Goal: Task Accomplishment & Management: Manage account settings

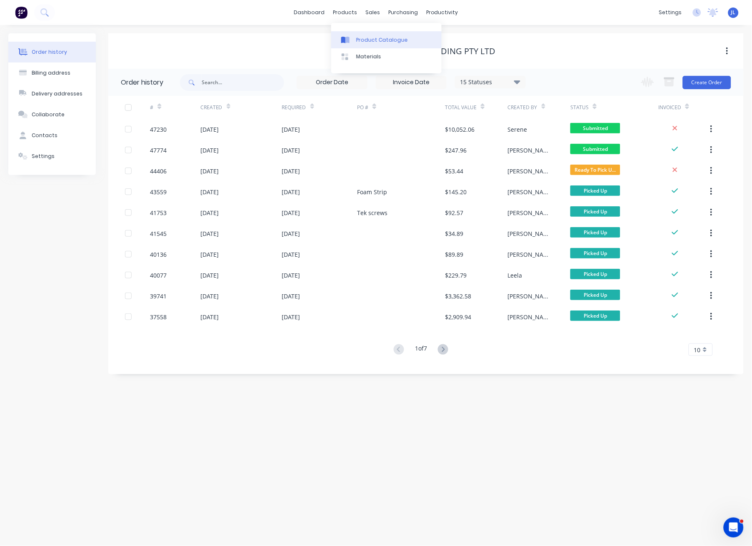
click at [361, 36] on div "Product Catalogue" at bounding box center [382, 40] width 52 height 8
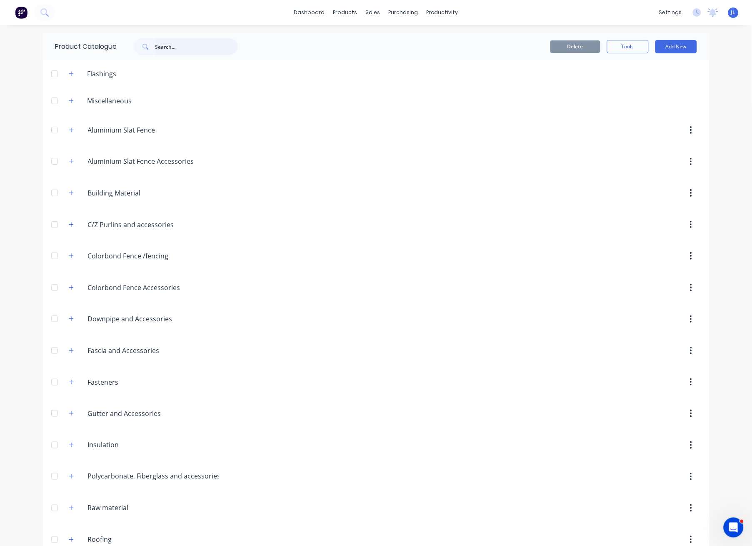
click at [182, 54] on input "text" at bounding box center [197, 46] width 83 height 17
click at [218, 50] on input "text" at bounding box center [197, 46] width 83 height 17
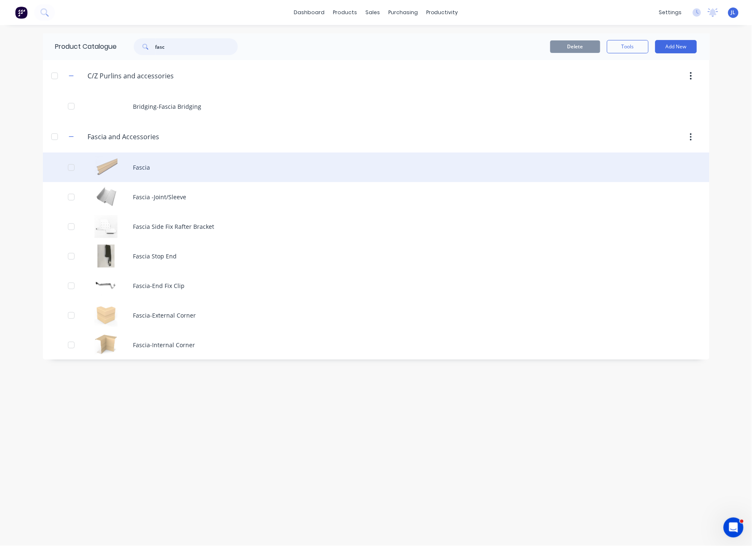
type input "fasc"
click at [181, 170] on div "Fascia" at bounding box center [376, 168] width 667 height 30
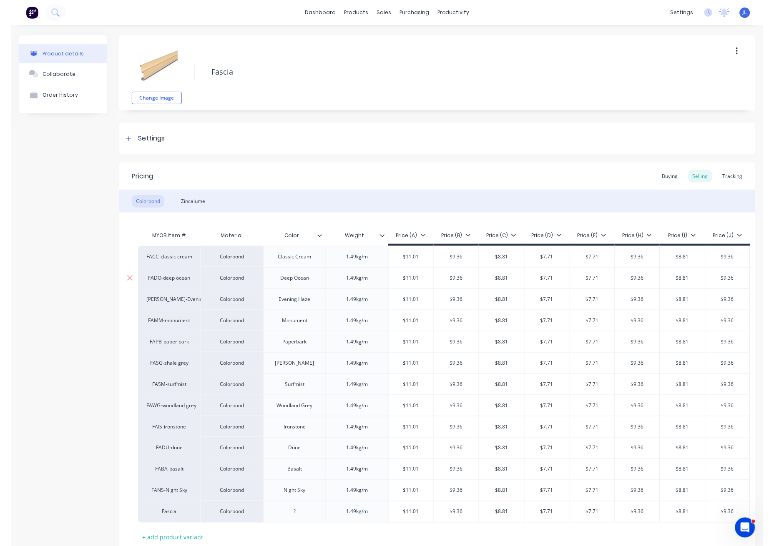
scroll to position [68, 0]
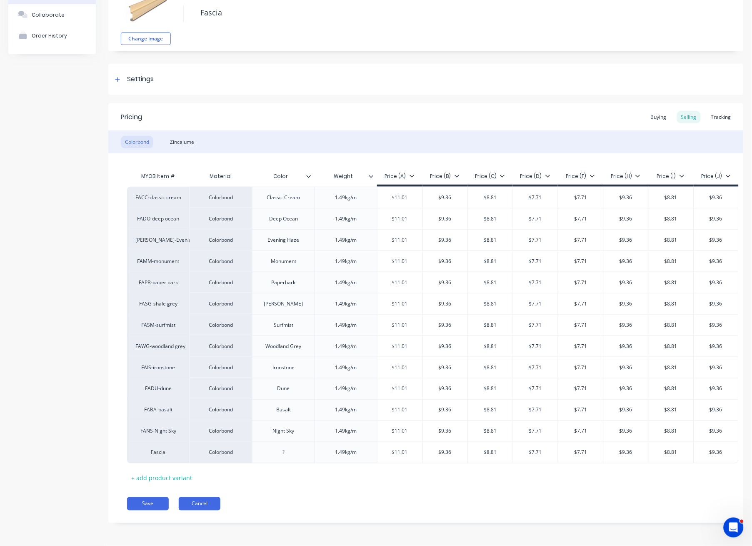
click at [212, 506] on button "Cancel" at bounding box center [200, 503] width 42 height 13
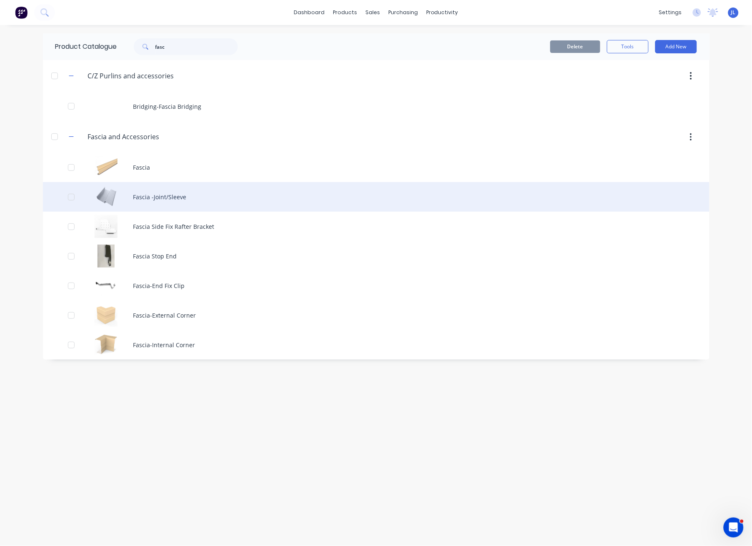
click at [189, 195] on div "Fascia -Joint/Sleeve" at bounding box center [376, 197] width 667 height 30
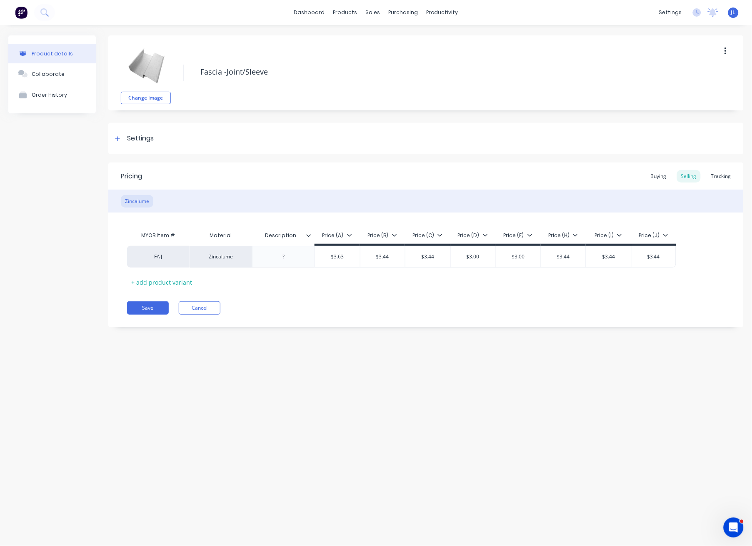
click at [215, 316] on div "Pricing Buying Selling Tracking Zincalume MYOB Item # Material Description Pric…" at bounding box center [426, 245] width 636 height 165
click at [214, 311] on button "Cancel" at bounding box center [200, 307] width 42 height 13
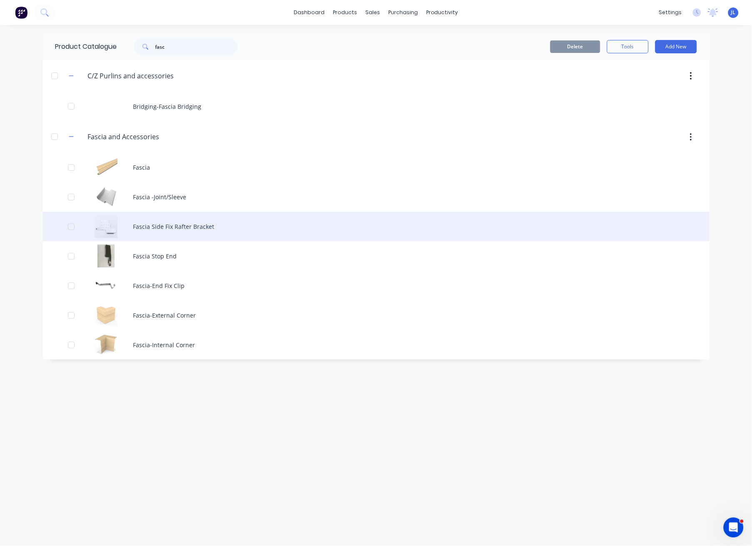
click at [183, 223] on div "Fascia Side Fix Rafter Bracket" at bounding box center [376, 227] width 667 height 30
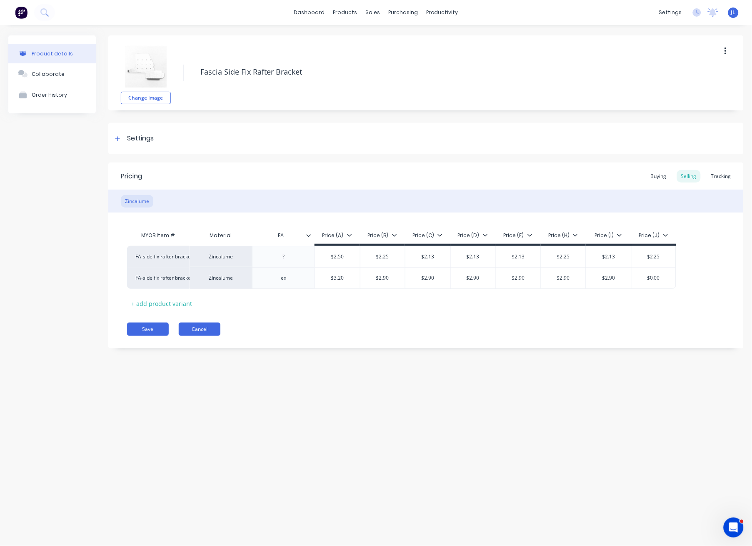
click at [206, 329] on button "Cancel" at bounding box center [200, 329] width 42 height 13
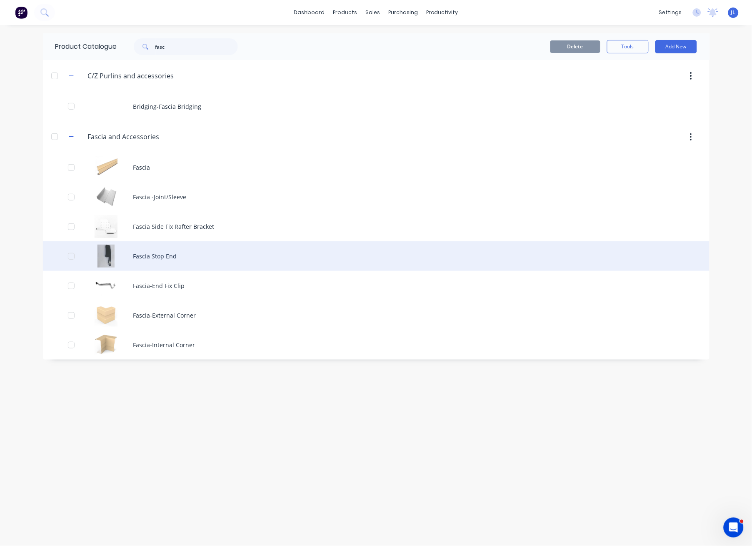
click at [177, 255] on div "Fascia Stop End" at bounding box center [376, 256] width 667 height 30
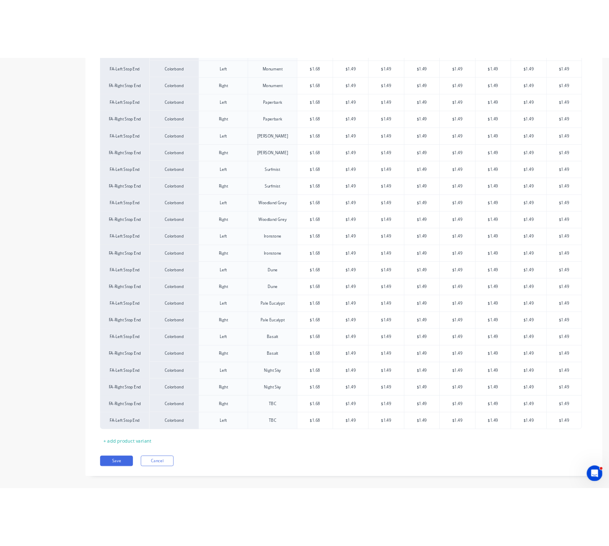
scroll to position [378, 0]
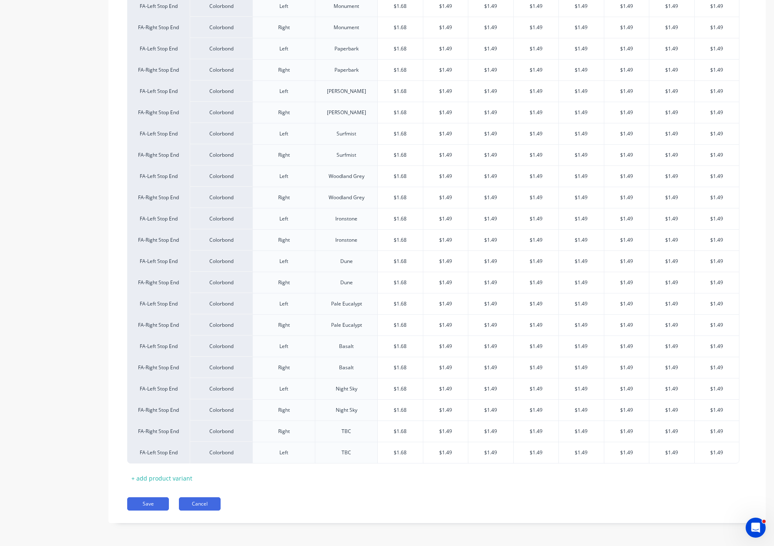
click at [203, 505] on button "Cancel" at bounding box center [200, 503] width 42 height 13
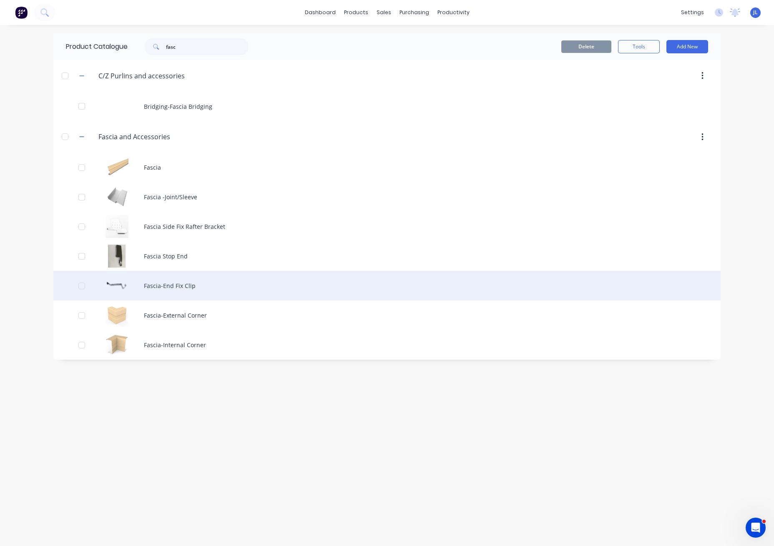
click at [179, 283] on div "Fascia-End Fix Clip" at bounding box center [386, 286] width 667 height 30
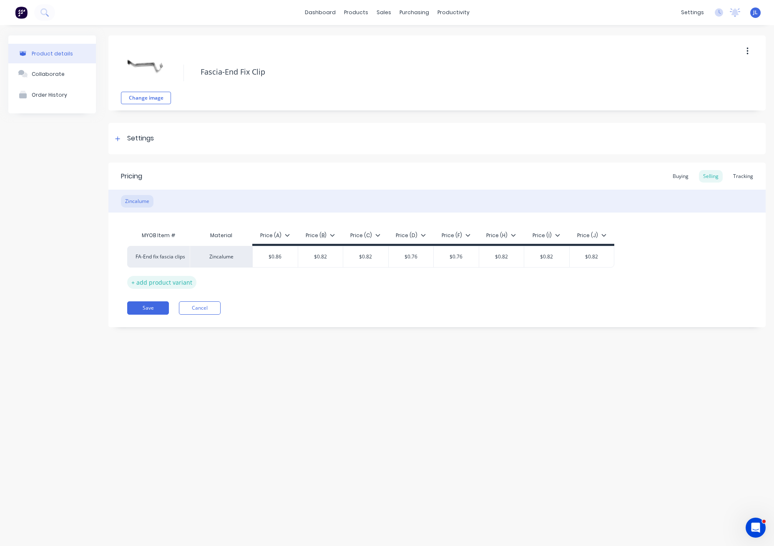
click at [154, 283] on div "+ add product variant" at bounding box center [161, 282] width 69 height 13
type textarea "x"
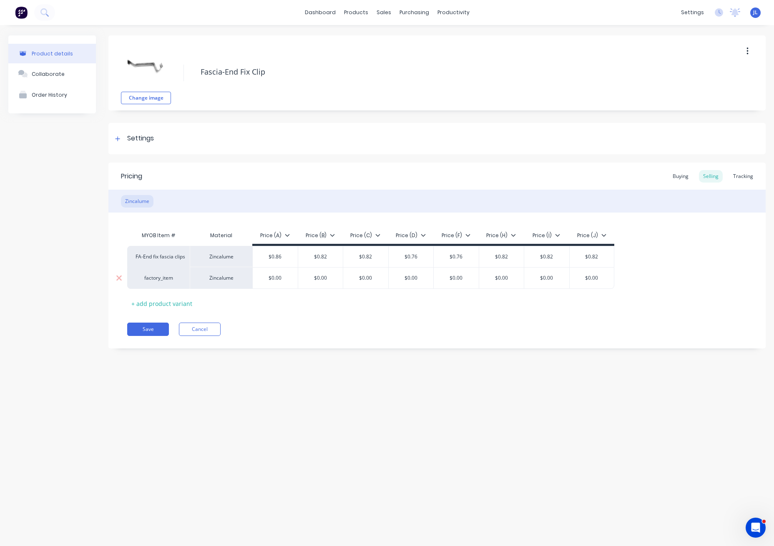
click at [154, 276] on div "factory_item" at bounding box center [158, 278] width 46 height 8
click at [284, 316] on div "Pricing Buying Selling Tracking Zincalume MYOB Item # Material Price (A) Price …" at bounding box center [436, 256] width 657 height 186
click at [156, 276] on div "factory_item" at bounding box center [158, 278] width 46 height 8
type input "exfa"
drag, startPoint x: 171, startPoint y: 278, endPoint x: 130, endPoint y: 277, distance: 40.9
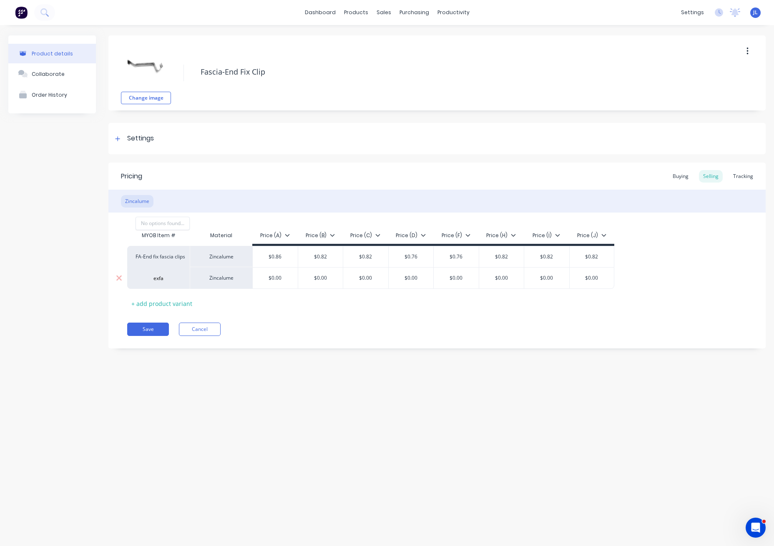
click at [130, 277] on div "factory_item exfa No options found..." at bounding box center [158, 278] width 63 height 22
click at [156, 278] on div "factory_item" at bounding box center [158, 278] width 46 height 8
type input "fa"
click at [187, 316] on button "FA-End fix fascia clips" at bounding box center [188, 315] width 104 height 13
type textarea "x"
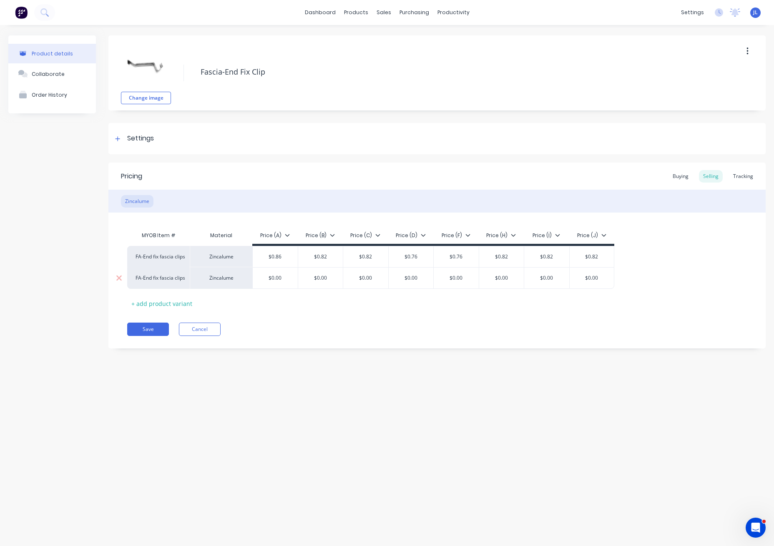
click at [215, 279] on div "Zincalume" at bounding box center [221, 278] width 63 height 22
type input "$0.00"
click at [288, 278] on input "$0.00" at bounding box center [275, 278] width 45 height 8
drag, startPoint x: 228, startPoint y: 233, endPoint x: 499, endPoint y: 363, distance: 300.4
click at [500, 363] on div "Product details Collaborate Order History Change image Fascia-End Fix Clip Sett…" at bounding box center [387, 277] width 774 height 504
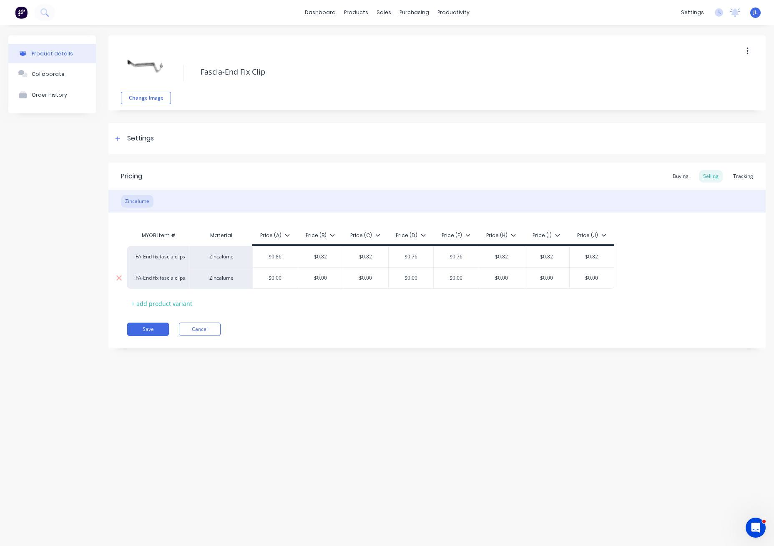
click at [283, 273] on div "$0.00" at bounding box center [275, 278] width 45 height 21
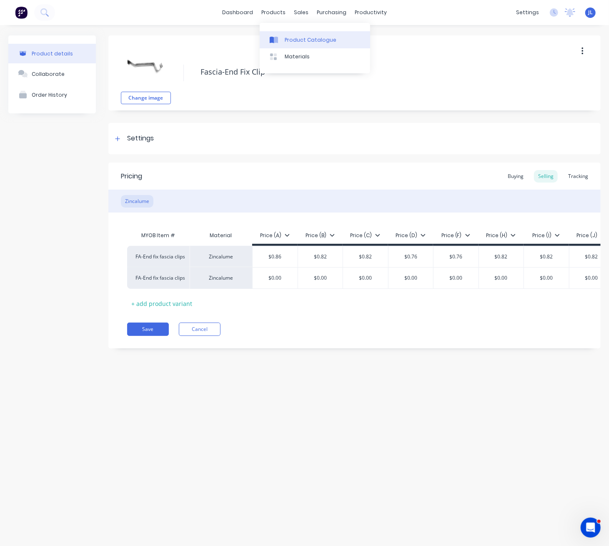
click at [298, 35] on link "Product Catalogue" at bounding box center [315, 39] width 110 height 17
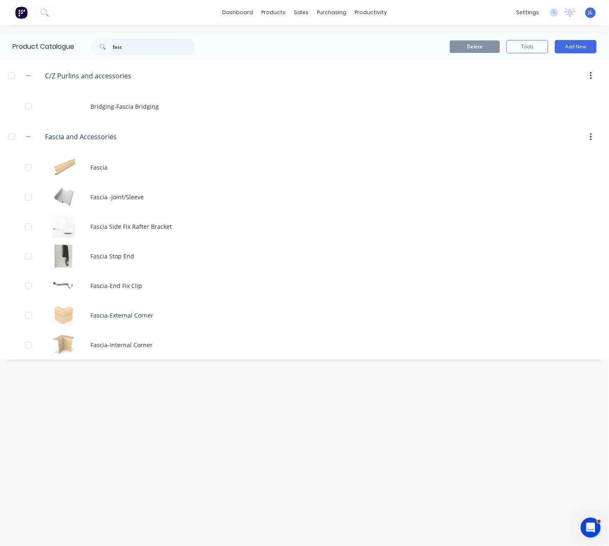
click at [142, 49] on input "fasc" at bounding box center [154, 46] width 83 height 17
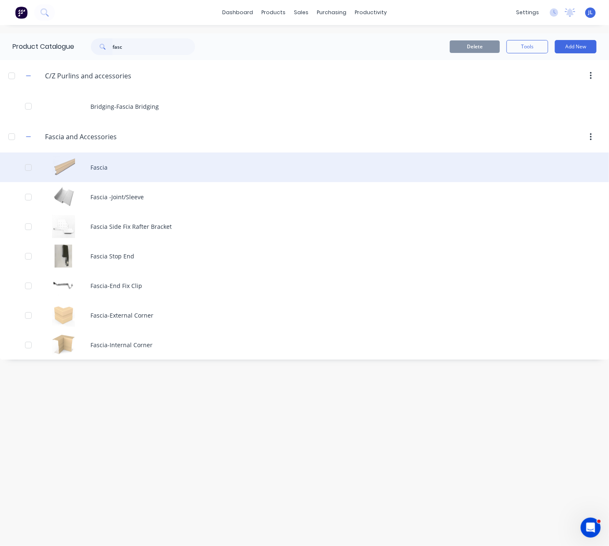
click at [100, 167] on div "Fascia" at bounding box center [304, 168] width 609 height 30
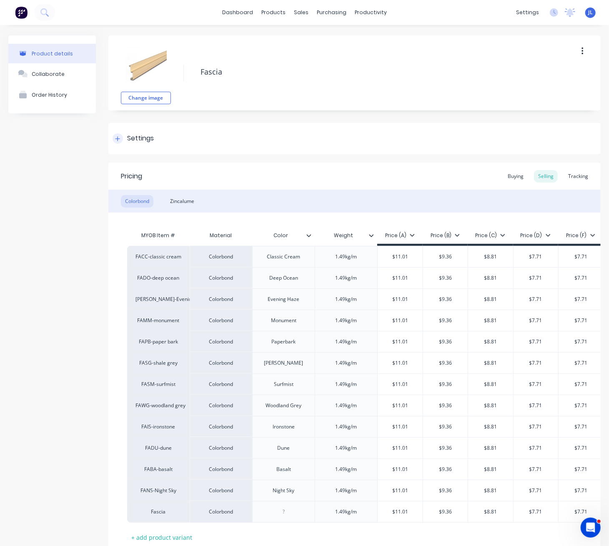
click at [118, 138] on icon at bounding box center [117, 138] width 5 height 5
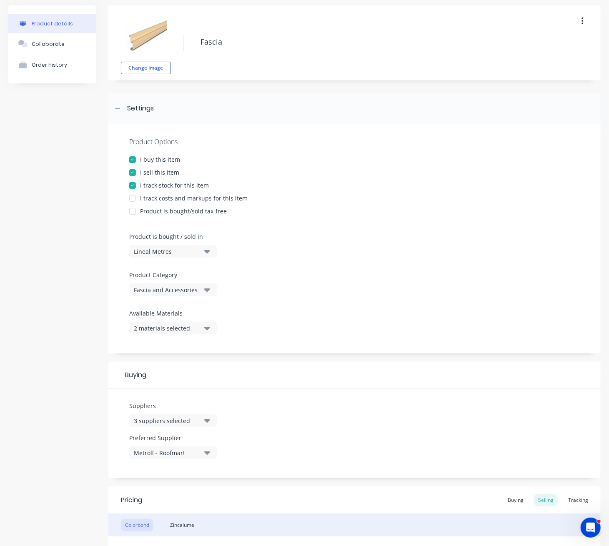
scroll to position [111, 0]
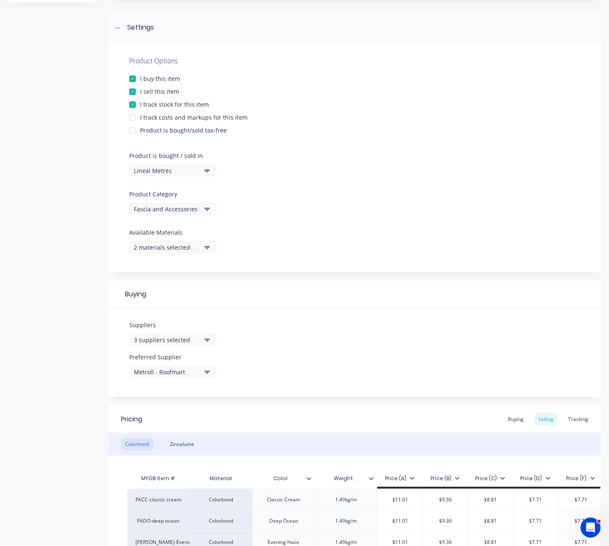
click at [205, 340] on icon "button" at bounding box center [207, 340] width 6 height 3
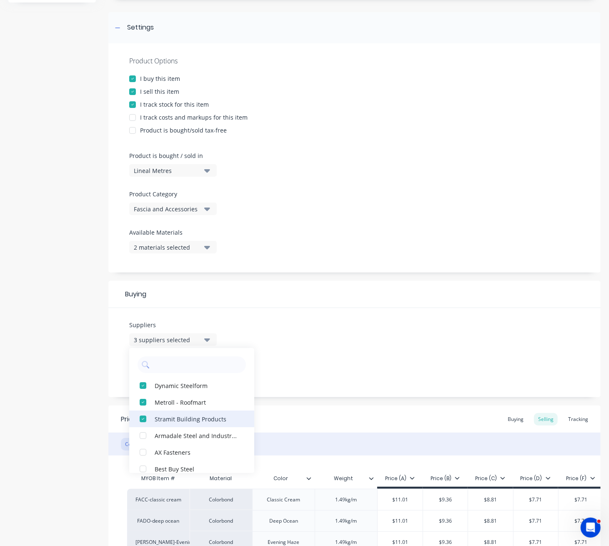
click at [141, 402] on div "button" at bounding box center [143, 402] width 17 height 17
click at [141, 419] on div "button" at bounding box center [143, 419] width 17 height 17
click at [144, 404] on div "button" at bounding box center [143, 402] width 17 height 17
click at [143, 403] on div "button" at bounding box center [143, 402] width 17 height 17
type textarea "x"
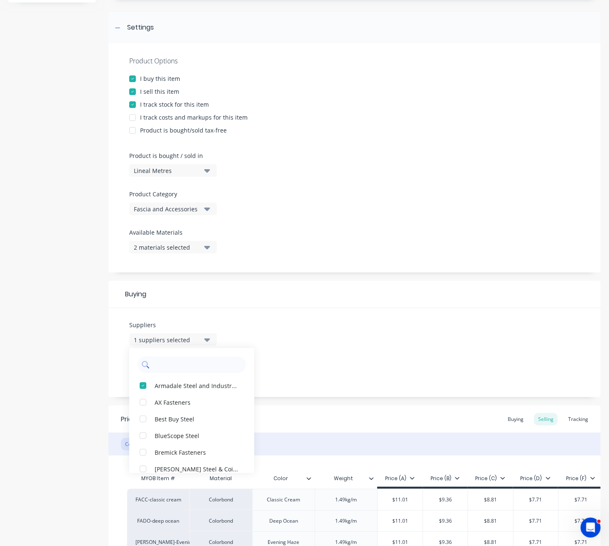
click at [184, 361] on input "text" at bounding box center [197, 364] width 88 height 17
type input "str"
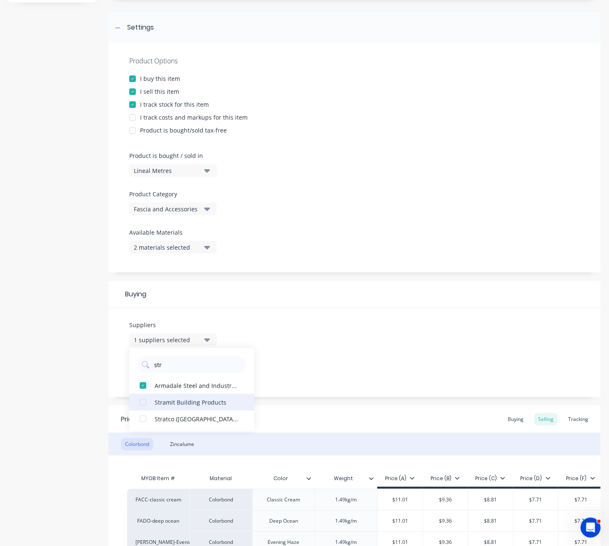
drag, startPoint x: 145, startPoint y: 419, endPoint x: 138, endPoint y: 417, distance: 6.5
click at [144, 419] on div "button" at bounding box center [143, 419] width 17 height 17
type textarea "x"
type input "str"
click at [67, 399] on div "Product details Collaborate Order History" at bounding box center [52, 381] width 88 height 913
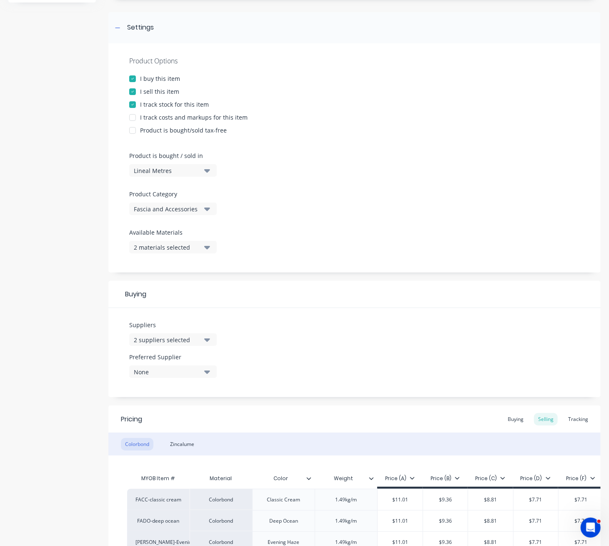
click at [194, 336] on div "2 suppliers selected" at bounding box center [167, 340] width 67 height 9
click at [141, 386] on div "button" at bounding box center [143, 385] width 17 height 17
click at [61, 375] on div "Product details Collaborate Order History" at bounding box center [52, 381] width 88 height 913
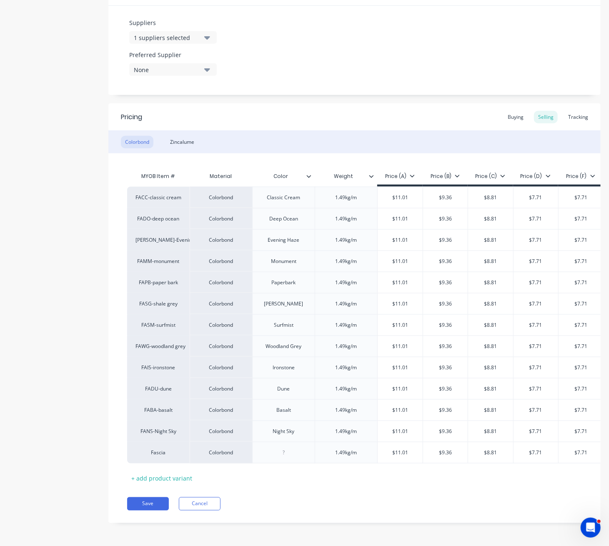
scroll to position [421, 0]
click at [157, 507] on button "Save" at bounding box center [148, 503] width 42 height 13
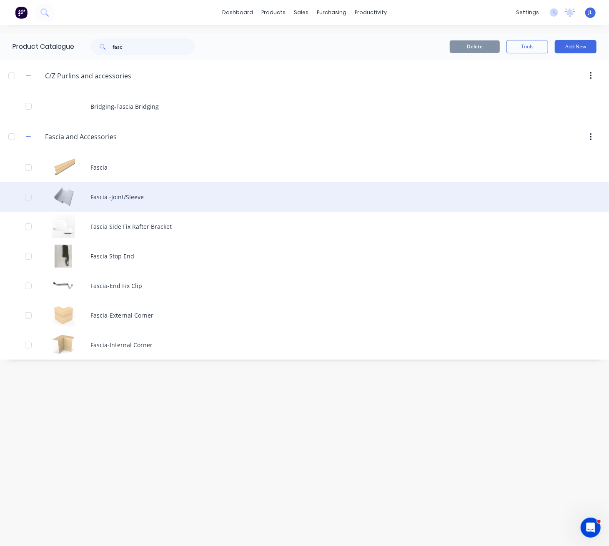
click at [114, 198] on div "Fascia -Joint/Sleeve" at bounding box center [304, 197] width 609 height 30
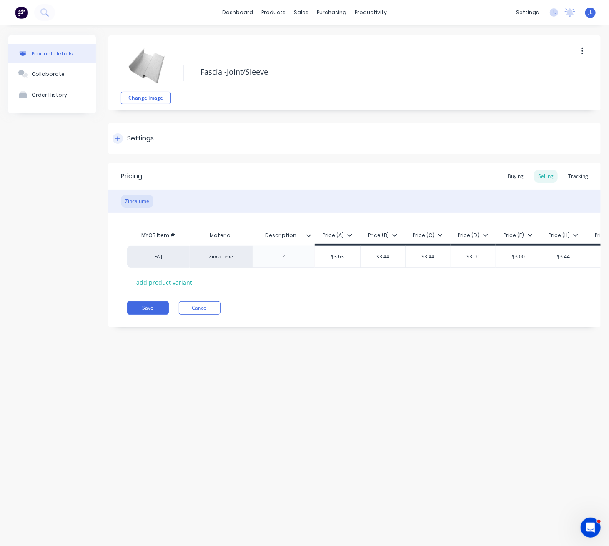
click at [118, 139] on icon at bounding box center [117, 139] width 5 height 6
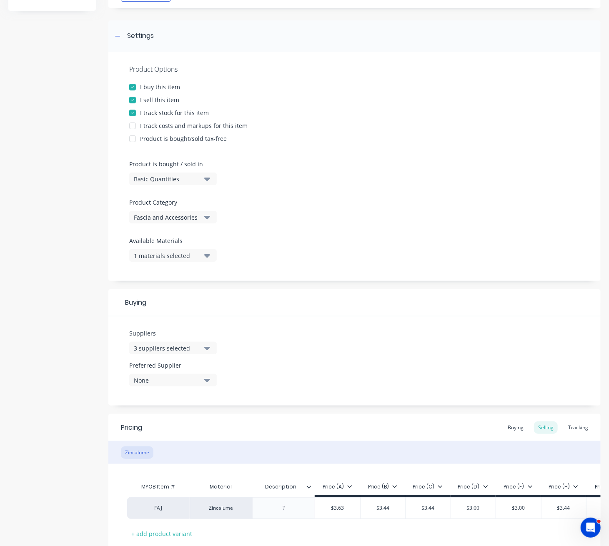
scroll to position [111, 0]
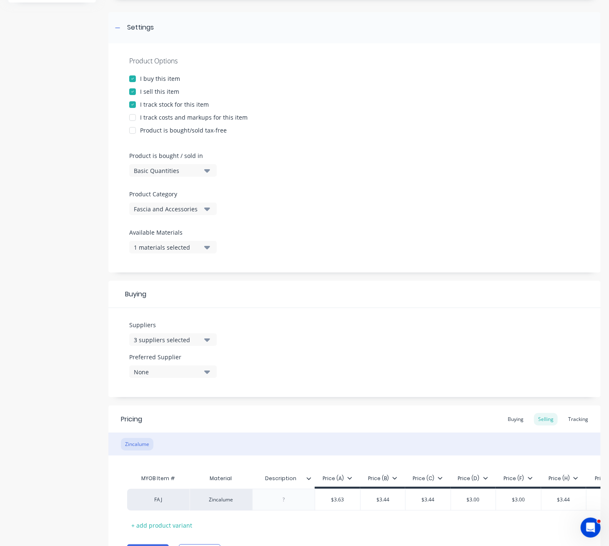
click at [207, 340] on icon "button" at bounding box center [207, 340] width 6 height 3
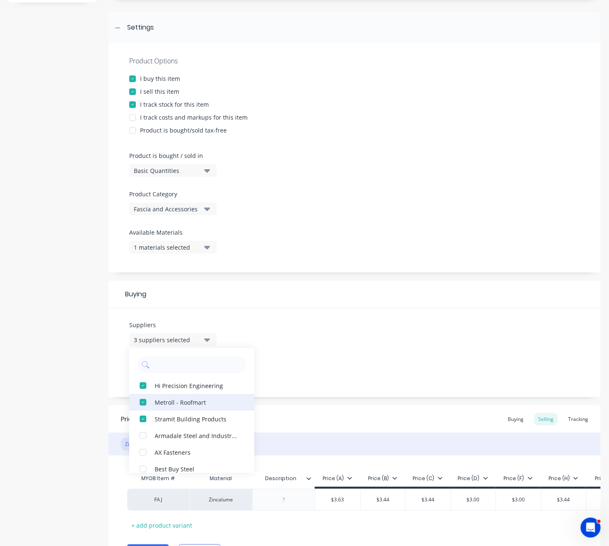
click at [144, 402] on div "button" at bounding box center [143, 402] width 17 height 17
click at [142, 401] on div "button" at bounding box center [143, 402] width 17 height 17
type textarea "x"
click at [172, 364] on input "text" at bounding box center [197, 364] width 88 height 17
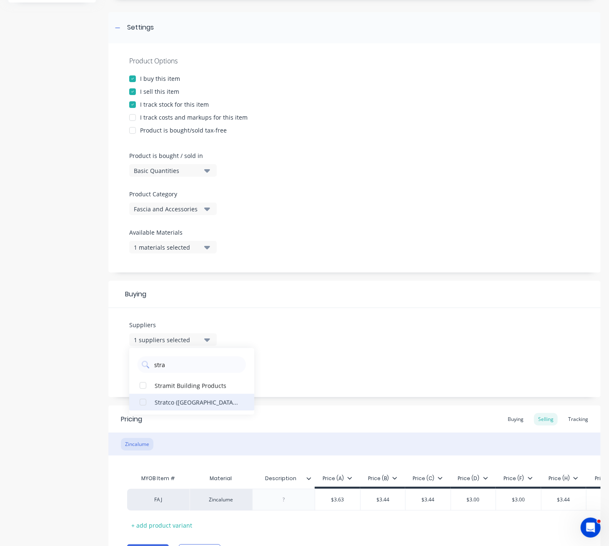
type input "stra"
click at [175, 403] on div "Stratco (WA) Pty Ltd" at bounding box center [196, 402] width 83 height 9
click at [45, 399] on div "Product details Collaborate Order History" at bounding box center [52, 254] width 88 height 658
click at [176, 338] on div "2 suppliers selected" at bounding box center [167, 340] width 67 height 9
click at [72, 375] on div "Product details Collaborate Order History" at bounding box center [52, 254] width 88 height 658
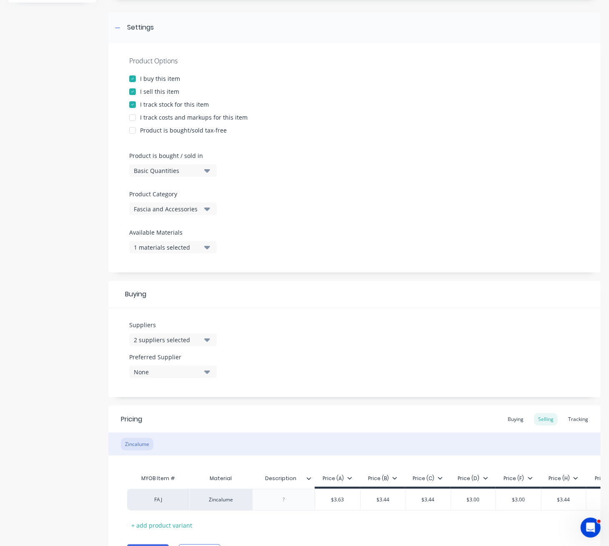
click at [182, 371] on div "None" at bounding box center [167, 372] width 67 height 9
click at [53, 376] on div "Product details Collaborate Order History" at bounding box center [52, 254] width 88 height 658
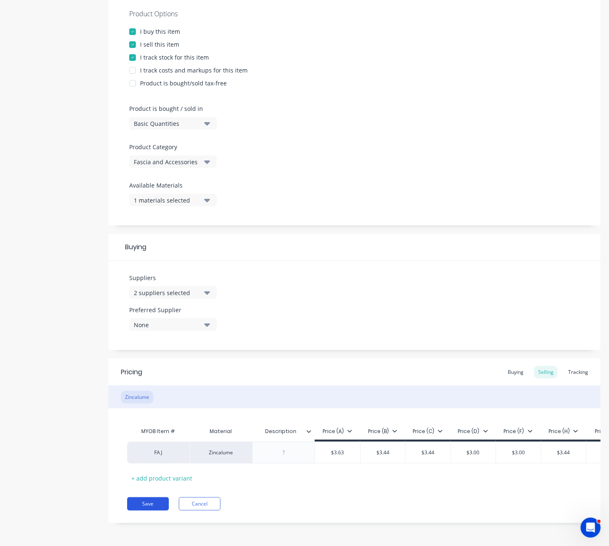
click at [152, 507] on button "Save" at bounding box center [148, 503] width 42 height 13
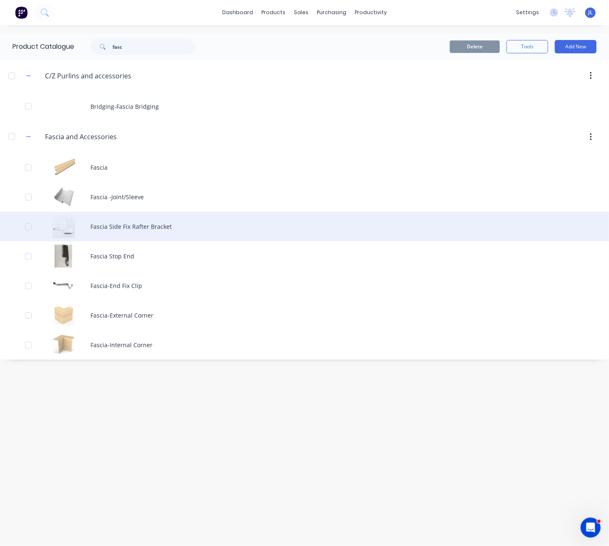
click at [128, 226] on div "Fascia Side Fix Rafter Bracket" at bounding box center [304, 227] width 609 height 30
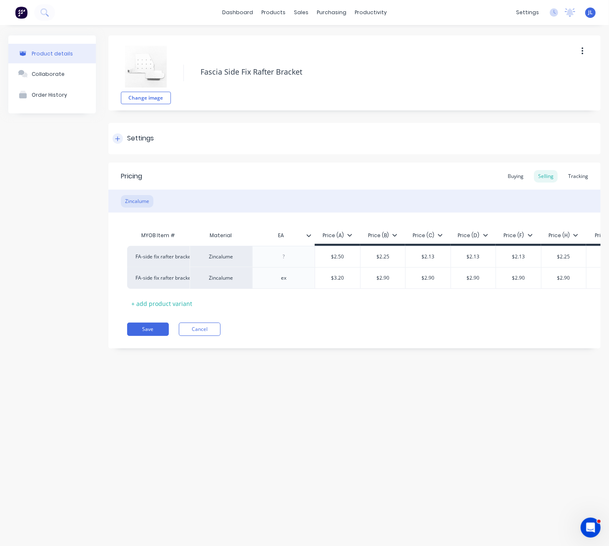
click at [117, 139] on icon at bounding box center [117, 139] width 5 height 6
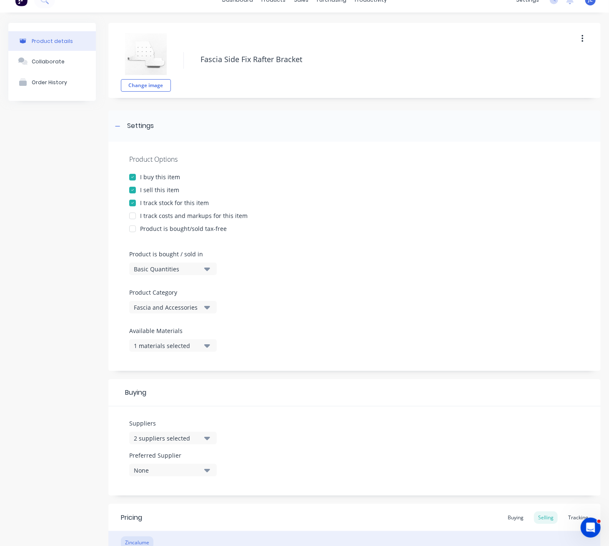
scroll to position [167, 0]
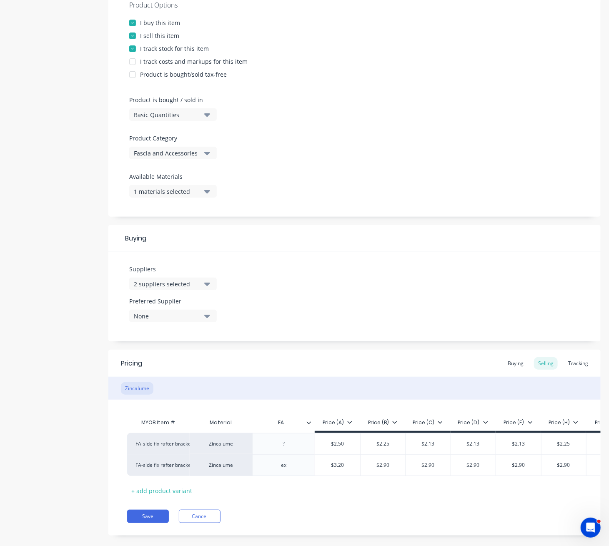
click at [167, 283] on div "2 suppliers selected" at bounding box center [167, 284] width 67 height 9
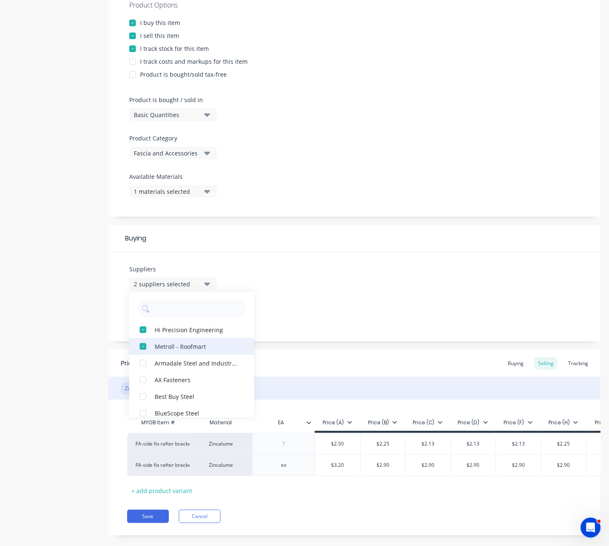
click at [140, 345] on div "button" at bounding box center [143, 346] width 17 height 17
type textarea "x"
click at [177, 313] on input "text" at bounding box center [197, 309] width 88 height 17
type input "stra"
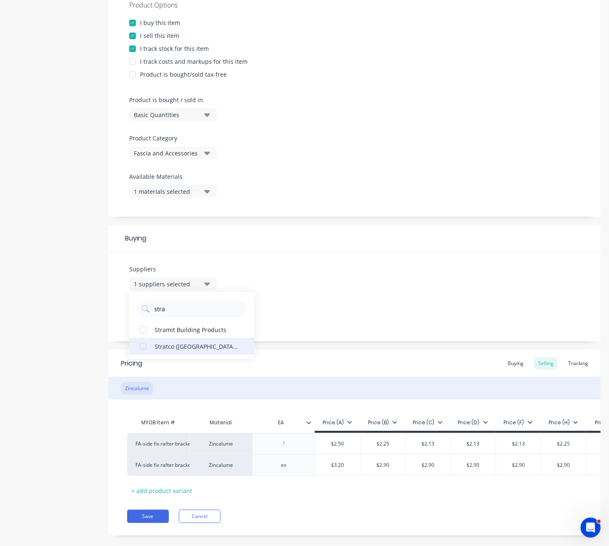
click at [143, 346] on div "button" at bounding box center [143, 346] width 17 height 17
type textarea "x"
type input "stra"
click at [68, 359] on div "Product details Collaborate Order History" at bounding box center [52, 209] width 88 height 680
click at [148, 523] on button "Save" at bounding box center [148, 516] width 42 height 13
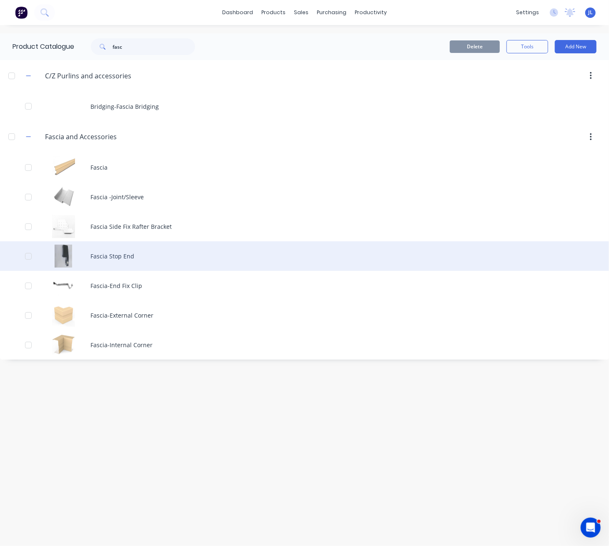
click at [128, 263] on div "Fascia Stop End" at bounding box center [304, 256] width 609 height 30
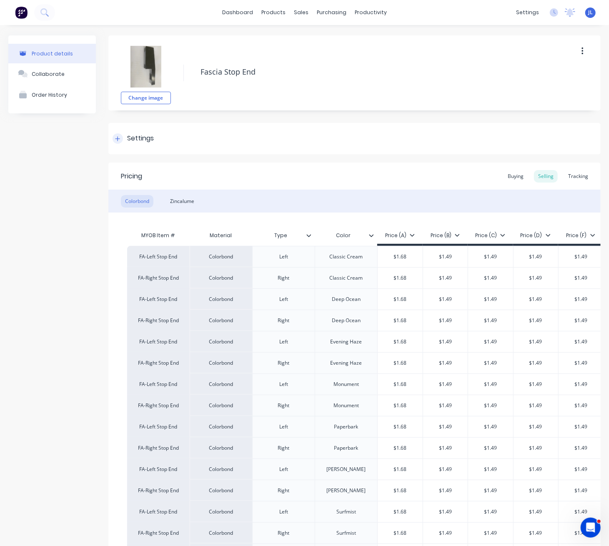
click at [115, 140] on icon at bounding box center [117, 139] width 5 height 6
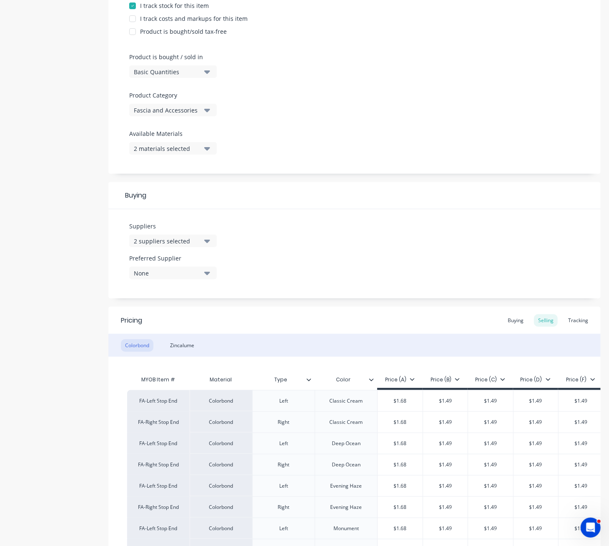
scroll to position [222, 0]
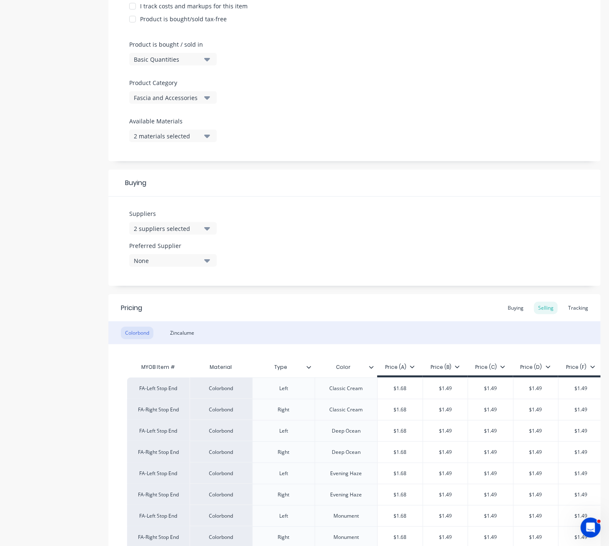
click at [205, 223] on button "2 suppliers selected" at bounding box center [173, 228] width 88 height 13
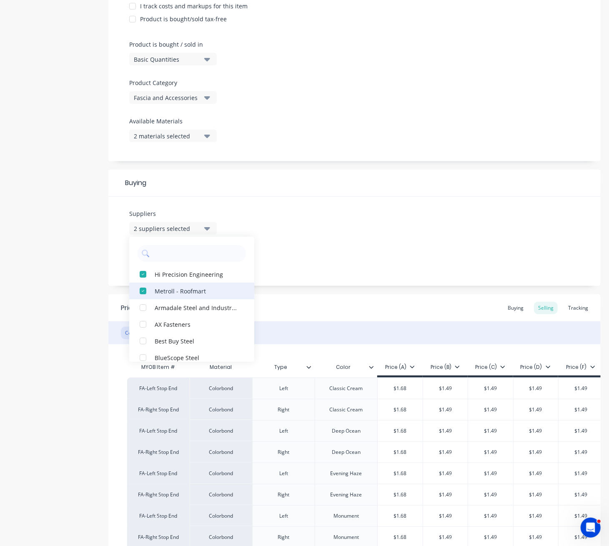
click at [145, 291] on div "button" at bounding box center [143, 291] width 17 height 17
type textarea "x"
click at [181, 255] on input "text" at bounding box center [197, 253] width 88 height 17
type input "stra"
click at [141, 293] on div "button" at bounding box center [143, 291] width 17 height 17
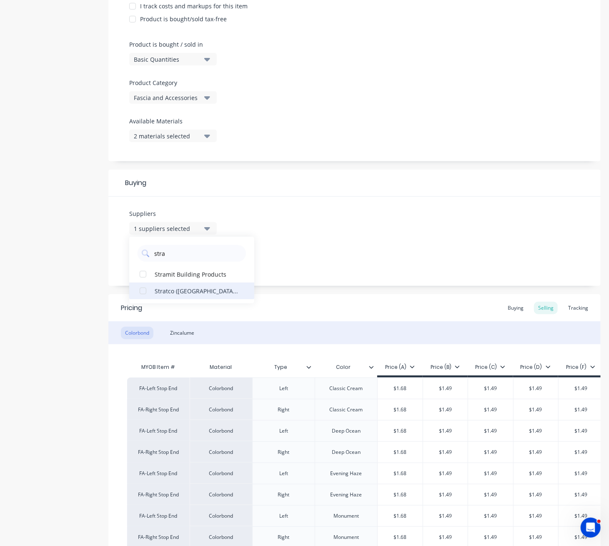
type textarea "x"
type input "stra"
click at [41, 314] on div "Product details Collaborate Order History" at bounding box center [52, 429] width 88 height 1232
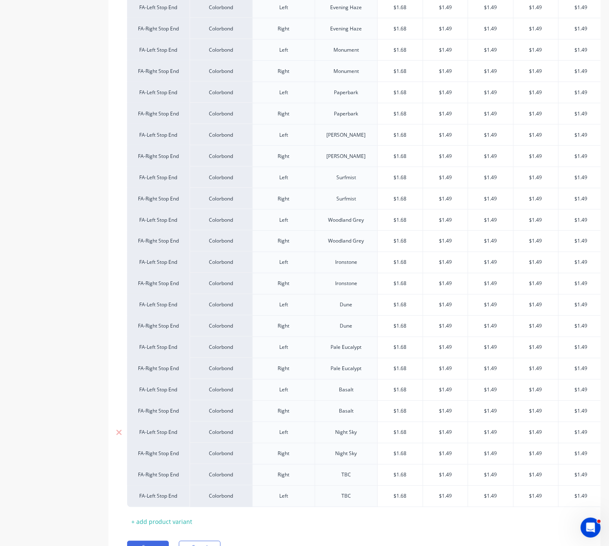
scroll to position [741, 0]
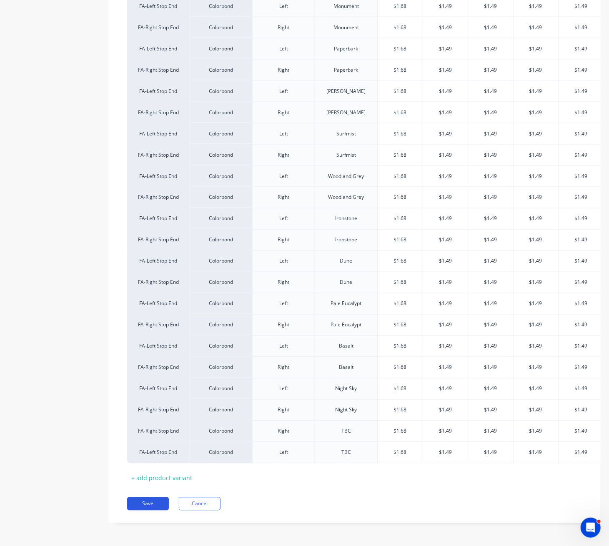
click at [158, 502] on button "Save" at bounding box center [148, 503] width 42 height 13
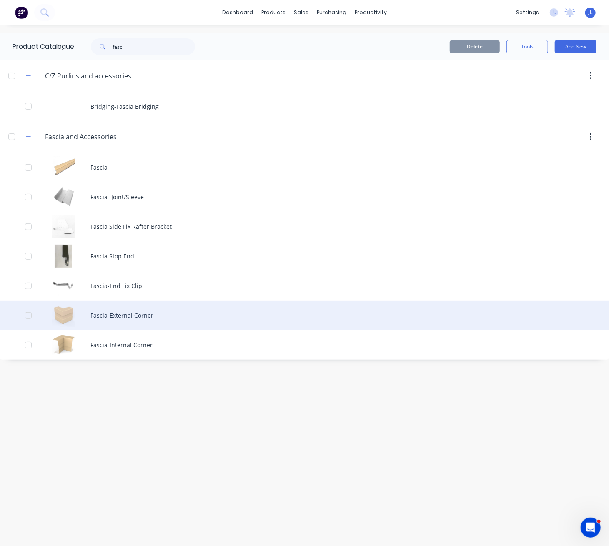
click at [117, 316] on div "Fascia-External Corner" at bounding box center [304, 316] width 609 height 30
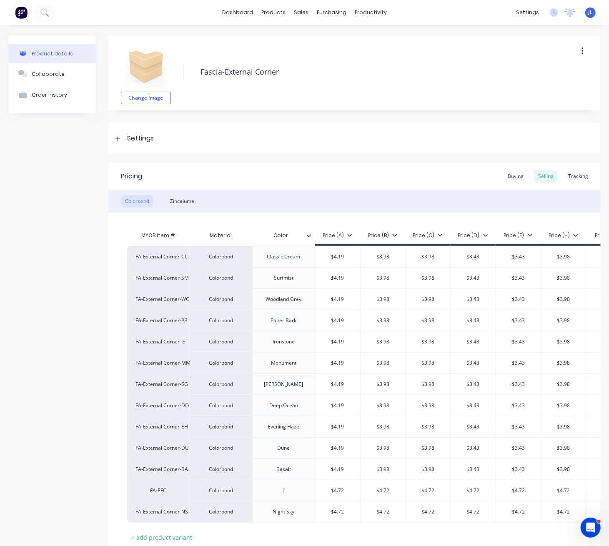
type textarea "x"
click at [124, 139] on div "Settings" at bounding box center [133, 138] width 41 height 10
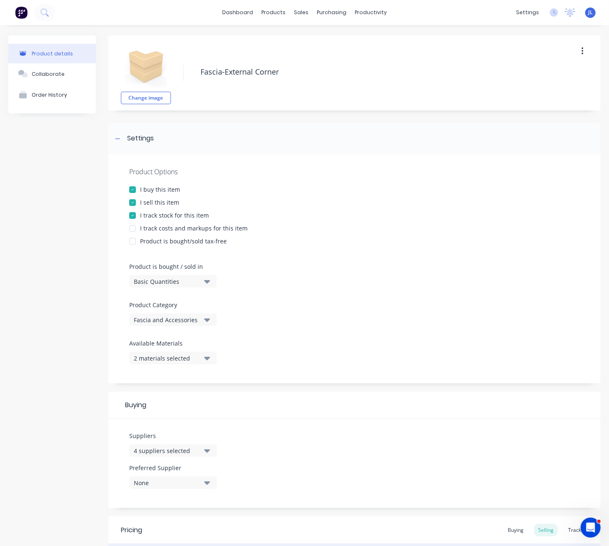
scroll to position [167, 0]
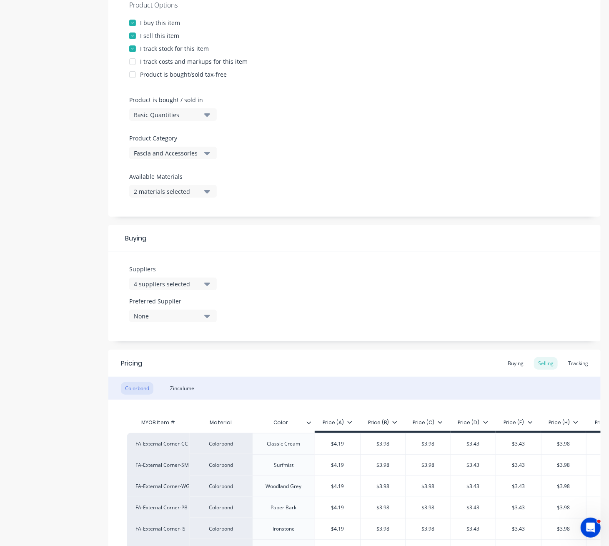
click at [206, 319] on icon "button" at bounding box center [207, 315] width 6 height 9
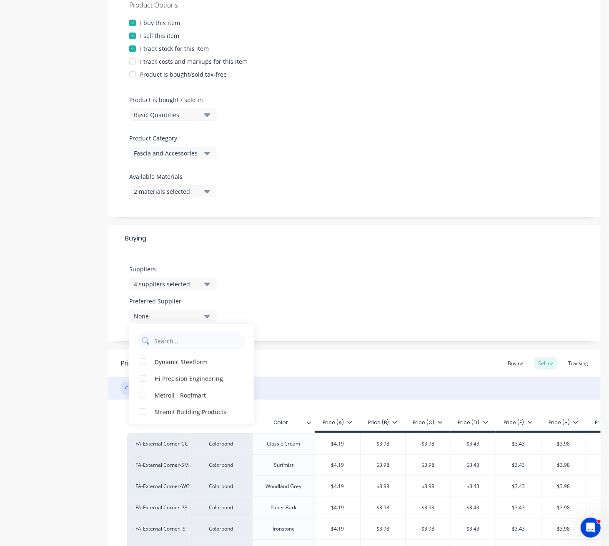
click at [170, 339] on Supplier "text" at bounding box center [197, 341] width 88 height 17
type Supplier "str"
click at [191, 286] on div "4 suppliers selected" at bounding box center [167, 284] width 67 height 9
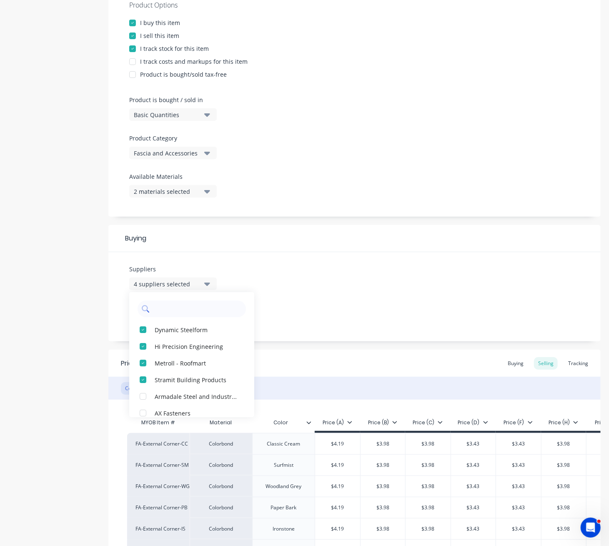
drag, startPoint x: 184, startPoint y: 315, endPoint x: 187, endPoint y: 311, distance: 4.8
click at [186, 313] on input "text" at bounding box center [197, 309] width 88 height 17
type input "stra"
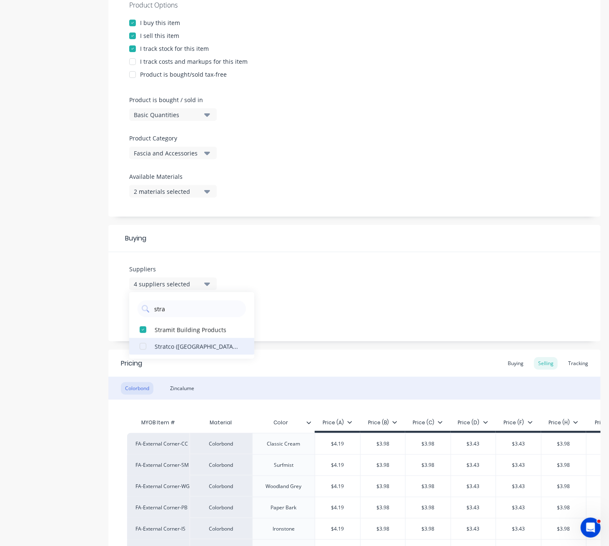
click at [141, 347] on div "button" at bounding box center [143, 346] width 17 height 17
type textarea "x"
type input "stra"
click at [41, 341] on div "Product details Collaborate Order History" at bounding box center [52, 325] width 88 height 913
click at [185, 317] on div "None" at bounding box center [167, 316] width 67 height 9
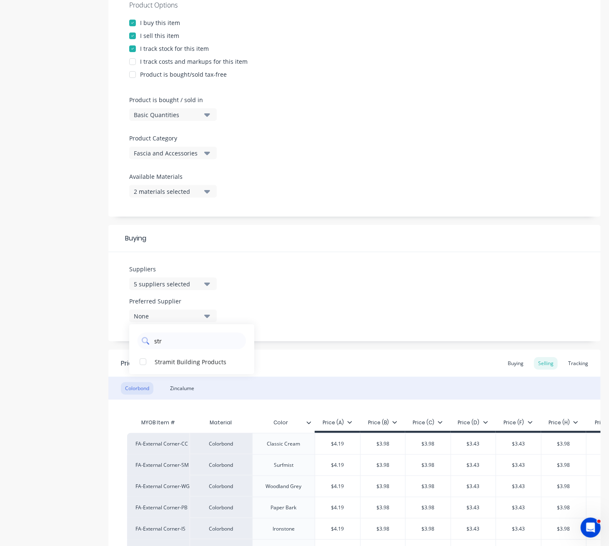
click at [170, 343] on Supplier "str" at bounding box center [197, 341] width 88 height 17
drag, startPoint x: 170, startPoint y: 343, endPoint x: 129, endPoint y: 341, distance: 40.5
click at [129, 341] on div "str" at bounding box center [191, 339] width 125 height 21
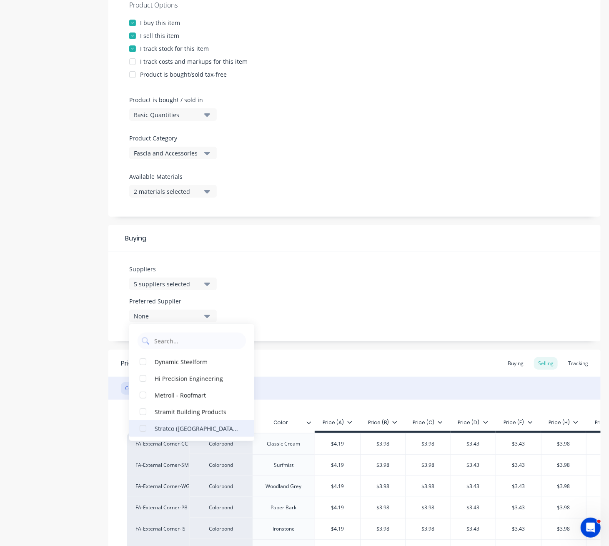
click at [141, 429] on div "button" at bounding box center [143, 428] width 17 height 17
type textarea "x"
click at [39, 394] on div "Product details Collaborate Order History" at bounding box center [52, 325] width 88 height 913
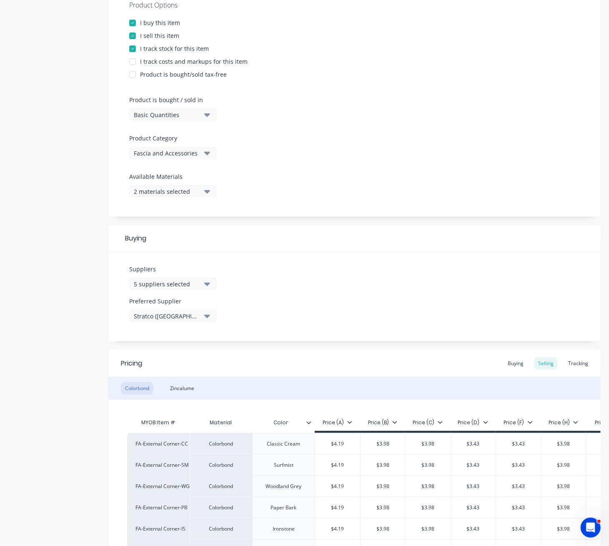
scroll to position [421, 0]
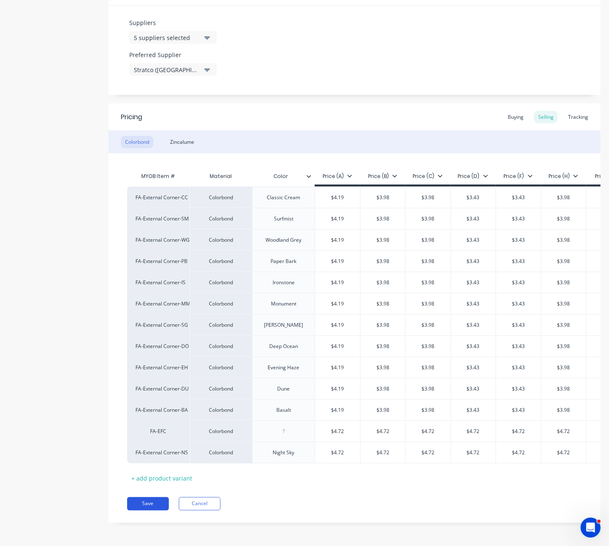
click at [153, 504] on button "Save" at bounding box center [148, 503] width 42 height 13
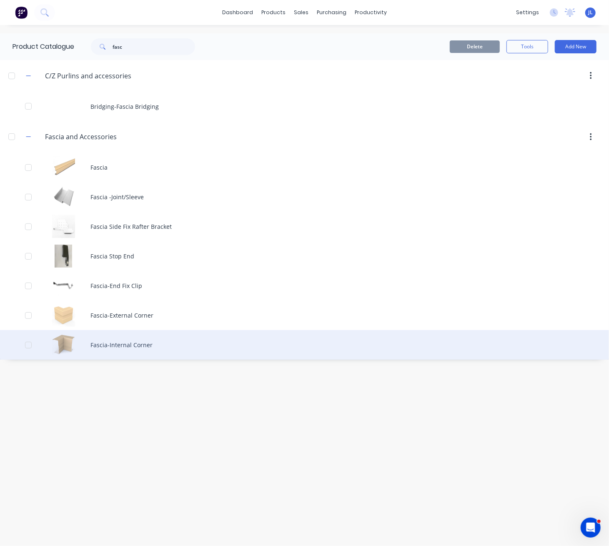
click at [130, 346] on div "Fascia-Internal Corner" at bounding box center [304, 345] width 609 height 30
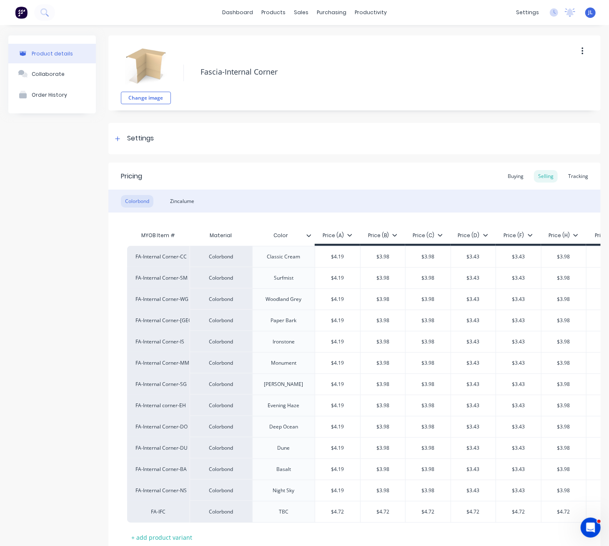
type textarea "x"
click at [117, 137] on icon at bounding box center [117, 139] width 5 height 6
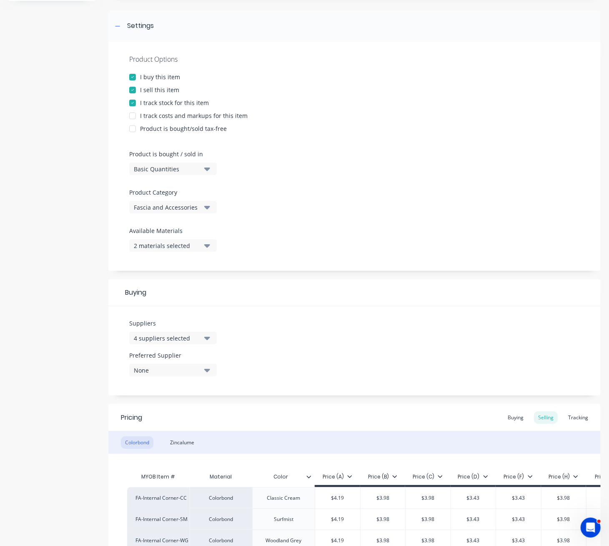
scroll to position [222, 0]
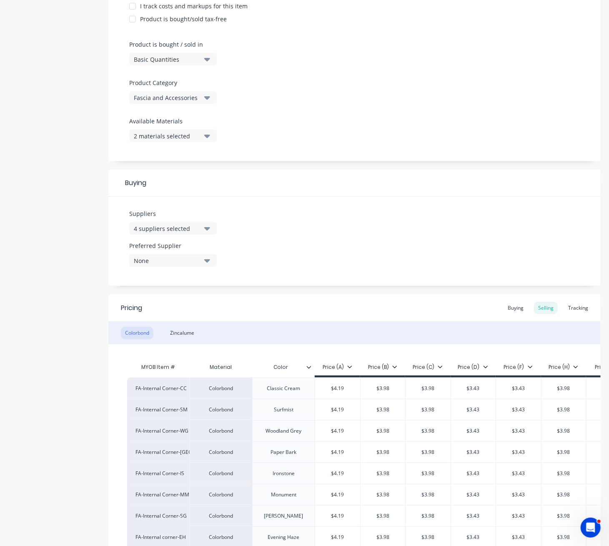
click at [210, 227] on icon "button" at bounding box center [207, 228] width 6 height 3
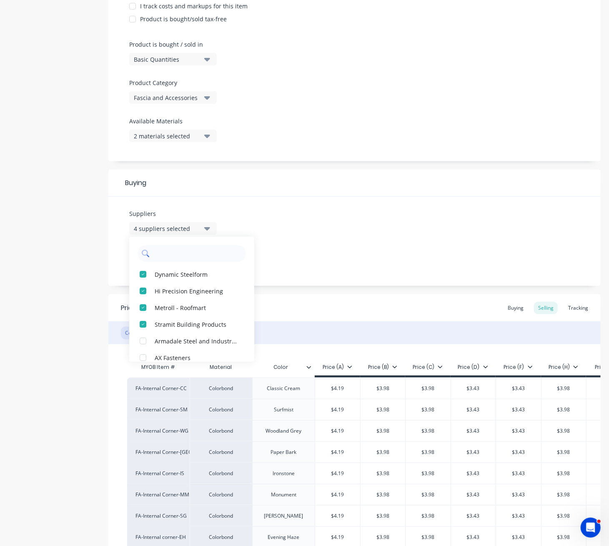
click at [182, 255] on input "text" at bounding box center [197, 253] width 88 height 17
type input "stra"
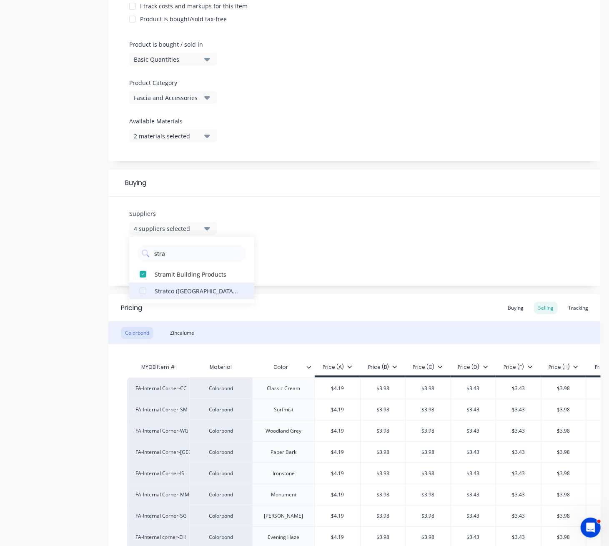
click at [140, 291] on div "button" at bounding box center [143, 291] width 17 height 17
type textarea "x"
type input "stra"
click at [67, 293] on div "Product details Collaborate Order History" at bounding box center [52, 269] width 88 height 913
click at [192, 261] on div "None" at bounding box center [167, 260] width 67 height 9
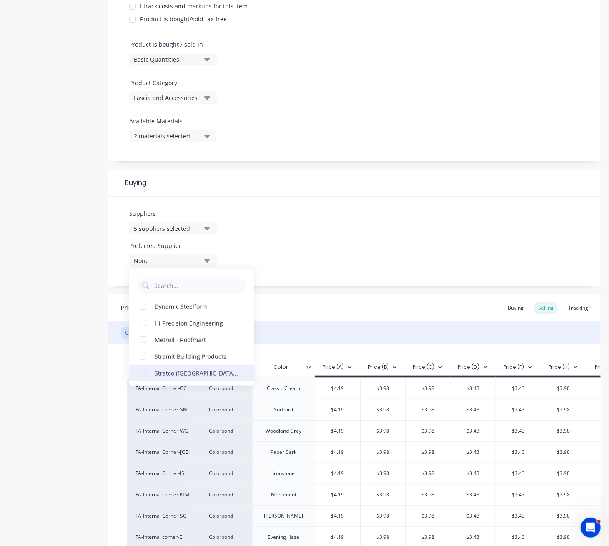
click at [142, 371] on div "button" at bounding box center [143, 373] width 17 height 17
click at [34, 358] on div "Product details Collaborate Order History" at bounding box center [52, 269] width 88 height 913
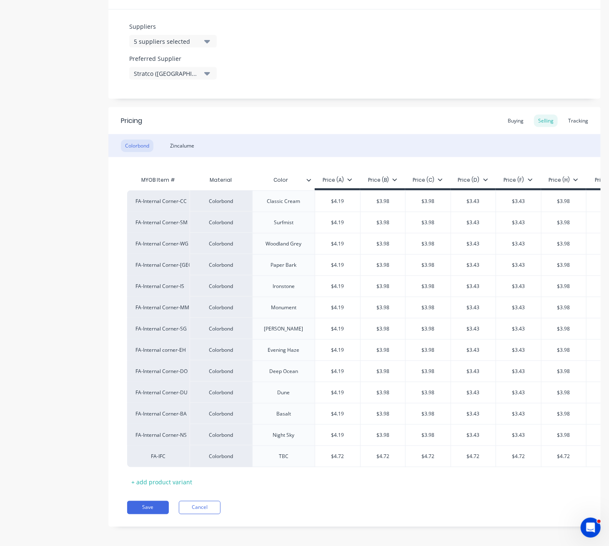
scroll to position [421, 0]
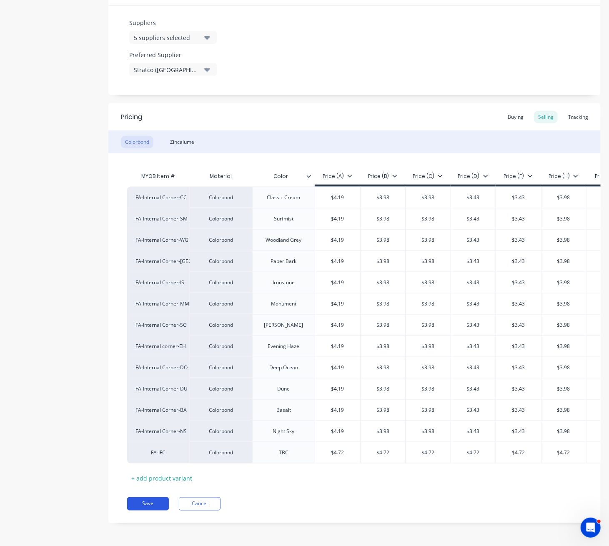
click at [153, 503] on button "Save" at bounding box center [148, 503] width 42 height 13
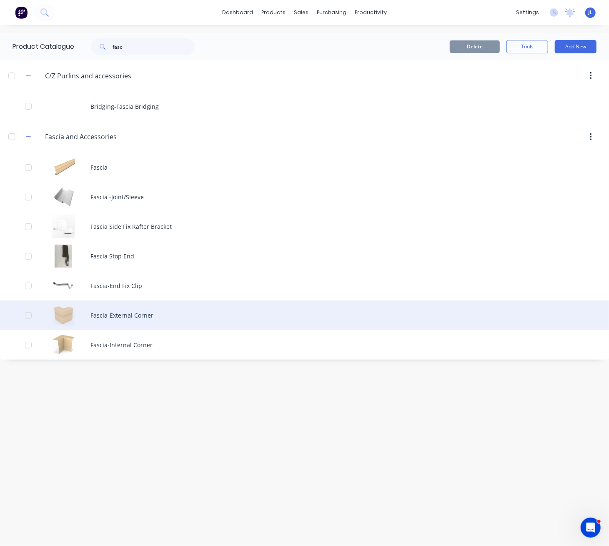
click at [145, 314] on div "Fascia-External Corner" at bounding box center [304, 316] width 609 height 30
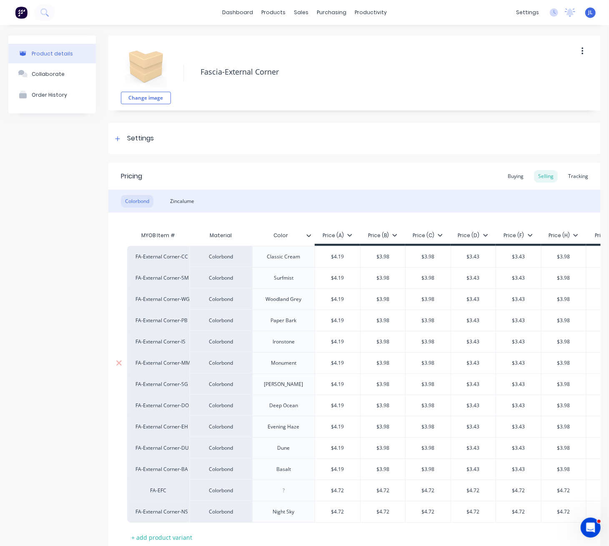
scroll to position [68, 0]
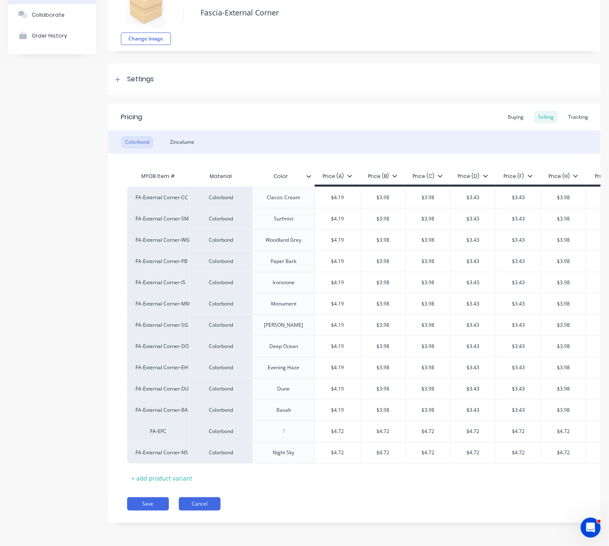
click at [208, 500] on button "Cancel" at bounding box center [200, 503] width 42 height 13
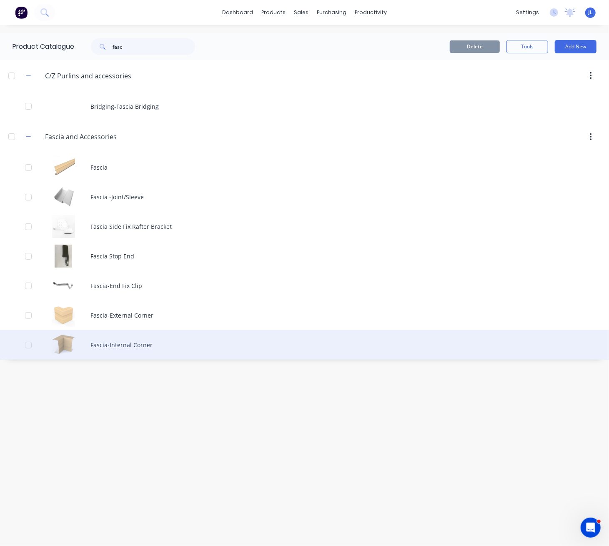
click at [121, 343] on div "Fascia-Internal Corner" at bounding box center [304, 345] width 609 height 30
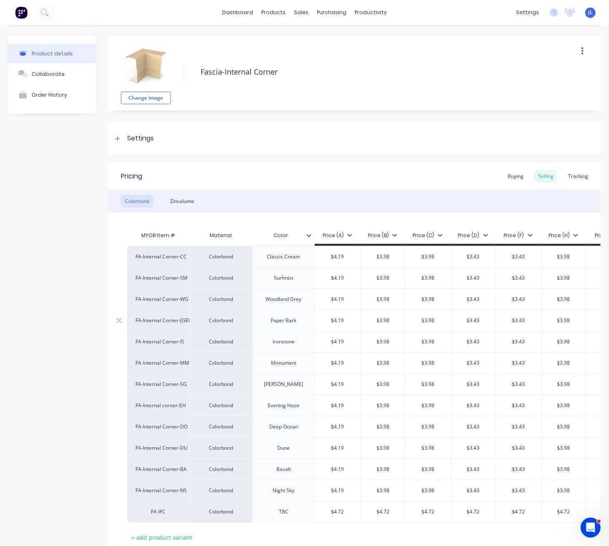
type textarea "x"
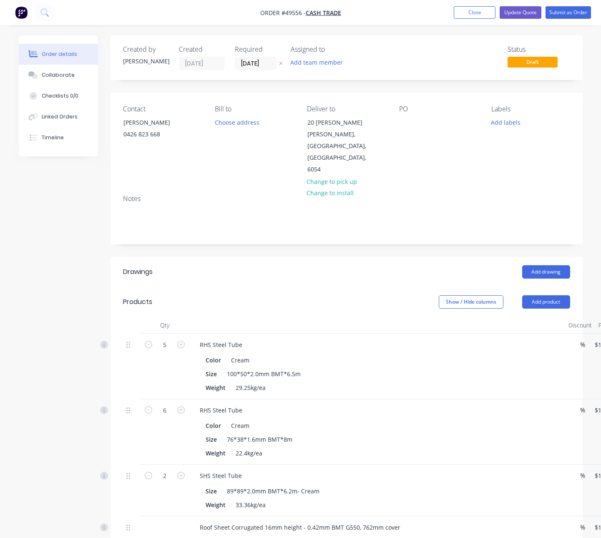
click at [482, 14] on button "Close" at bounding box center [475, 12] width 42 height 13
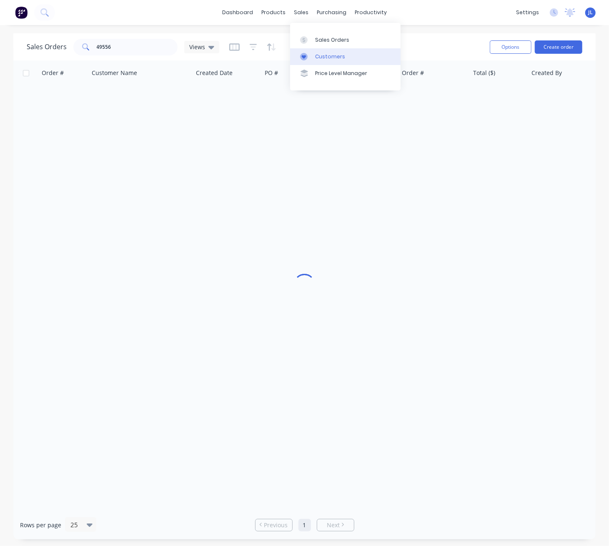
click at [317, 55] on div "Customers" at bounding box center [330, 57] width 30 height 8
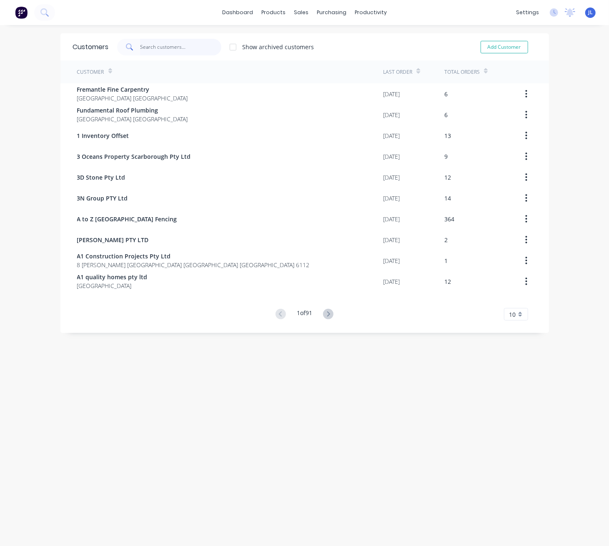
click at [176, 43] on input "text" at bounding box center [180, 47] width 81 height 17
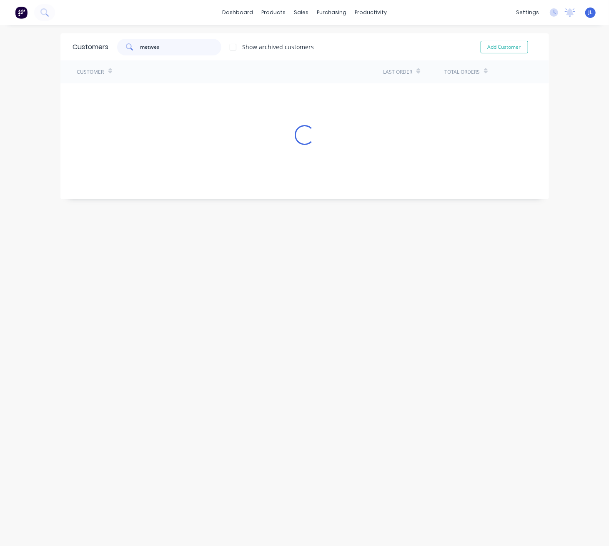
type input "metwest"
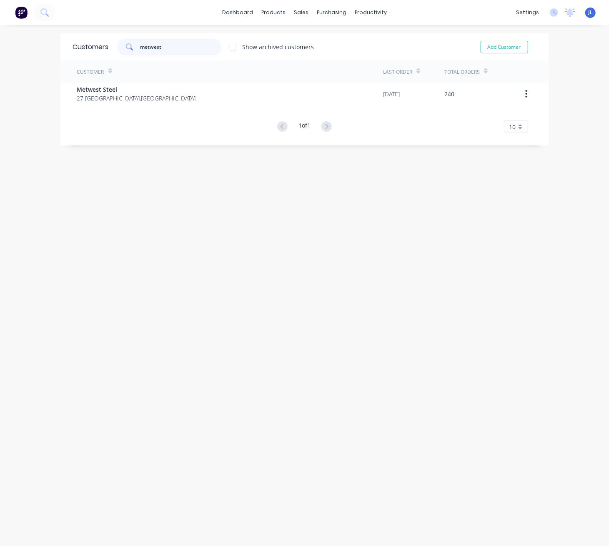
drag, startPoint x: 204, startPoint y: 46, endPoint x: 125, endPoint y: 45, distance: 79.2
click at [125, 45] on div "metwest" at bounding box center [169, 47] width 104 height 17
drag, startPoint x: 160, startPoint y: 43, endPoint x: 125, endPoint y: 46, distance: 34.8
click at [125, 46] on div "meteo" at bounding box center [169, 47] width 104 height 17
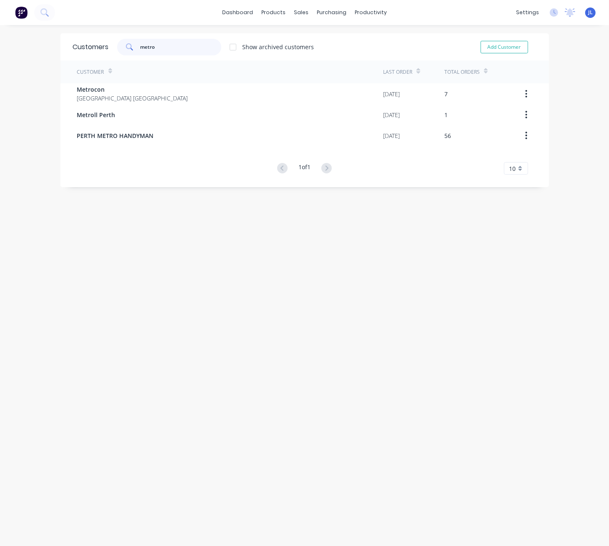
type input "metro"
click at [341, 58] on div "Suppliers" at bounding box center [344, 57] width 25 height 8
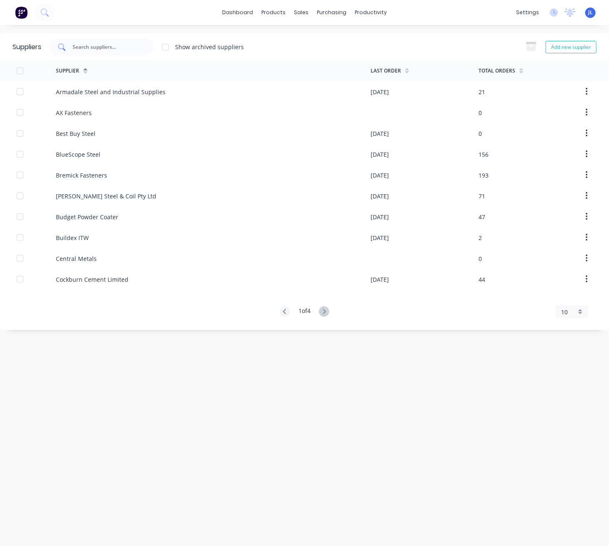
click at [140, 49] on div at bounding box center [102, 47] width 104 height 17
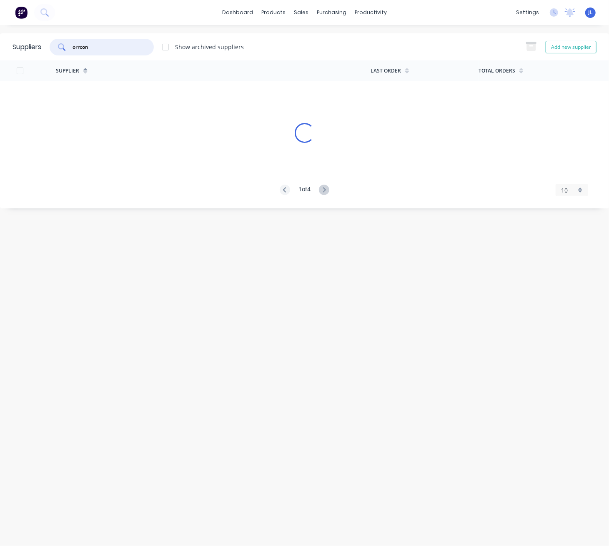
type input "orrcon"
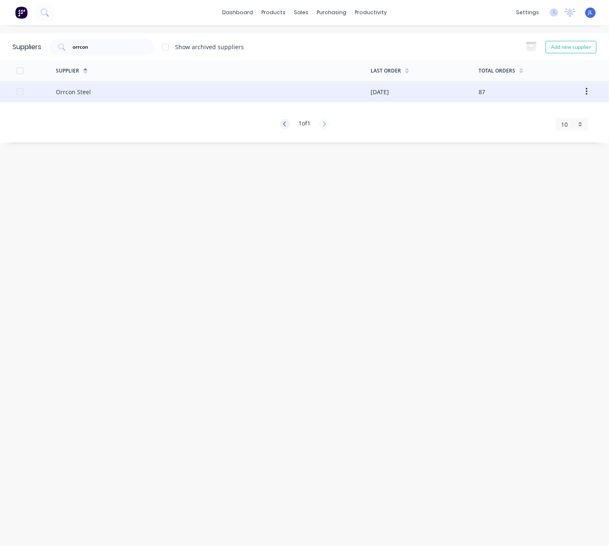
click at [98, 97] on div "Orrcon Steel" at bounding box center [213, 91] width 314 height 21
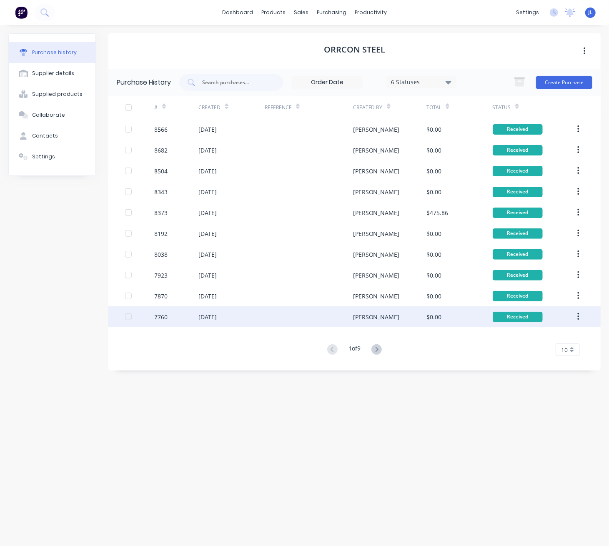
click at [341, 319] on div at bounding box center [309, 316] width 88 height 21
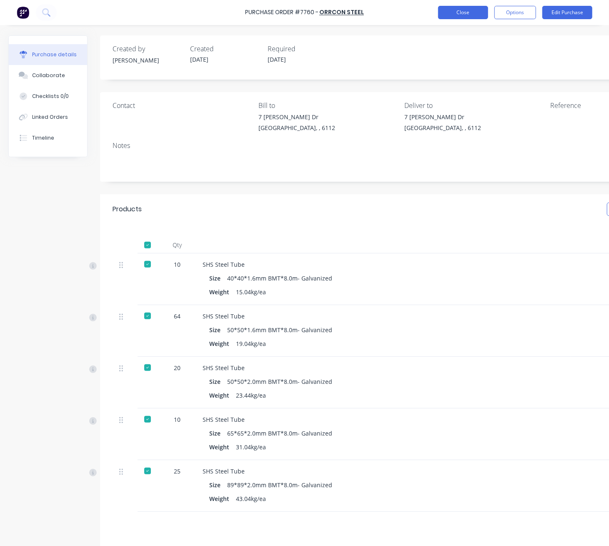
click at [481, 13] on button "Close" at bounding box center [463, 12] width 50 height 13
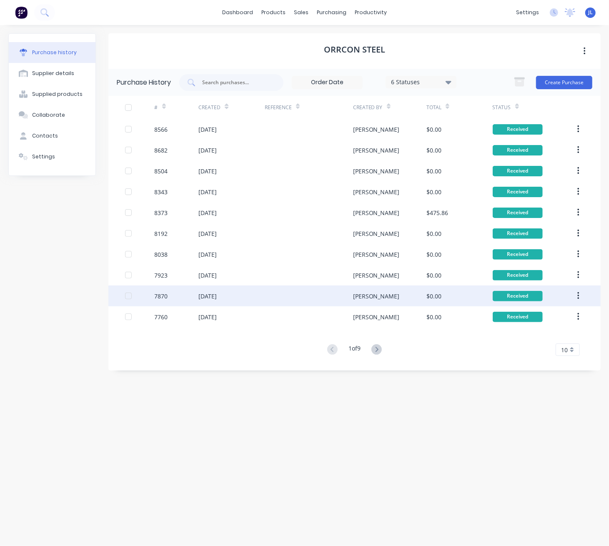
click at [293, 302] on div at bounding box center [309, 296] width 88 height 21
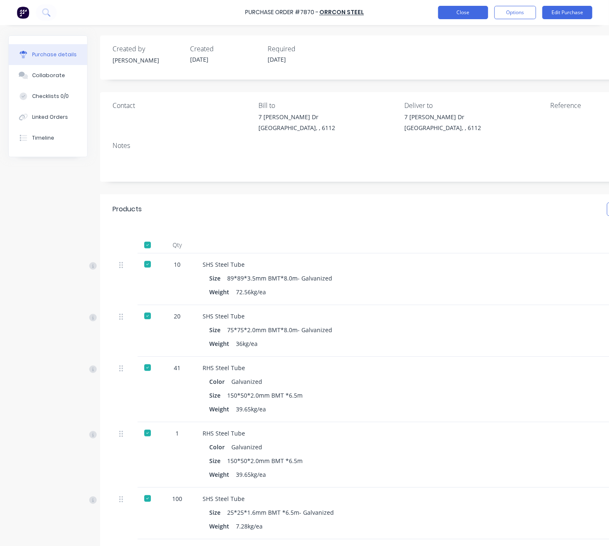
click at [475, 12] on button "Close" at bounding box center [463, 12] width 50 height 13
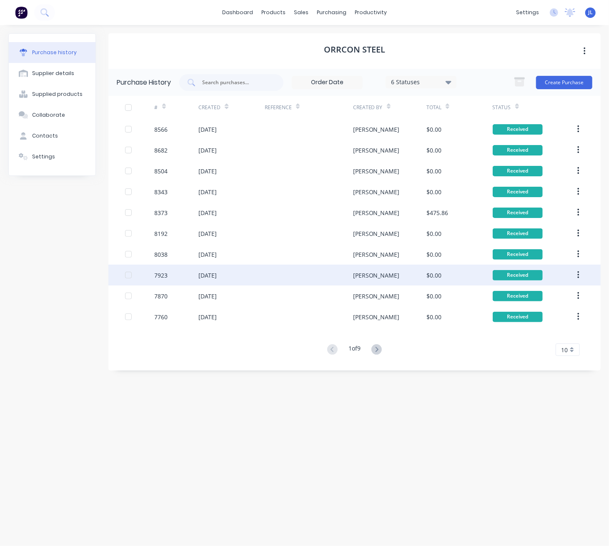
click at [258, 269] on div "[DATE]" at bounding box center [231, 275] width 66 height 21
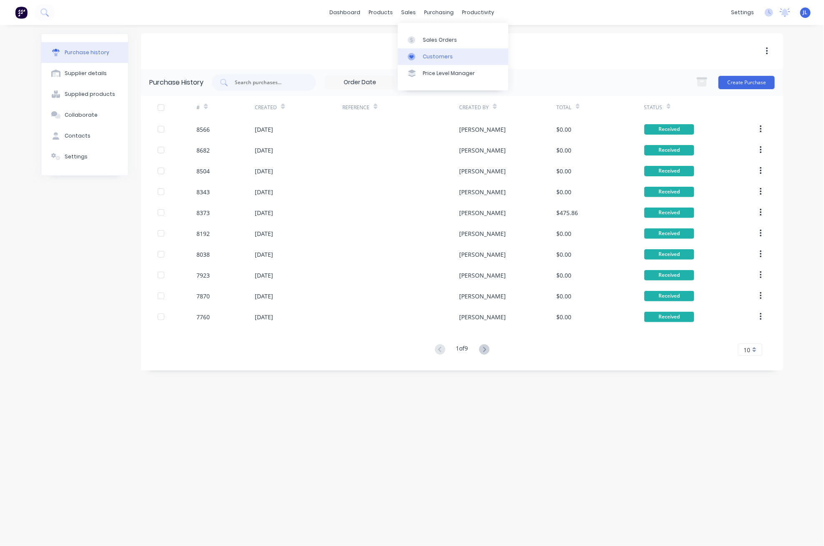
click at [425, 57] on div "Customers" at bounding box center [438, 57] width 30 height 8
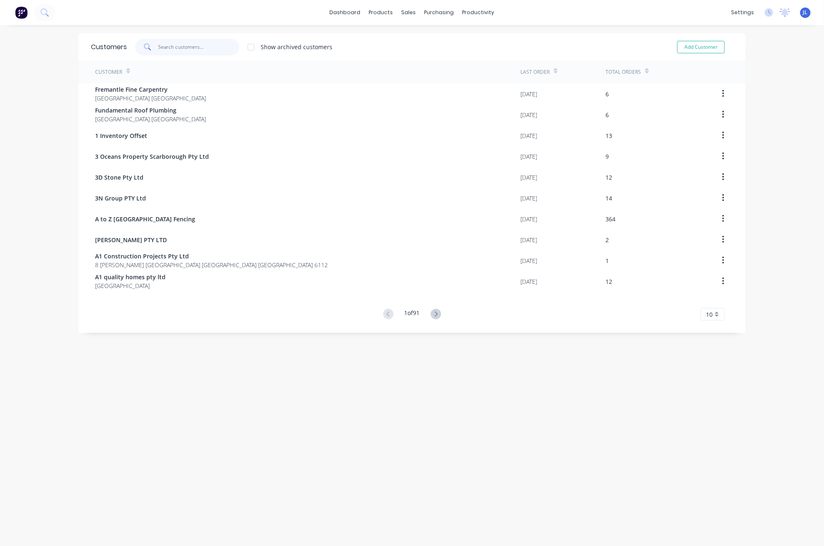
click at [181, 51] on input "text" at bounding box center [198, 47] width 81 height 17
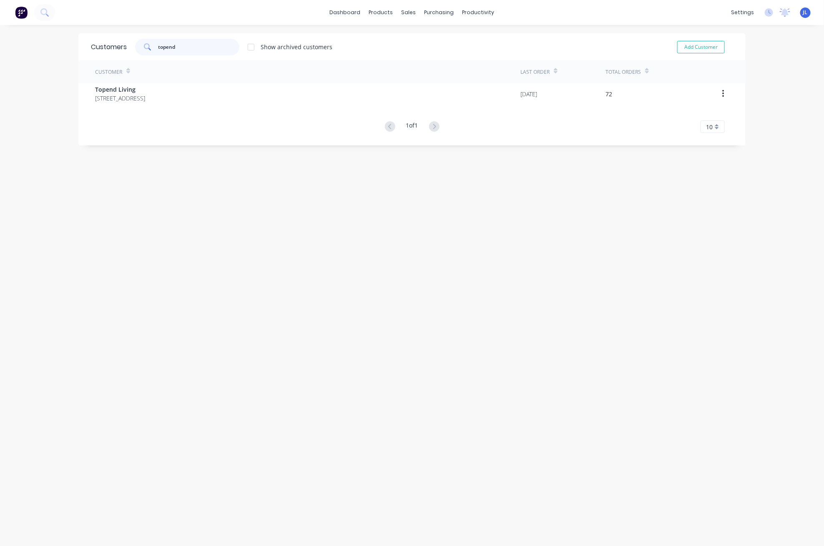
type input "topend"
click at [181, 79] on div "Customer" at bounding box center [307, 71] width 425 height 23
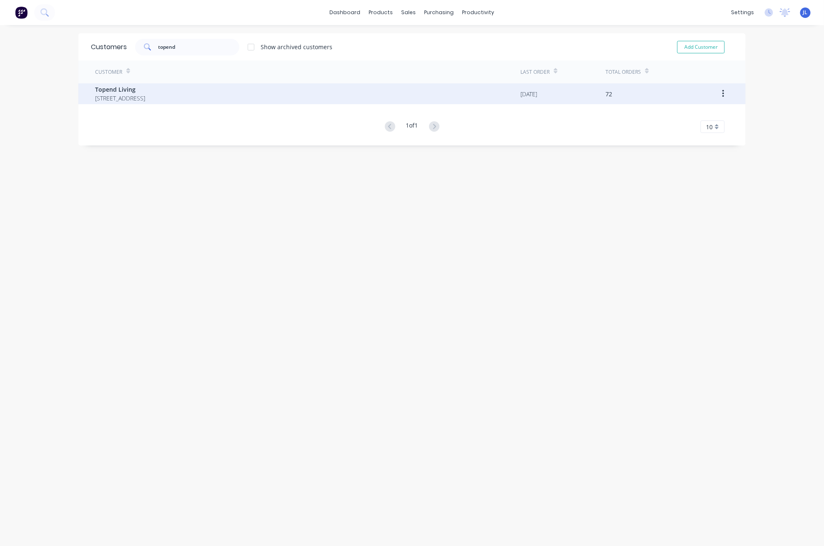
click at [145, 92] on span "Topend Living" at bounding box center [120, 89] width 50 height 9
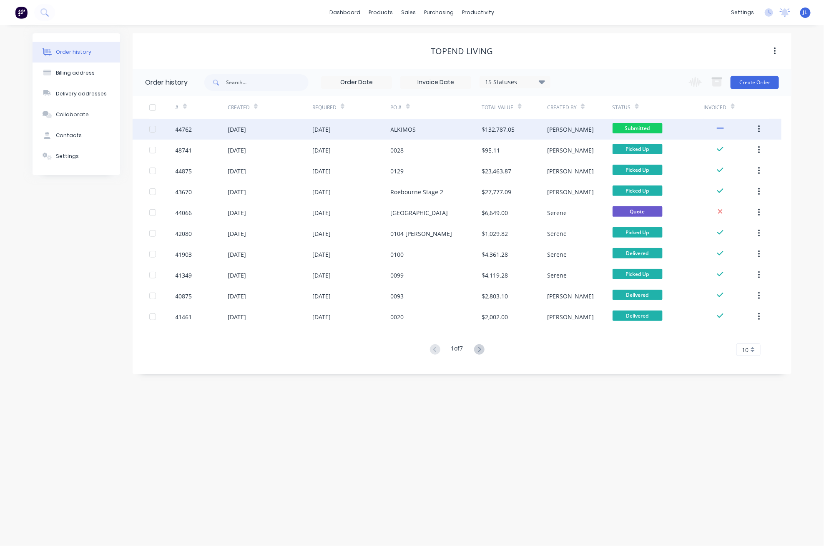
click at [499, 127] on div "$132,787.05" at bounding box center [498, 129] width 33 height 9
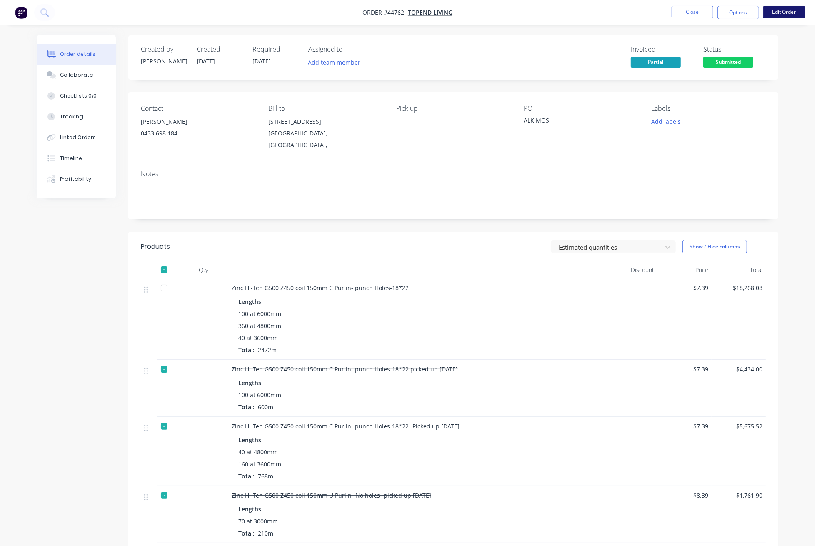
click at [791, 13] on button "Edit Order" at bounding box center [785, 12] width 42 height 13
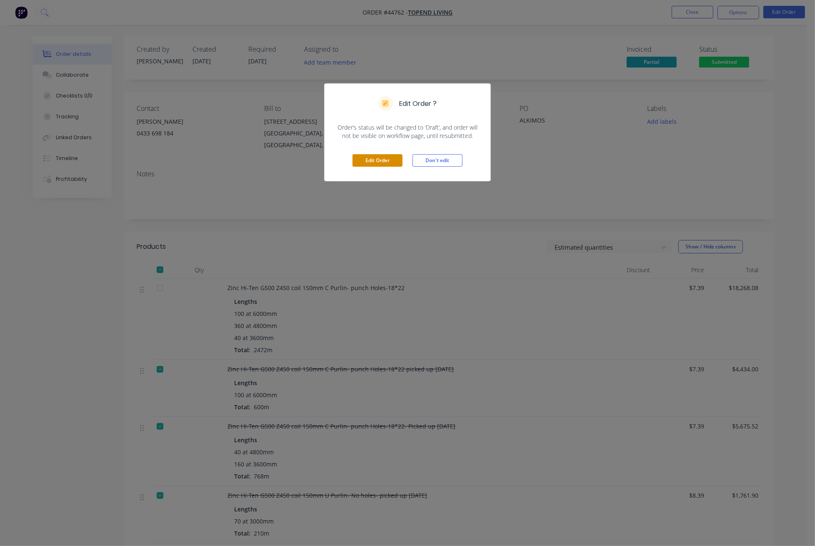
click at [384, 156] on button "Edit Order" at bounding box center [378, 160] width 50 height 13
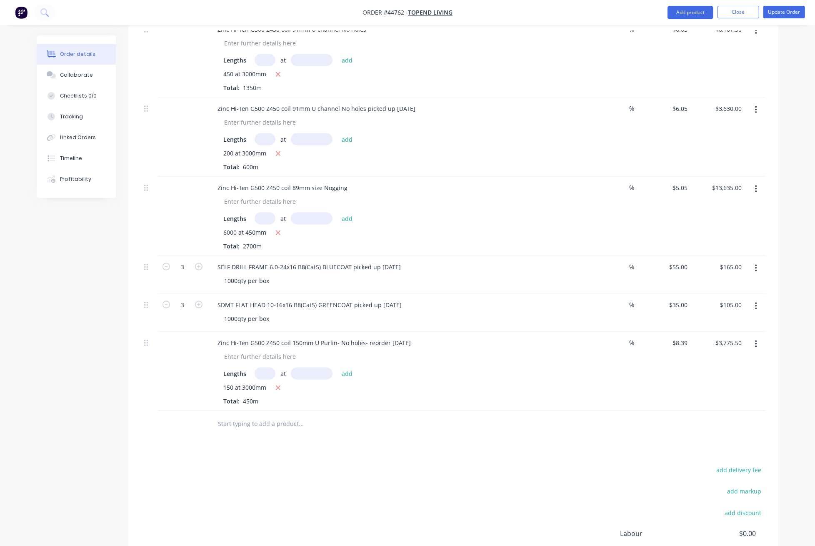
scroll to position [1111, 0]
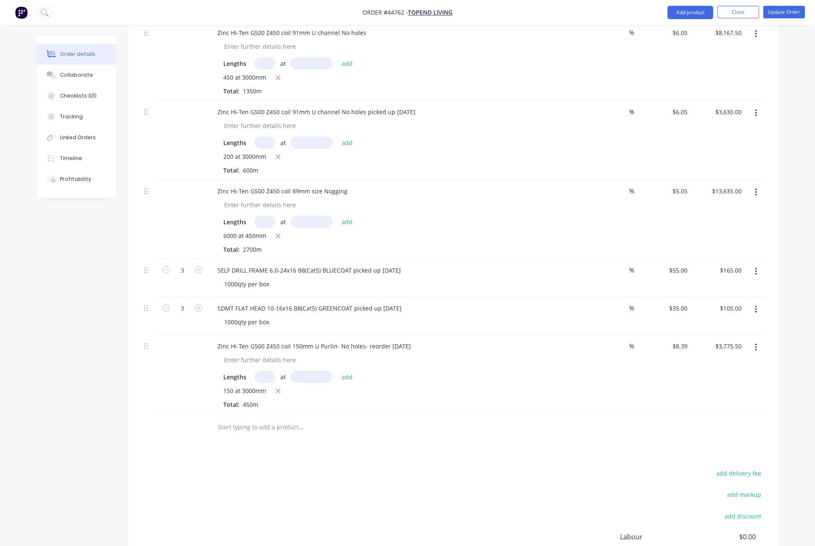
click at [758, 200] on button "button" at bounding box center [757, 192] width 20 height 15
click at [738, 237] on div "Duplicate" at bounding box center [727, 231] width 64 height 12
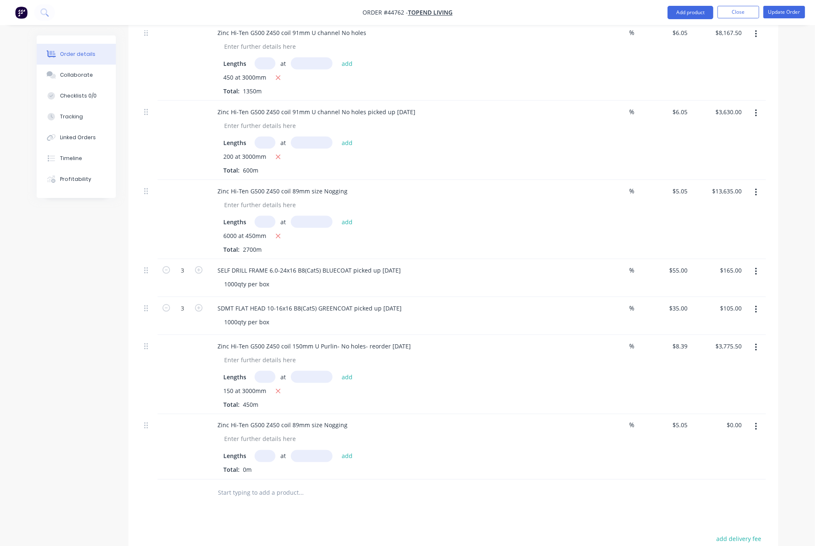
click at [261, 462] on input "text" at bounding box center [265, 456] width 21 height 12
type input "600"
type input "491"
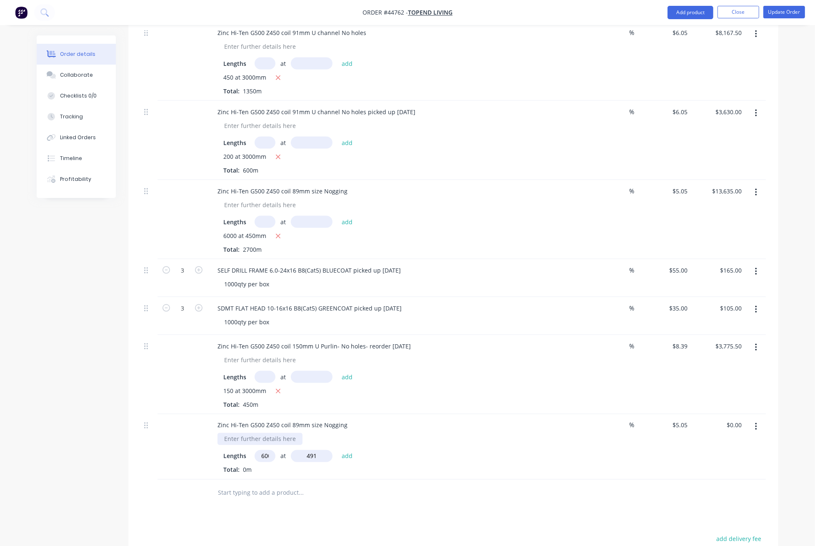
click at [338, 450] on button "add" at bounding box center [348, 455] width 20 height 11
type input "$1,487.73"
click at [450, 462] on div "Lengths at add" at bounding box center [395, 456] width 344 height 12
click at [453, 462] on div "Lengths at add" at bounding box center [395, 456] width 344 height 12
click at [781, 13] on button "Update Order" at bounding box center [785, 12] width 42 height 13
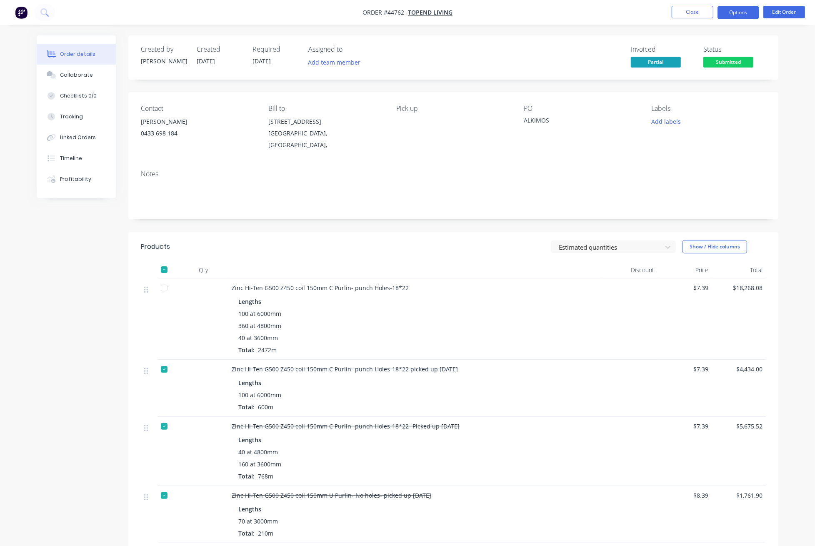
click at [740, 14] on button "Options" at bounding box center [739, 12] width 42 height 13
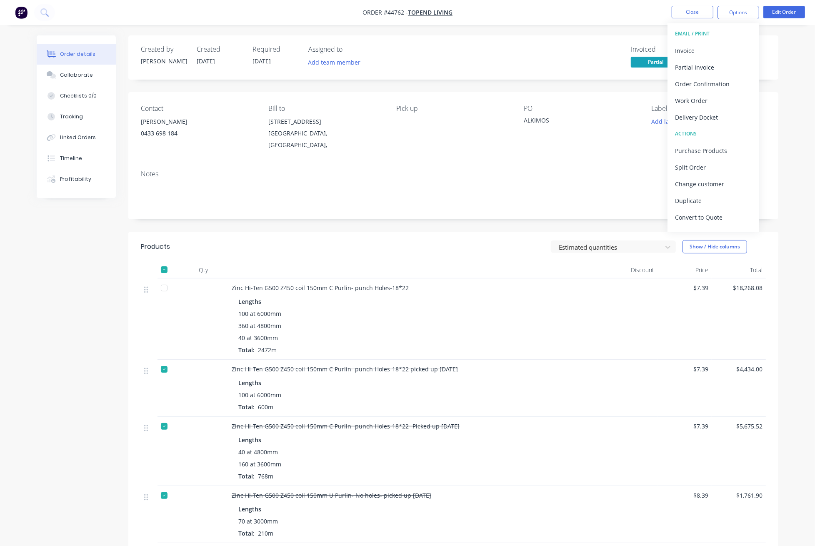
click at [712, 114] on div "Delivery Docket" at bounding box center [713, 117] width 77 height 12
click at [702, 103] on div "Custom" at bounding box center [713, 101] width 77 height 12
click at [710, 87] on div "Without pricing" at bounding box center [713, 84] width 77 height 12
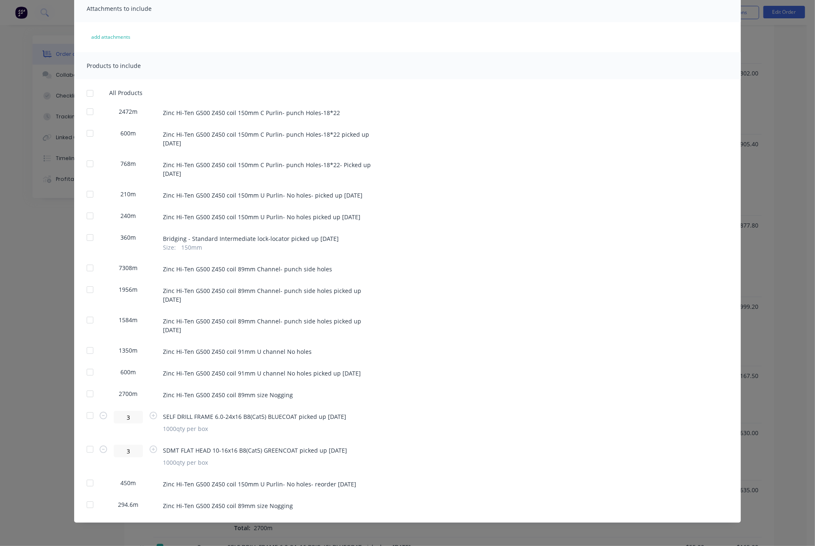
scroll to position [827, 0]
click at [85, 505] on div at bounding box center [90, 505] width 17 height 17
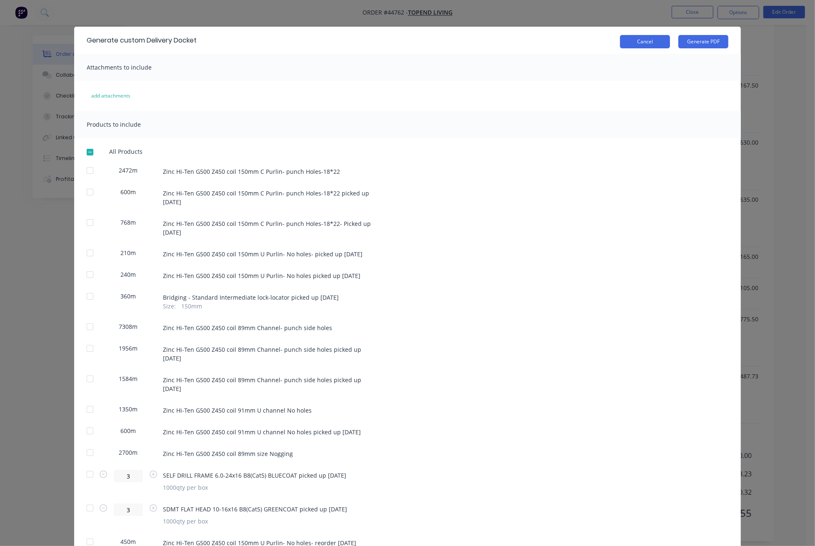
scroll to position [0, 0]
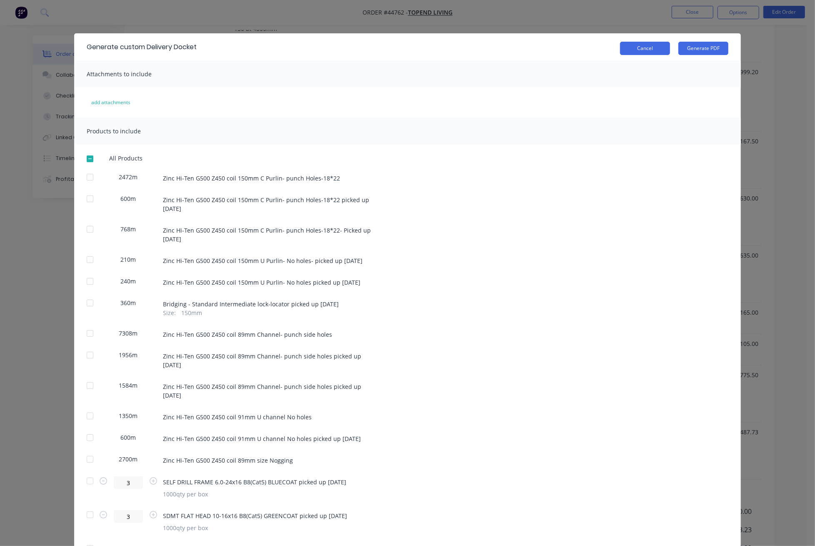
click at [639, 48] on button "Cancel" at bounding box center [645, 48] width 50 height 13
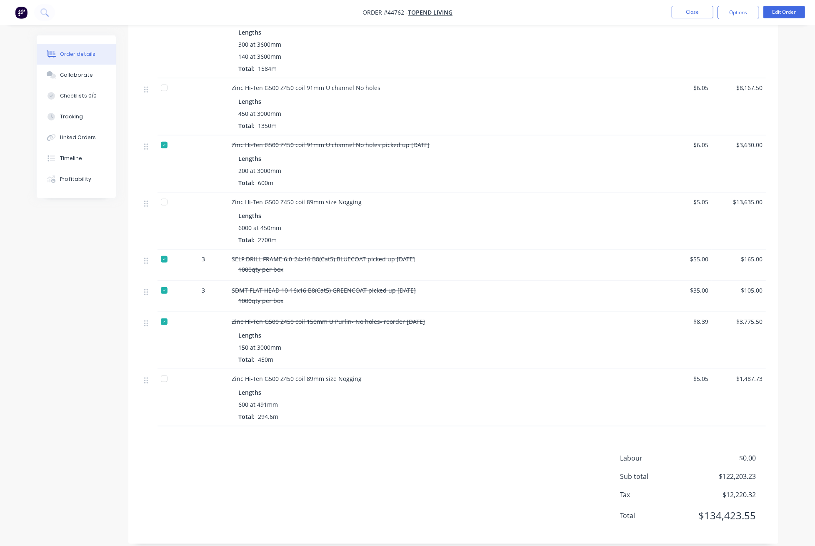
scroll to position [827, 0]
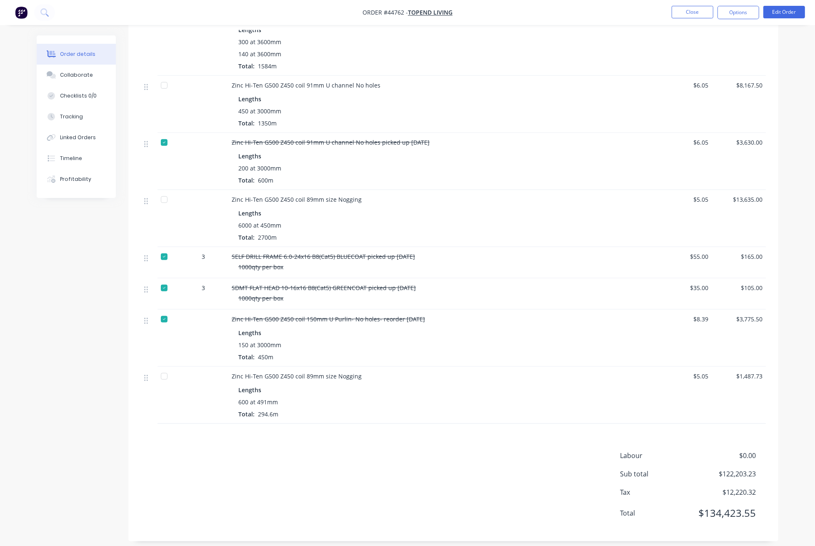
click at [363, 372] on div "Zinc Hi-Ten G500 Z450 coil 89mm size Nogging" at bounding box center [416, 376] width 369 height 9
click at [361, 372] on div "Zinc Hi-Ten G500 Z450 coil 89mm size Nogging" at bounding box center [416, 376] width 369 height 9
drag, startPoint x: 358, startPoint y: 367, endPoint x: 375, endPoint y: 359, distance: 19.0
click at [358, 372] on div "Zinc Hi-Ten G500 Z450 coil 89mm size Nogging" at bounding box center [416, 376] width 369 height 9
click at [780, 10] on button "Edit Order" at bounding box center [785, 12] width 42 height 13
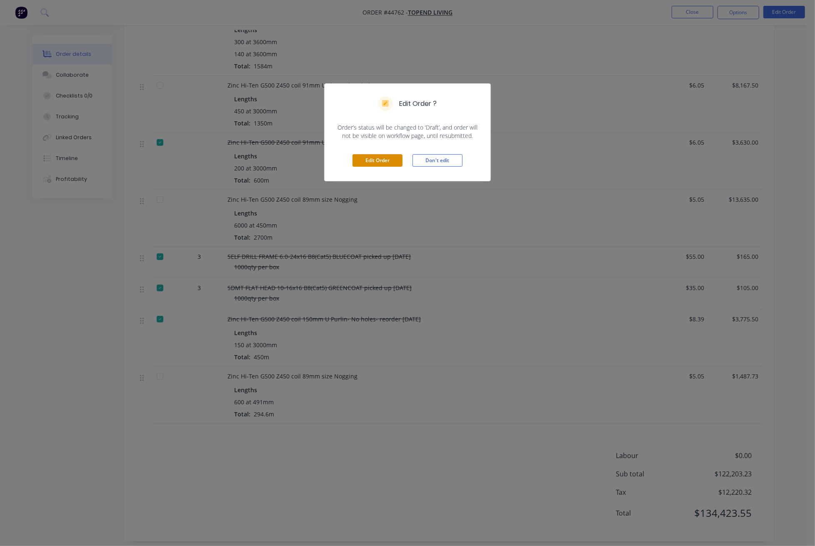
click at [378, 160] on button "Edit Order" at bounding box center [378, 160] width 50 height 13
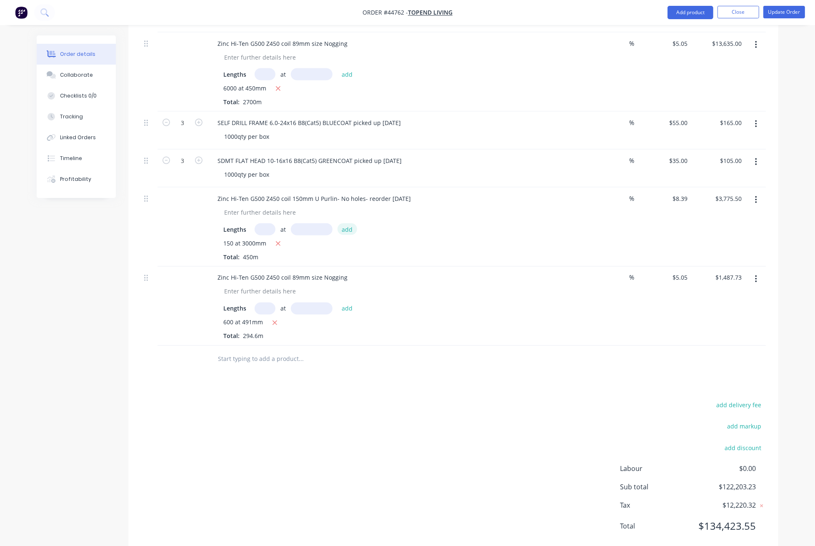
scroll to position [1237, 0]
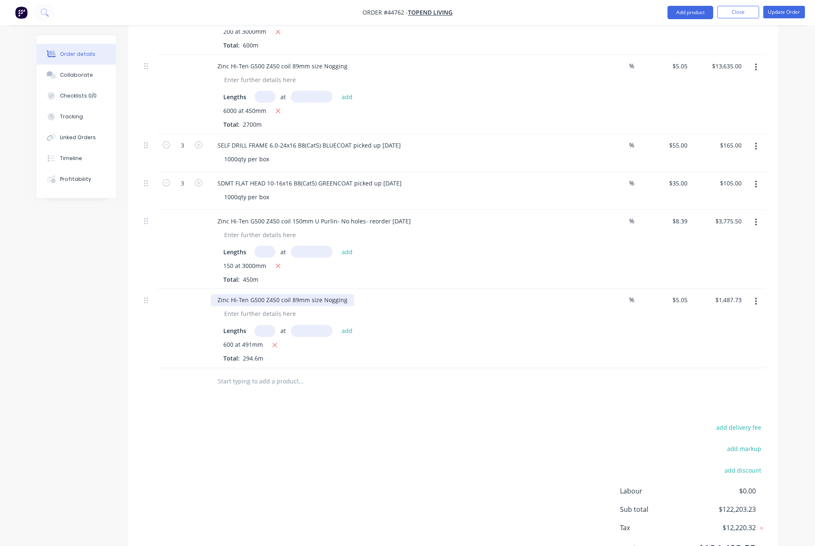
click at [345, 306] on div "Zinc Hi-Ten G500 Z450 coil 89mm size Nogging" at bounding box center [282, 300] width 143 height 12
click at [529, 363] on div "600 at 491mm Total: 294.6m" at bounding box center [395, 352] width 344 height 23
click at [793, 15] on button "Update Order" at bounding box center [785, 12] width 42 height 13
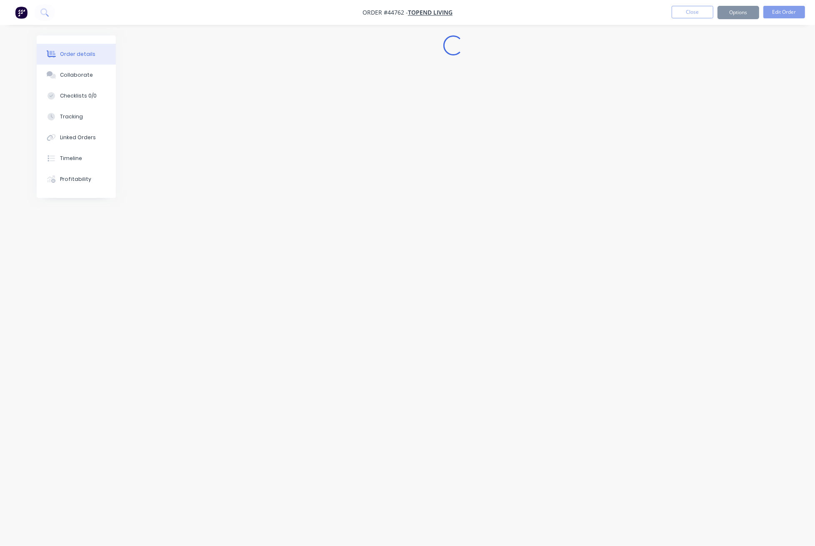
scroll to position [0, 0]
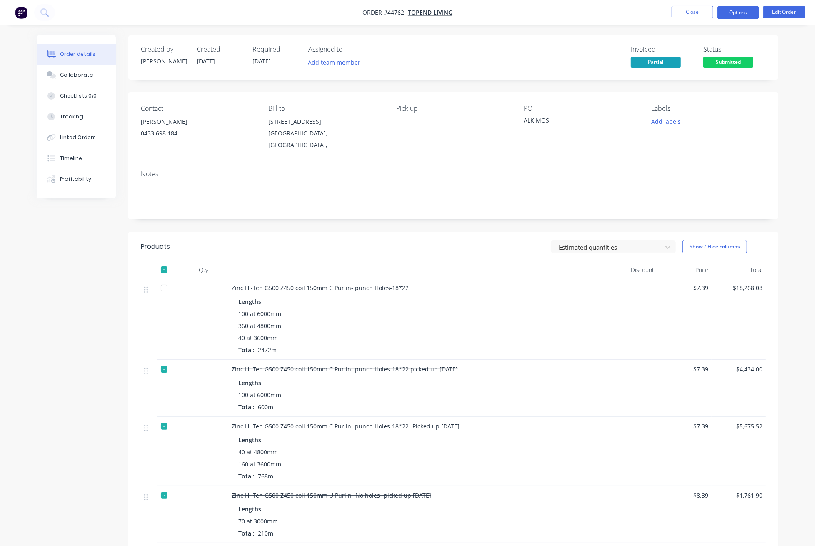
click at [745, 13] on button "Options" at bounding box center [739, 12] width 42 height 13
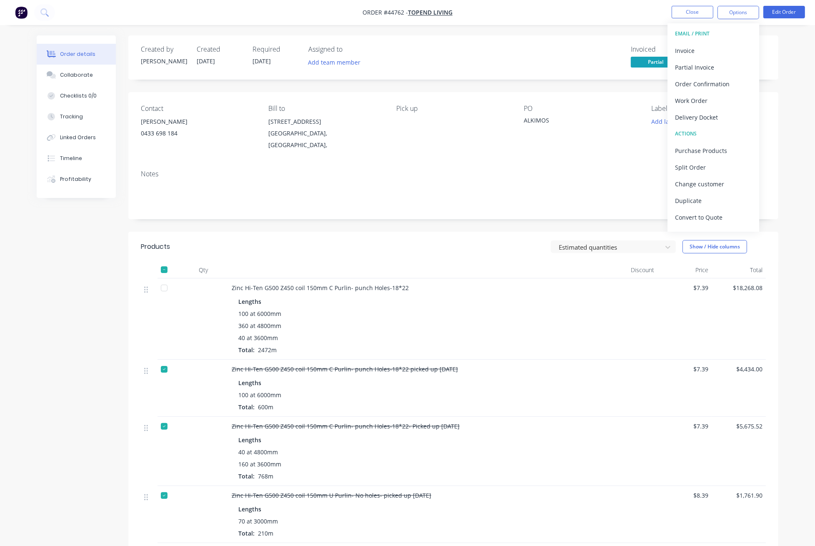
click at [704, 118] on div "Delivery Docket" at bounding box center [713, 117] width 77 height 12
click at [694, 104] on div "Custom" at bounding box center [713, 101] width 77 height 12
click at [706, 86] on div "Without pricing" at bounding box center [713, 84] width 77 height 12
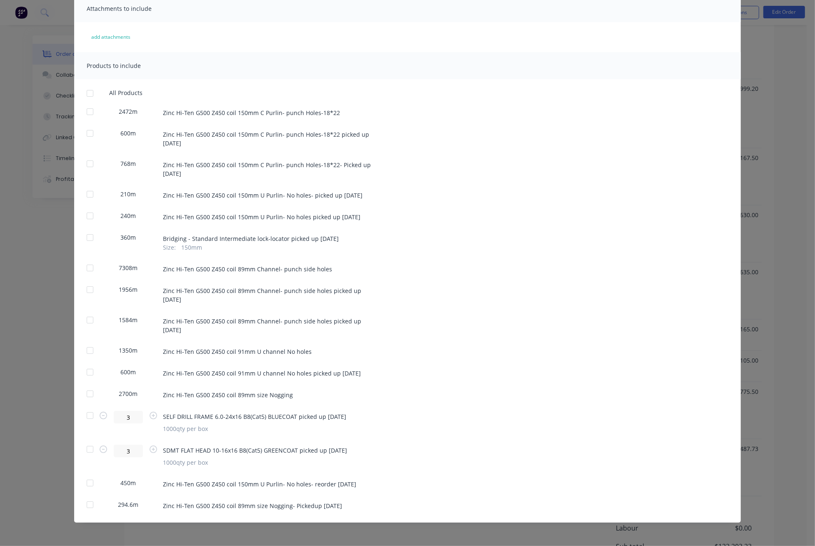
scroll to position [827, 0]
click at [86, 504] on div at bounding box center [90, 505] width 17 height 17
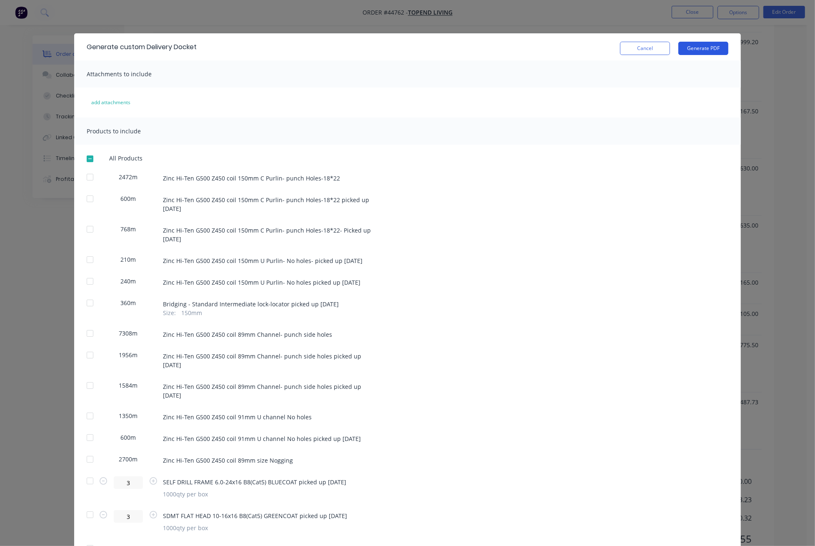
scroll to position [771, 0]
click at [692, 46] on button "Generate PDF" at bounding box center [704, 48] width 50 height 13
click at [644, 49] on button "Cancel" at bounding box center [645, 48] width 50 height 13
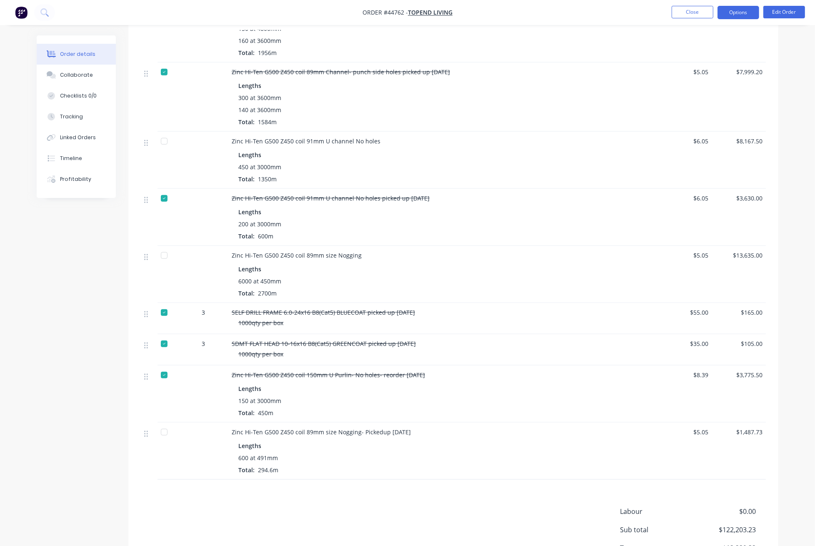
click at [735, 13] on button "Options" at bounding box center [739, 12] width 42 height 13
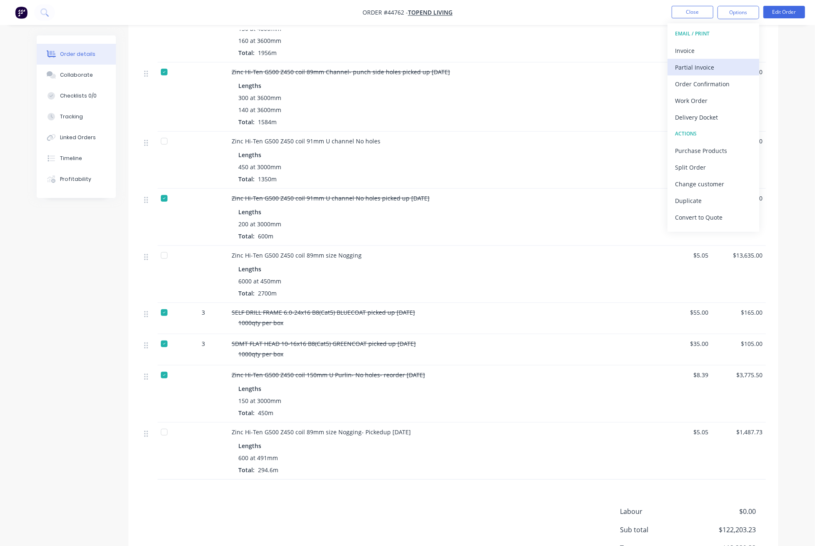
click at [707, 66] on div "Partial Invoice" at bounding box center [713, 67] width 77 height 12
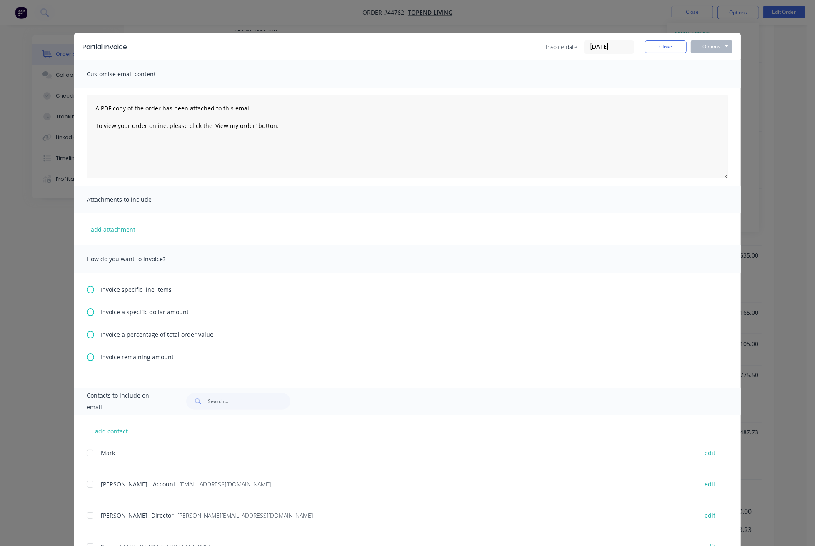
click at [87, 288] on icon at bounding box center [91, 290] width 8 height 8
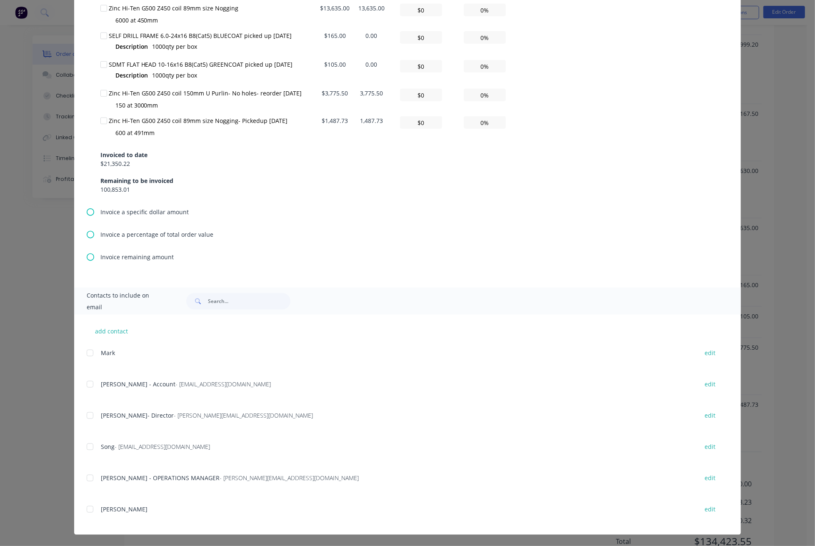
scroll to position [827, 0]
click at [98, 120] on div at bounding box center [103, 121] width 17 height 17
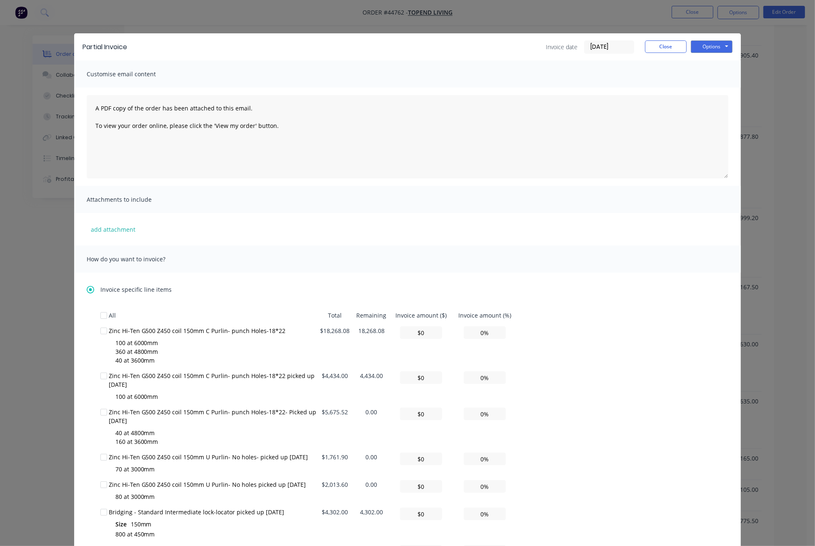
scroll to position [605, 0]
click at [652, 46] on button "Close" at bounding box center [666, 46] width 42 height 13
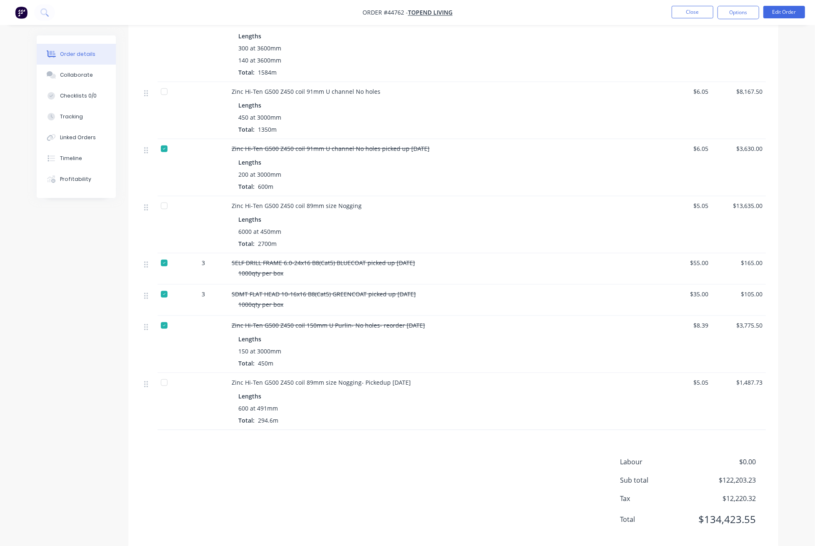
scroll to position [771, 0]
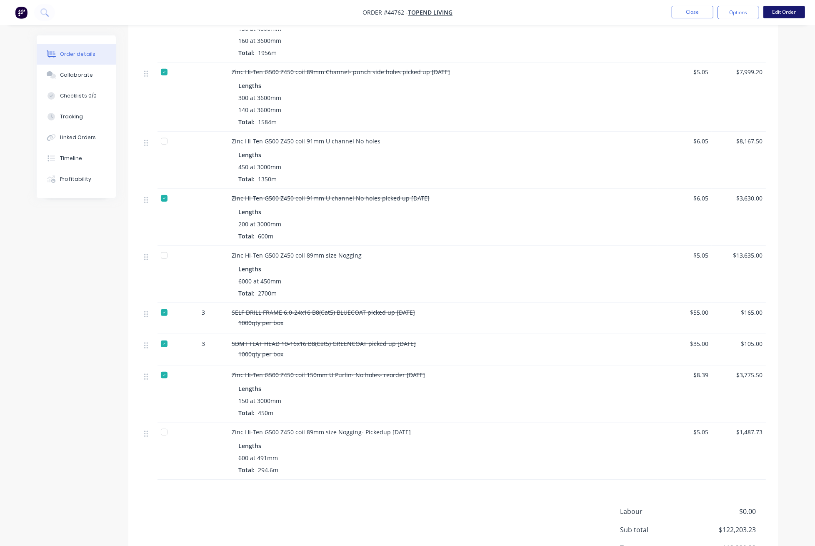
click at [777, 11] on button "Edit Order" at bounding box center [785, 12] width 42 height 13
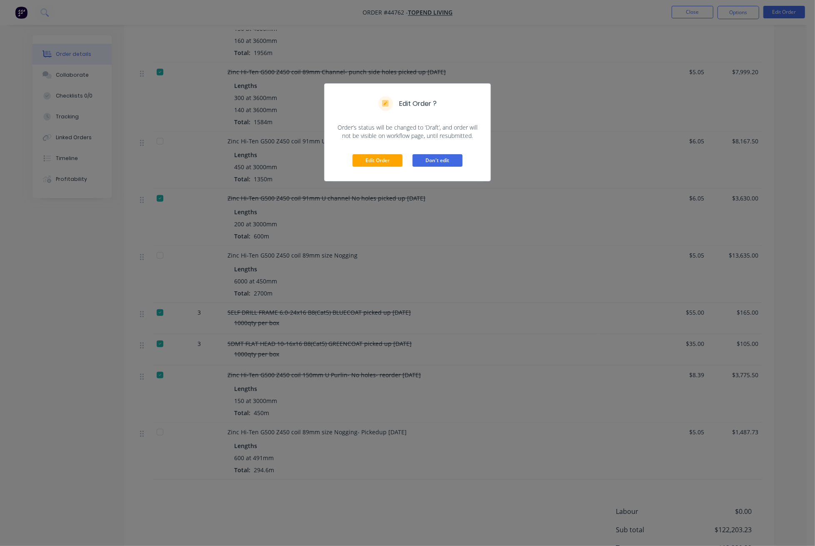
click at [439, 164] on button "Don't edit" at bounding box center [438, 160] width 50 height 13
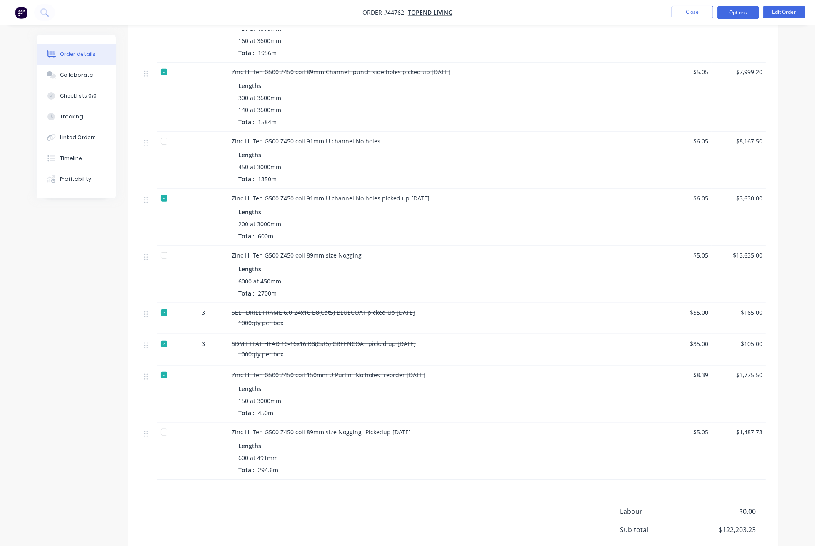
click at [726, 15] on button "Options" at bounding box center [739, 12] width 42 height 13
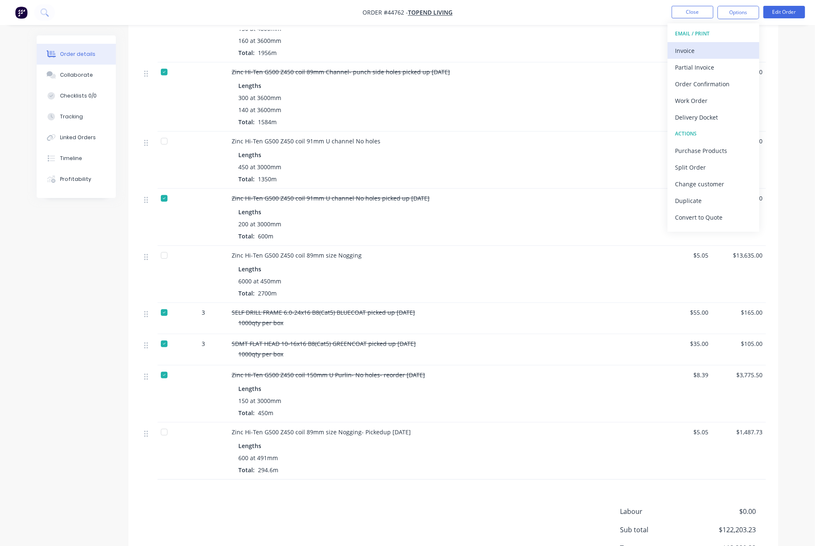
click at [711, 49] on div "Invoice" at bounding box center [713, 51] width 77 height 12
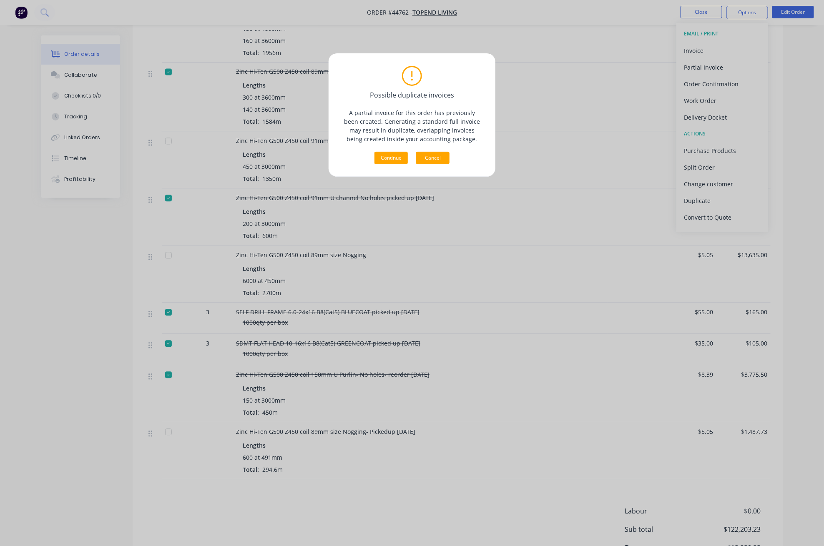
click at [430, 157] on button "Cancel" at bounding box center [432, 158] width 33 height 13
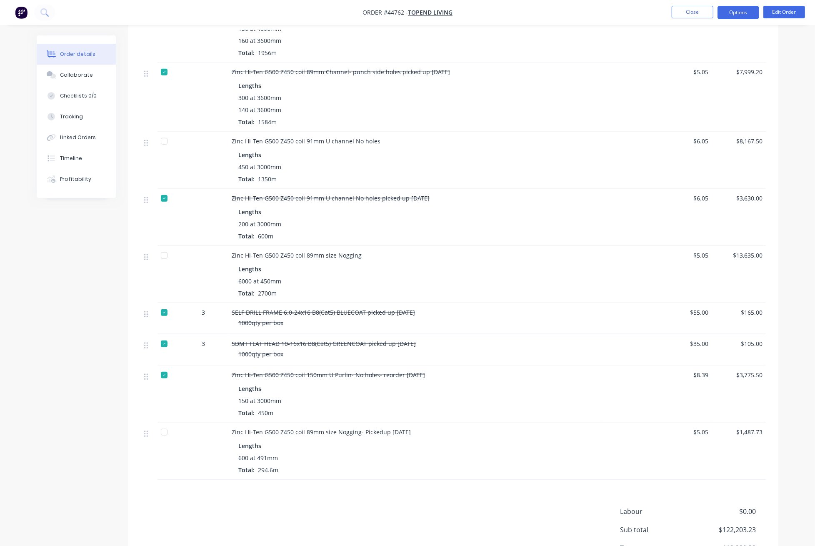
click at [740, 9] on button "Options" at bounding box center [739, 12] width 42 height 13
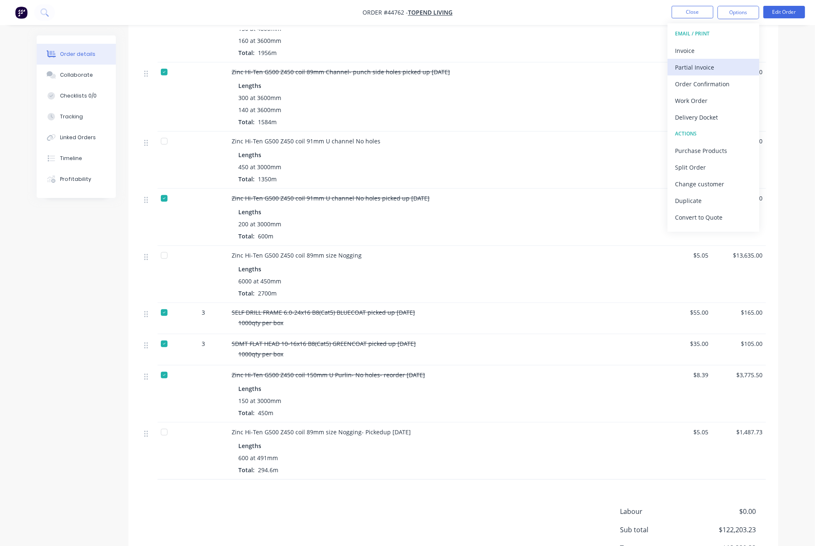
click at [712, 64] on div "Partial Invoice" at bounding box center [713, 67] width 77 height 12
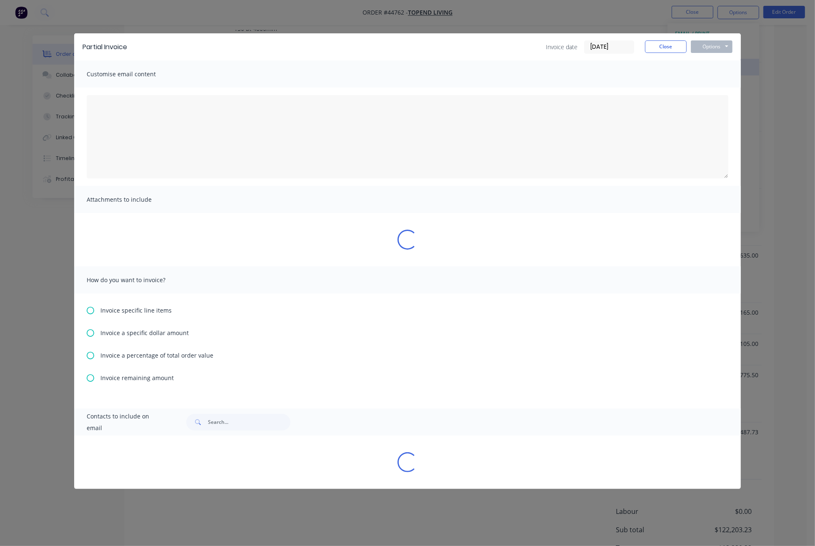
type textarea "A PDF copy of the order has been attached to this email. To view your order onl…"
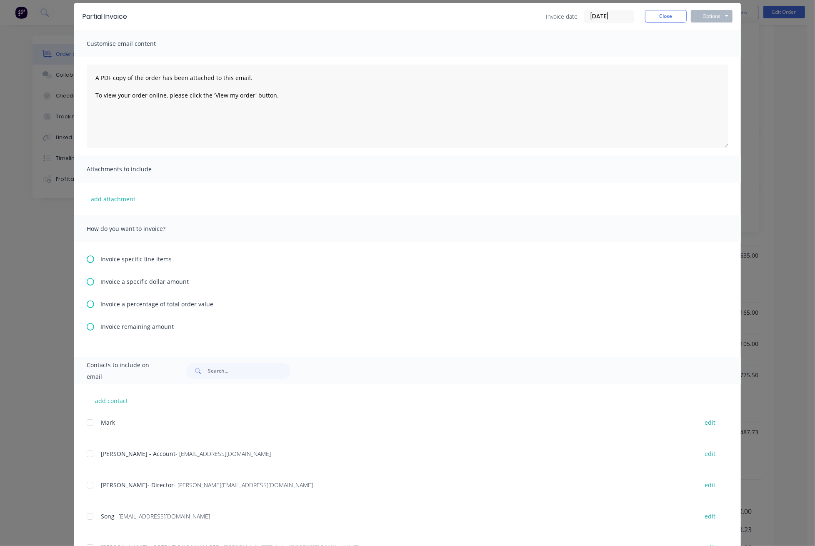
scroll to position [55, 0]
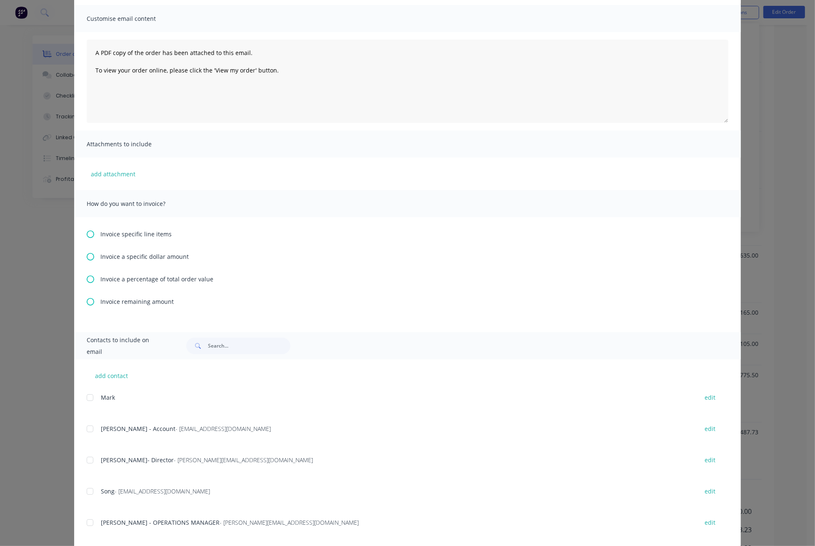
click at [84, 286] on div "Invoice specific line items Invoice a specific dollar amount Invoice a percenta…" at bounding box center [407, 274] width 667 height 115
click at [87, 235] on icon at bounding box center [91, 235] width 8 height 8
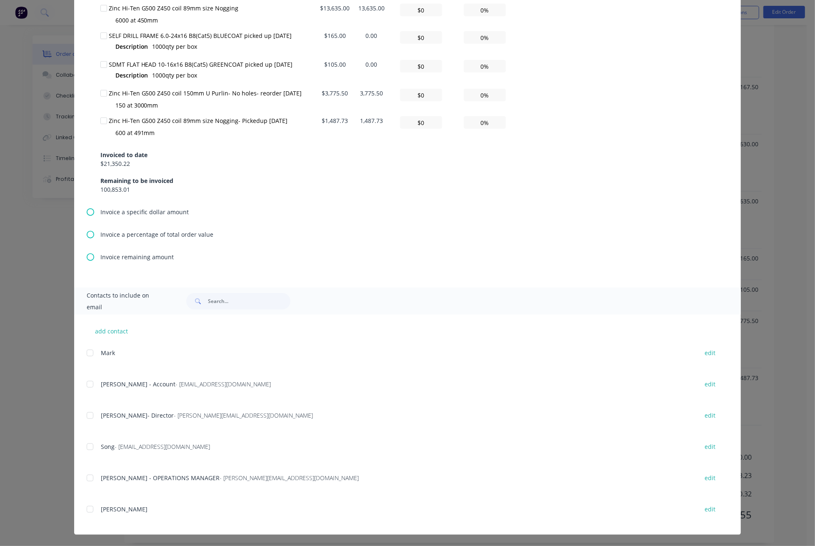
scroll to position [827, 0]
click at [99, 120] on div at bounding box center [103, 121] width 17 height 17
click at [86, 381] on div at bounding box center [90, 384] width 17 height 17
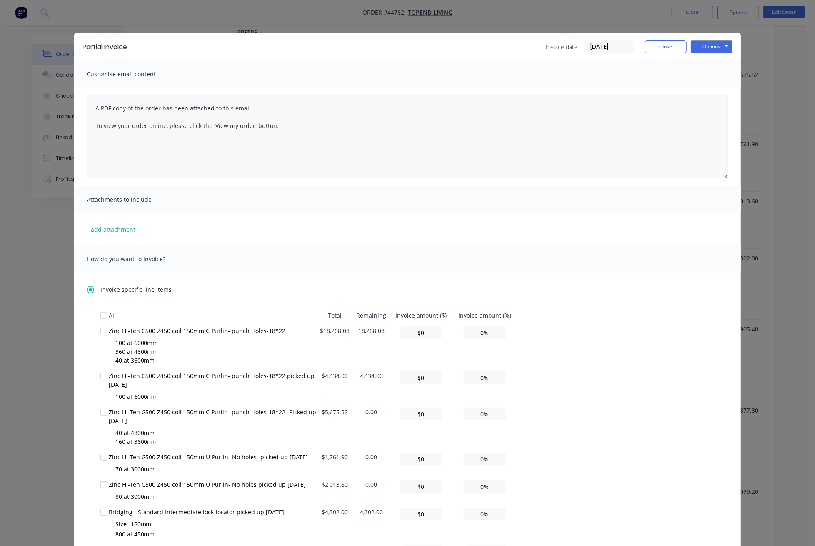
scroll to position [0, 0]
click at [717, 43] on button "Options" at bounding box center [712, 46] width 42 height 13
click at [715, 89] on button "Email" at bounding box center [717, 89] width 53 height 14
click at [652, 45] on button "Close" at bounding box center [666, 46] width 42 height 13
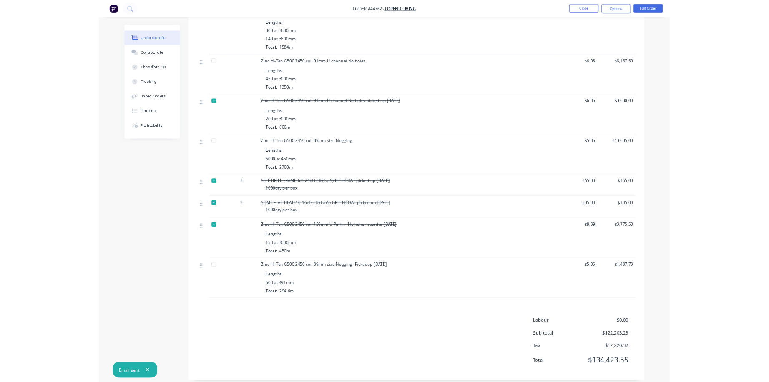
scroll to position [771, 0]
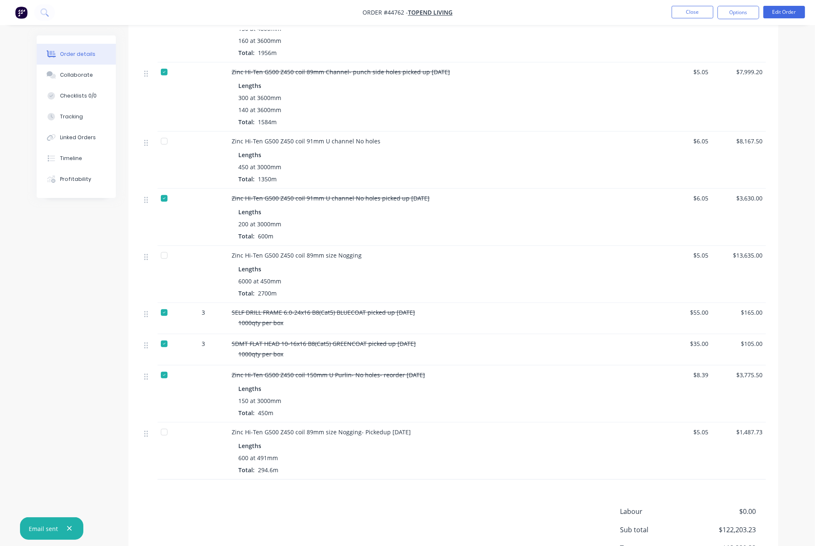
click at [161, 424] on div at bounding box center [164, 432] width 17 height 17
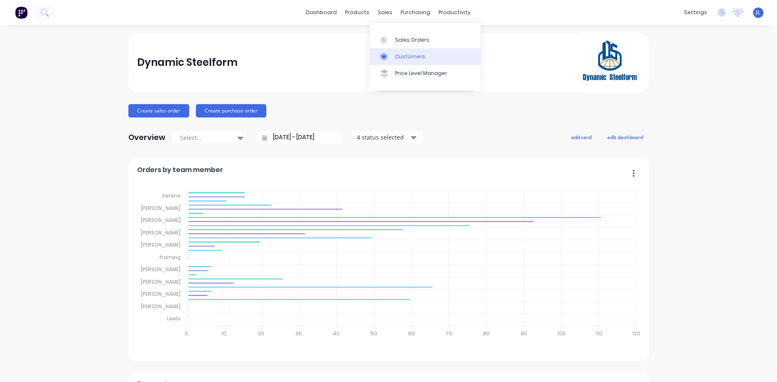
drag, startPoint x: 0, startPoint y: 0, endPoint x: 402, endPoint y: 53, distance: 405.8
click at [402, 53] on div "Customers" at bounding box center [410, 57] width 30 height 8
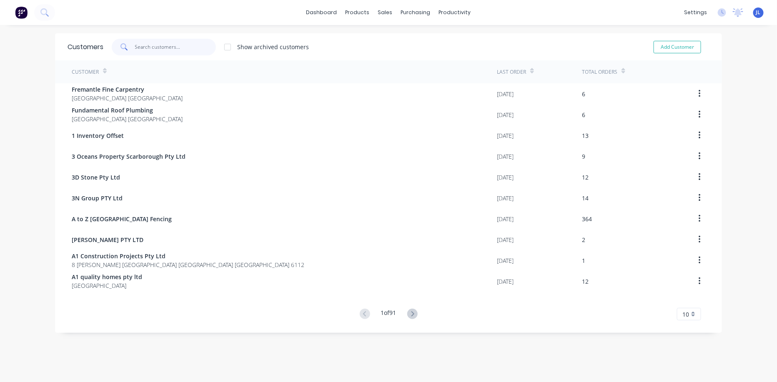
click at [187, 44] on input "text" at bounding box center [175, 47] width 81 height 17
type input "m"
click at [37, 367] on div "dashboard products sales purchasing productivity dashboard products Product Cat…" at bounding box center [388, 191] width 777 height 382
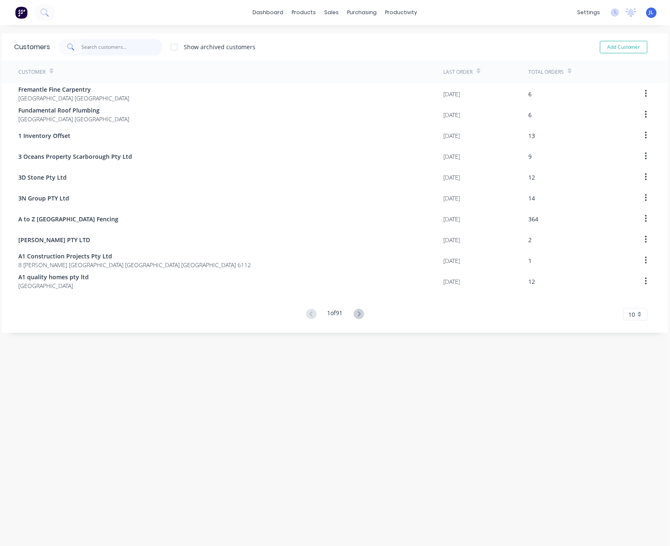
click at [119, 50] on input "text" at bounding box center [122, 47] width 81 height 17
click at [375, 53] on div "Suppliers" at bounding box center [375, 57] width 25 height 8
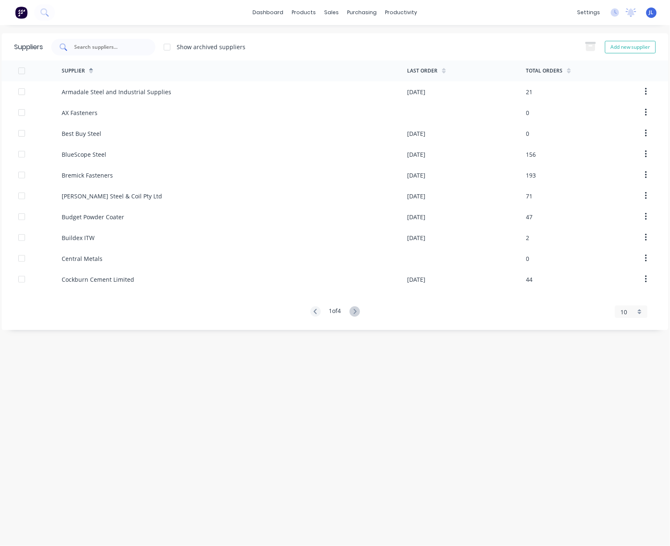
click at [135, 44] on input "text" at bounding box center [107, 47] width 69 height 8
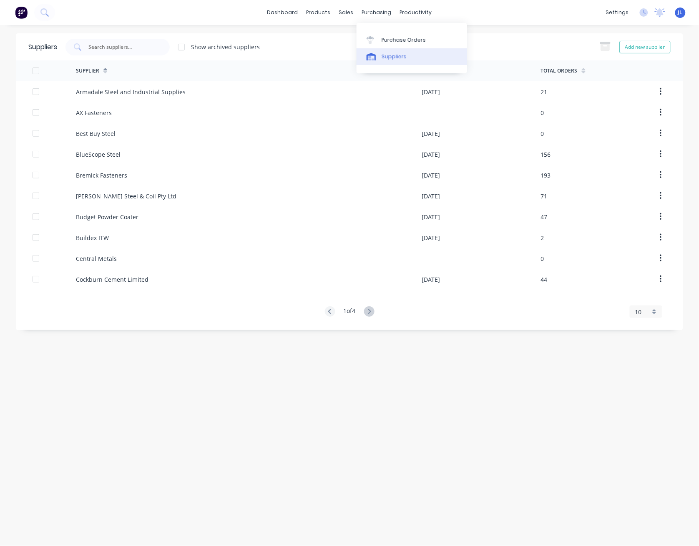
click at [391, 56] on div "Suppliers" at bounding box center [393, 57] width 25 height 8
click at [136, 40] on div at bounding box center [117, 47] width 104 height 17
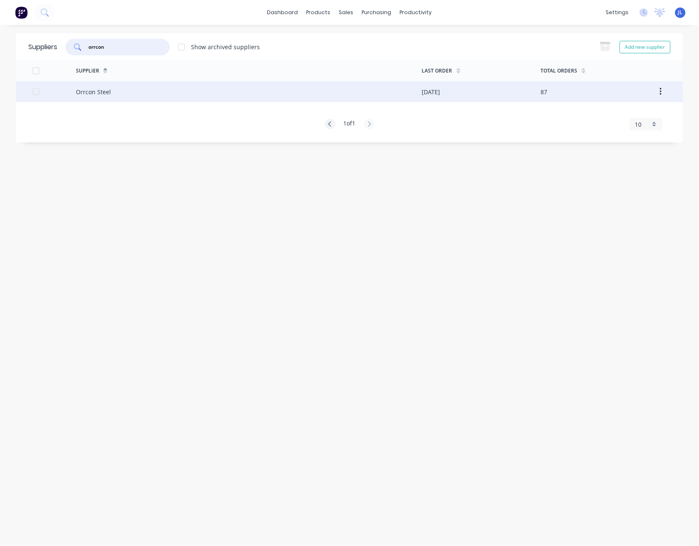
type input "orrcon"
click at [171, 88] on div "Orrcon Steel" at bounding box center [249, 91] width 346 height 21
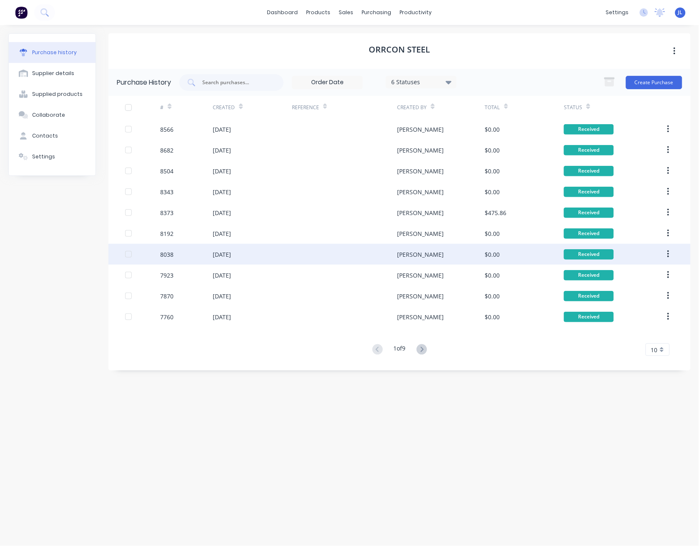
click at [244, 259] on div "[DATE]" at bounding box center [252, 254] width 79 height 21
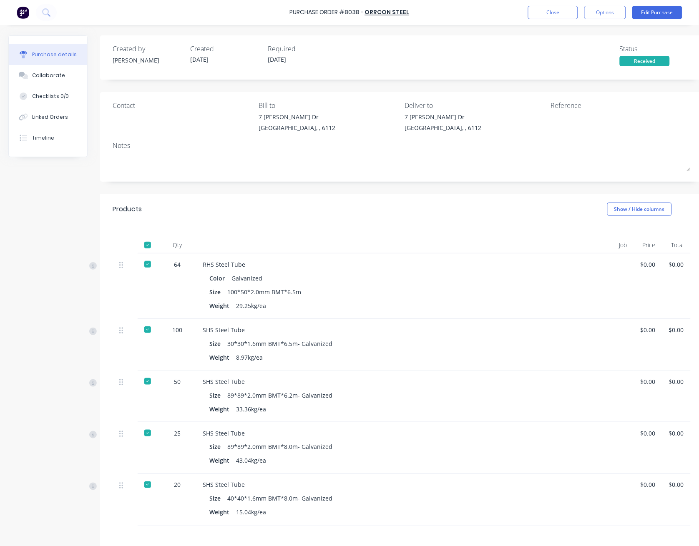
scroll to position [107, 0]
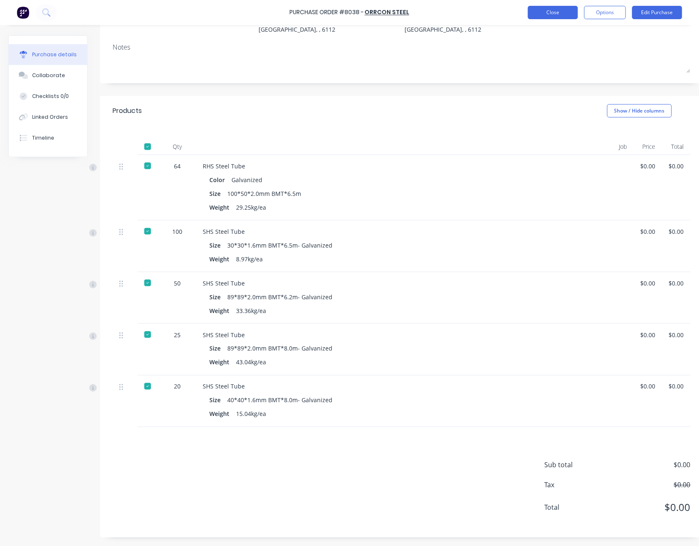
click at [556, 15] on button "Close" at bounding box center [553, 12] width 50 height 13
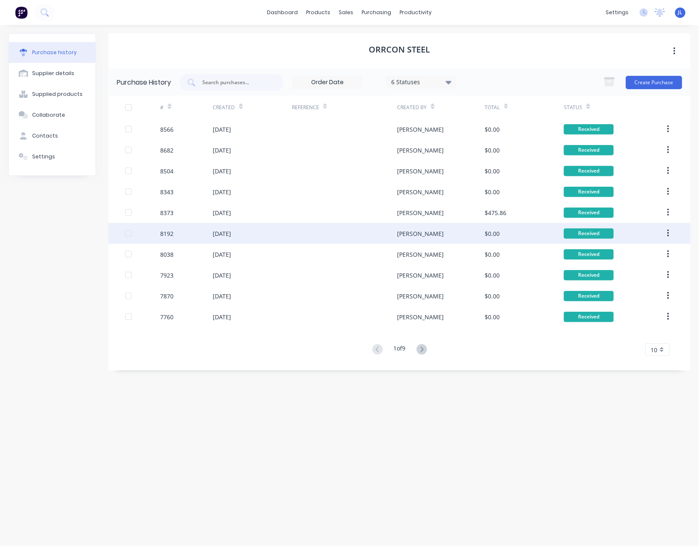
click at [231, 232] on div "[DATE]" at bounding box center [222, 233] width 18 height 9
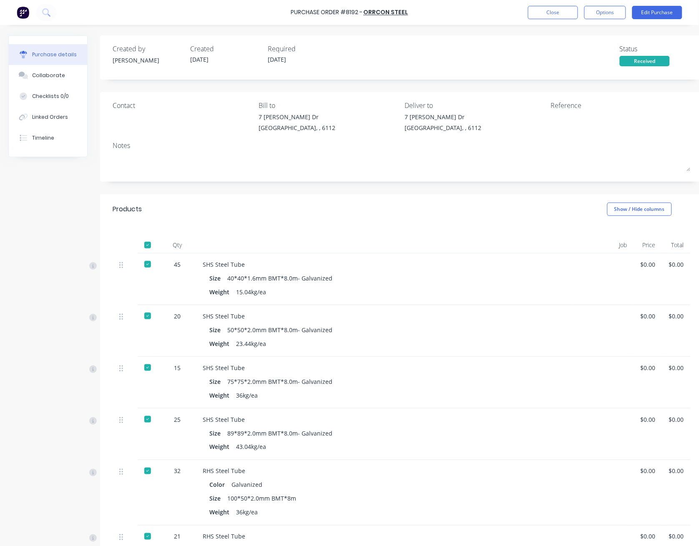
scroll to position [172, 0]
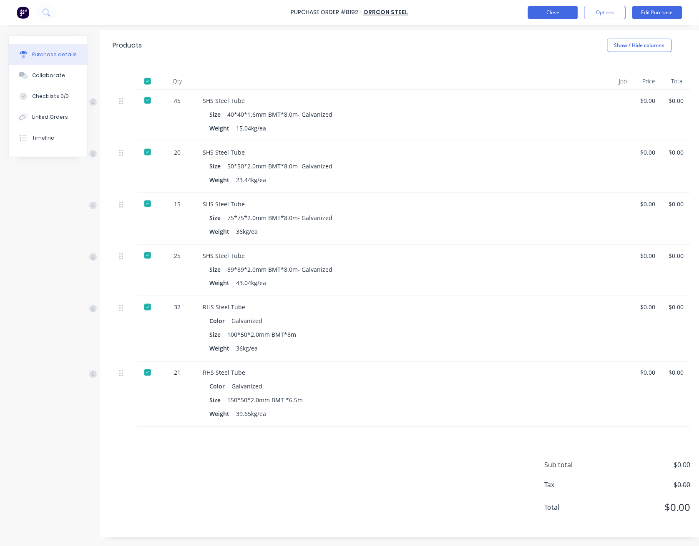
click at [574, 11] on button "Close" at bounding box center [553, 12] width 50 height 13
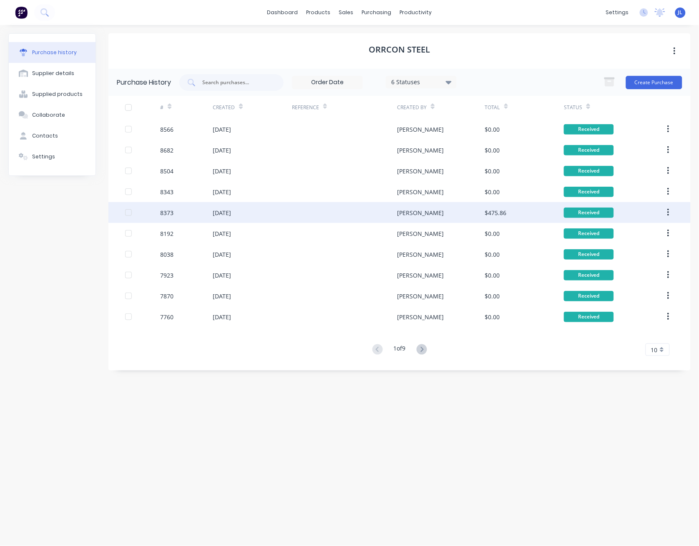
click at [225, 211] on div "[DATE]" at bounding box center [222, 212] width 18 height 9
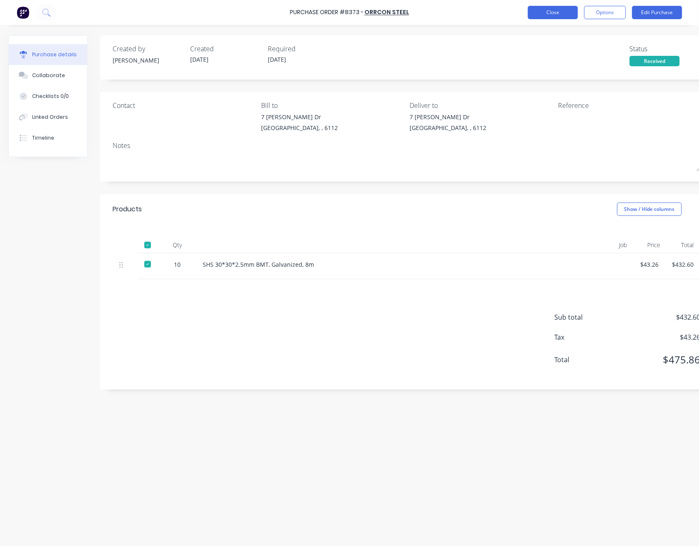
click at [559, 10] on button "Close" at bounding box center [553, 12] width 50 height 13
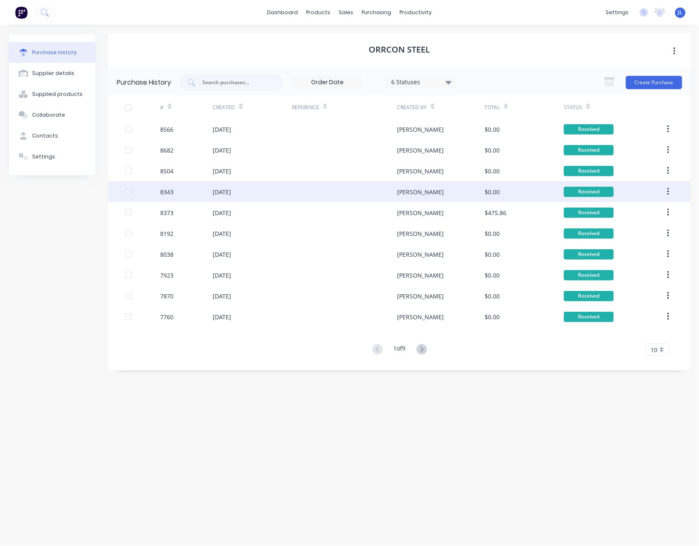
click at [231, 190] on div "[DATE]" at bounding box center [222, 192] width 18 height 9
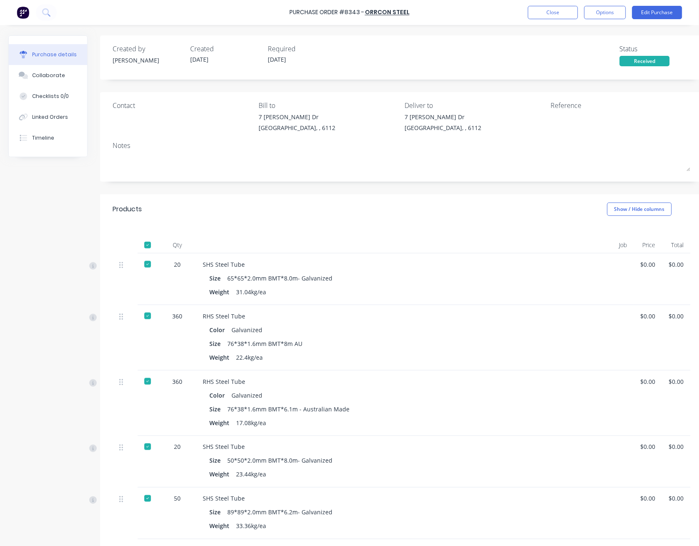
scroll to position [222, 0]
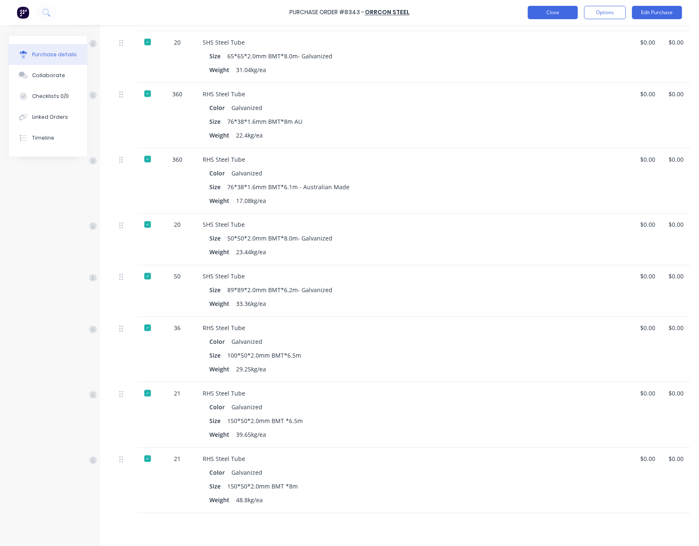
click at [538, 13] on button "Close" at bounding box center [553, 12] width 50 height 13
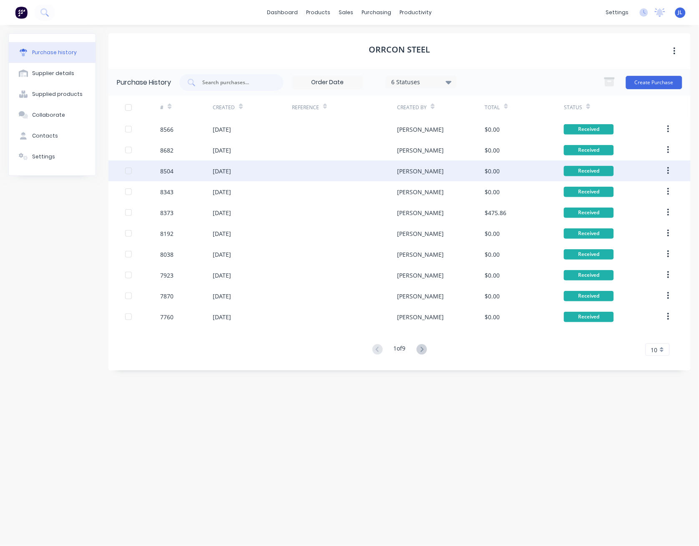
click at [231, 170] on div "[DATE]" at bounding box center [222, 171] width 18 height 9
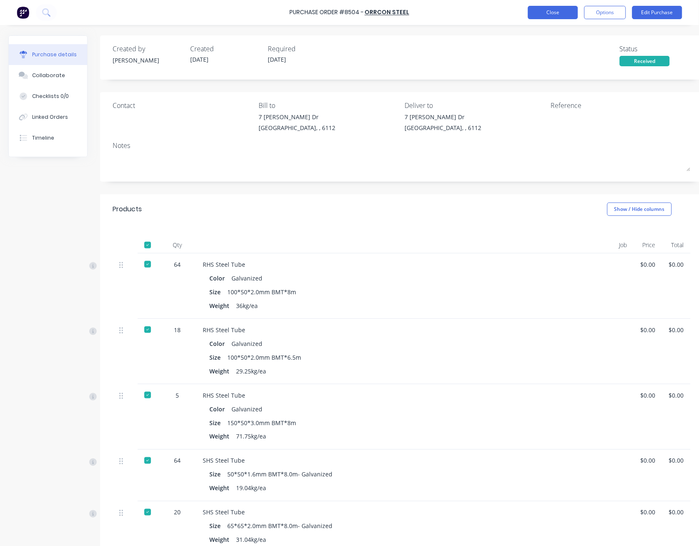
click at [546, 13] on button "Close" at bounding box center [553, 12] width 50 height 13
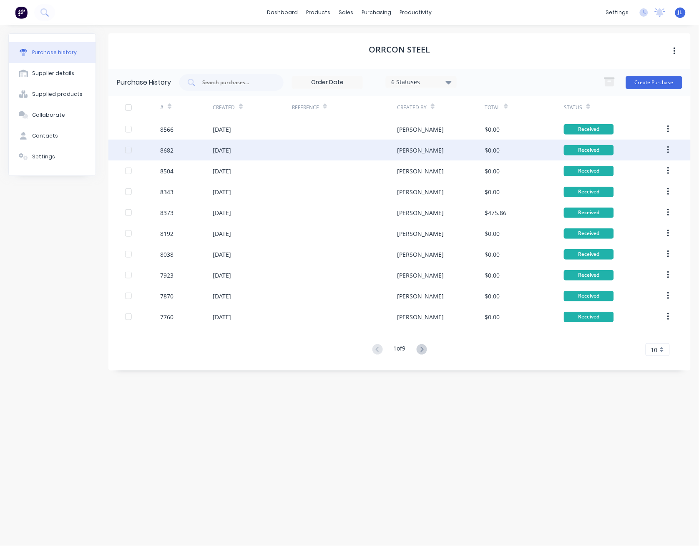
click at [231, 147] on div "[DATE]" at bounding box center [222, 150] width 18 height 9
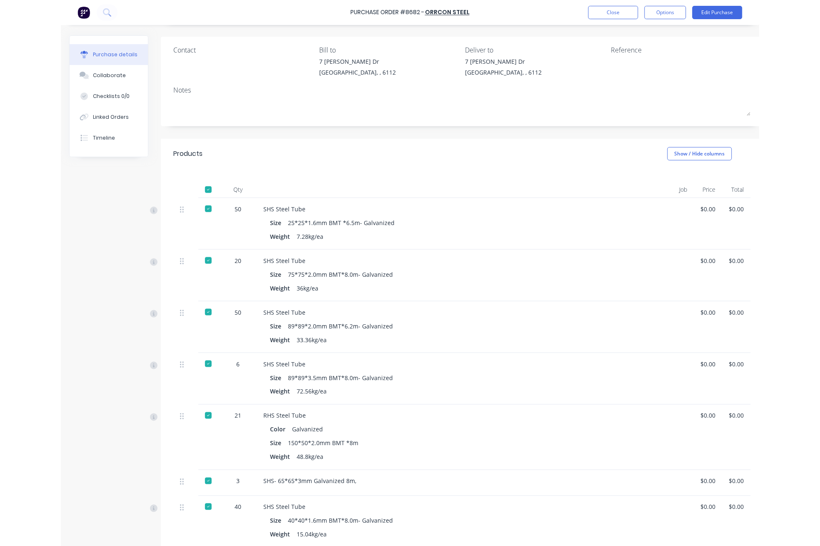
scroll to position [167, 0]
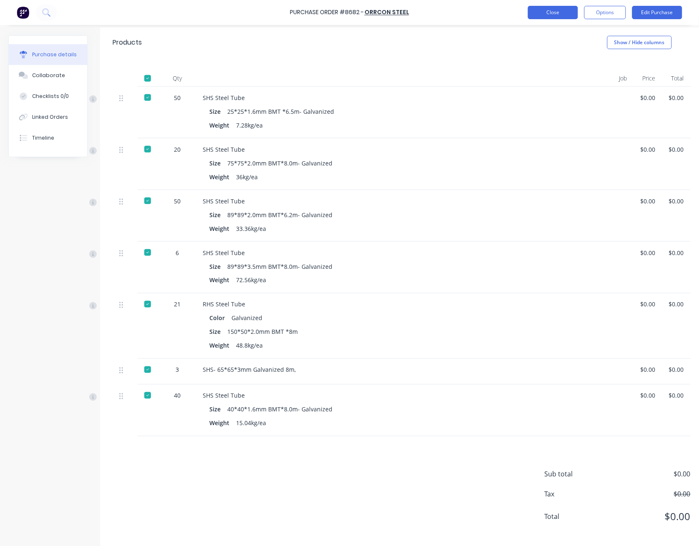
click at [551, 13] on button "Close" at bounding box center [553, 12] width 50 height 13
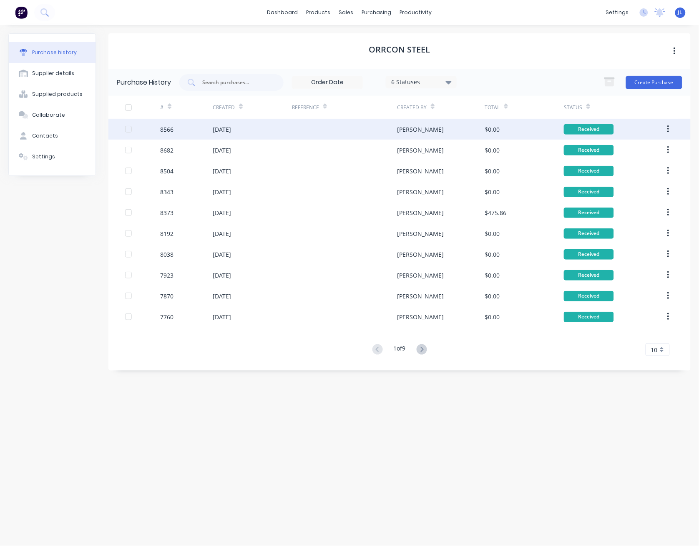
click at [237, 122] on div "[DATE]" at bounding box center [252, 129] width 79 height 21
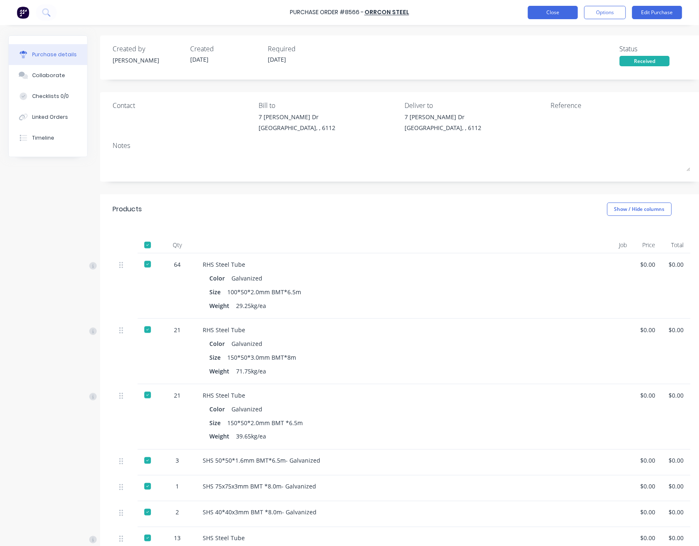
click at [556, 6] on button "Close" at bounding box center [553, 12] width 50 height 13
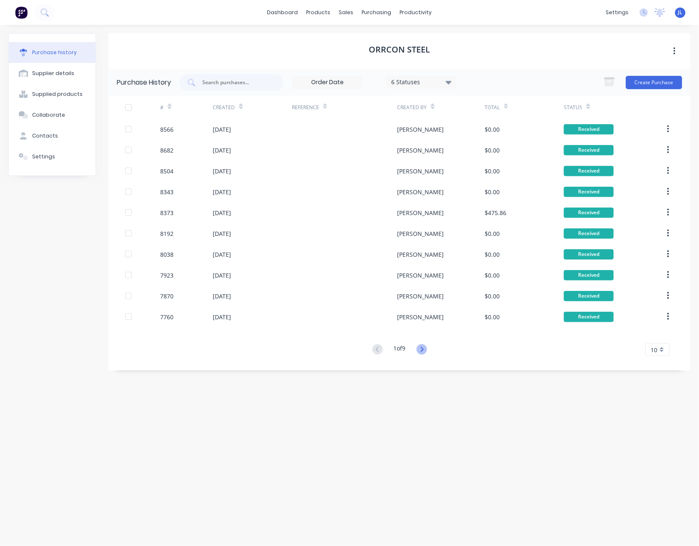
click at [424, 349] on icon at bounding box center [421, 349] width 10 height 10
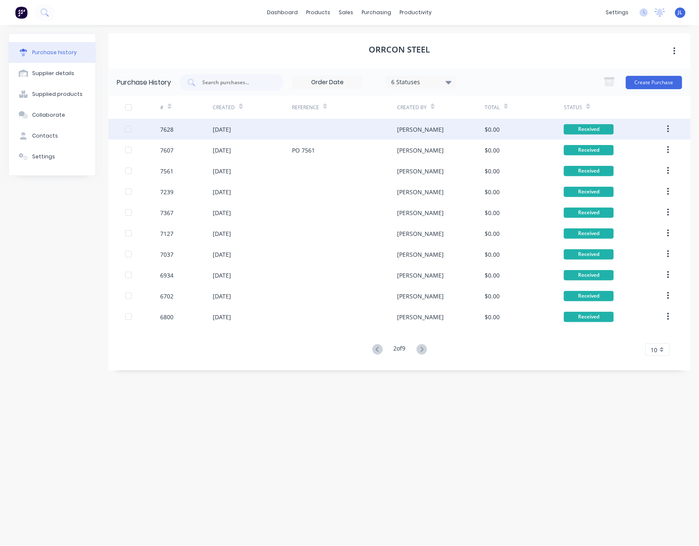
click at [262, 132] on div "13 May 2025" at bounding box center [252, 129] width 79 height 21
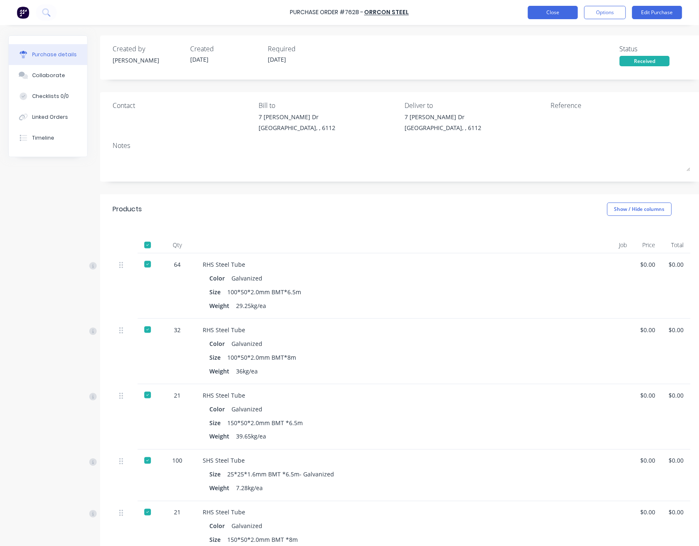
click at [567, 13] on button "Close" at bounding box center [553, 12] width 50 height 13
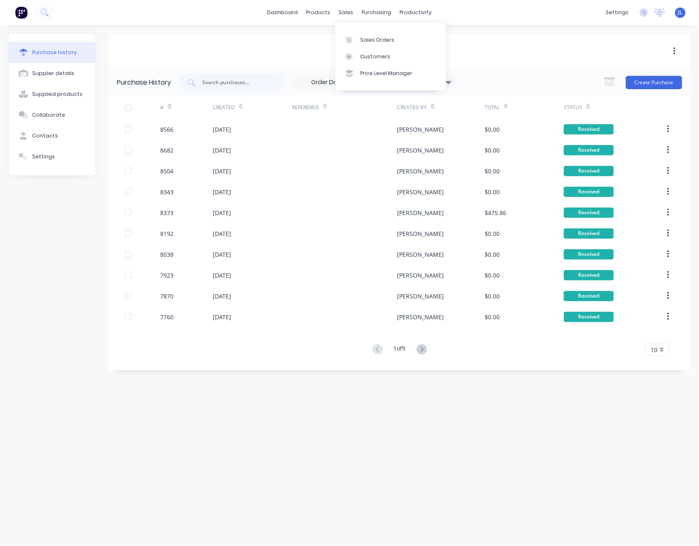
drag, startPoint x: 182, startPoint y: 52, endPoint x: 182, endPoint y: 46, distance: 5.4
click at [182, 50] on div "Orrcon Steel" at bounding box center [399, 50] width 582 height 35
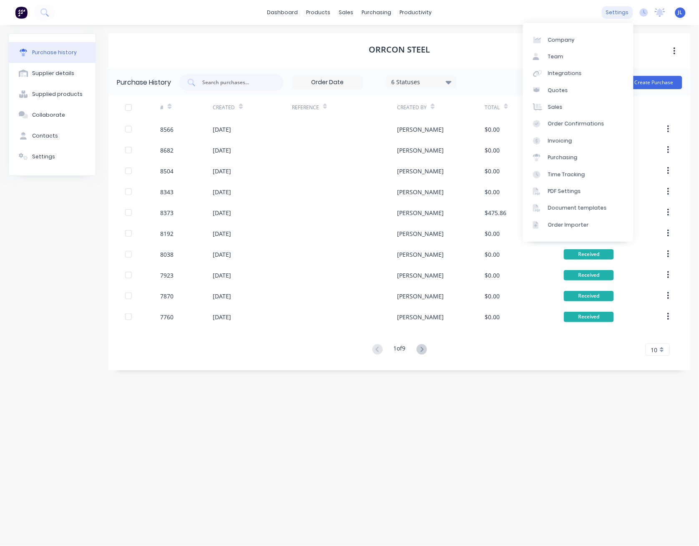
click at [622, 16] on div "settings" at bounding box center [617, 12] width 31 height 13
click at [564, 57] on link "Team" at bounding box center [578, 56] width 110 height 17
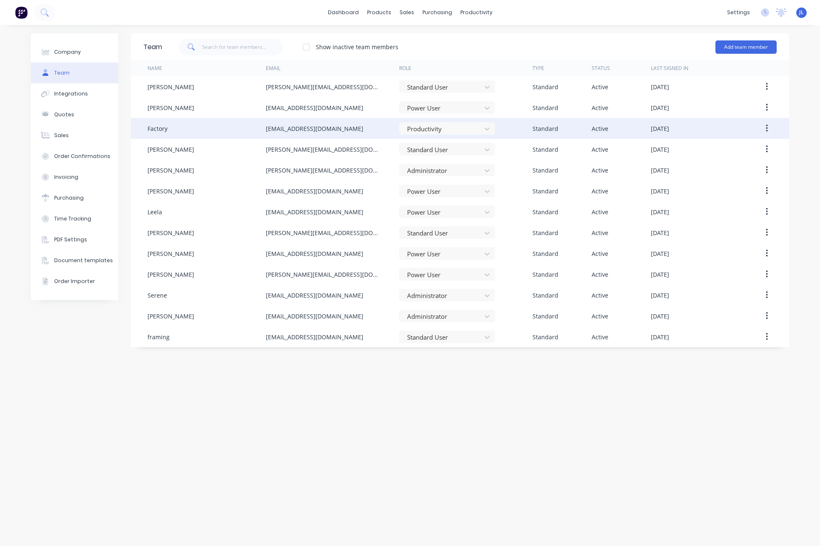
click at [166, 128] on div "Factory" at bounding box center [158, 128] width 20 height 9
click at [283, 126] on div "factory@dynamicsteelform.com.au" at bounding box center [315, 128] width 98 height 9
drag, startPoint x: 283, startPoint y: 126, endPoint x: 605, endPoint y: 135, distance: 322.0
click at [605, 135] on div "Active" at bounding box center [621, 128] width 59 height 21
click at [550, 128] on div "Standard" at bounding box center [546, 128] width 26 height 9
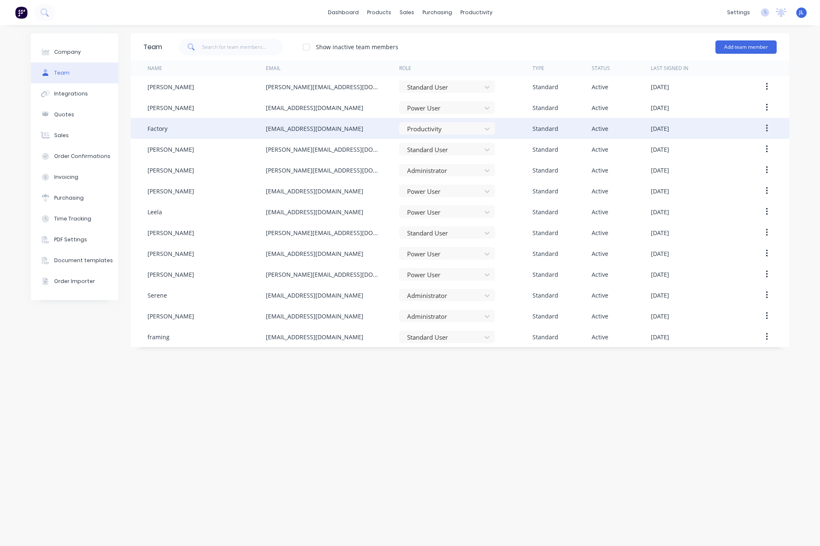
click at [768, 127] on icon "button" at bounding box center [767, 128] width 2 height 9
click at [716, 152] on div "Edit" at bounding box center [737, 150] width 64 height 12
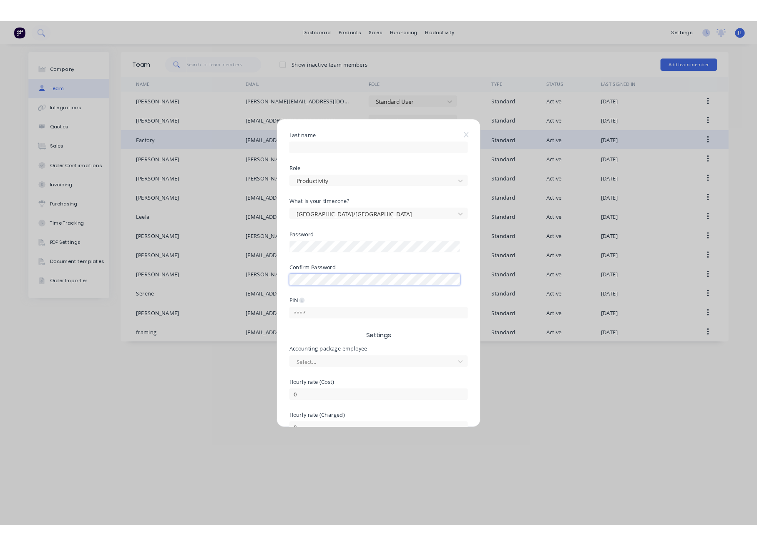
scroll to position [173, 0]
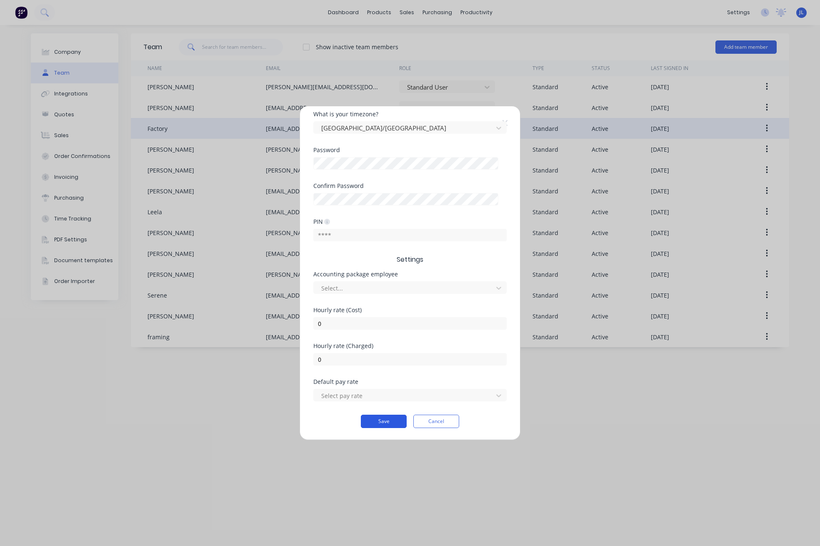
click at [376, 382] on button "Save" at bounding box center [384, 421] width 46 height 13
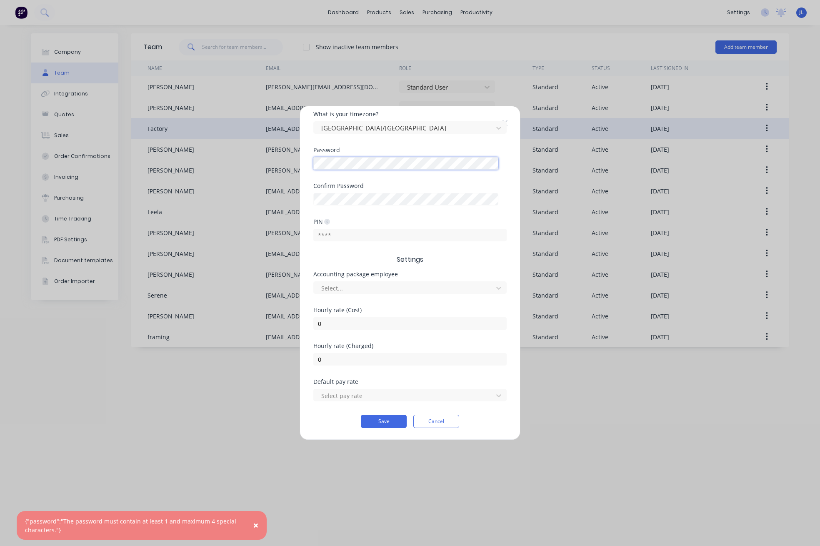
click at [286, 166] on div "Edit Standard team member Username factory @ dynamicsteelform.com.au First name…" at bounding box center [410, 273] width 820 height 546
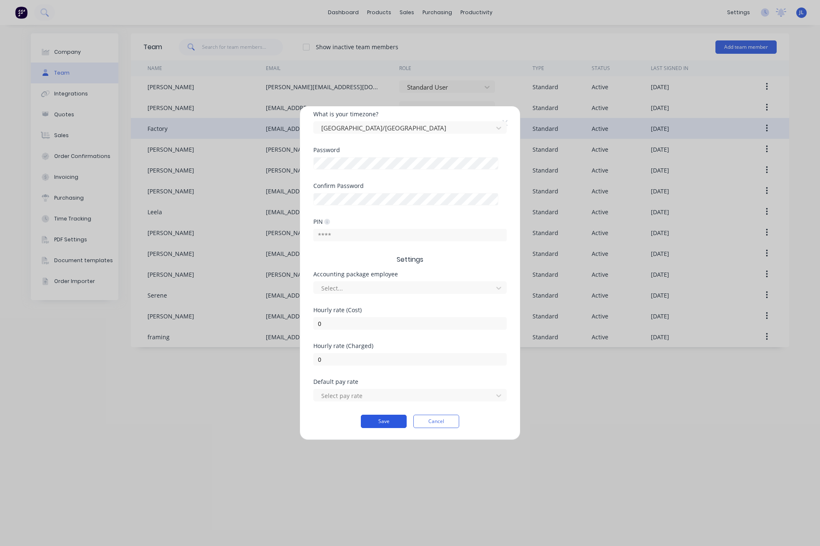
click at [390, 382] on button "Save" at bounding box center [384, 421] width 46 height 13
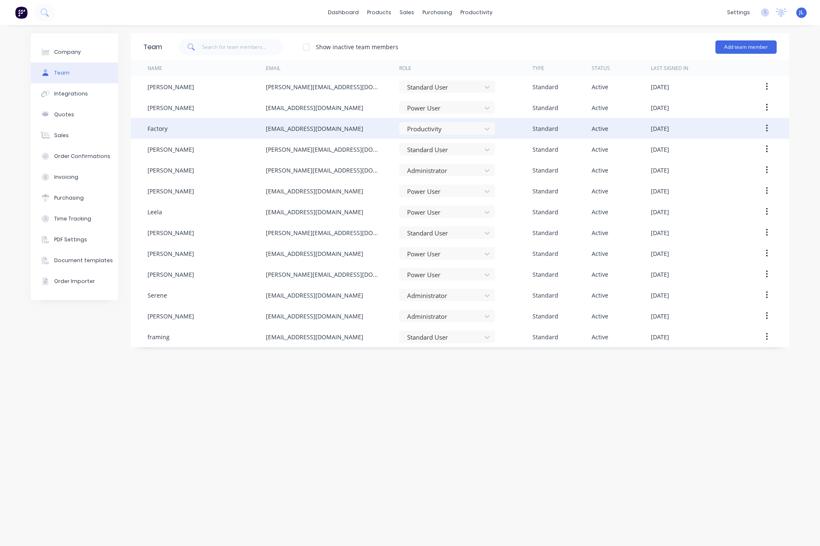
drag, startPoint x: 367, startPoint y: 128, endPoint x: 258, endPoint y: 131, distance: 108.4
click at [258, 131] on div "Factory factory@dynamicsteelform.com.au Productivity Standard Active September …" at bounding box center [460, 128] width 659 height 21
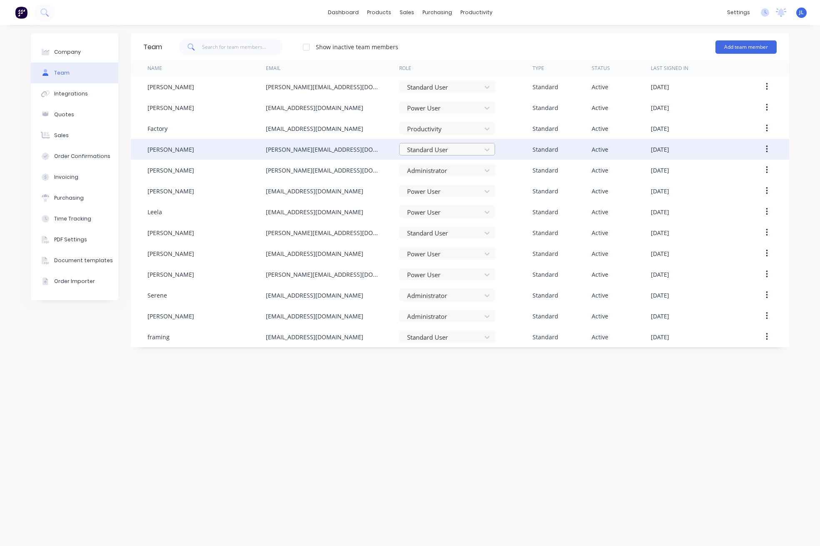
copy div "factory@dynamicsteelform.com.au"
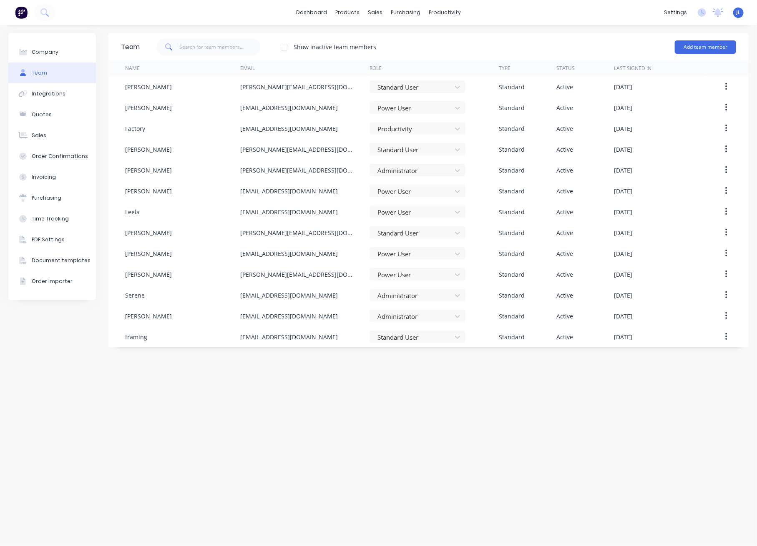
click at [231, 25] on div "Company Team Integrations Quotes Sales Order Confirmations Invoicing Purchasing…" at bounding box center [378, 285] width 757 height 521
click at [391, 59] on div "Customers" at bounding box center [404, 57] width 30 height 8
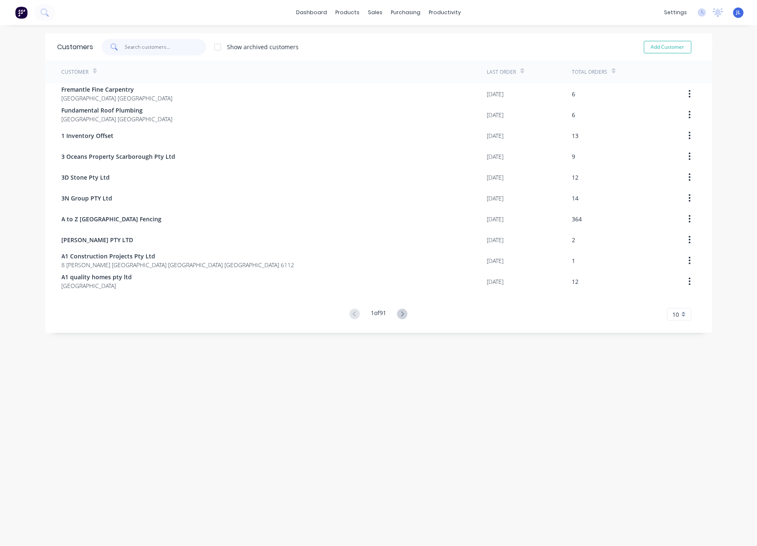
click at [178, 50] on input "text" at bounding box center [165, 47] width 81 height 17
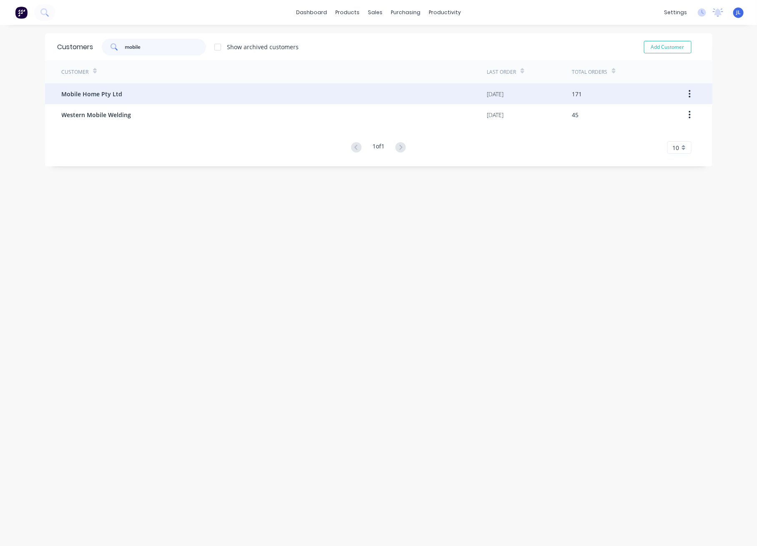
type input "mobile"
click at [137, 88] on div "Mobile Home Pty Ltd" at bounding box center [274, 93] width 425 height 21
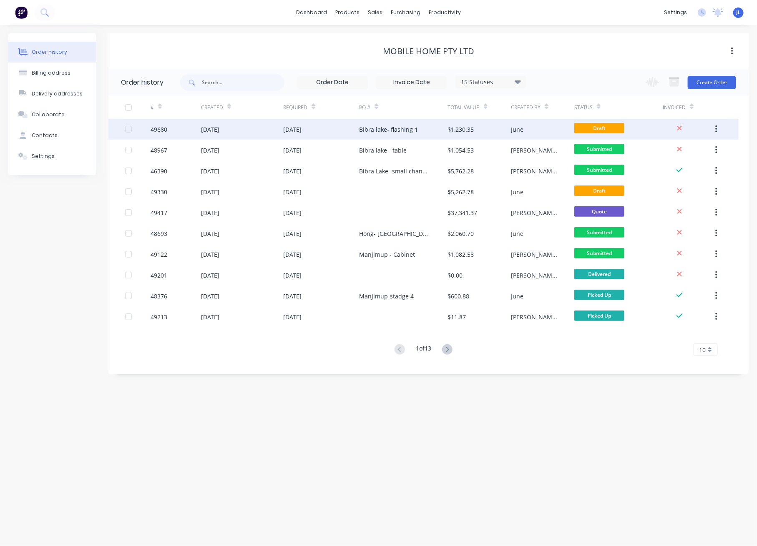
click at [324, 130] on div "25 Sep 2025" at bounding box center [321, 129] width 76 height 21
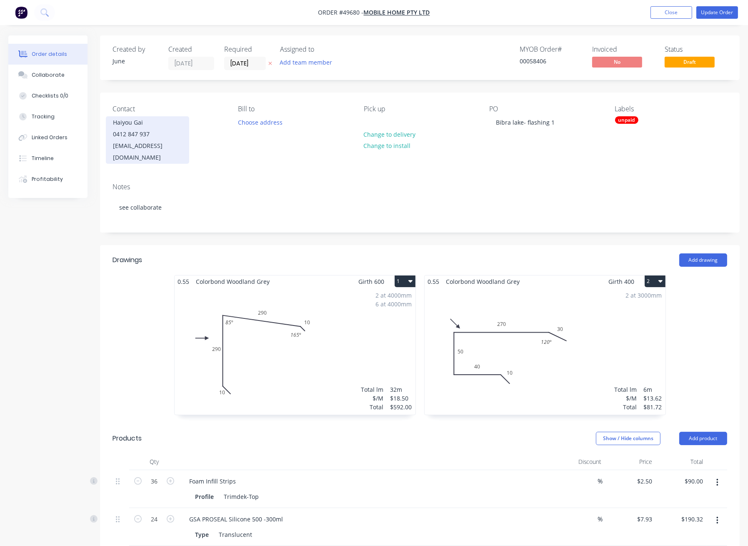
click at [139, 127] on div "Haiyou Gai" at bounding box center [147, 123] width 69 height 12
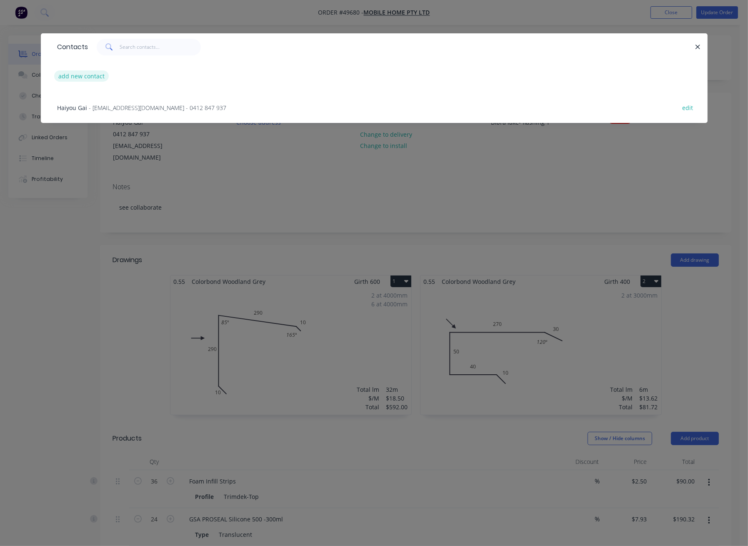
click at [70, 72] on button "add new contact" at bounding box center [81, 75] width 55 height 11
select select "AU"
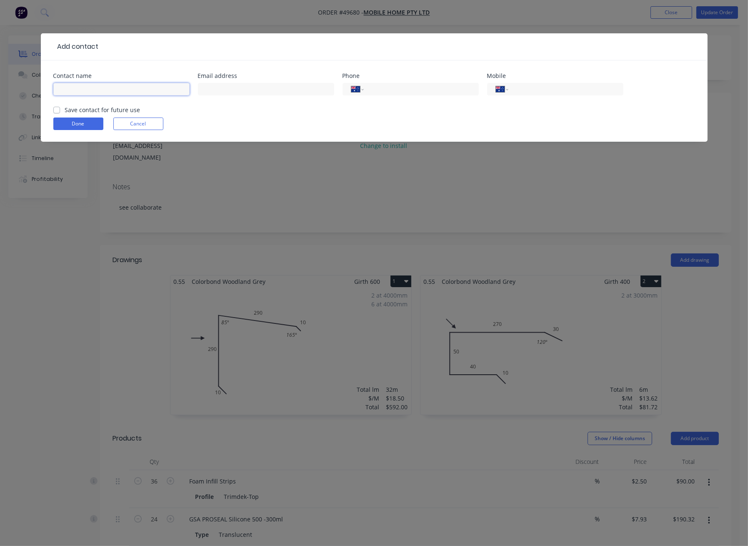
click at [84, 93] on input "text" at bounding box center [121, 89] width 136 height 13
type input "June"
click at [576, 92] on input "tel" at bounding box center [564, 90] width 100 height 10
type input "0420 989 677"
click at [91, 123] on button "Done" at bounding box center [78, 124] width 50 height 13
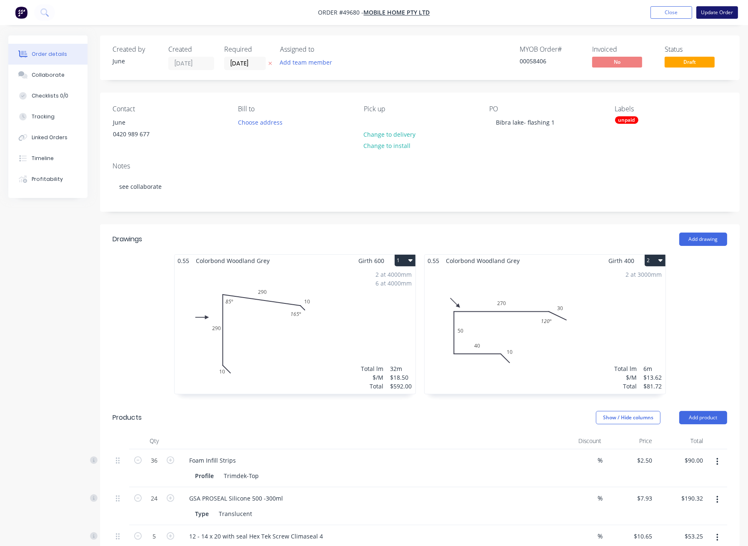
click at [714, 14] on button "Update Order" at bounding box center [718, 12] width 42 height 13
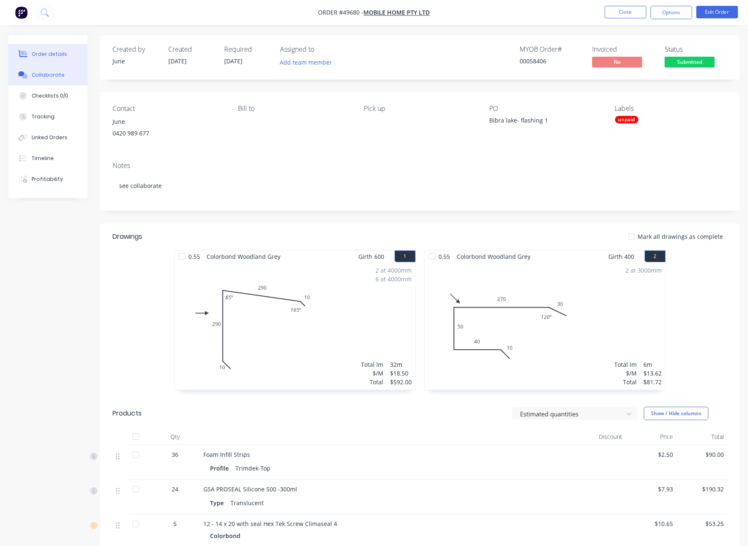
click at [48, 70] on button "Collaborate" at bounding box center [47, 75] width 79 height 21
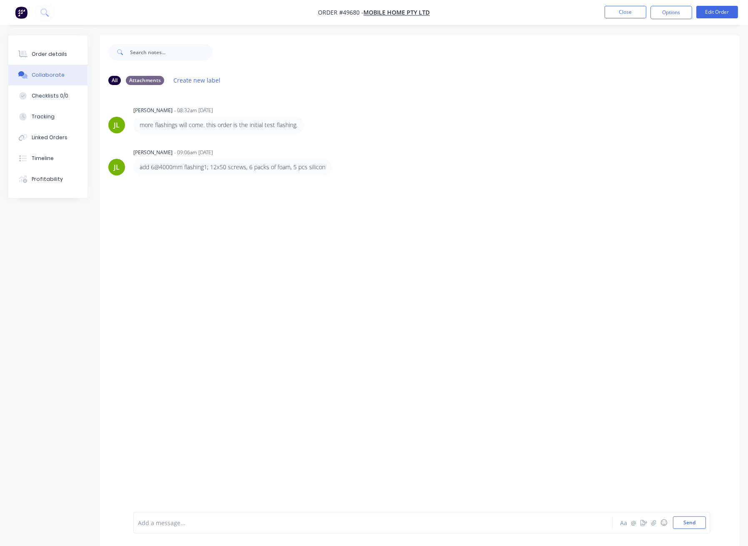
click at [203, 382] on div at bounding box center [351, 523] width 426 height 9
click at [643, 382] on icon "button" at bounding box center [644, 523] width 7 height 6
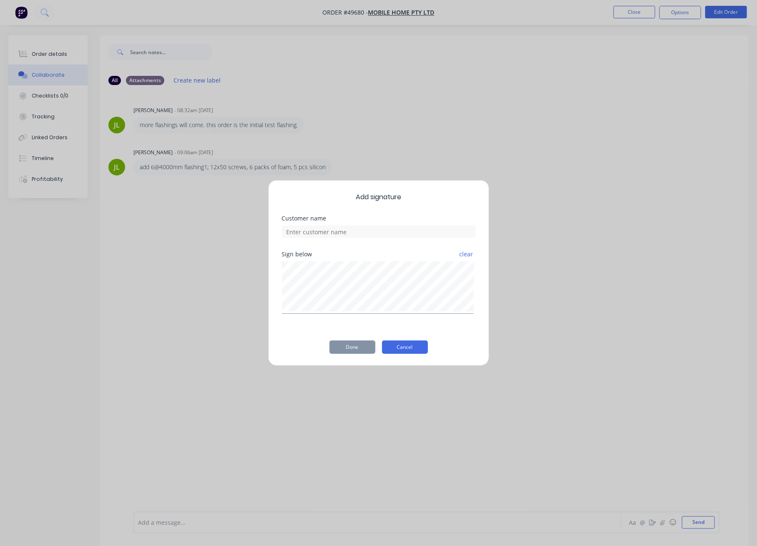
drag, startPoint x: 404, startPoint y: 347, endPoint x: 498, endPoint y: 398, distance: 106.9
click at [405, 347] on button "Cancel" at bounding box center [405, 347] width 46 height 13
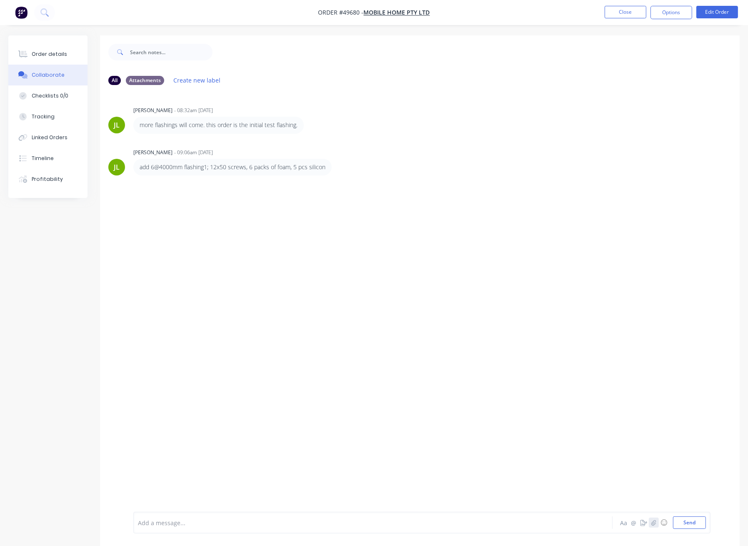
click at [654, 382] on icon "button" at bounding box center [654, 523] width 5 height 6
click at [697, 382] on button "Send" at bounding box center [689, 523] width 33 height 13
click at [388, 309] on div "JL June Li - 08:32am 25/09/25 more flashings will come. this order is the initi…" at bounding box center [420, 302] width 640 height 420
click at [45, 52] on div "Order details" at bounding box center [49, 54] width 35 height 8
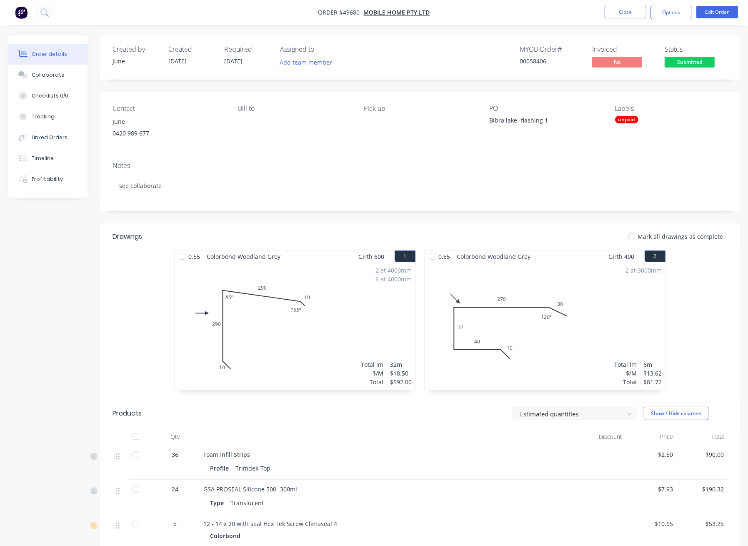
click at [692, 59] on span "Submitted" at bounding box center [690, 62] width 50 height 10
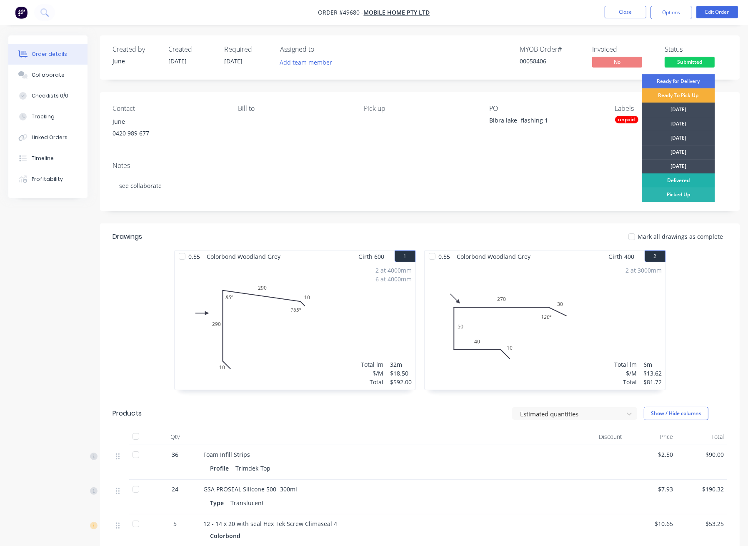
click at [683, 177] on div "Delivered" at bounding box center [678, 180] width 73 height 14
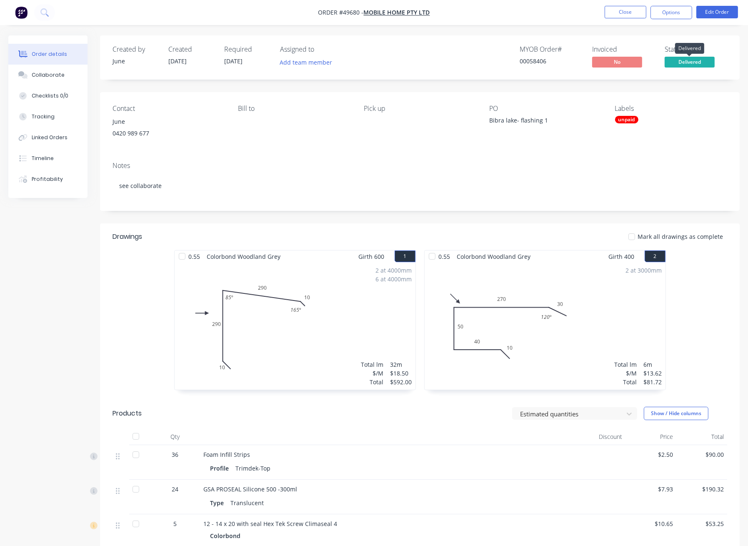
click at [689, 62] on span "Delivered" at bounding box center [690, 62] width 50 height 10
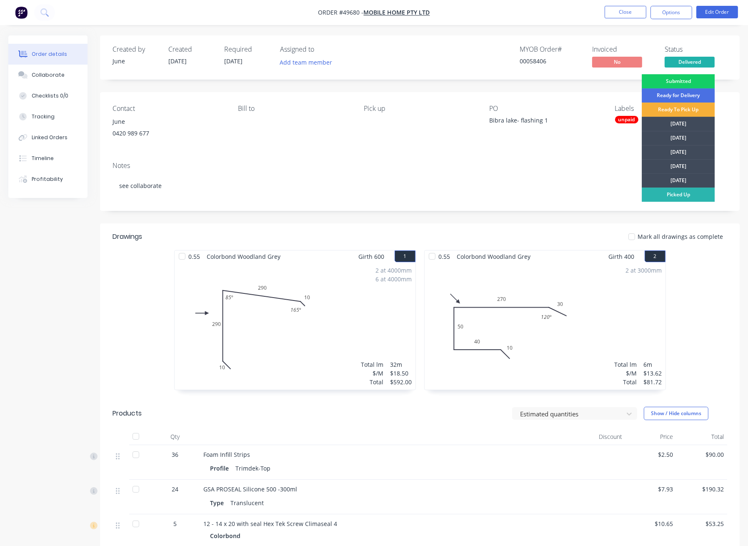
click at [690, 80] on div "Submitted" at bounding box center [678, 81] width 73 height 14
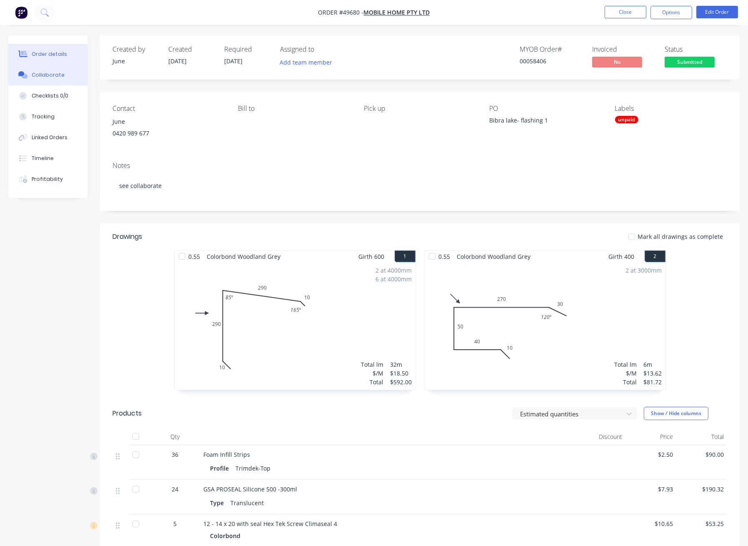
click at [56, 78] on div "Collaborate" at bounding box center [48, 75] width 33 height 8
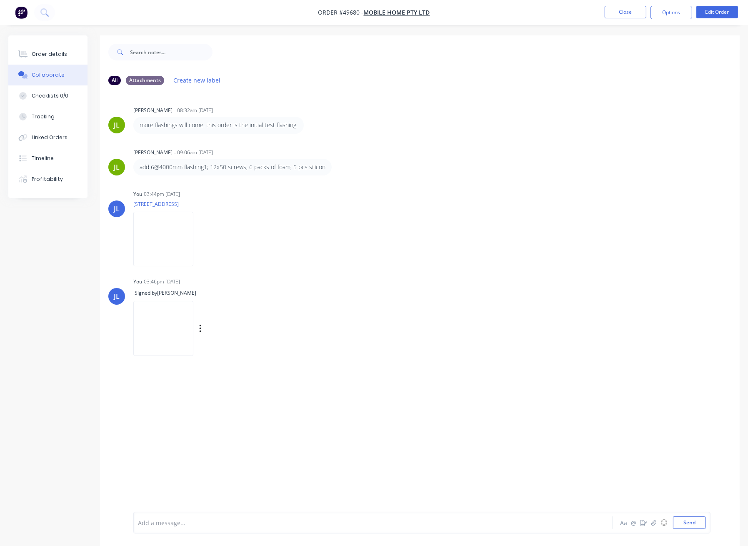
click at [286, 297] on div "Labels Delete" at bounding box center [209, 329] width 153 height 64
click at [148, 82] on div "Attachments" at bounding box center [145, 79] width 38 height 9
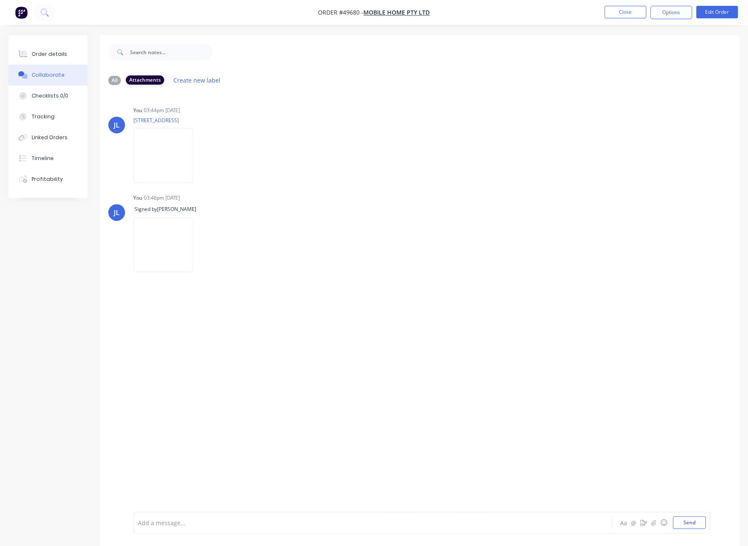
click at [148, 82] on div "Attachments" at bounding box center [145, 79] width 38 height 9
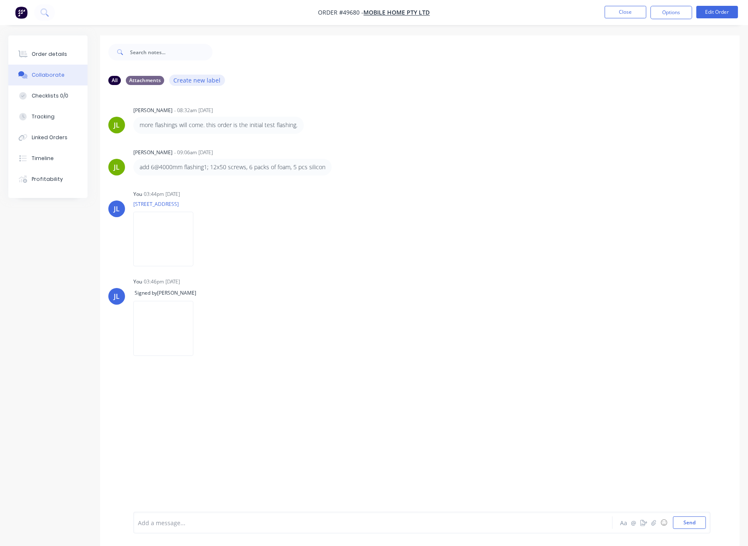
click at [190, 81] on button "Create new label" at bounding box center [197, 80] width 56 height 11
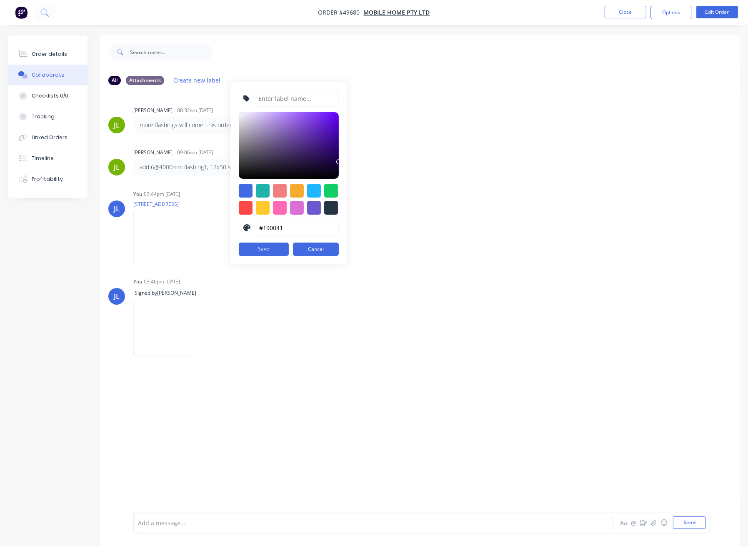
click at [483, 80] on div "All Attachments Create new label #190041 hex #190041 Save Cancel" at bounding box center [419, 80] width 623 height 11
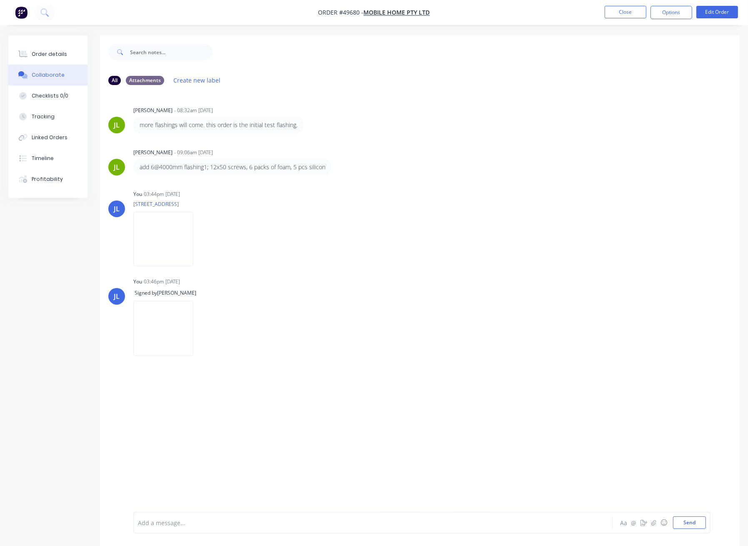
click at [614, 5] on nav "Order #49680 - Mobile Home Pty Ltd Close Options Edit Order" at bounding box center [374, 12] width 748 height 25
click at [618, 10] on button "Close" at bounding box center [626, 12] width 42 height 13
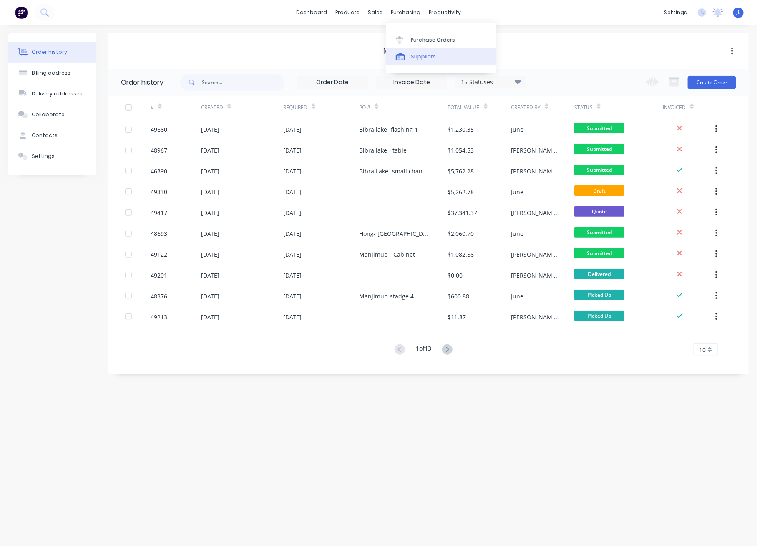
click at [414, 58] on div "Suppliers" at bounding box center [423, 57] width 25 height 8
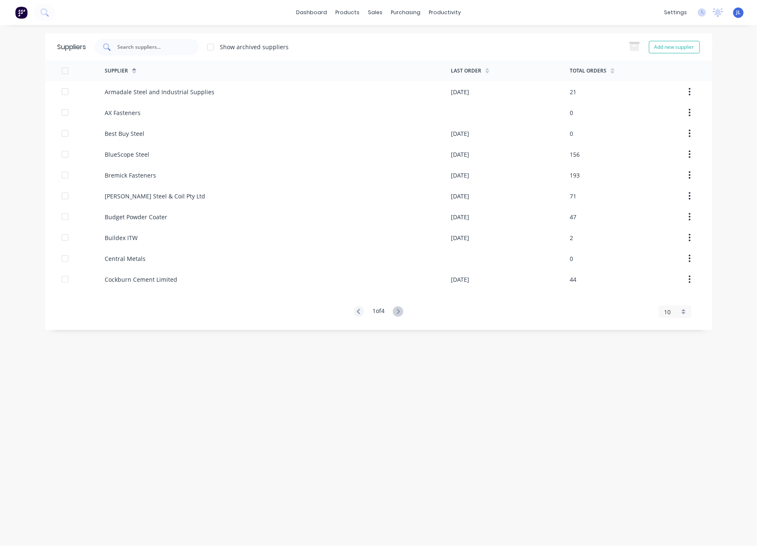
click at [149, 54] on div at bounding box center [147, 47] width 104 height 17
click at [150, 47] on input "text" at bounding box center [151, 47] width 69 height 8
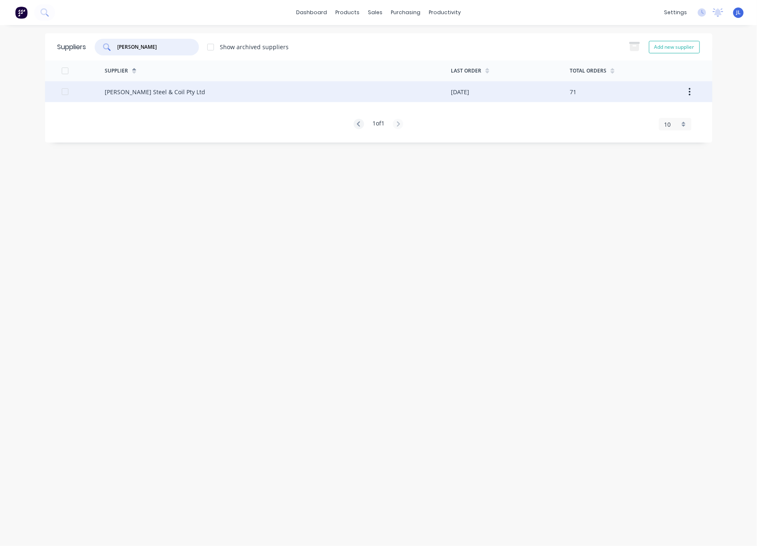
type input "brice"
click at [144, 91] on div "[PERSON_NAME] Steel & Coil Pty Ltd" at bounding box center [155, 92] width 100 height 9
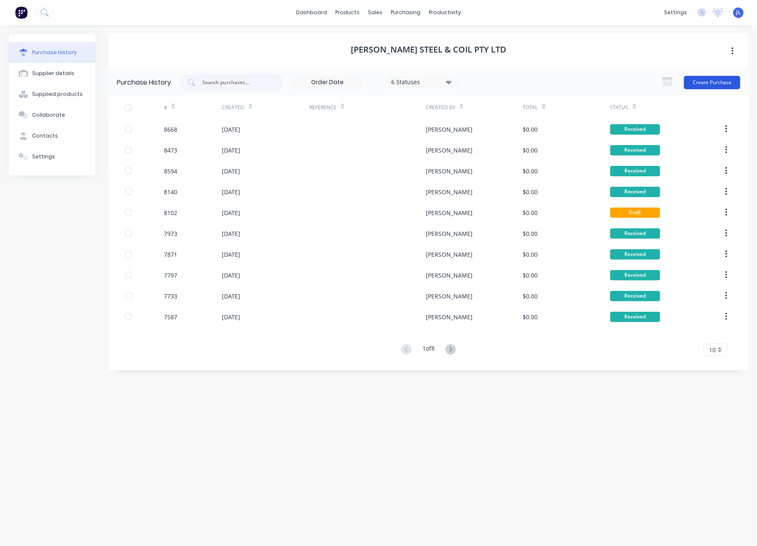
click at [705, 85] on button "Create Purchase" at bounding box center [712, 82] width 56 height 13
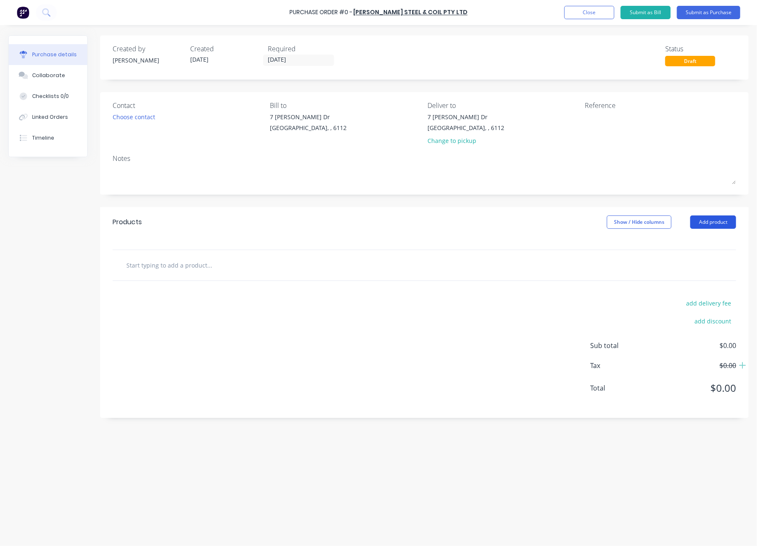
click at [713, 226] on button "Add product" at bounding box center [713, 222] width 46 height 13
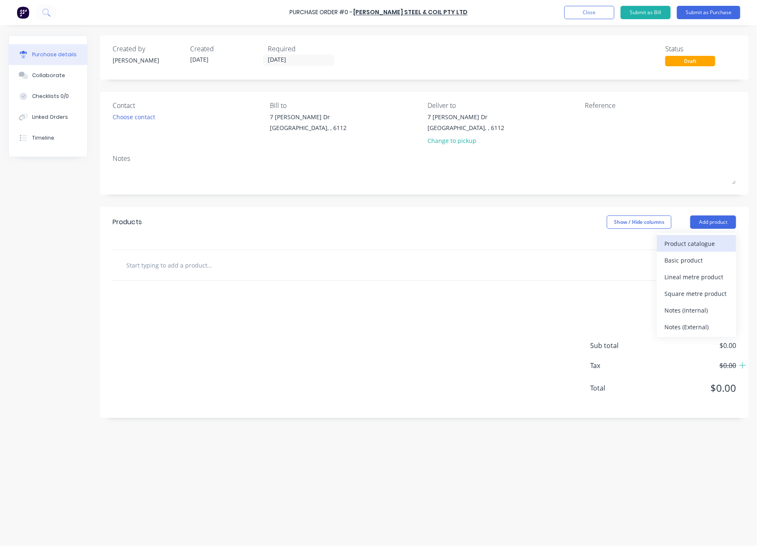
click at [710, 243] on div "Product catalogue" at bounding box center [696, 244] width 64 height 12
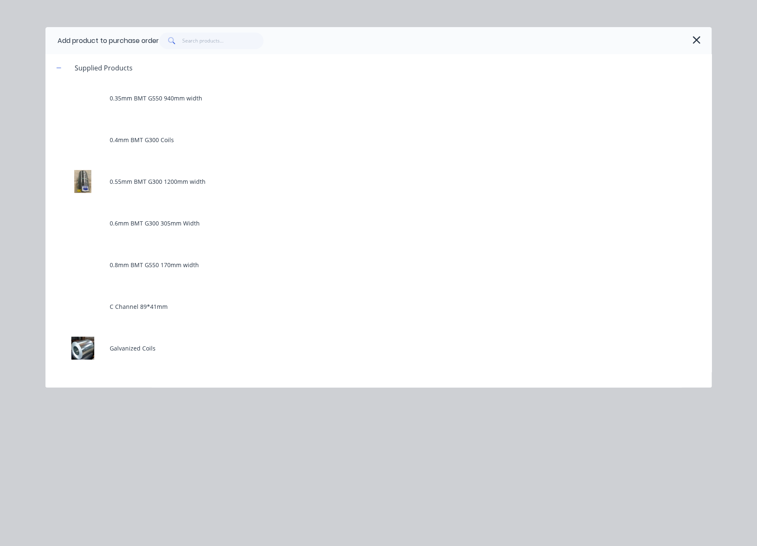
click at [181, 43] on span at bounding box center [170, 41] width 23 height 17
click at [191, 38] on input "text" at bounding box center [222, 41] width 81 height 17
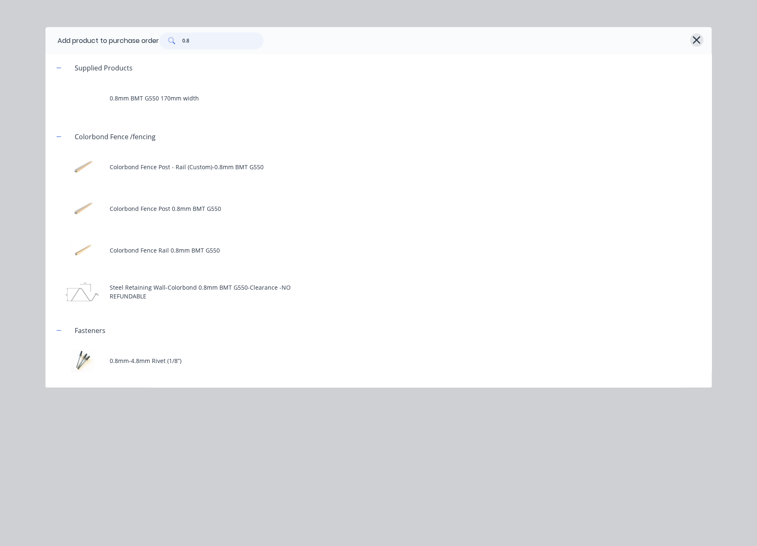
type input "0.8"
click at [696, 40] on icon "button" at bounding box center [697, 40] width 8 height 8
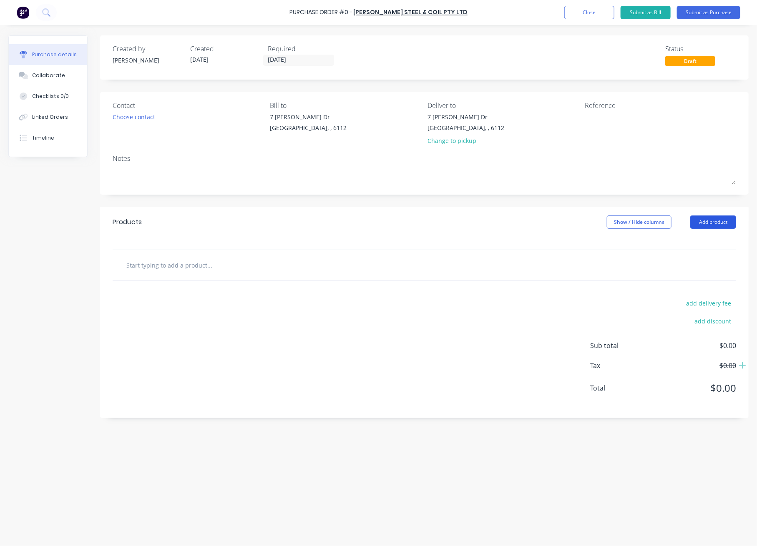
click at [731, 222] on button "Add product" at bounding box center [713, 222] width 46 height 13
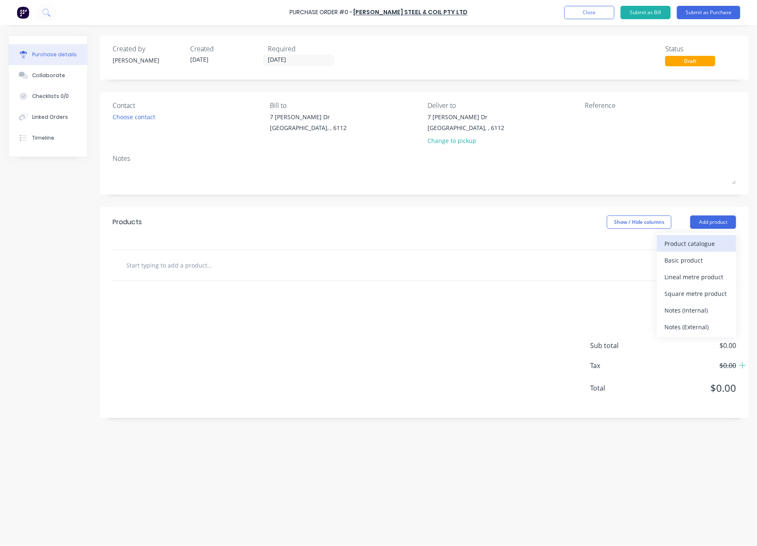
click at [712, 240] on div "Product catalogue" at bounding box center [696, 244] width 64 height 12
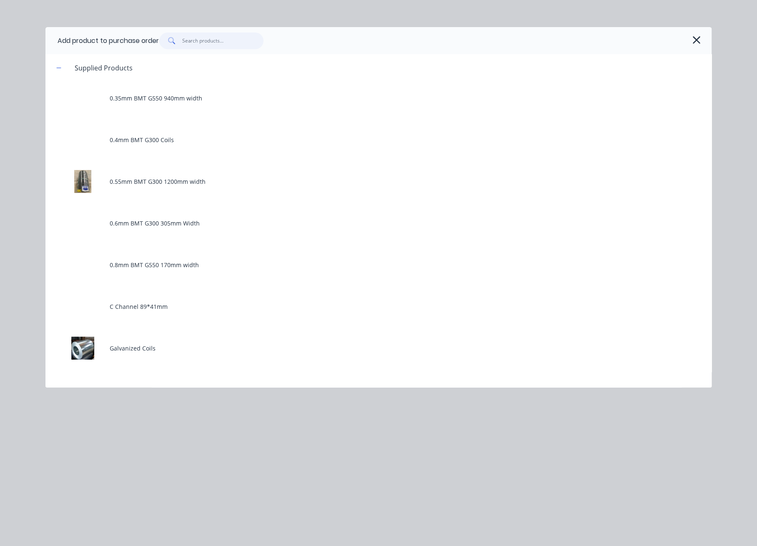
click at [218, 42] on input "text" at bounding box center [222, 41] width 81 height 17
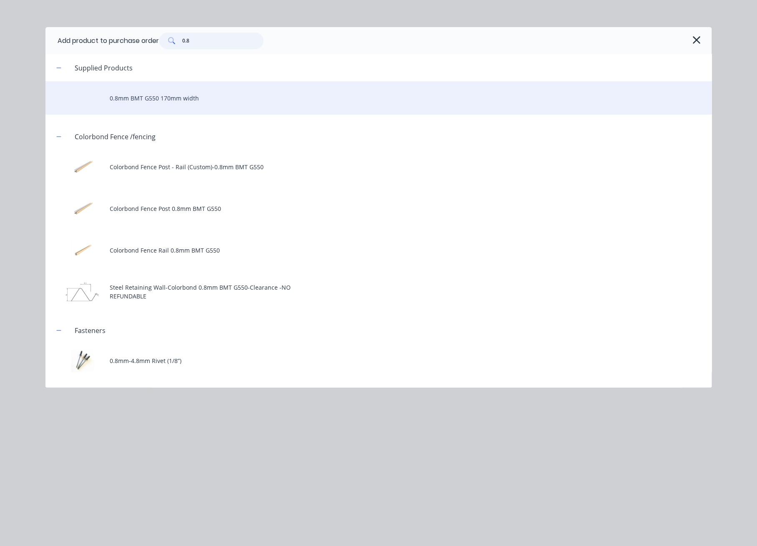
type input "0.8"
click at [197, 90] on div "0.8mm BMT G550 170mm width" at bounding box center [378, 97] width 666 height 33
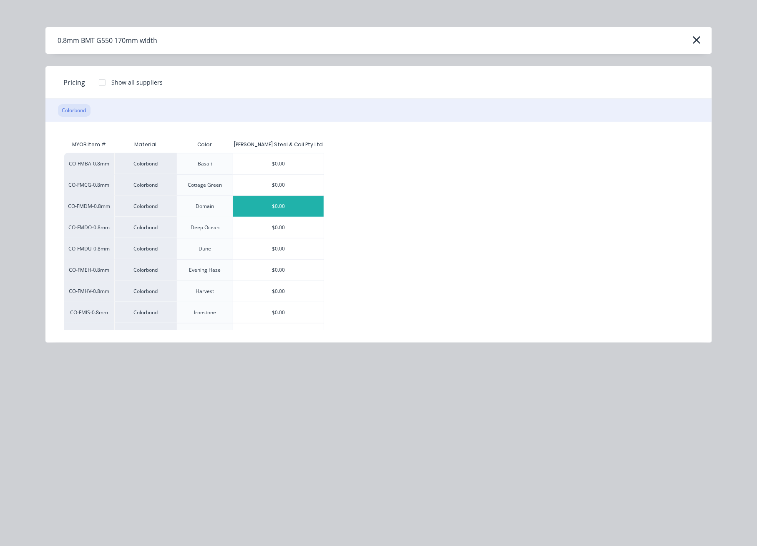
click at [276, 205] on div "$0.00" at bounding box center [278, 206] width 90 height 21
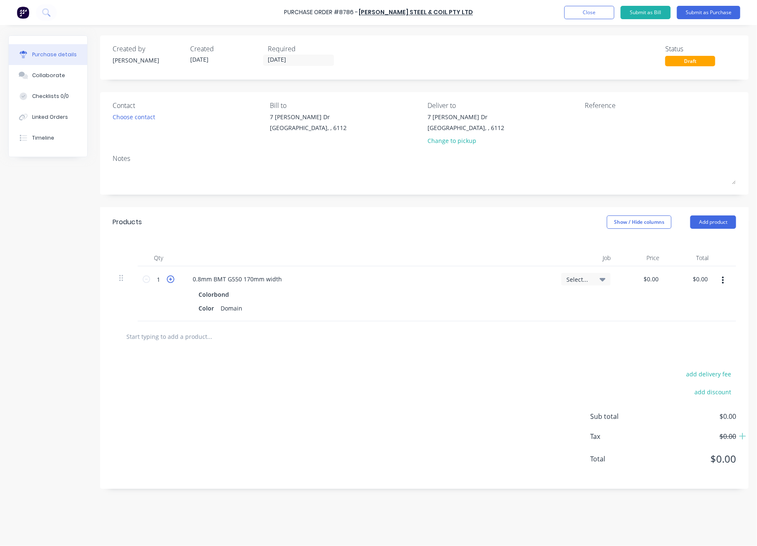
click at [170, 281] on icon at bounding box center [171, 280] width 8 height 8
click at [170, 280] on icon at bounding box center [171, 280] width 8 height 8
type input "4"
click at [374, 238] on div "Qty Job Price Total 4 4 0.8mm BMT G550 170mm width Colorbond Color Domain Selec…" at bounding box center [424, 279] width 648 height 84
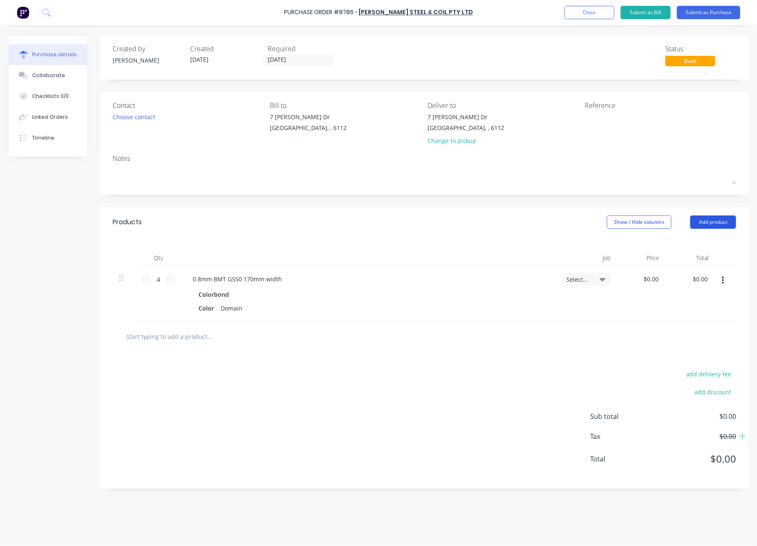
click at [695, 227] on button "Add product" at bounding box center [713, 222] width 46 height 13
click at [698, 246] on div "Product catalogue" at bounding box center [696, 244] width 64 height 12
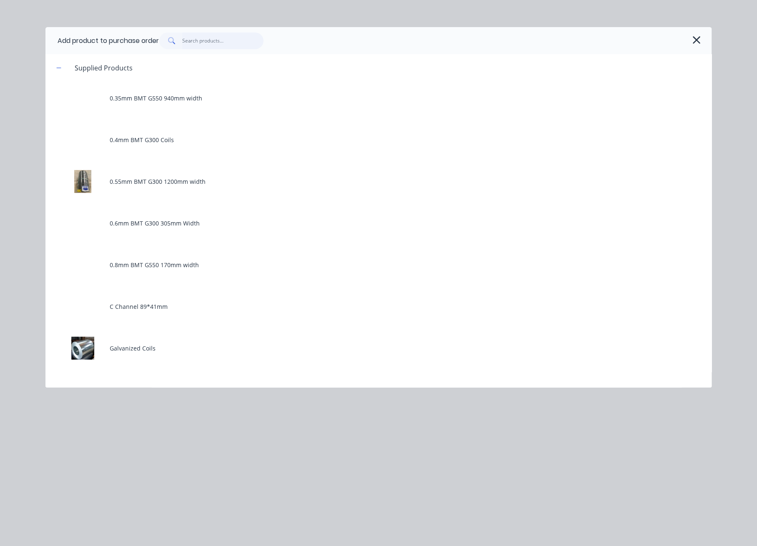
click at [220, 43] on input "text" at bounding box center [222, 41] width 81 height 17
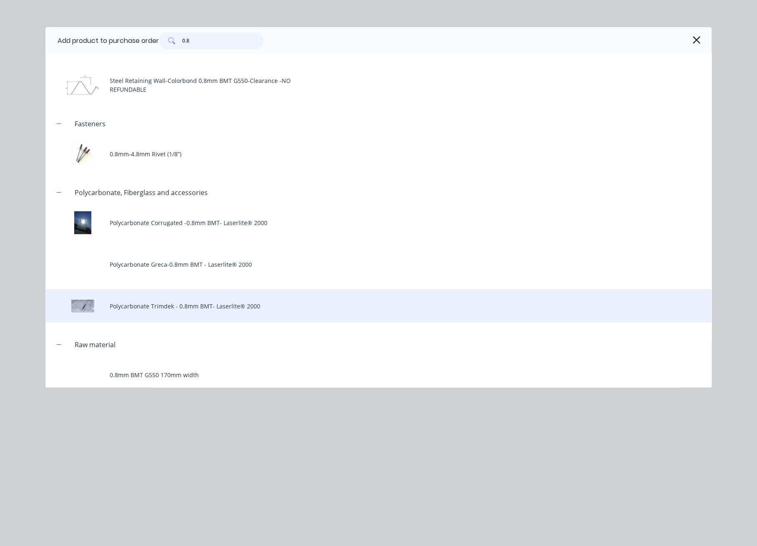
scroll to position [150, 0]
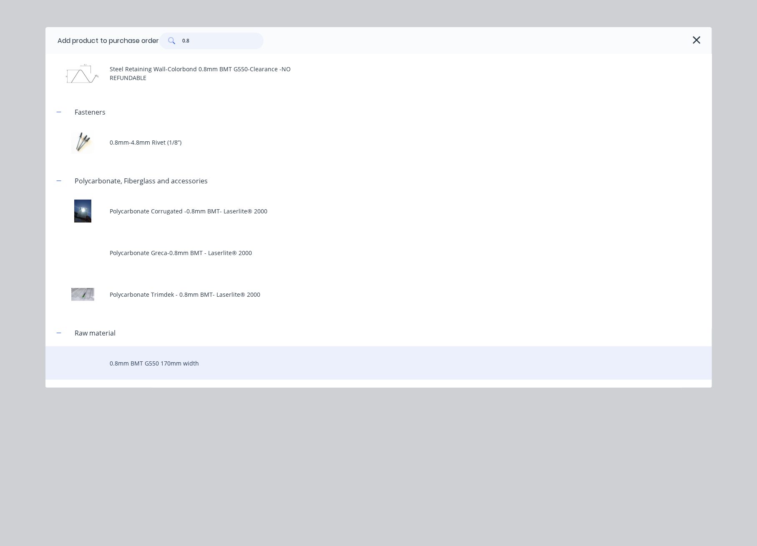
type input "0.8"
click at [153, 363] on div "0.8mm BMT G550 170mm width" at bounding box center [378, 362] width 666 height 33
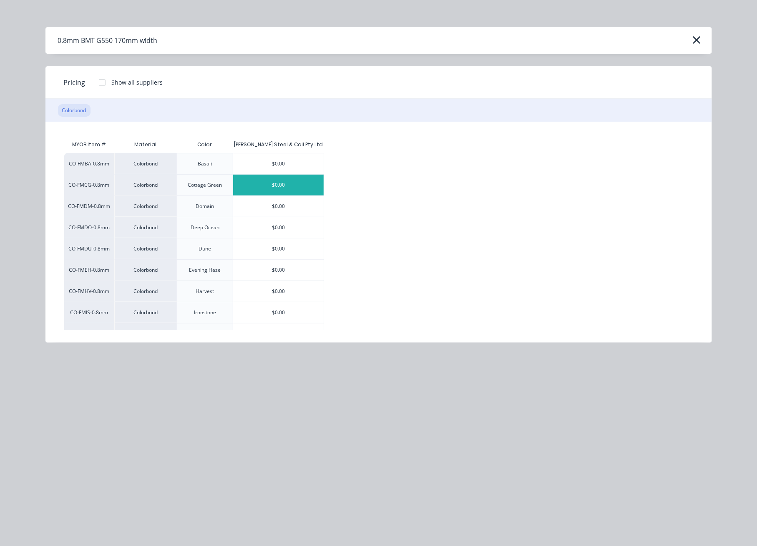
click at [289, 192] on div "$0.00" at bounding box center [278, 185] width 90 height 21
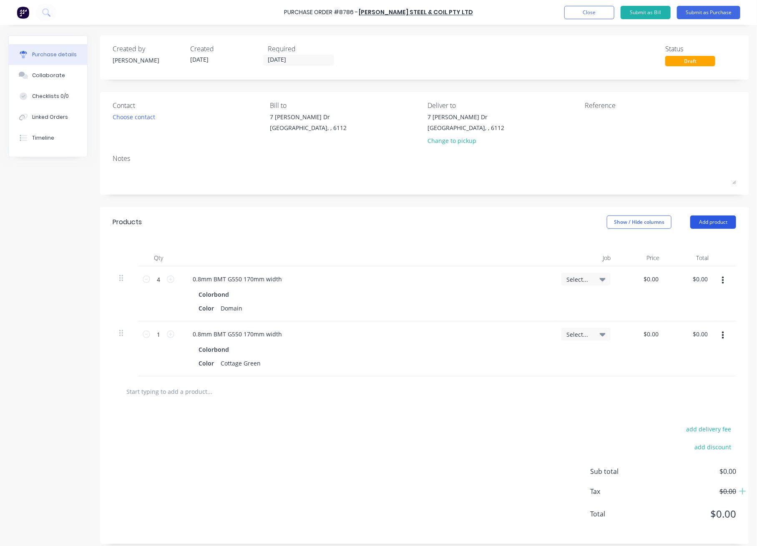
click at [692, 220] on button "Add product" at bounding box center [713, 222] width 46 height 13
click at [686, 248] on div "Product catalogue" at bounding box center [696, 244] width 64 height 12
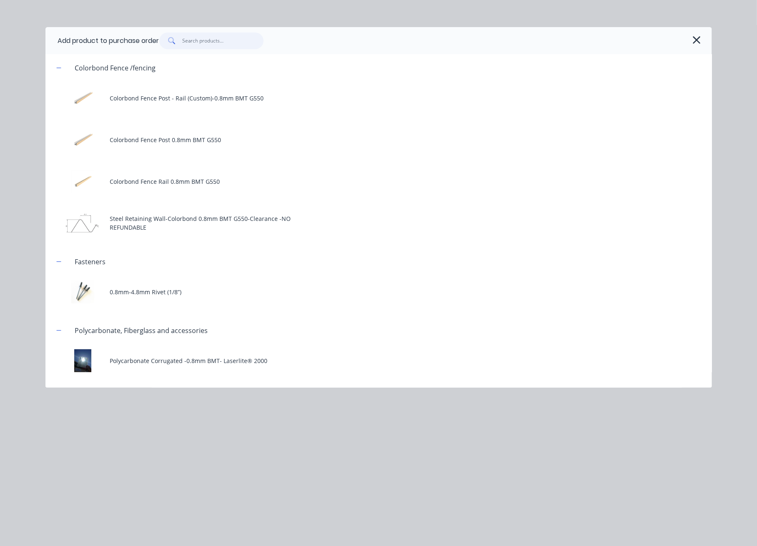
click at [231, 45] on input "text" at bounding box center [222, 41] width 81 height 17
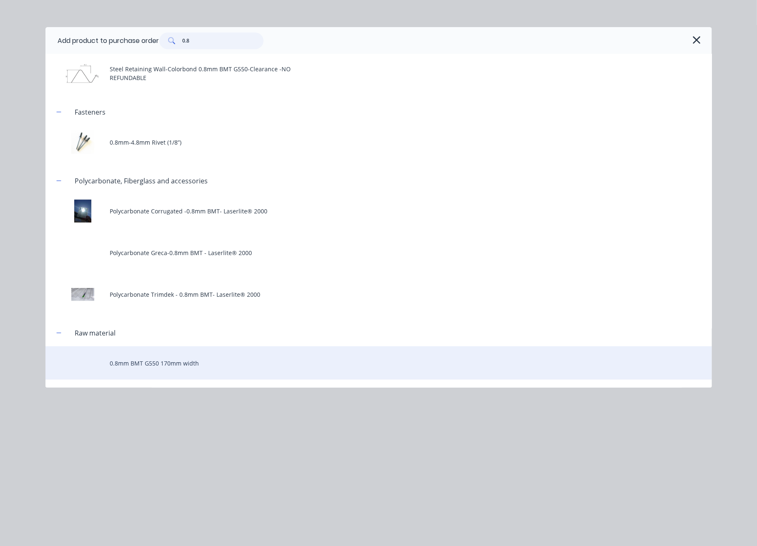
type input "0.8"
click at [193, 357] on div "0.8mm BMT G550 170mm width" at bounding box center [378, 362] width 666 height 33
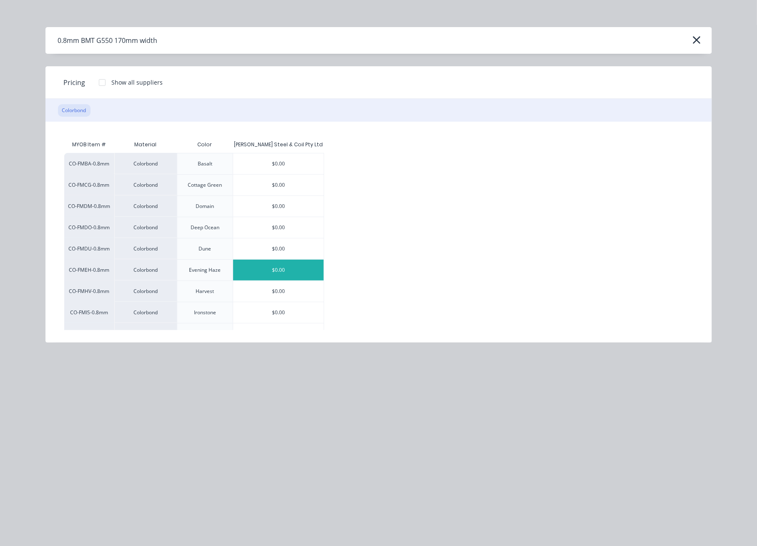
click at [297, 272] on div "$0.00" at bounding box center [278, 270] width 90 height 21
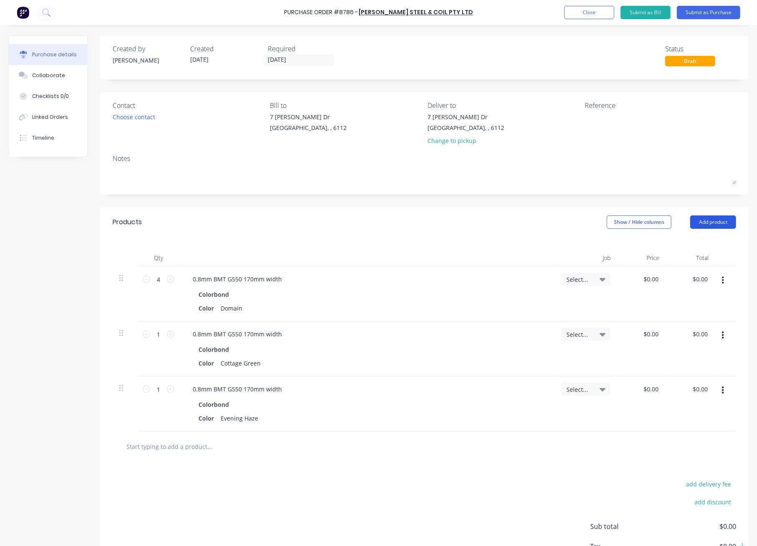
click at [699, 224] on button "Add product" at bounding box center [713, 222] width 46 height 13
click at [697, 245] on div "Product catalogue" at bounding box center [696, 244] width 64 height 12
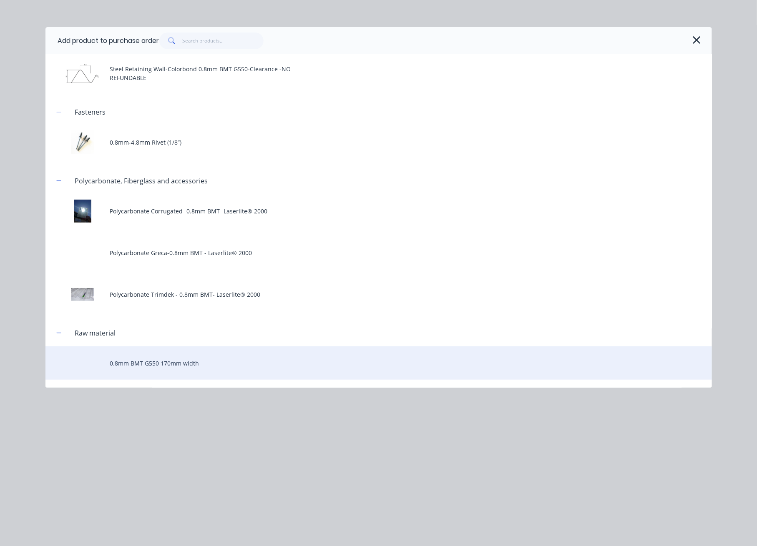
click at [162, 372] on div "0.8mm BMT G550 170mm width" at bounding box center [378, 362] width 666 height 33
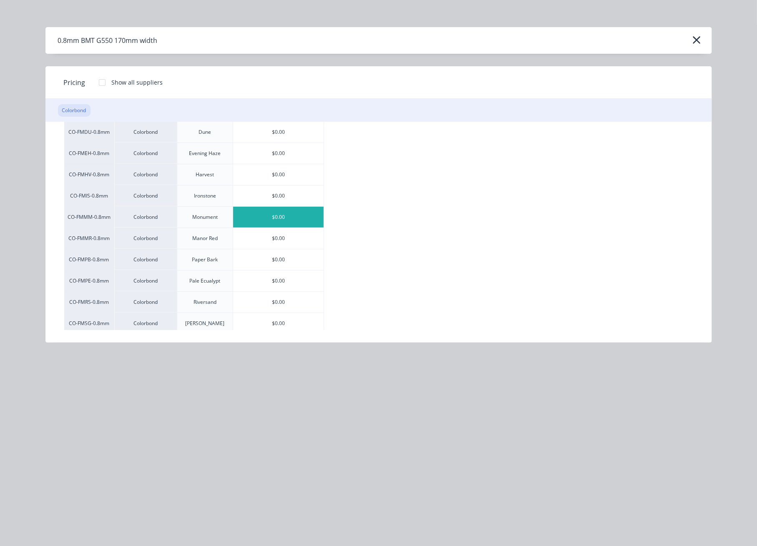
scroll to position [116, 0]
click at [286, 196] on div "$0.00" at bounding box center [278, 196] width 90 height 21
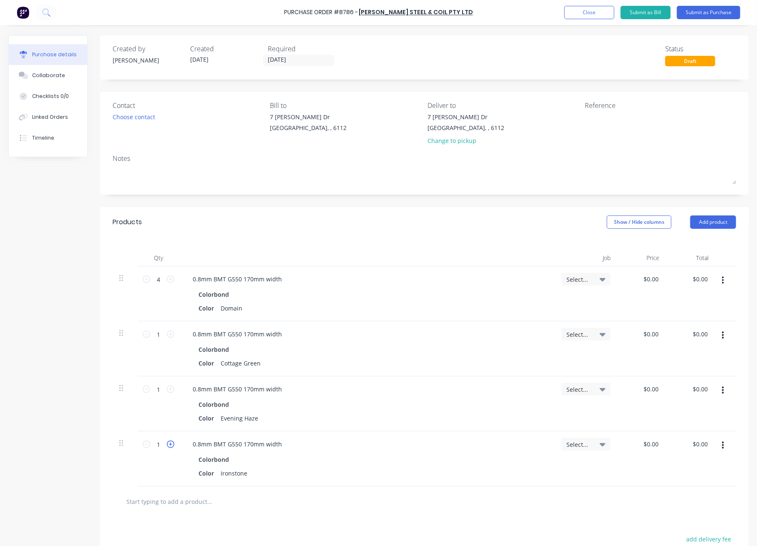
click at [169, 382] on icon at bounding box center [171, 445] width 8 height 8
type input "2"
click at [310, 226] on div "Products Show / Hide columns Add product" at bounding box center [424, 222] width 648 height 30
click at [706, 225] on button "Add product" at bounding box center [713, 222] width 46 height 13
click at [687, 244] on div "Product catalogue" at bounding box center [696, 244] width 64 height 12
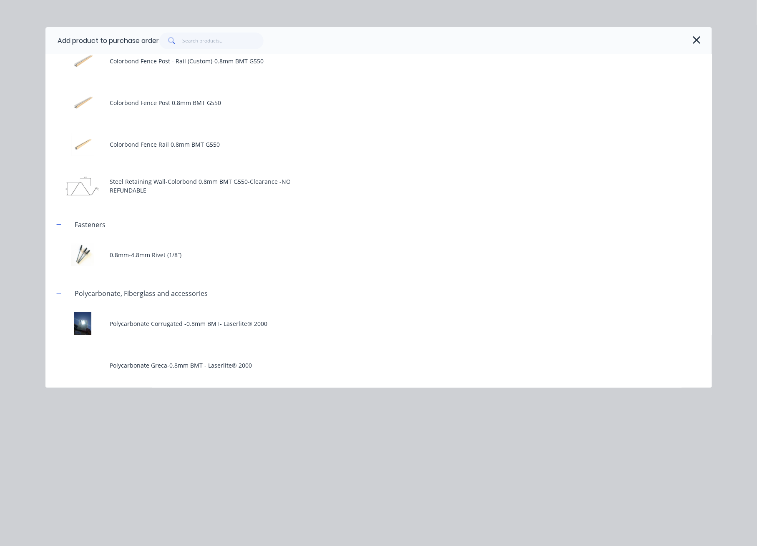
scroll to position [150, 0]
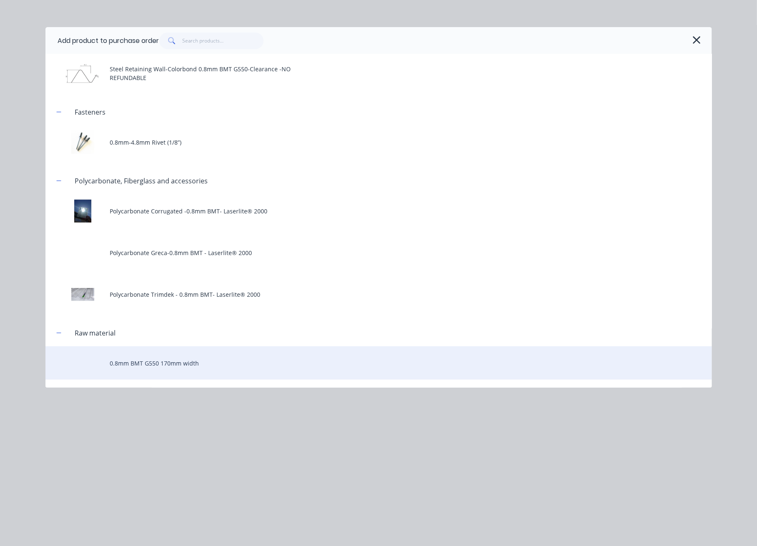
click at [173, 359] on div "0.8mm BMT G550 170mm width" at bounding box center [378, 362] width 666 height 33
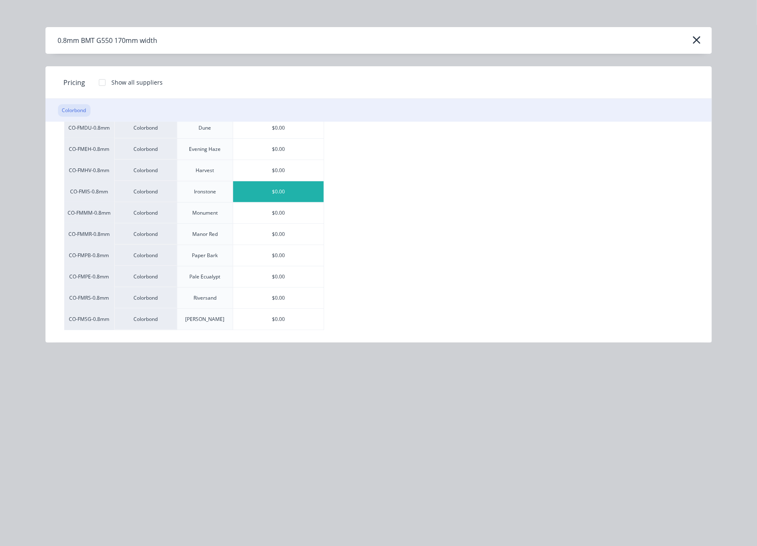
scroll to position [167, 0]
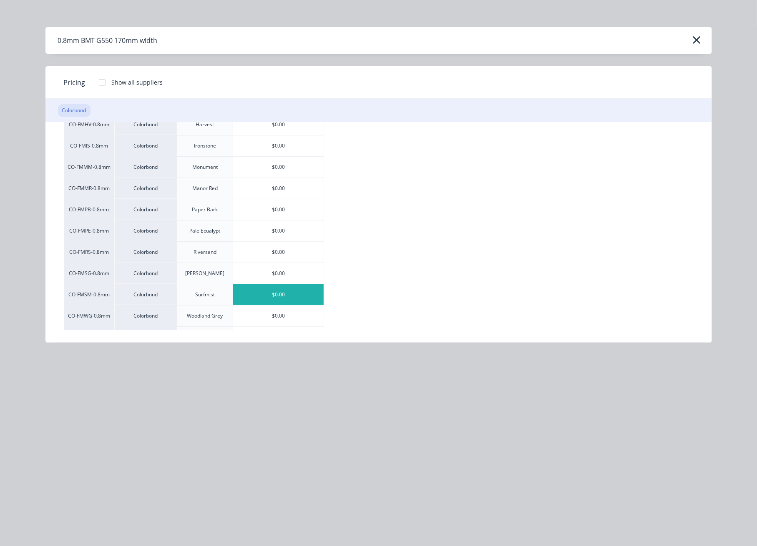
click at [284, 294] on div "$0.00" at bounding box center [278, 294] width 90 height 21
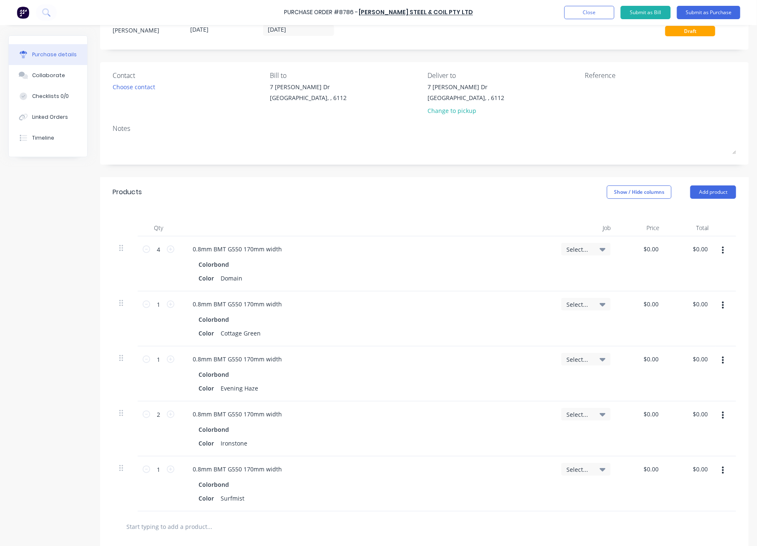
scroll to position [172, 0]
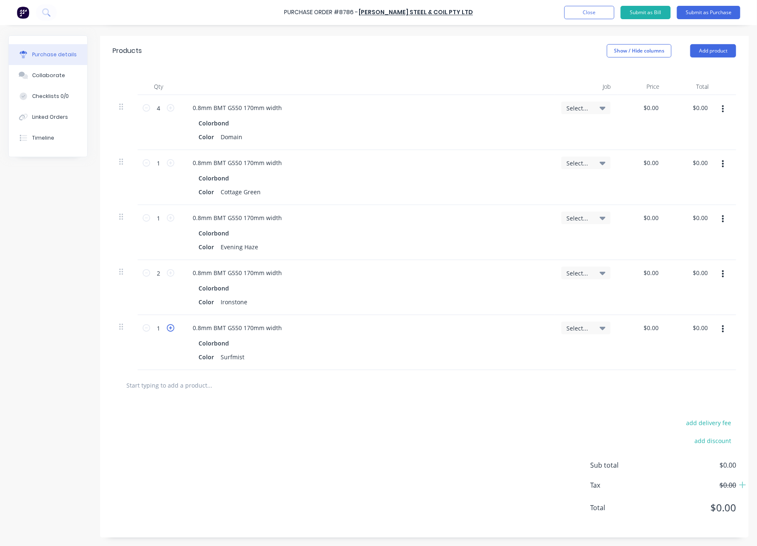
click at [170, 326] on icon at bounding box center [171, 328] width 8 height 8
type input "2"
click at [706, 50] on button "Add product" at bounding box center [713, 50] width 46 height 13
click at [695, 70] on div "Product catalogue" at bounding box center [696, 72] width 64 height 12
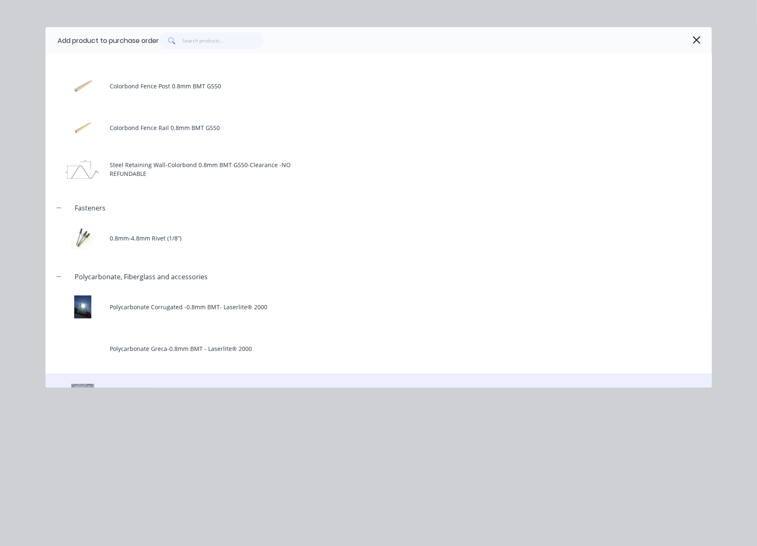
scroll to position [150, 0]
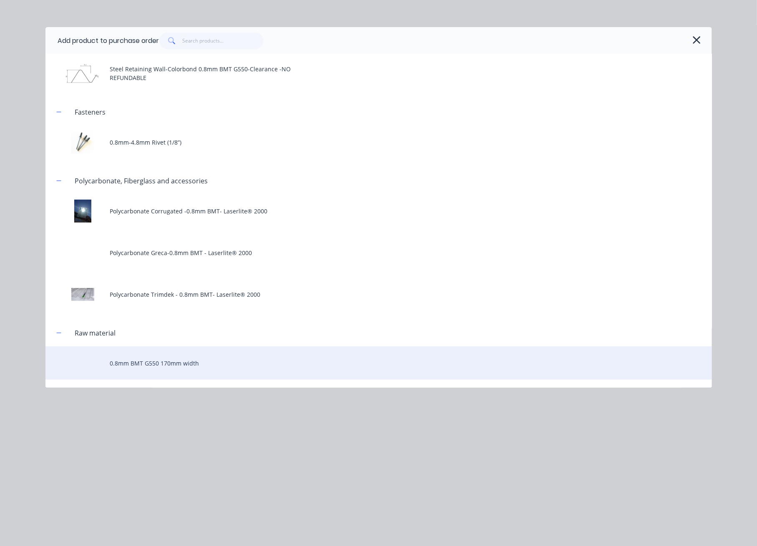
click at [166, 360] on div "0.8mm BMT G550 170mm width" at bounding box center [378, 362] width 666 height 33
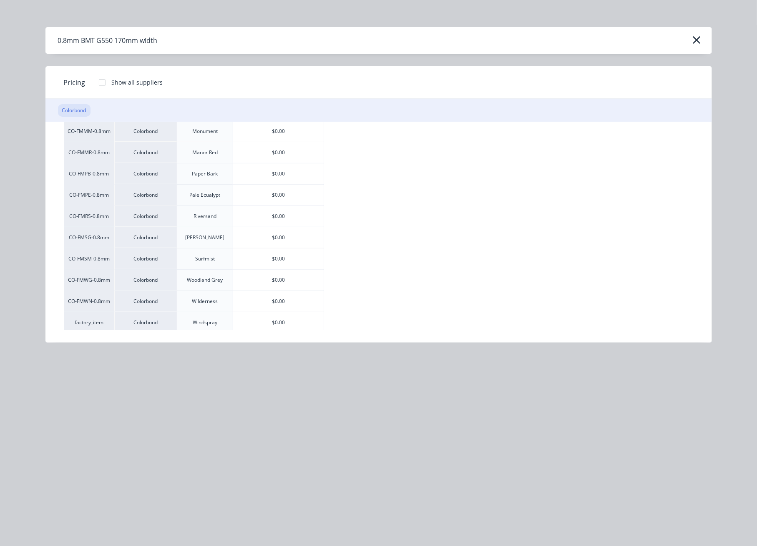
scroll to position [228, 0]
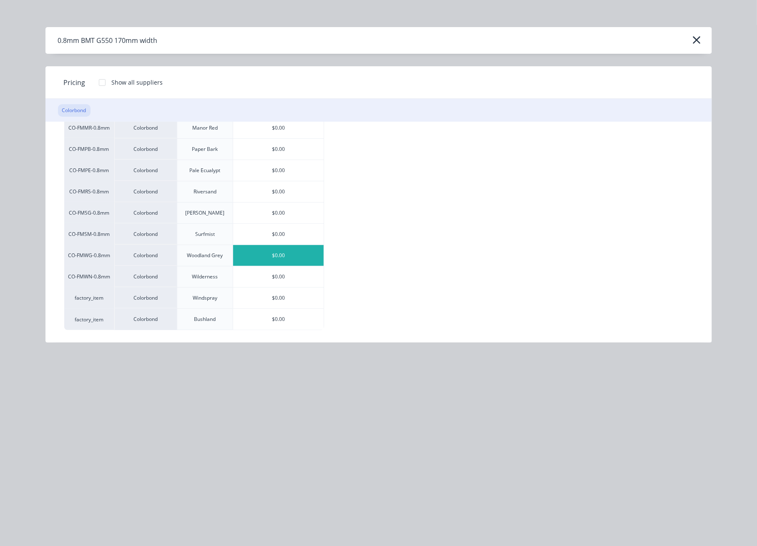
click at [287, 253] on div "$0.00" at bounding box center [278, 255] width 90 height 21
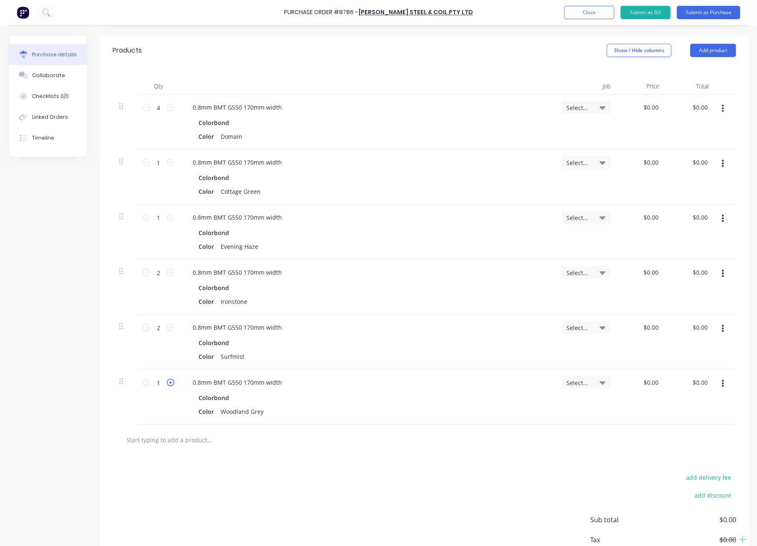
click at [171, 382] on icon at bounding box center [171, 383] width 8 height 8
type input "2"
click at [711, 14] on button "Submit as Purchase" at bounding box center [708, 12] width 63 height 13
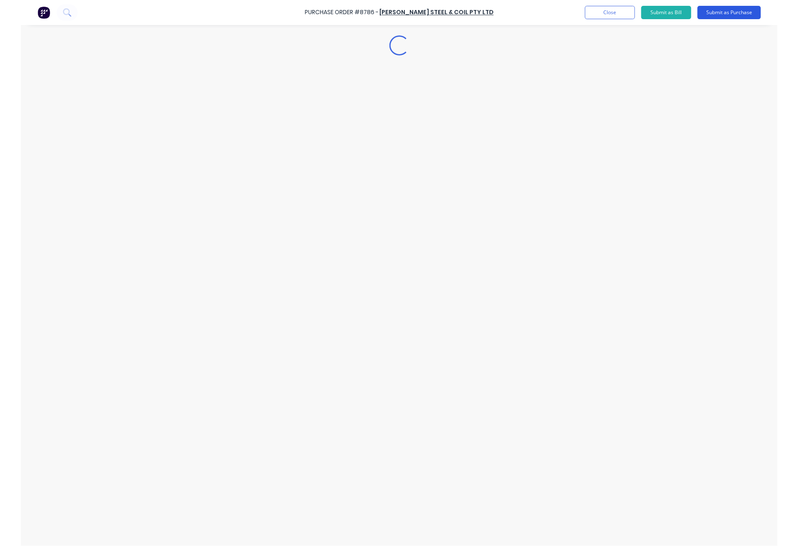
scroll to position [0, 0]
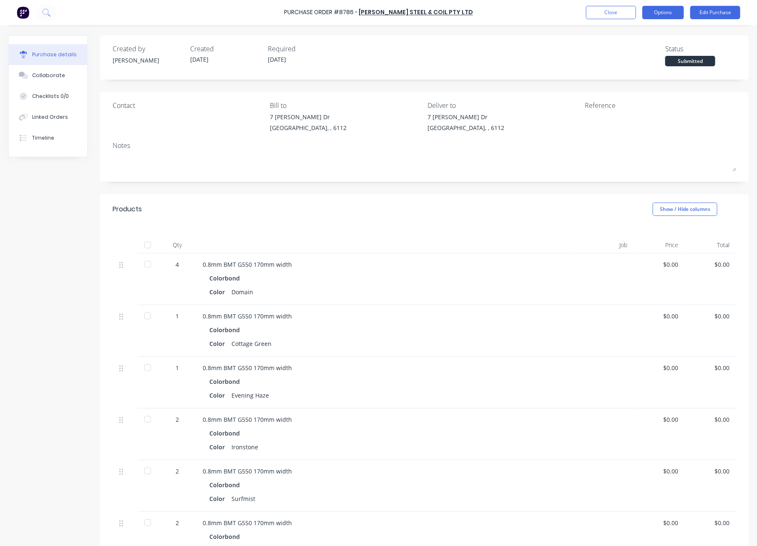
click at [661, 12] on button "Options" at bounding box center [663, 12] width 42 height 13
click at [652, 33] on div "Print / Email" at bounding box center [644, 34] width 64 height 12
click at [636, 66] on div "Without pricing" at bounding box center [644, 67] width 64 height 12
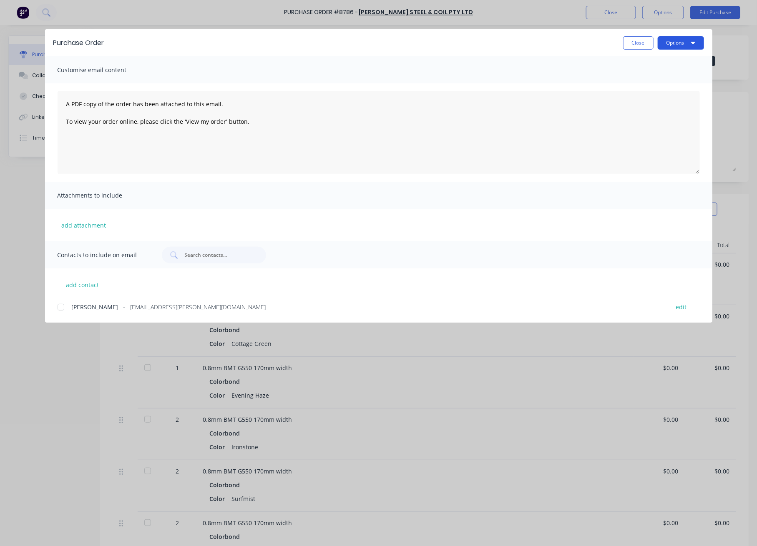
click at [685, 39] on button "Options" at bounding box center [680, 42] width 46 height 13
click at [679, 59] on div "Preview" at bounding box center [664, 64] width 64 height 12
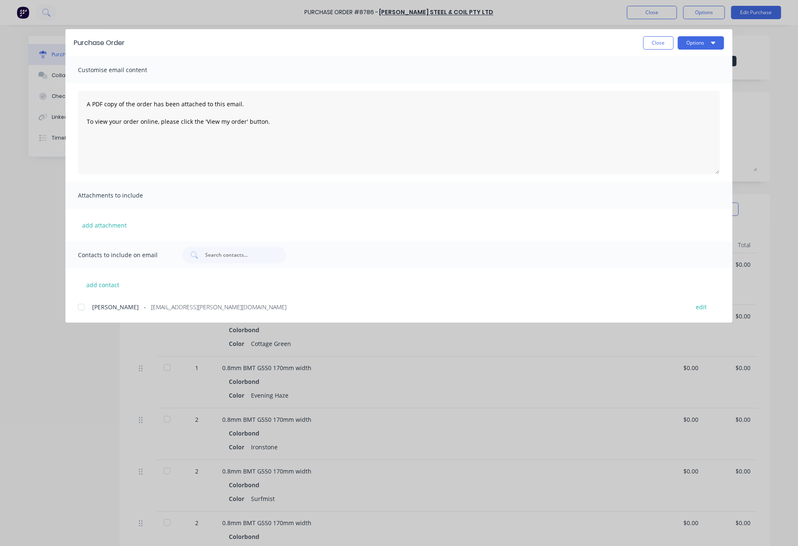
drag, startPoint x: 651, startPoint y: 42, endPoint x: 652, endPoint y: 36, distance: 5.9
click at [652, 40] on button "Close" at bounding box center [658, 42] width 30 height 13
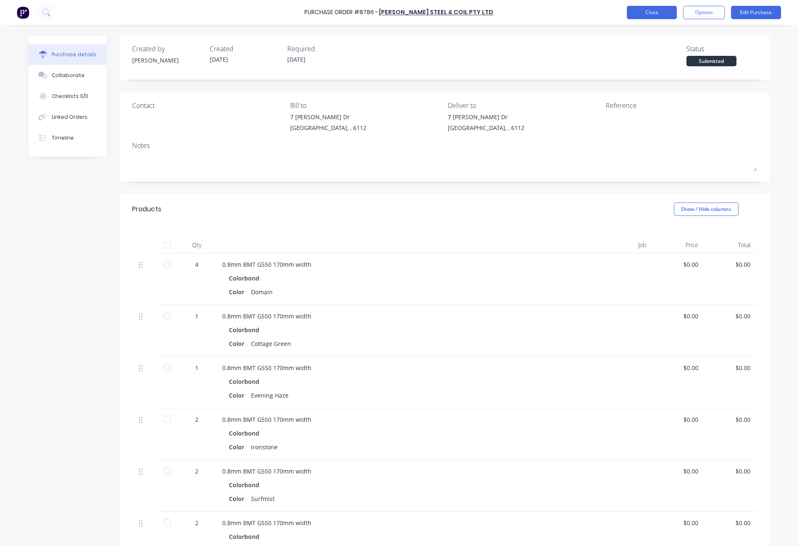
click at [646, 12] on button "Close" at bounding box center [652, 12] width 50 height 13
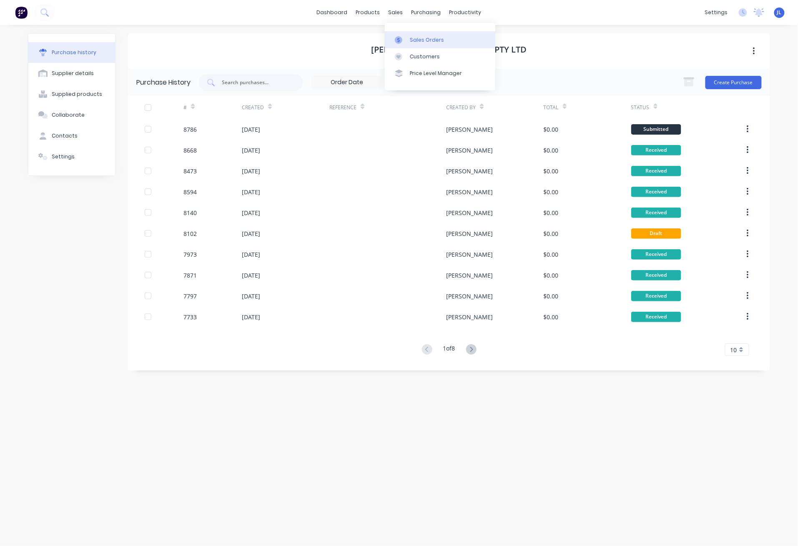
click at [412, 37] on div "Sales Orders" at bounding box center [427, 40] width 34 height 8
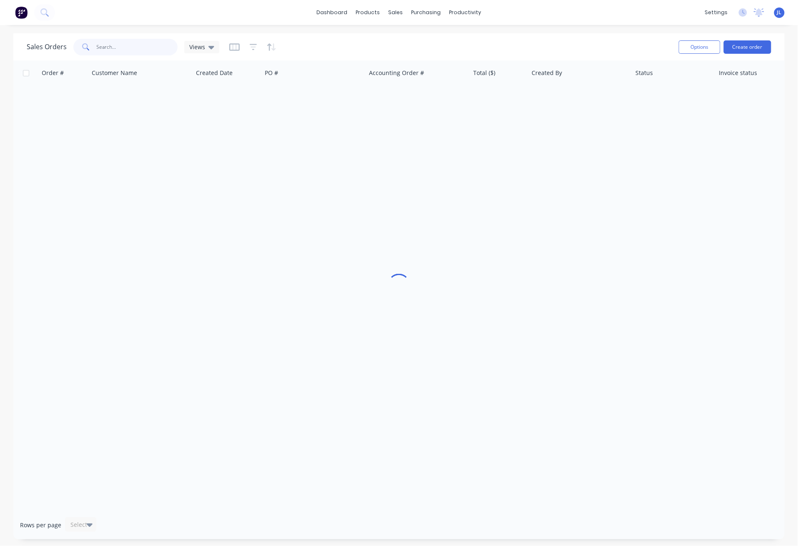
click at [117, 45] on input "text" at bounding box center [137, 47] width 81 height 17
click at [399, 43] on div "Product Catalogue" at bounding box center [405, 40] width 52 height 8
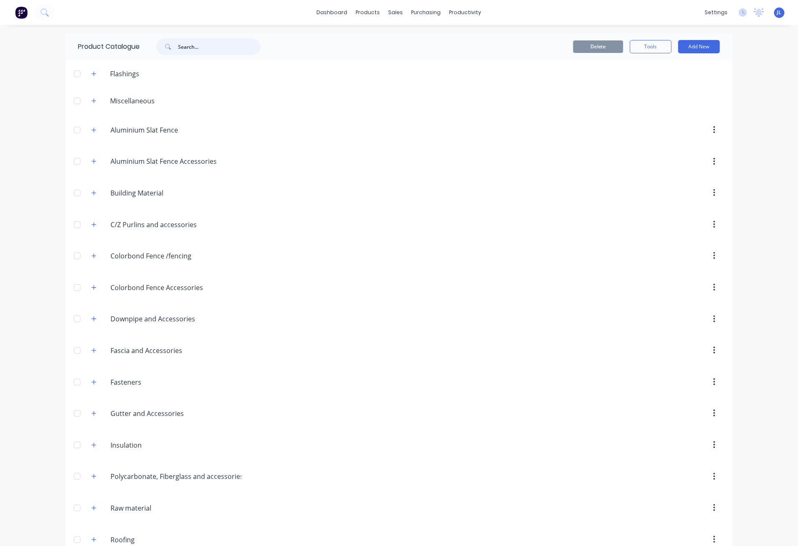
click at [205, 46] on input "text" at bounding box center [219, 46] width 83 height 17
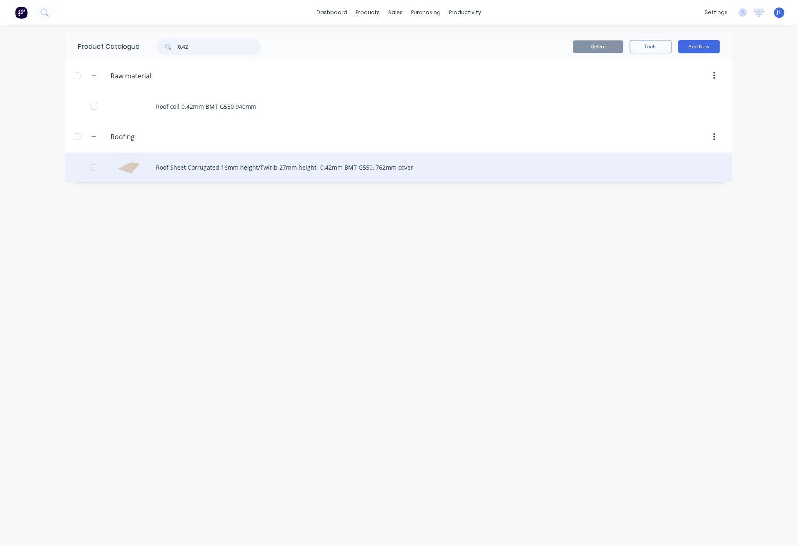
type input "0.42"
click at [206, 171] on div "Roof Sheet Corrugated 16mm height/Twirib 27mm height- 0.42mm BMT G550, 762mm co…" at bounding box center [398, 168] width 667 height 30
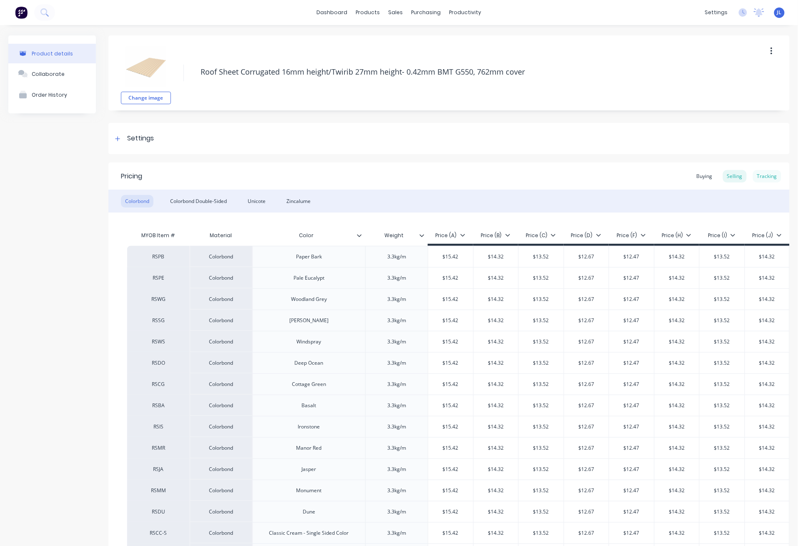
click at [762, 173] on div "Tracking" at bounding box center [767, 176] width 28 height 13
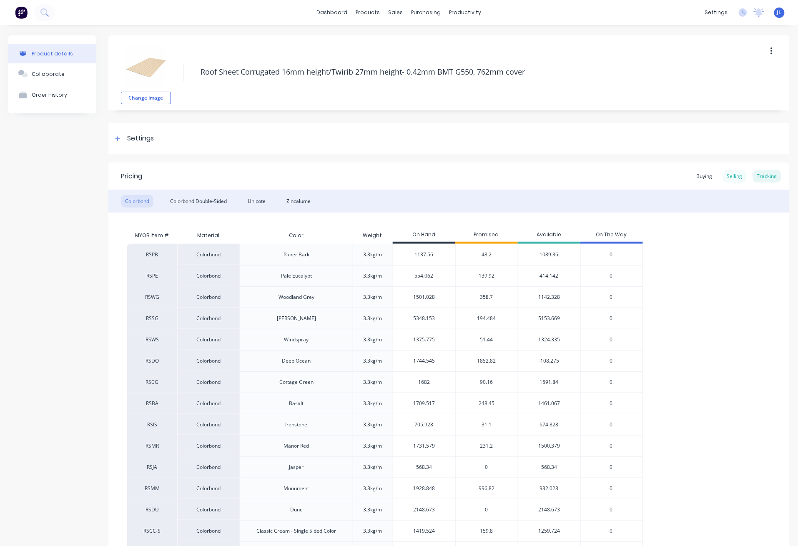
click at [724, 176] on div "Selling" at bounding box center [735, 176] width 24 height 13
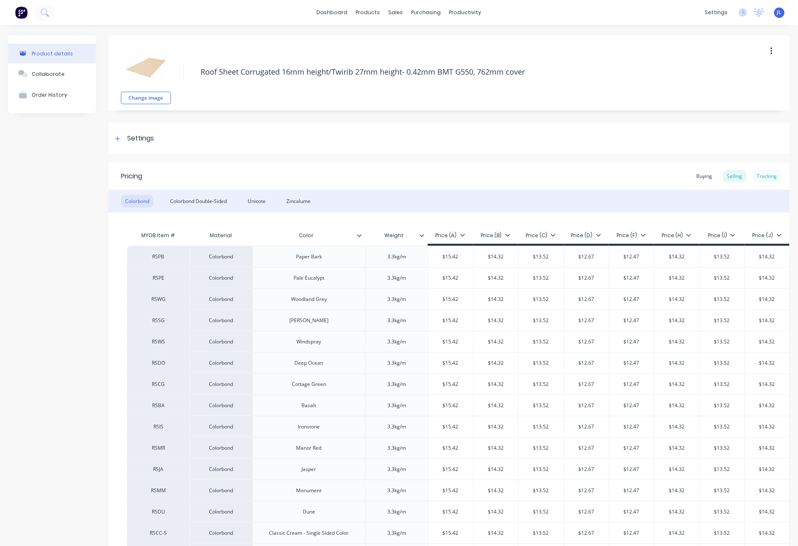
click at [768, 176] on div "Tracking" at bounding box center [767, 176] width 28 height 13
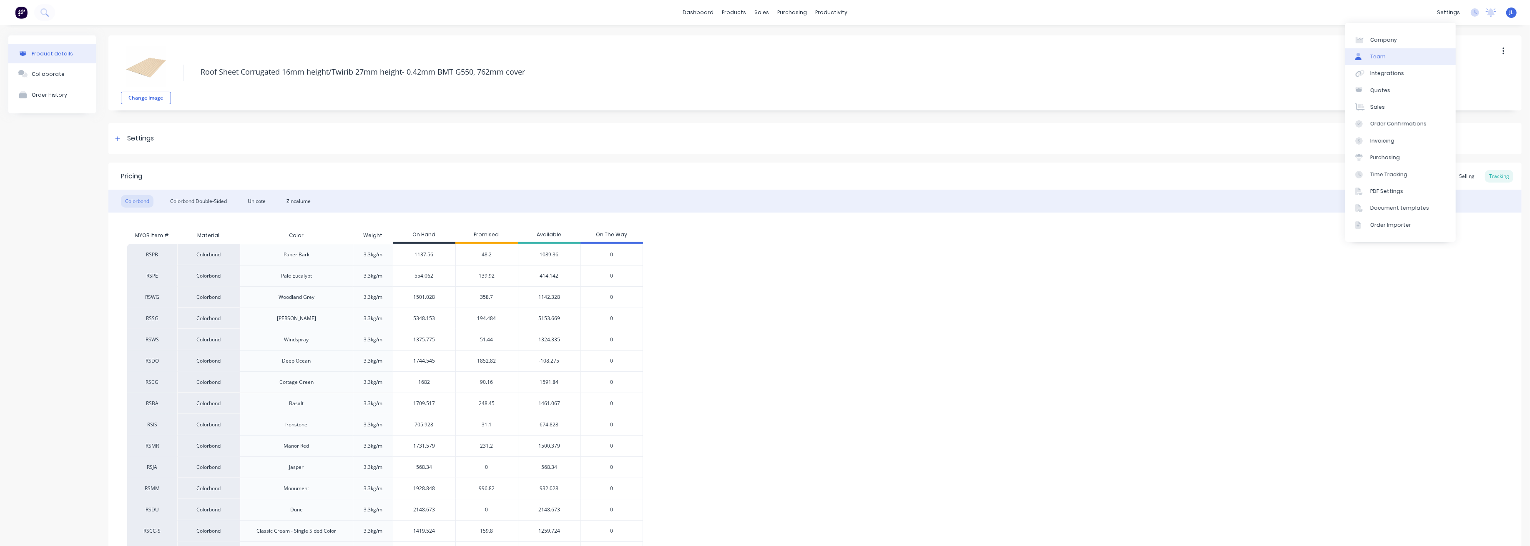
click at [777, 55] on div "Team" at bounding box center [1377, 57] width 15 height 8
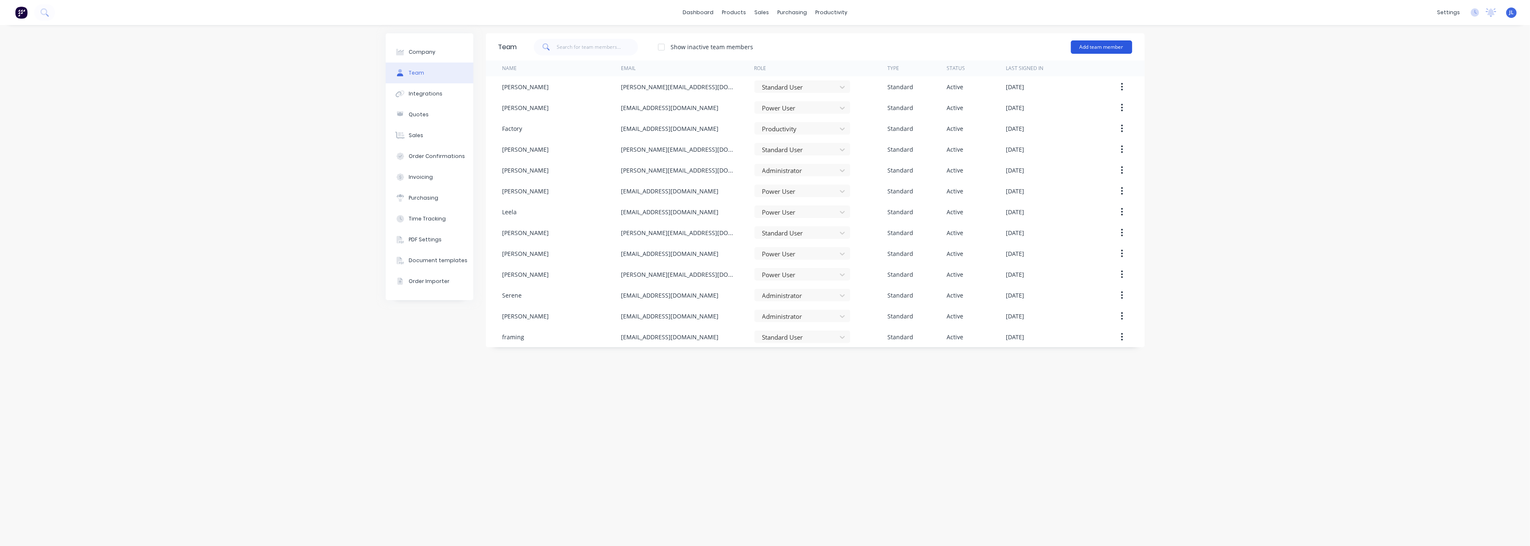
click at [777, 45] on button "Add team member" at bounding box center [1101, 46] width 61 height 13
click at [777, 95] on div "Assignee team member A team member that can be assigned to orders, but cannot l…" at bounding box center [1065, 100] width 118 height 32
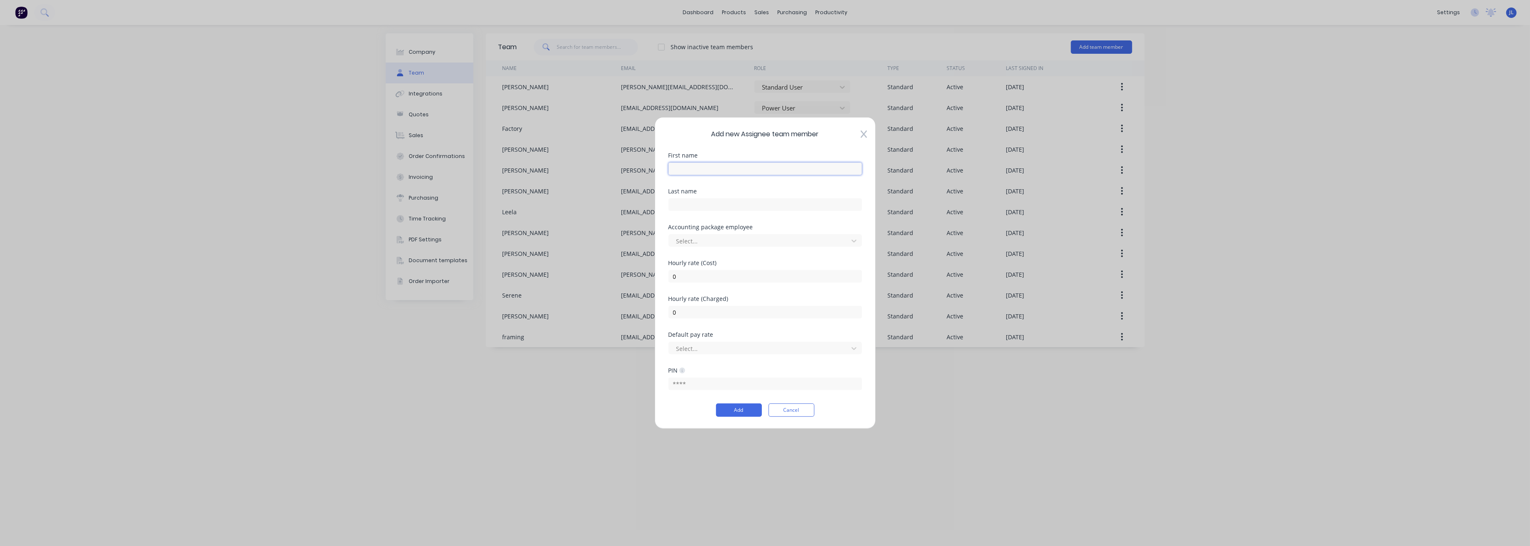
click at [741, 171] on input "text" at bounding box center [764, 169] width 193 height 13
type input "Delivery"
click at [771, 239] on div at bounding box center [759, 241] width 168 height 10
click at [777, 223] on div "Last name" at bounding box center [764, 206] width 193 height 36
click at [726, 348] on div at bounding box center [759, 348] width 168 height 10
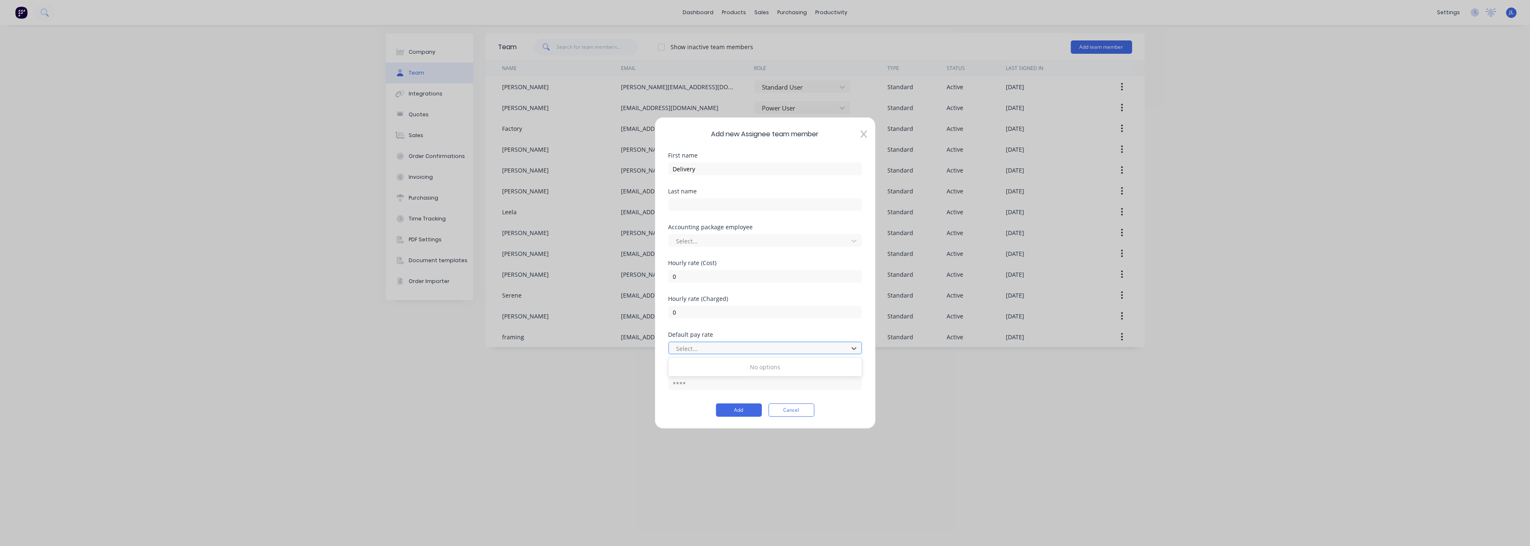
click at [726, 348] on div at bounding box center [759, 348] width 168 height 10
click at [731, 332] on div "Default pay rate" at bounding box center [764, 335] width 193 height 6
click at [777, 129] on div "Add new Assignee team member First name Delivery Last name Accounting package e…" at bounding box center [765, 273] width 221 height 312
click at [777, 136] on icon at bounding box center [863, 134] width 6 height 8
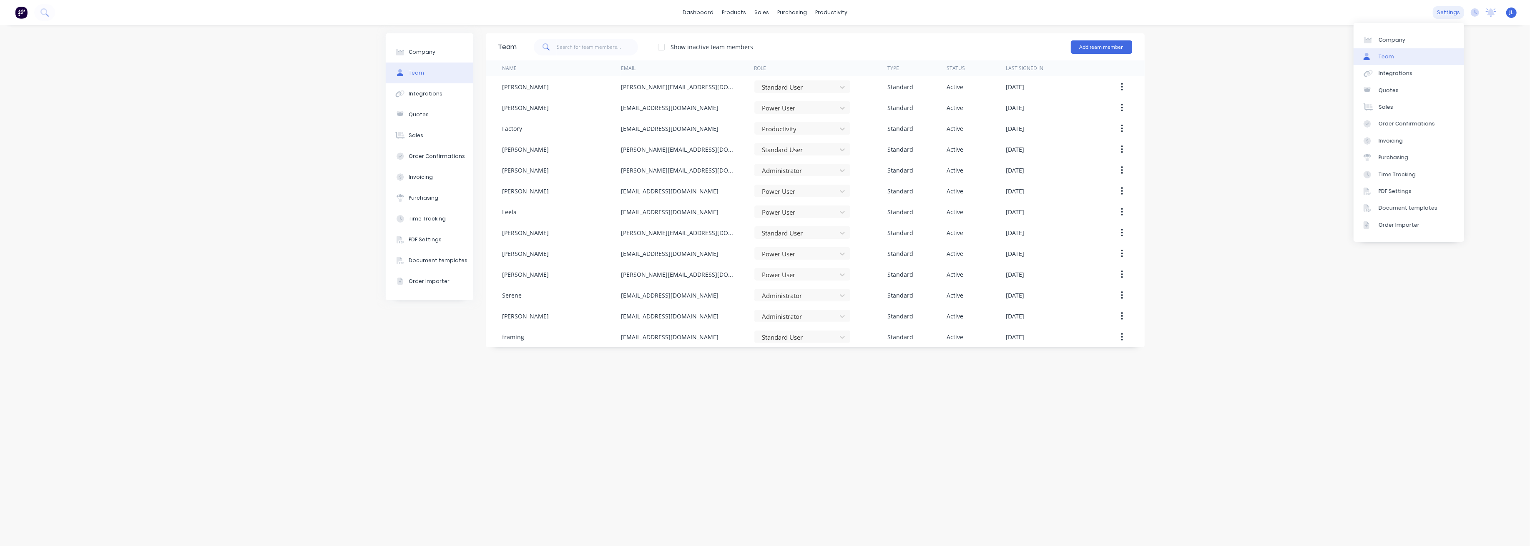
click at [777, 12] on div "settings" at bounding box center [1447, 12] width 31 height 13
click at [777, 60] on link "Team" at bounding box center [1408, 56] width 110 height 17
click at [777, 45] on button "Add team member" at bounding box center [1101, 46] width 61 height 13
click at [777, 64] on div "Standard team member A team member that can login to Factory" at bounding box center [1065, 72] width 118 height 24
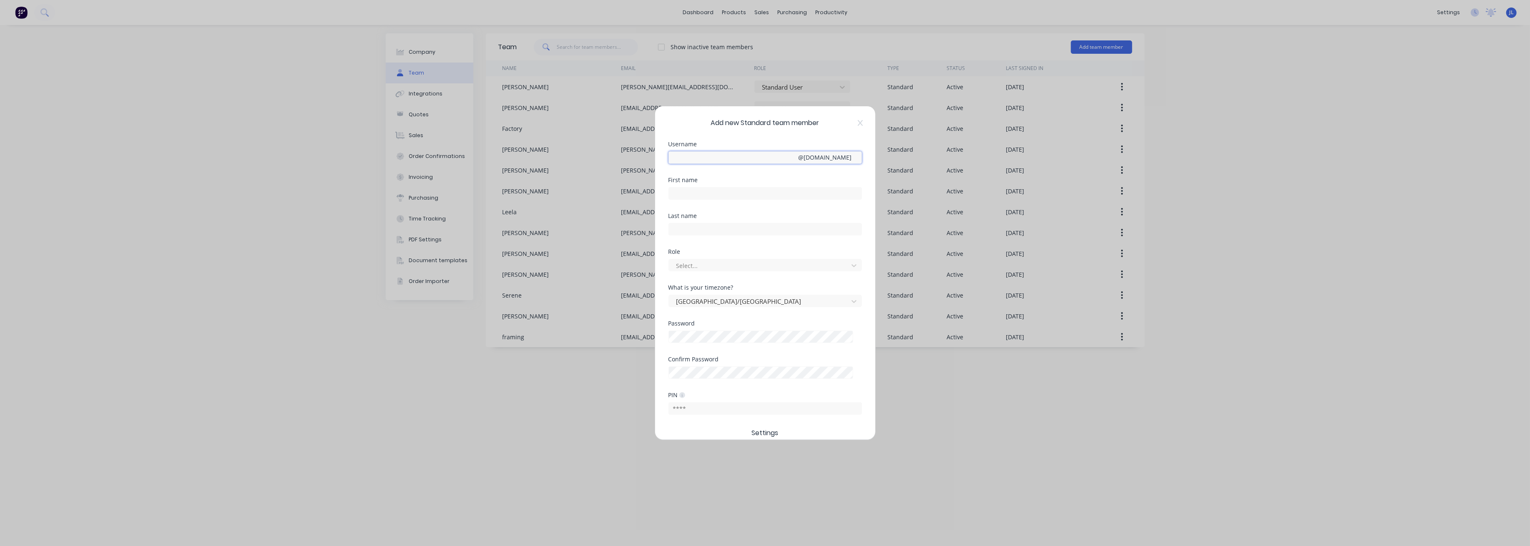
click at [719, 162] on input "text" at bounding box center [764, 157] width 193 height 13
type input "delivery"
click at [715, 190] on input "text" at bounding box center [764, 193] width 193 height 13
type input "Delivery"
click at [712, 265] on div at bounding box center [759, 266] width 168 height 10
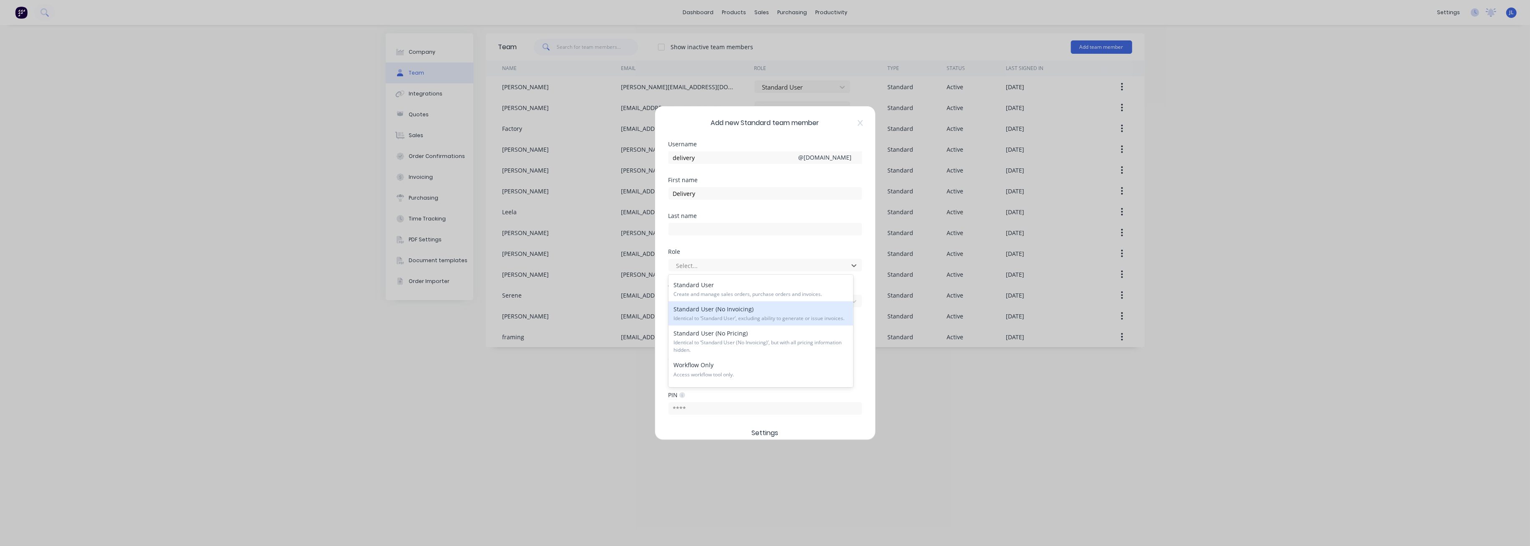
scroll to position [111, 0]
click at [777, 346] on div "Deliveries Only Access delivery scheduling tool only." at bounding box center [760, 338] width 185 height 24
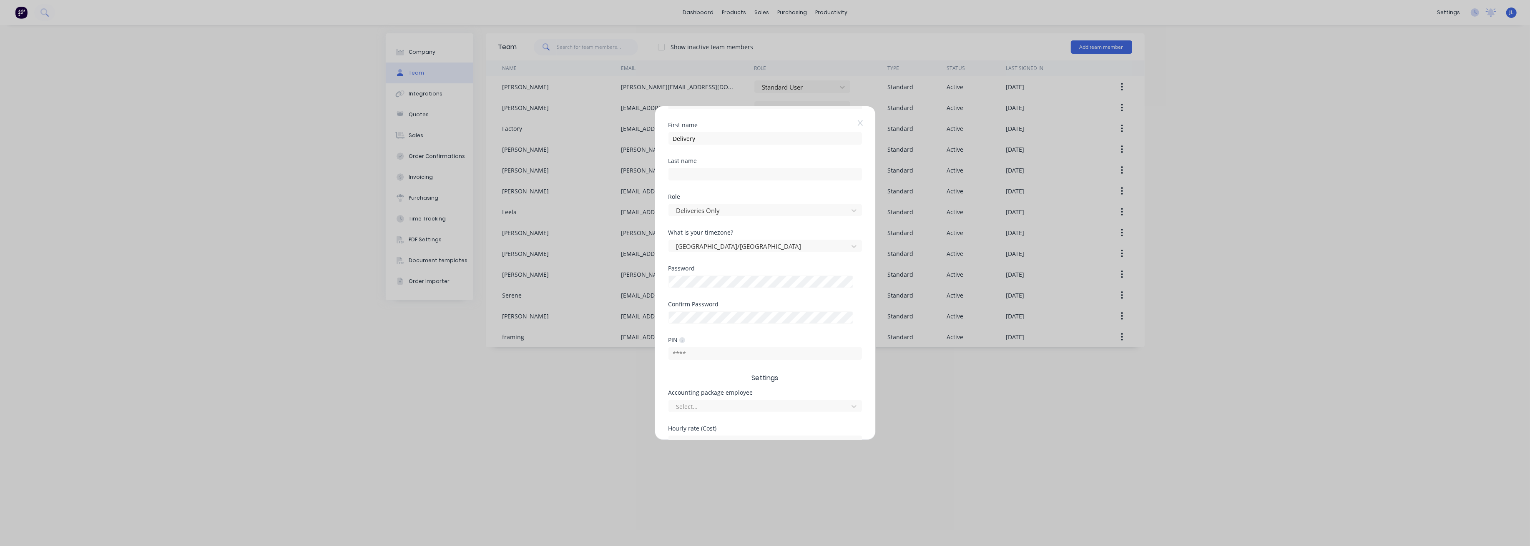
scroll to position [55, 0]
click at [705, 342] on div "PIN" at bounding box center [764, 340] width 193 height 6
click at [735, 382] on button "Add" at bounding box center [739, 421] width 46 height 13
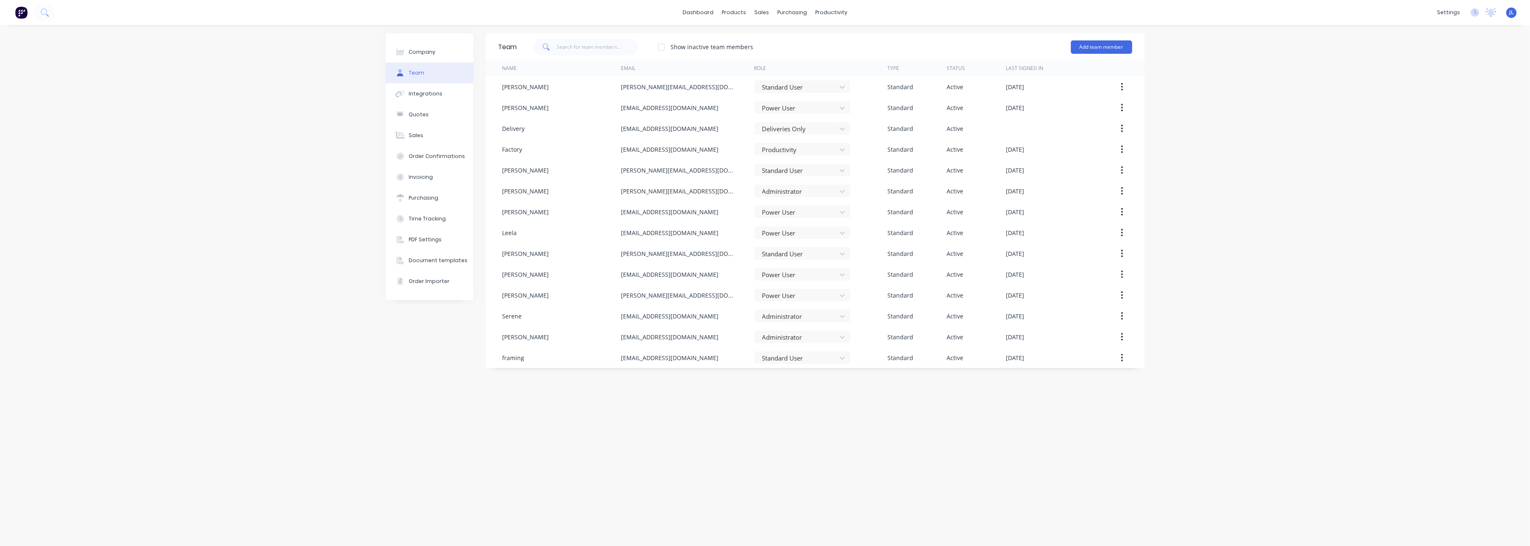
click at [777, 382] on div "Team Show inactive team members Add team member Name Email Role Type Status Las…" at bounding box center [815, 285] width 659 height 504
click at [555, 311] on div "Serene" at bounding box center [561, 316] width 118 height 21
click at [712, 315] on div "serene@dynamicsteelform.com.au" at bounding box center [670, 316] width 98 height 9
click at [777, 316] on icon "button" at bounding box center [1122, 316] width 2 height 8
click at [777, 337] on div "Edit" at bounding box center [1092, 338] width 64 height 12
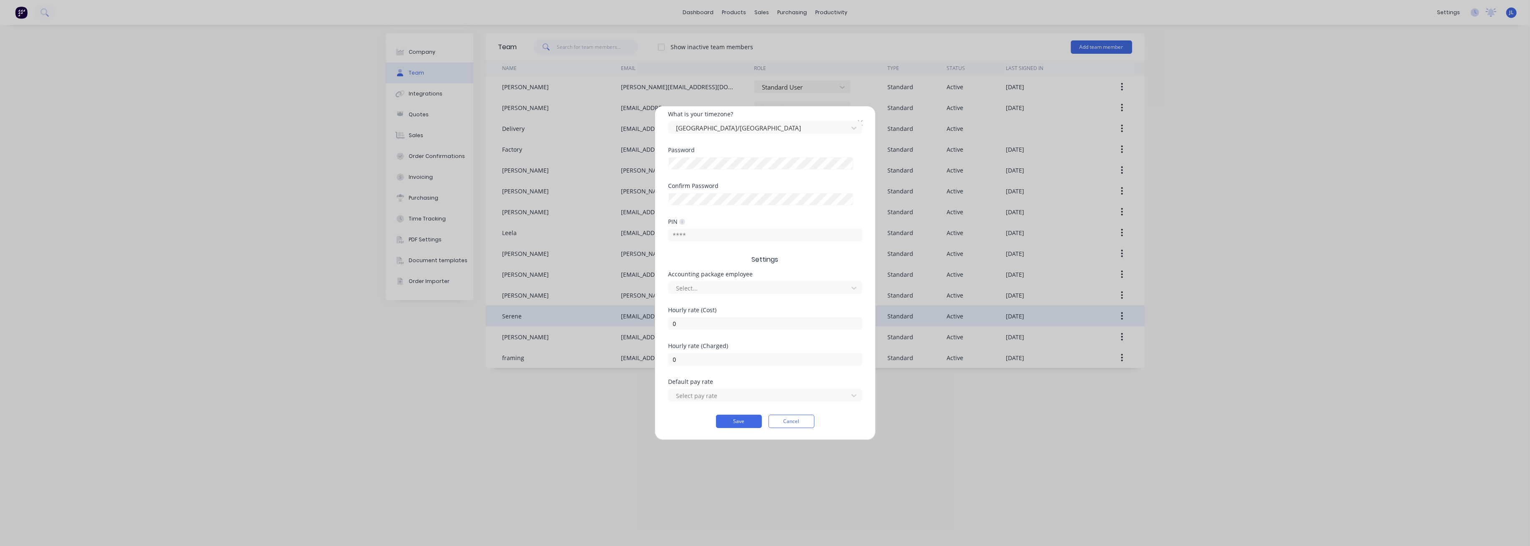
click at [777, 124] on icon at bounding box center [859, 123] width 5 height 6
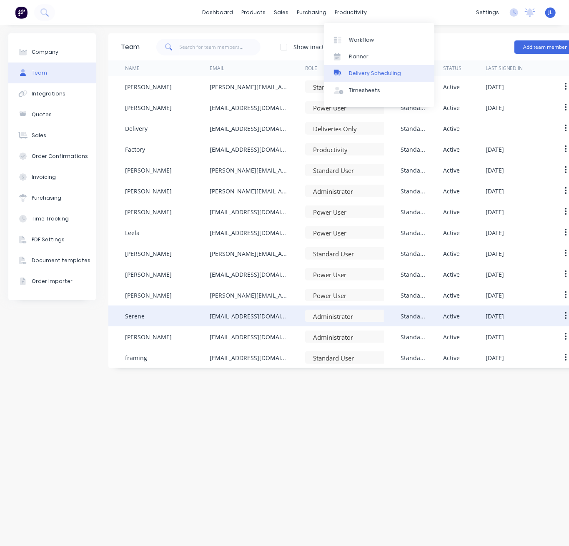
click at [371, 76] on div "Delivery Scheduling" at bounding box center [375, 74] width 52 height 8
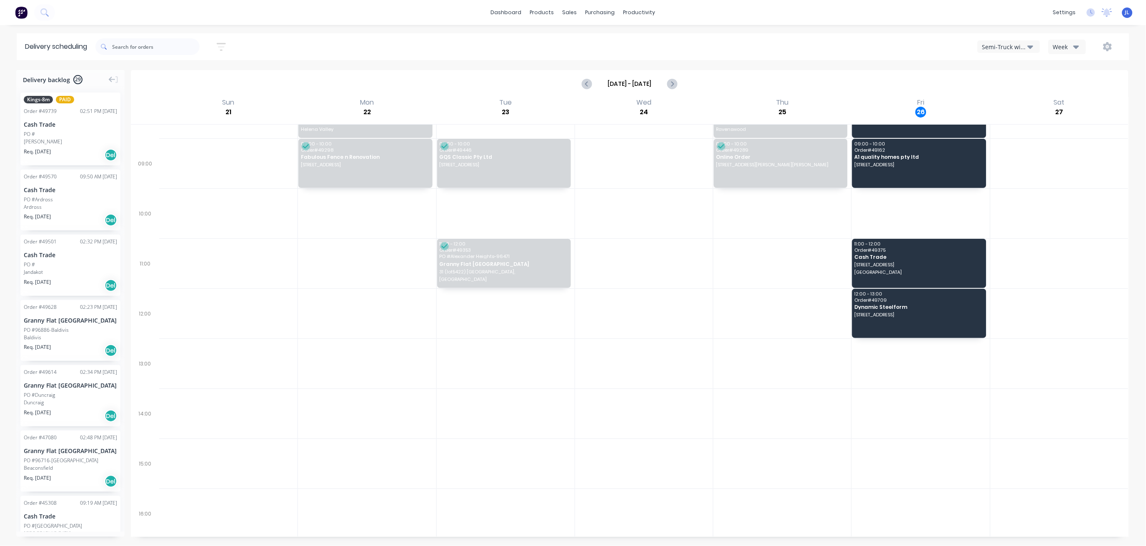
scroll to position [69, 0]
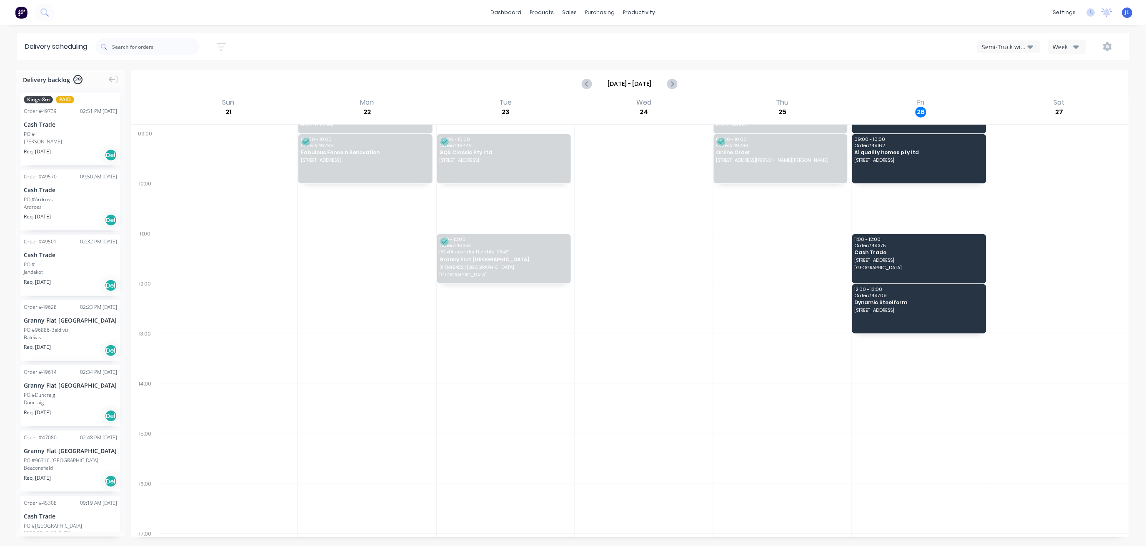
click at [777, 47] on div "Semi-Truck with Hiab" at bounding box center [1005, 47] width 45 height 9
click at [777, 103] on div "Utes Delivery" at bounding box center [1019, 101] width 83 height 17
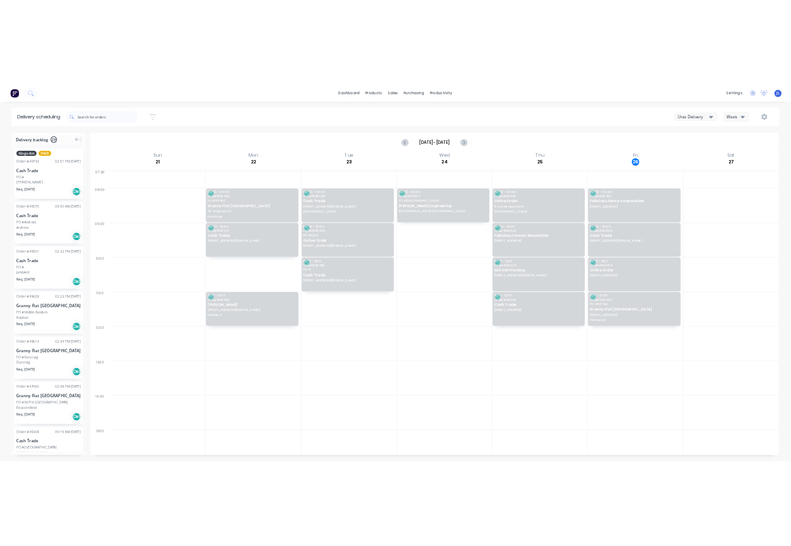
scroll to position [0, 0]
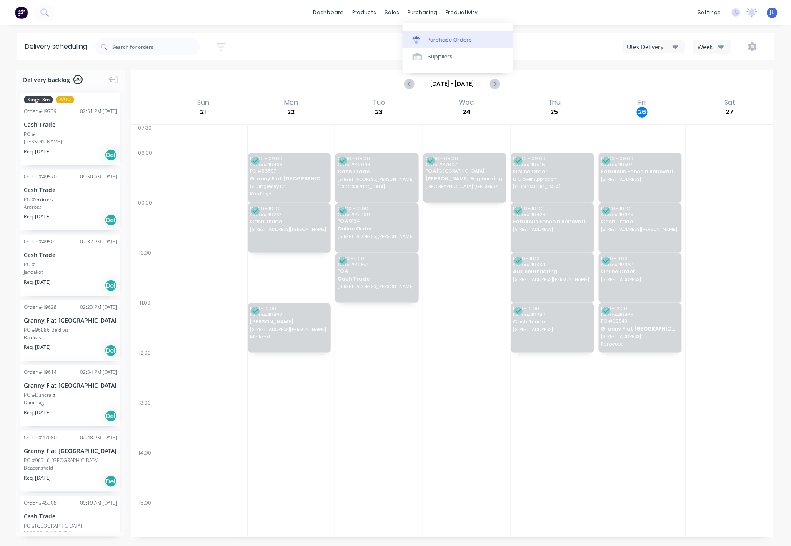
click at [444, 40] on div "Purchase Orders" at bounding box center [450, 40] width 44 height 8
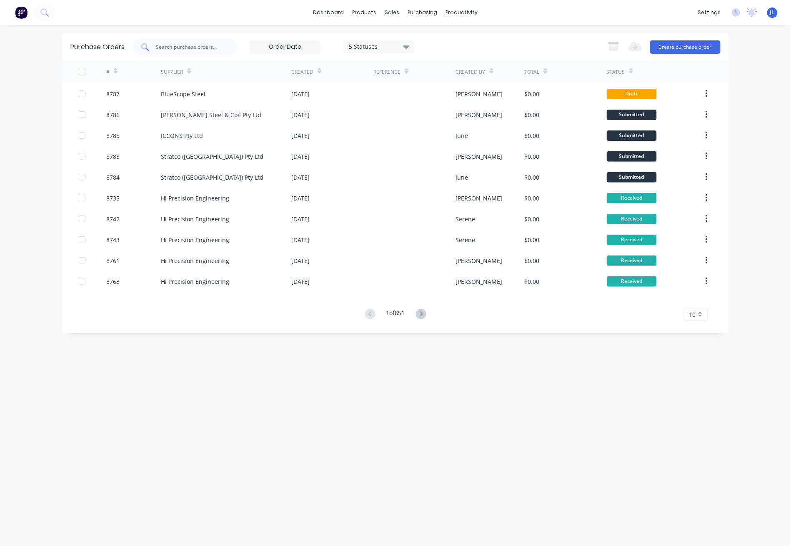
click at [224, 45] on div at bounding box center [185, 47] width 104 height 17
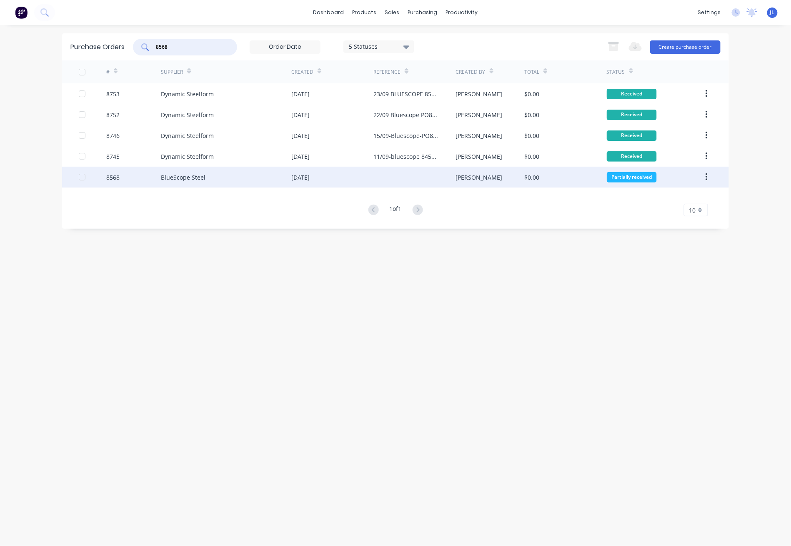
type input "8568"
click at [186, 180] on div "BlueScope Steel" at bounding box center [183, 177] width 45 height 9
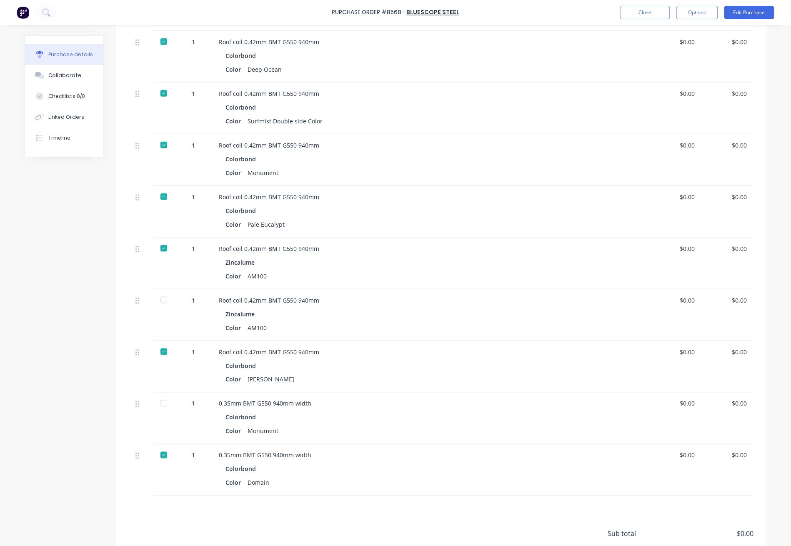
scroll to position [222, 0]
drag, startPoint x: 574, startPoint y: 520, endPoint x: 556, endPoint y: 485, distance: 39.9
click at [574, 382] on div "Sub total $0.00 Tax $0.00 Total $0.00" at bounding box center [441, 552] width 650 height 110
click at [162, 299] on div at bounding box center [164, 300] width 17 height 17
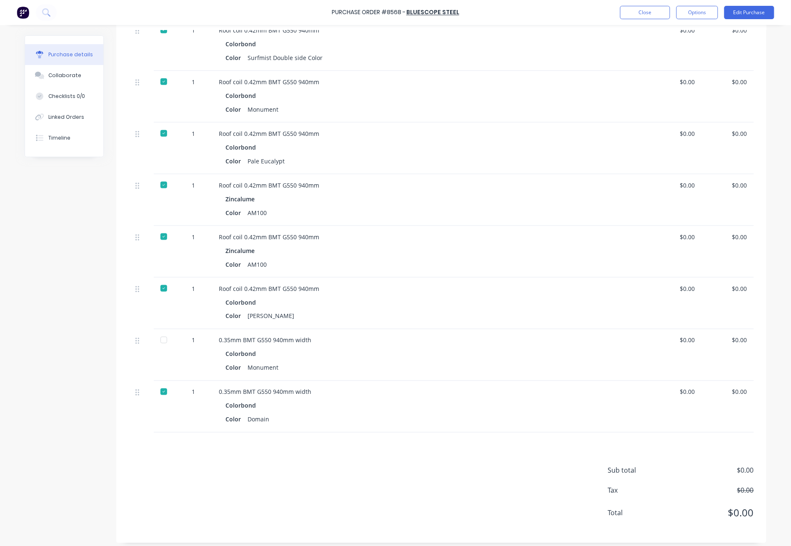
scroll to position [291, 0]
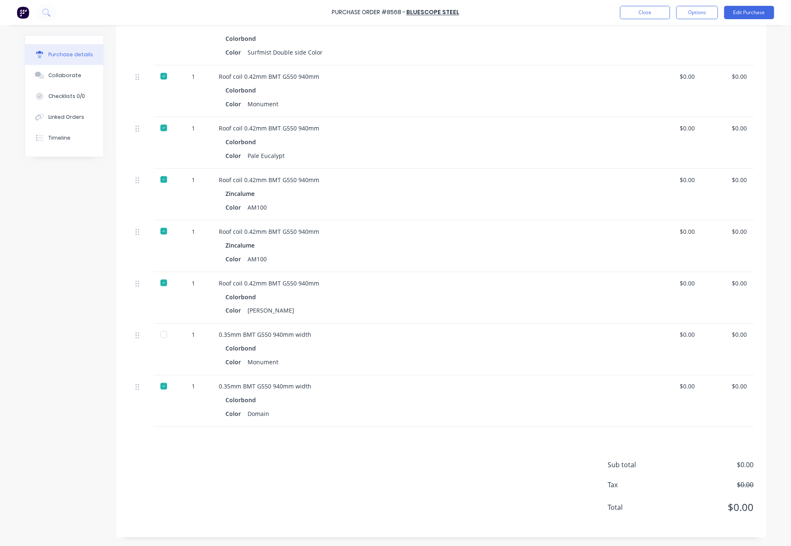
click at [532, 10] on div "Purchase Order #8568 - BlueScope Steel Close Options Edit Purchase" at bounding box center [395, 12] width 791 height 25
click at [637, 13] on button "Close" at bounding box center [645, 12] width 50 height 13
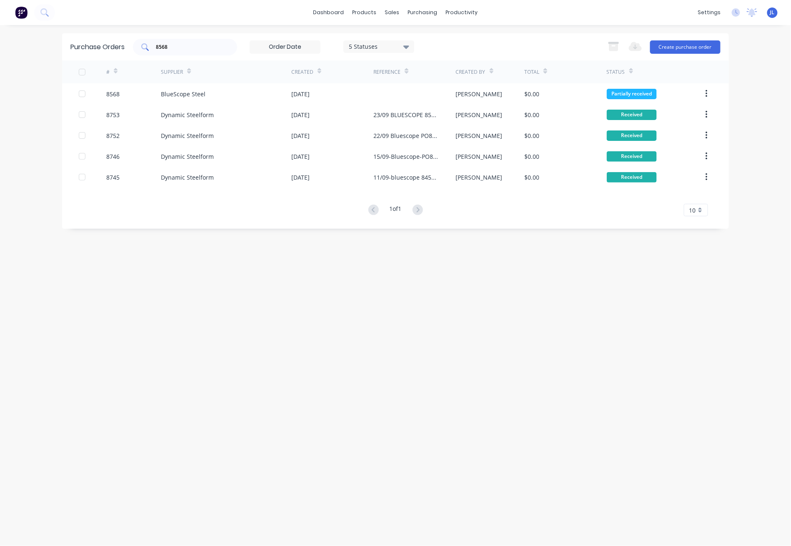
click at [214, 42] on div "8568" at bounding box center [185, 47] width 104 height 17
drag, startPoint x: 213, startPoint y: 42, endPoint x: 95, endPoint y: 51, distance: 117.5
click at [95, 51] on div "Purchase Orders 8568 5 Statuses 5 Statuses Export to Excel (XLSX) Create purcha…" at bounding box center [395, 46] width 667 height 27
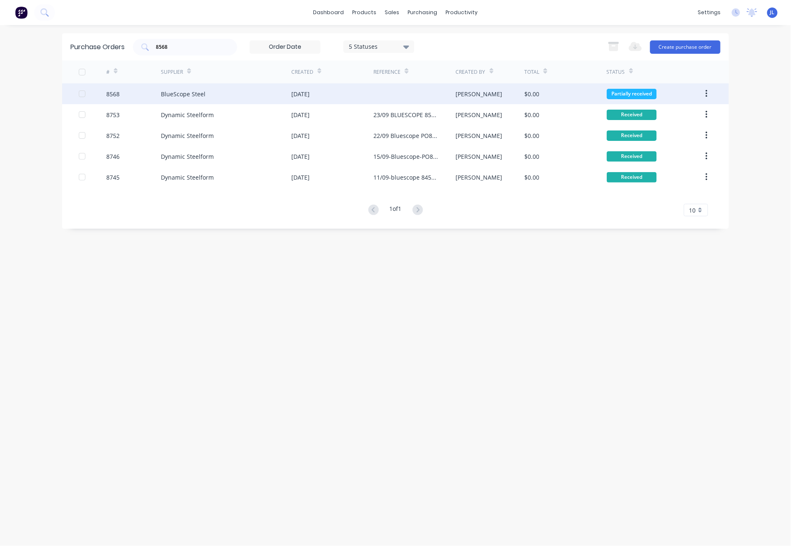
click at [196, 94] on div "BlueScope Steel" at bounding box center [183, 94] width 45 height 9
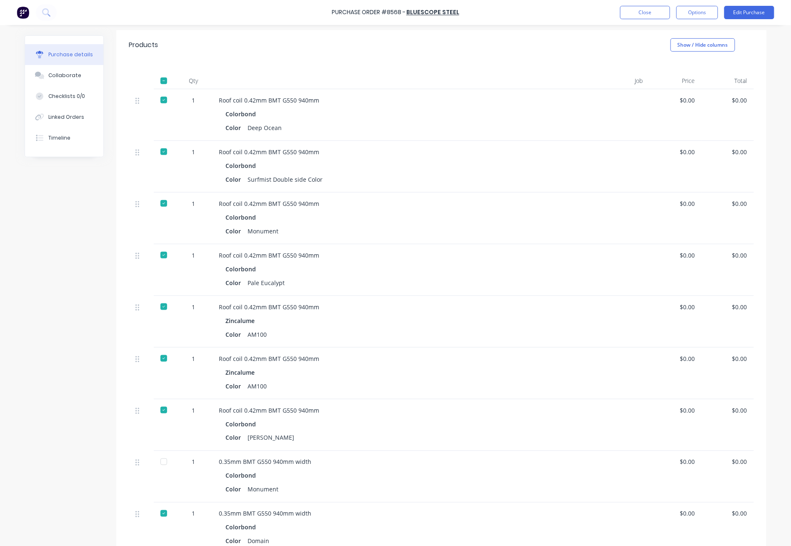
scroll to position [278, 0]
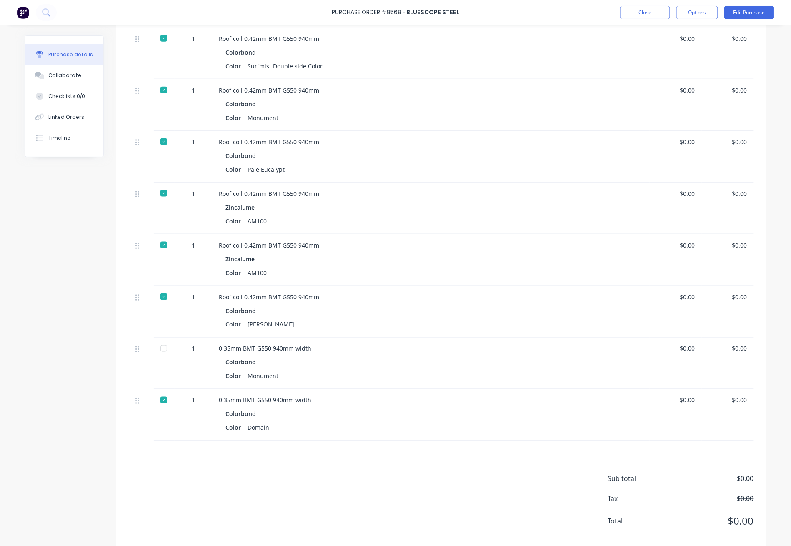
click at [763, 303] on div "Purchase Order #8568 - BlueScope Steel Close Options Edit Purchase Purchase det…" at bounding box center [395, 273] width 791 height 546
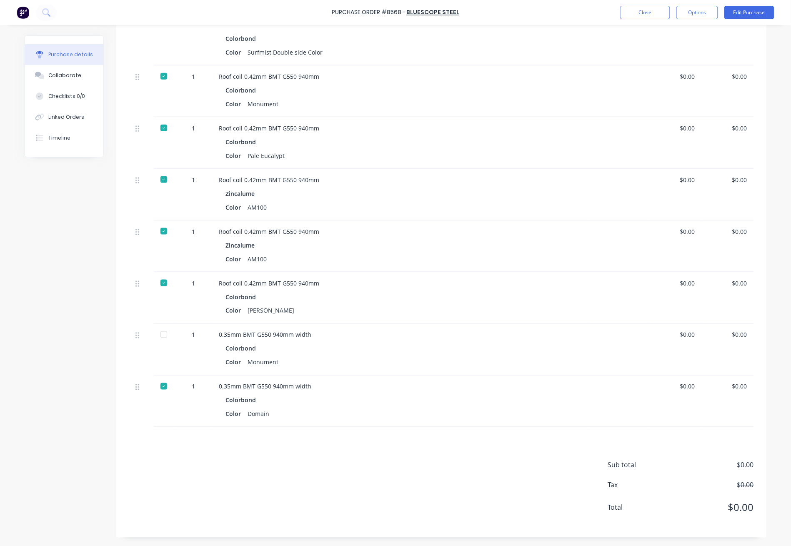
click at [161, 336] on div at bounding box center [164, 350] width 21 height 52
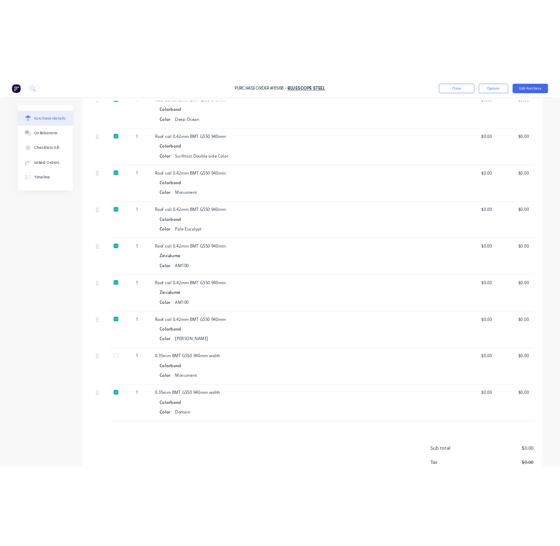
scroll to position [291, 0]
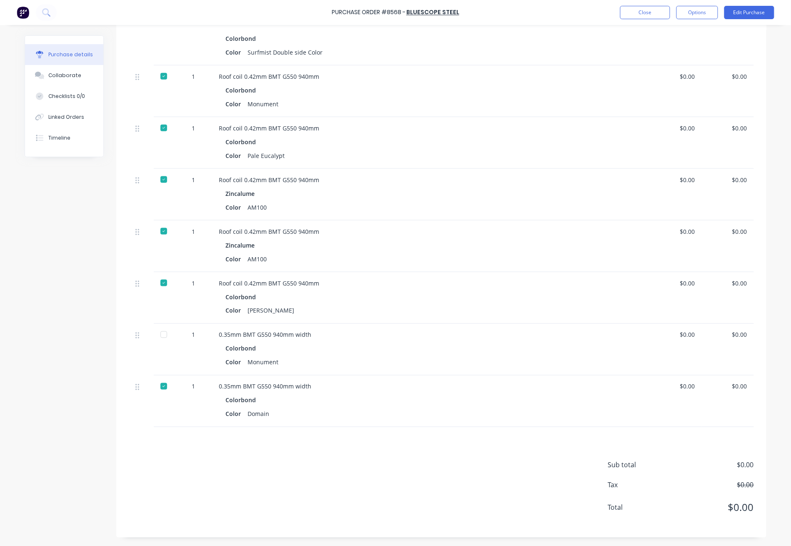
click at [158, 334] on div at bounding box center [164, 334] width 17 height 17
click at [650, 12] on button "Close" at bounding box center [645, 12] width 50 height 13
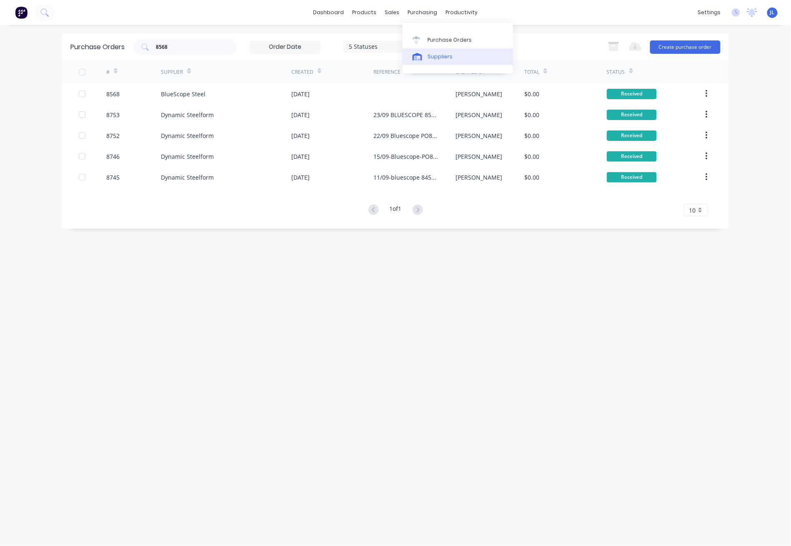
click at [431, 55] on div "Suppliers" at bounding box center [440, 57] width 25 height 8
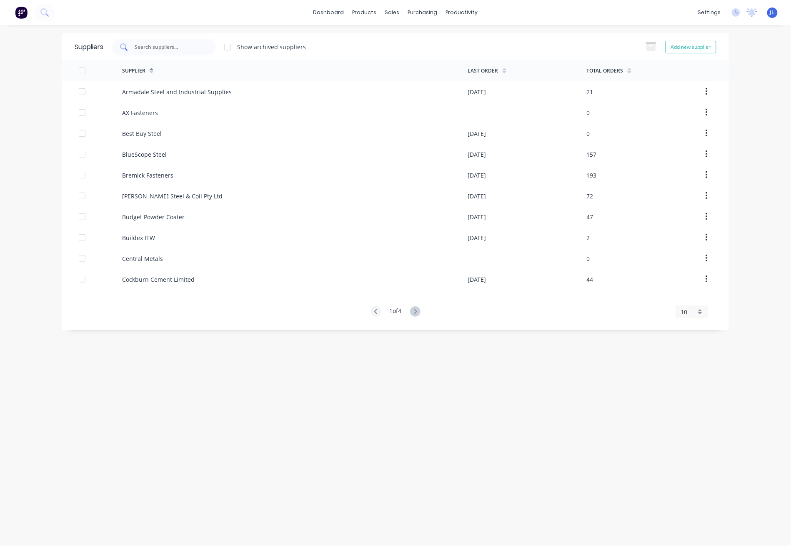
click at [172, 46] on input "text" at bounding box center [168, 47] width 69 height 8
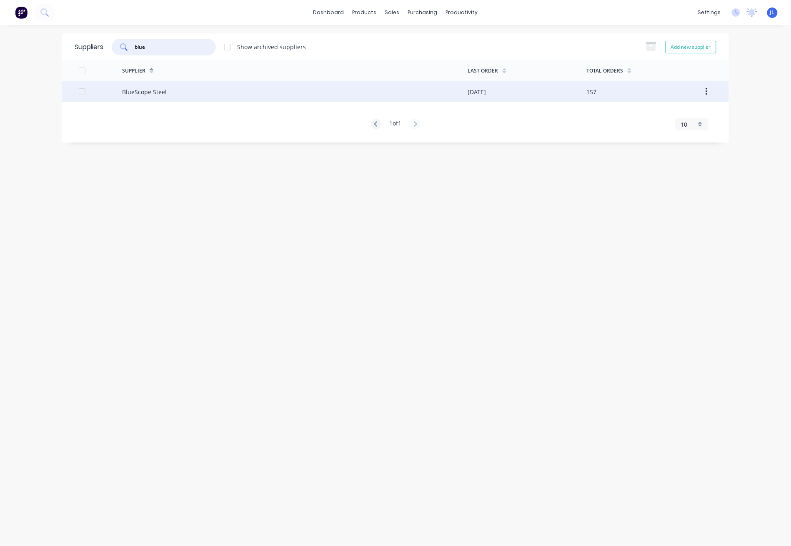
type input "blue"
click at [175, 90] on div "BlueScope Steel" at bounding box center [295, 91] width 346 height 21
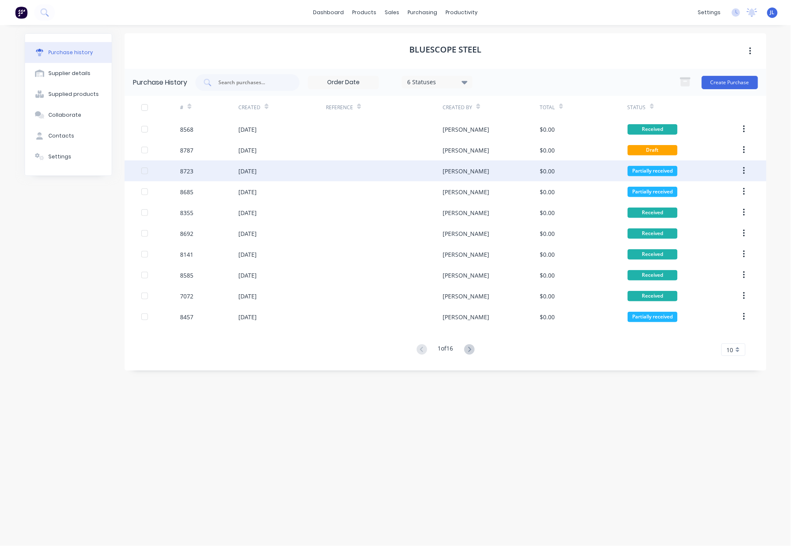
click at [461, 170] on div "[PERSON_NAME]" at bounding box center [491, 171] width 97 height 21
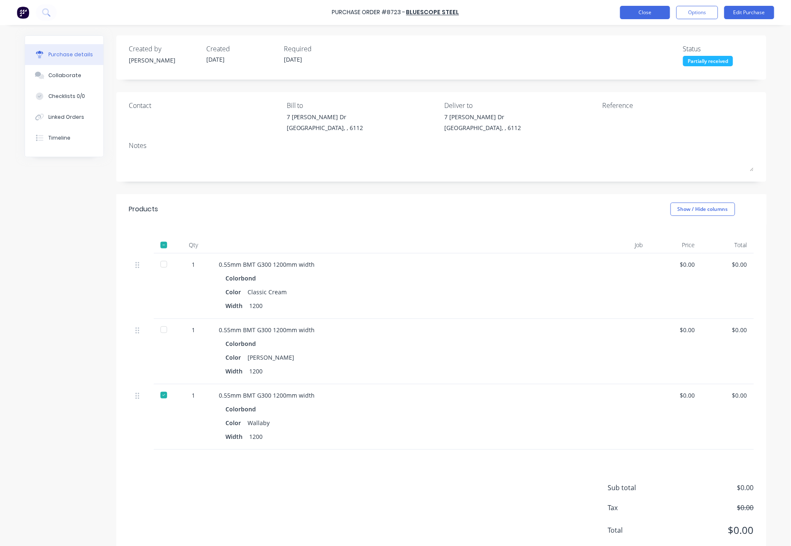
click at [654, 10] on button "Close" at bounding box center [645, 12] width 50 height 13
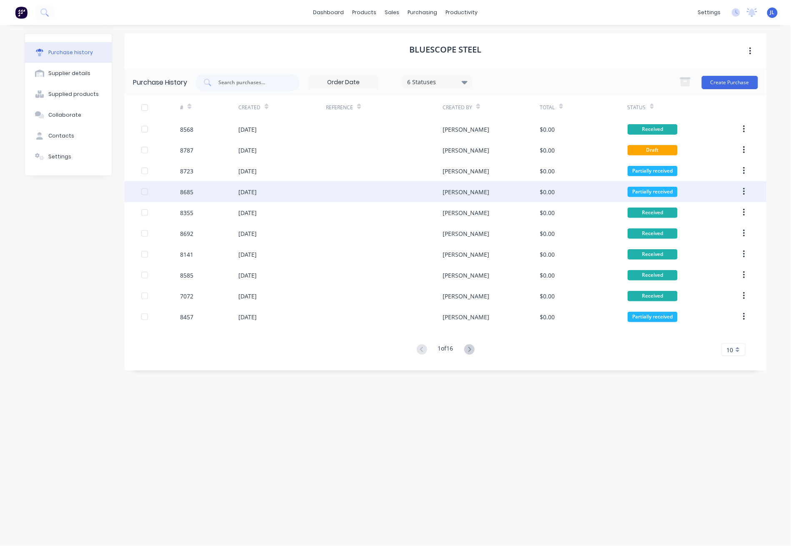
click at [522, 195] on div "[PERSON_NAME]" at bounding box center [491, 191] width 97 height 21
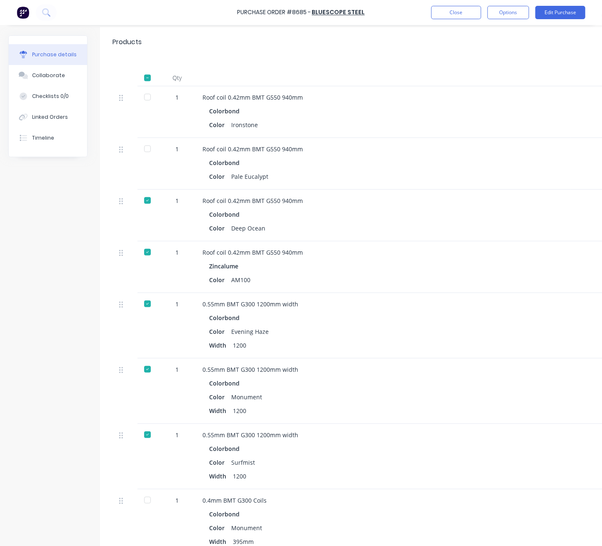
scroll to position [111, 0]
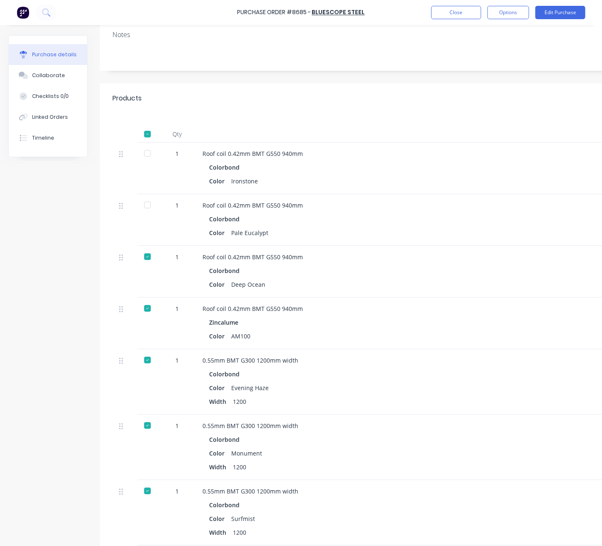
click at [148, 309] on div at bounding box center [147, 308] width 17 height 17
click at [466, 9] on button "Close" at bounding box center [456, 12] width 50 height 13
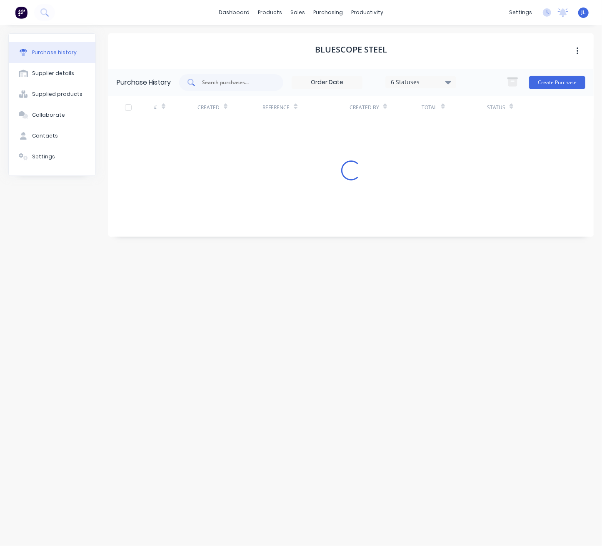
click at [236, 83] on input "text" at bounding box center [235, 82] width 69 height 8
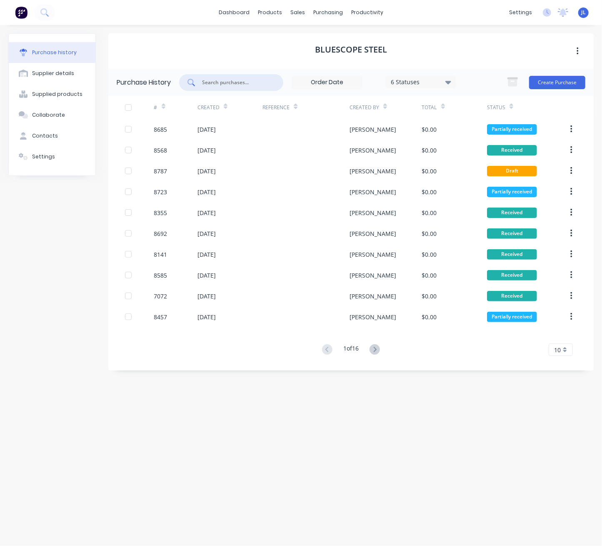
click at [226, 82] on input "text" at bounding box center [235, 82] width 69 height 8
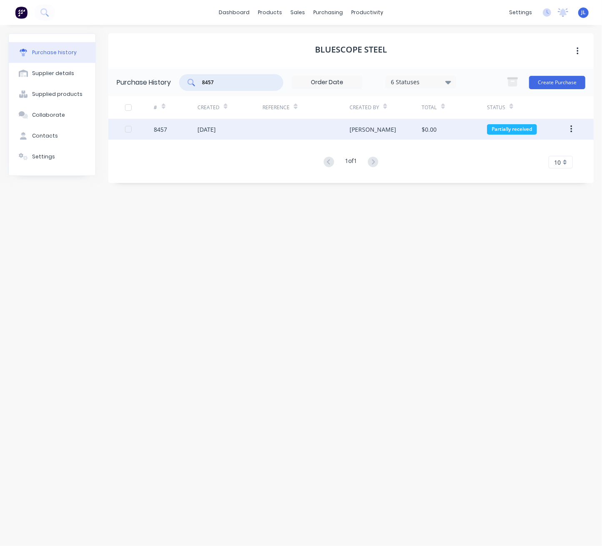
type input "8457"
click at [216, 126] on div "19 Aug 2025" at bounding box center [207, 129] width 18 height 9
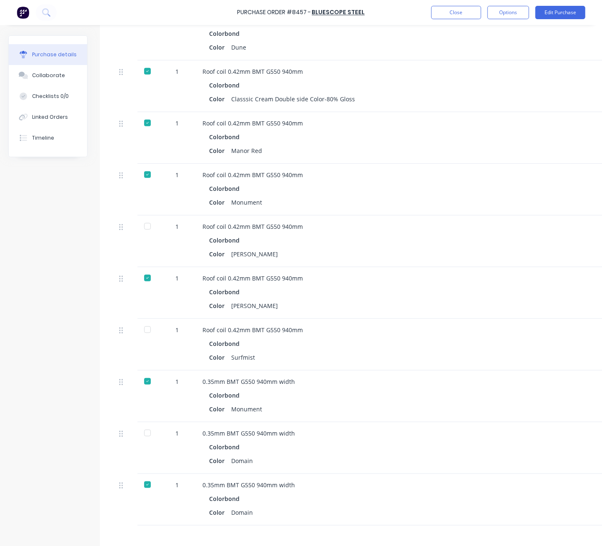
scroll to position [334, 0]
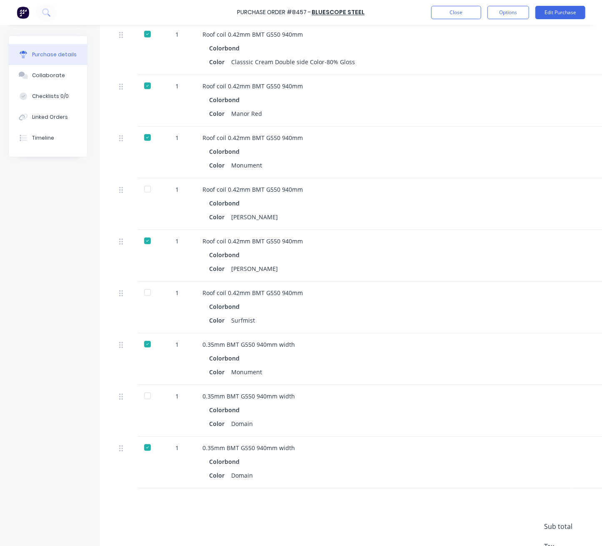
click at [149, 382] on div at bounding box center [147, 396] width 17 height 17
click at [147, 382] on div at bounding box center [147, 396] width 17 height 17
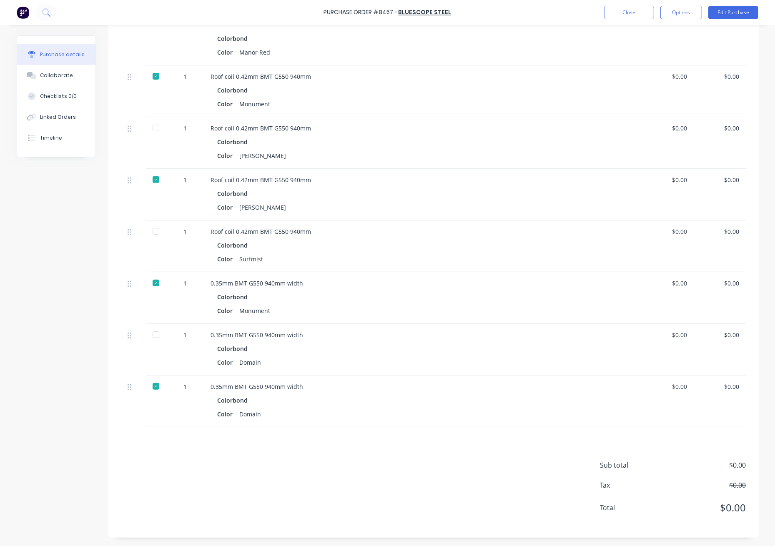
scroll to position [339, 0]
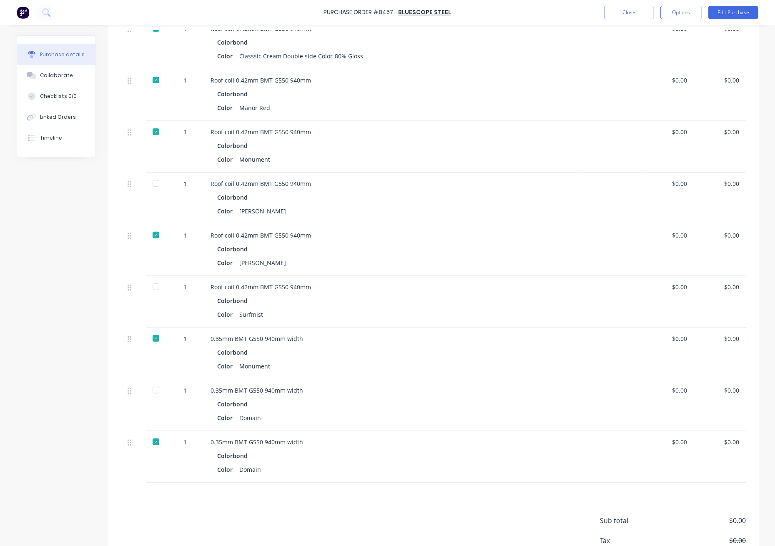
drag, startPoint x: 403, startPoint y: 536, endPoint x: 401, endPoint y: 531, distance: 4.8
click at [402, 382] on div "Sub total $0.00 Tax $0.00 Total $0.00" at bounding box center [433, 538] width 650 height 110
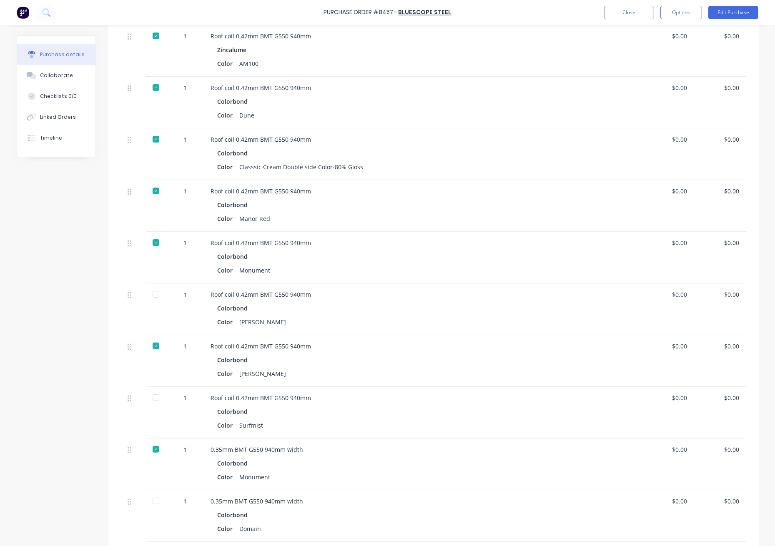
scroll to position [173, 0]
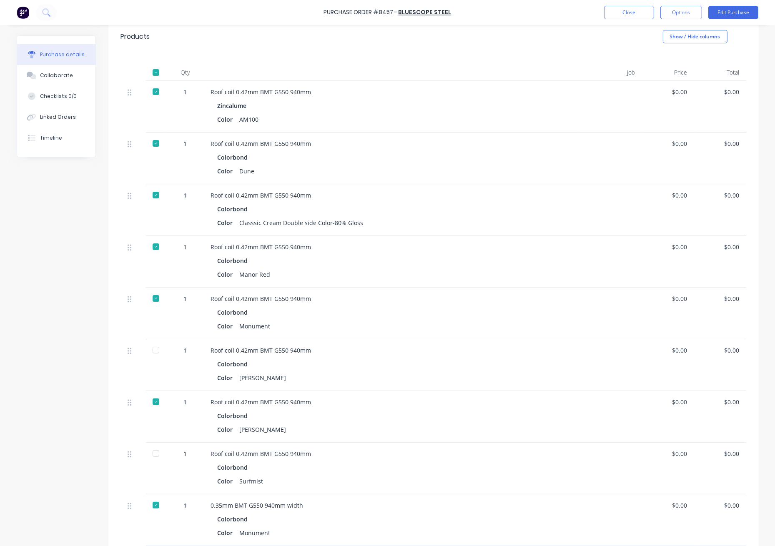
drag, startPoint x: 494, startPoint y: 342, endPoint x: 488, endPoint y: 346, distance: 7.3
click at [494, 342] on div "Roof coil 0.42mm BMT G550 940mm Colorbond Color Shale Grey" at bounding box center [391, 365] width 375 height 52
click at [153, 351] on div at bounding box center [156, 350] width 17 height 17
click at [153, 382] on div at bounding box center [156, 453] width 17 height 17
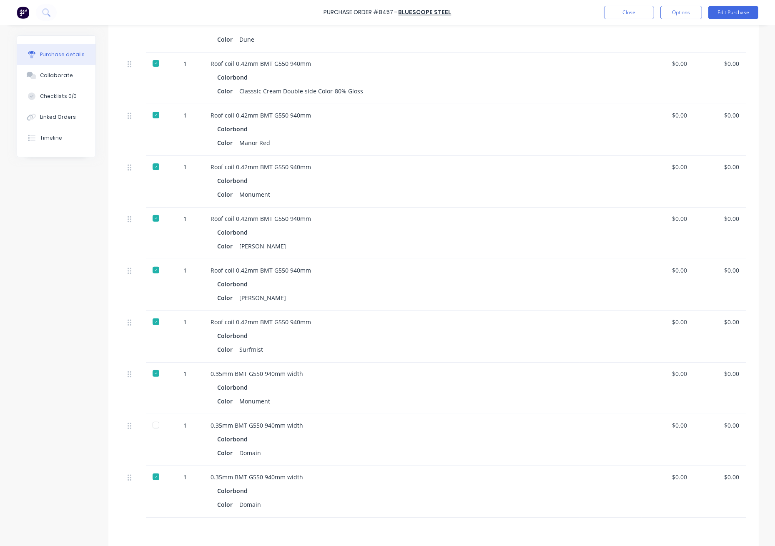
scroll to position [395, 0]
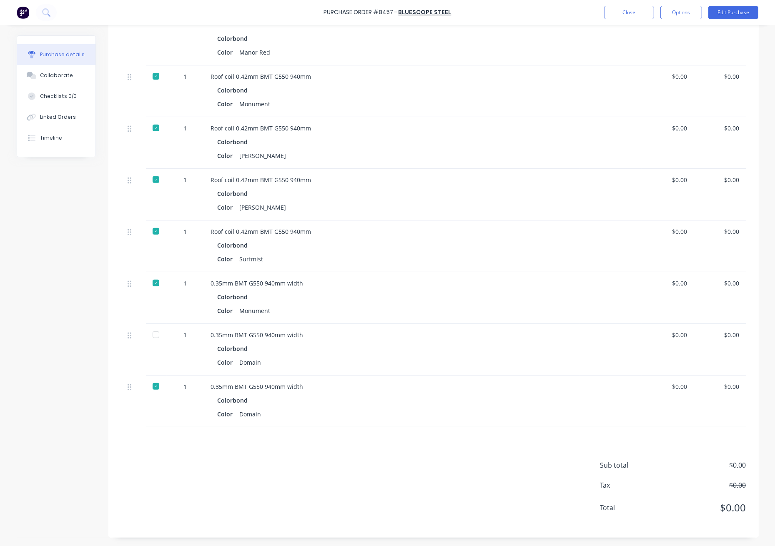
click at [150, 335] on div at bounding box center [156, 334] width 17 height 17
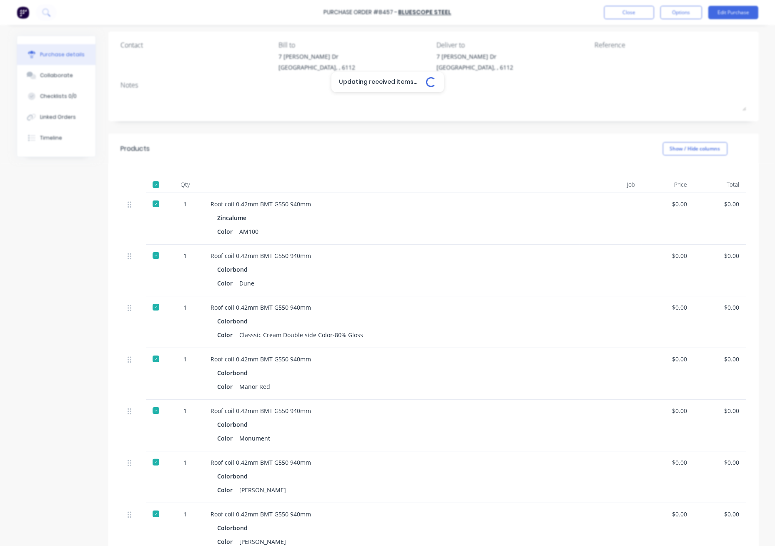
scroll to position [0, 0]
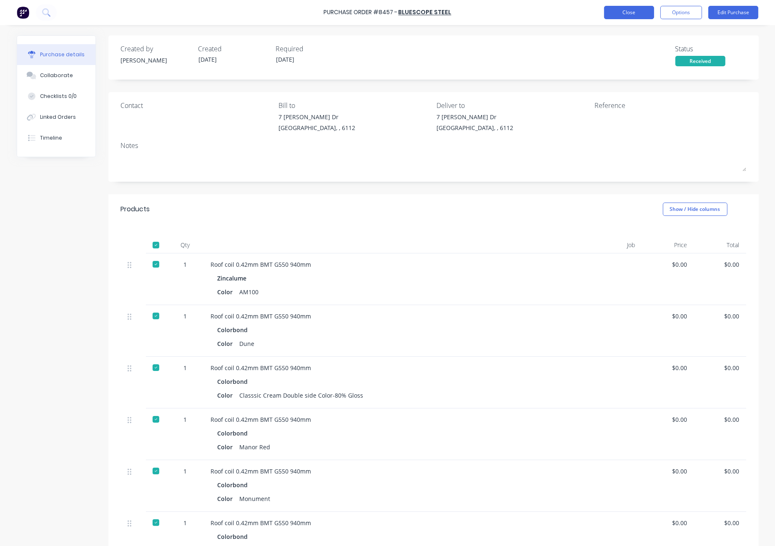
click at [625, 12] on button "Close" at bounding box center [629, 12] width 50 height 13
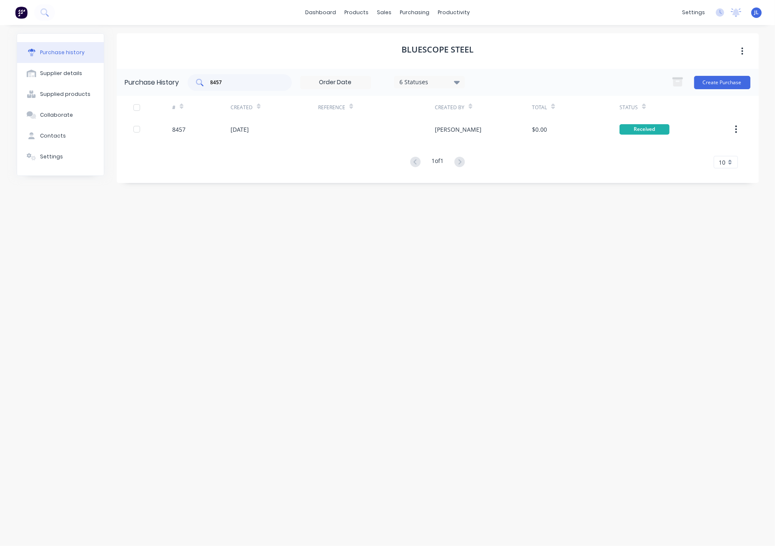
click at [280, 83] on div "8457" at bounding box center [240, 82] width 104 height 17
type input "8"
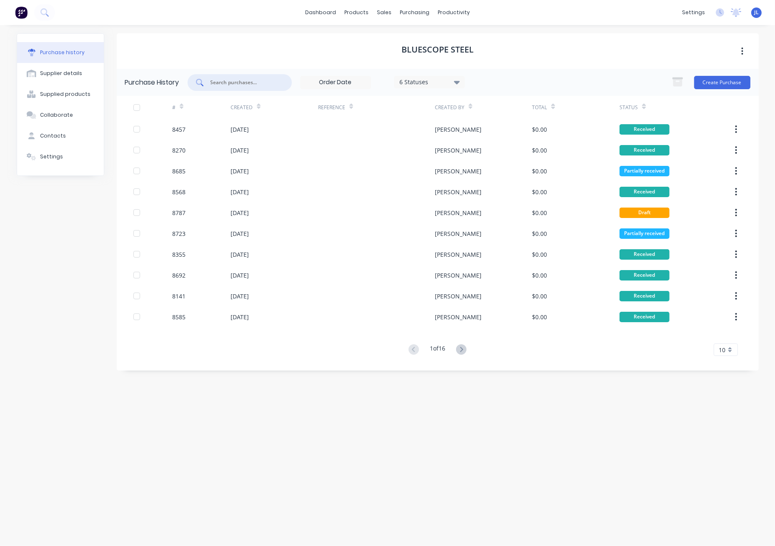
click at [458, 79] on icon at bounding box center [457, 82] width 6 height 9
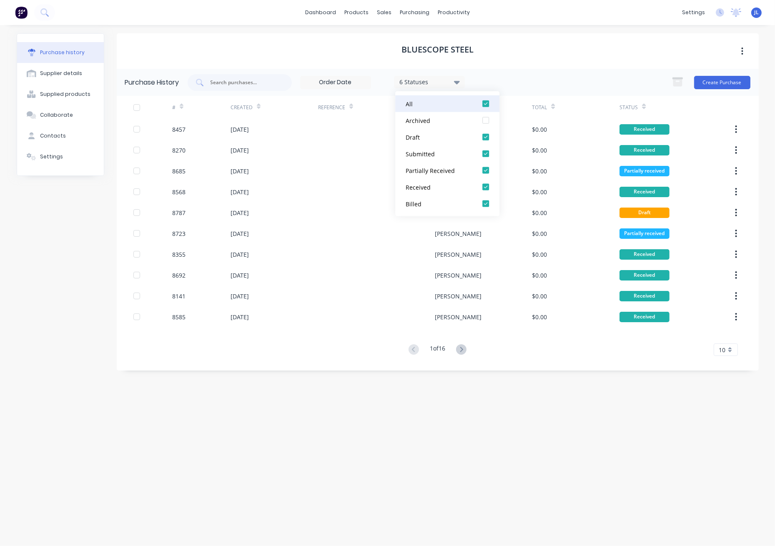
click at [486, 105] on div at bounding box center [485, 103] width 17 height 17
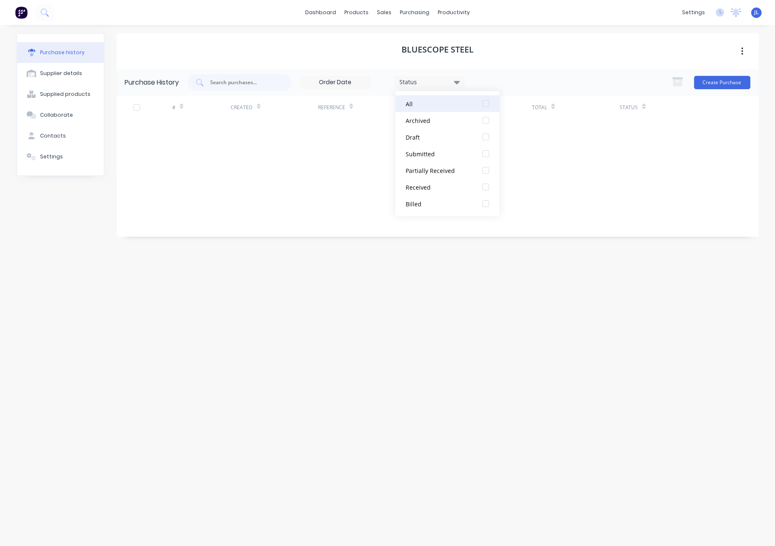
click at [487, 104] on div at bounding box center [485, 103] width 17 height 17
click at [486, 104] on div at bounding box center [485, 103] width 17 height 17
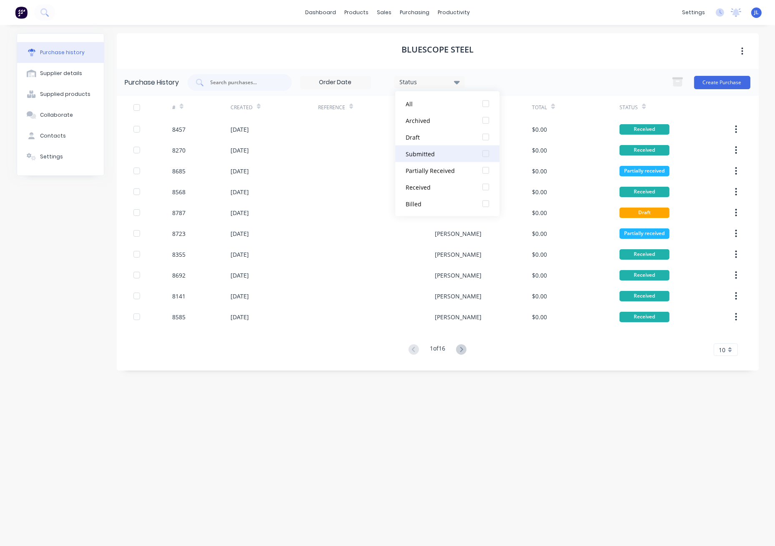
click at [488, 152] on div at bounding box center [485, 153] width 17 height 17
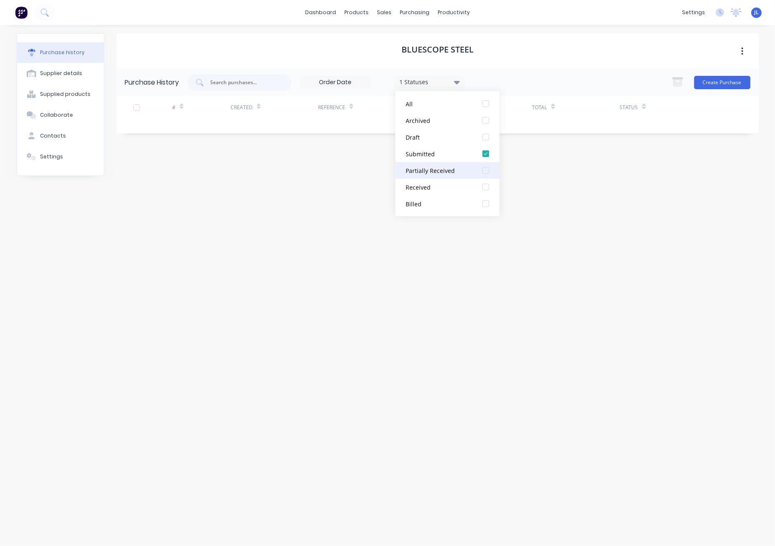
click at [485, 170] on div at bounding box center [485, 170] width 17 height 17
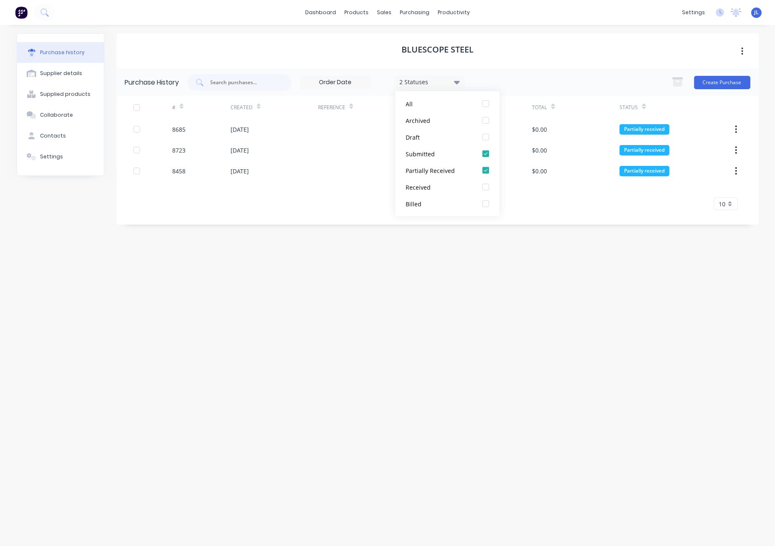
click at [538, 74] on div "2 Statuses 2 Statuses Create Purchase" at bounding box center [469, 82] width 563 height 17
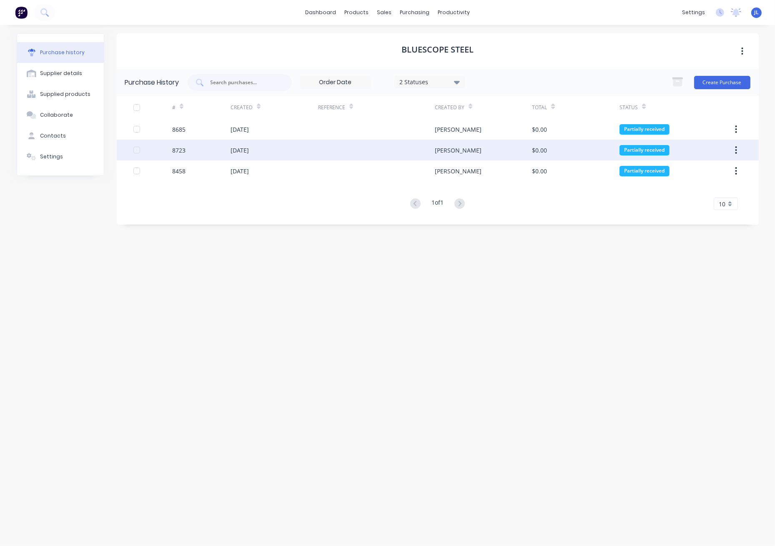
click at [248, 151] on div "19 Sep 2025" at bounding box center [240, 150] width 18 height 9
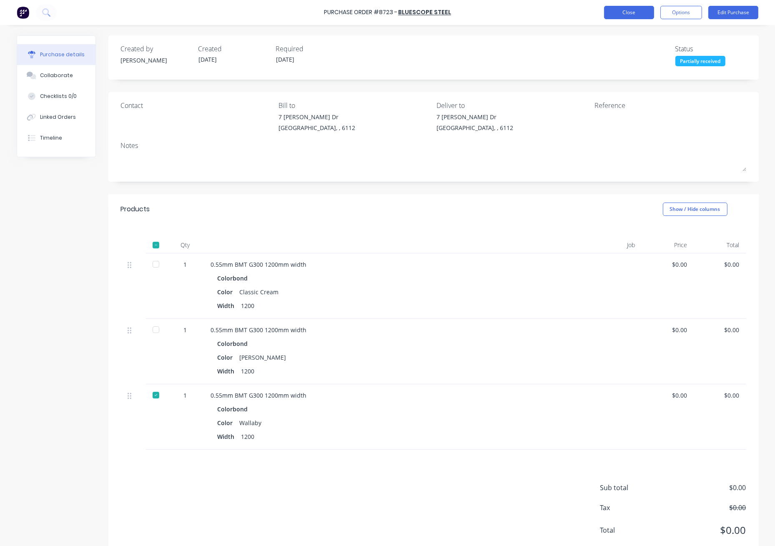
click at [640, 15] on button "Close" at bounding box center [629, 12] width 50 height 13
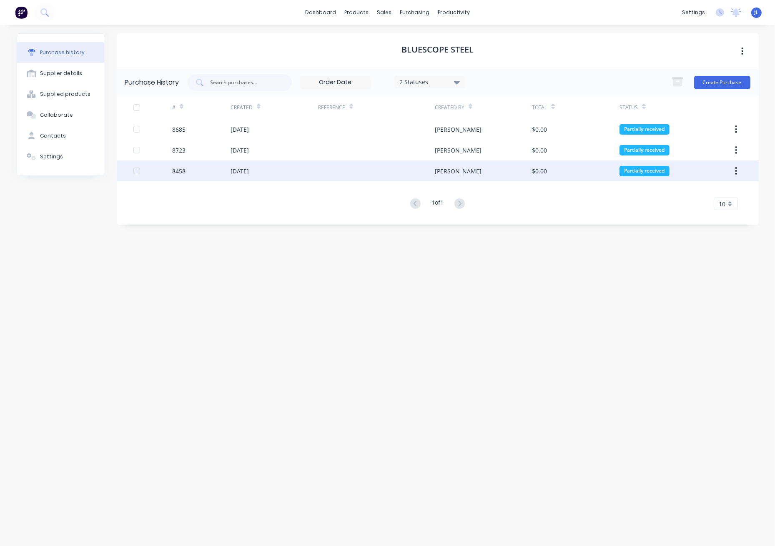
click at [324, 172] on div at bounding box center [376, 171] width 117 height 21
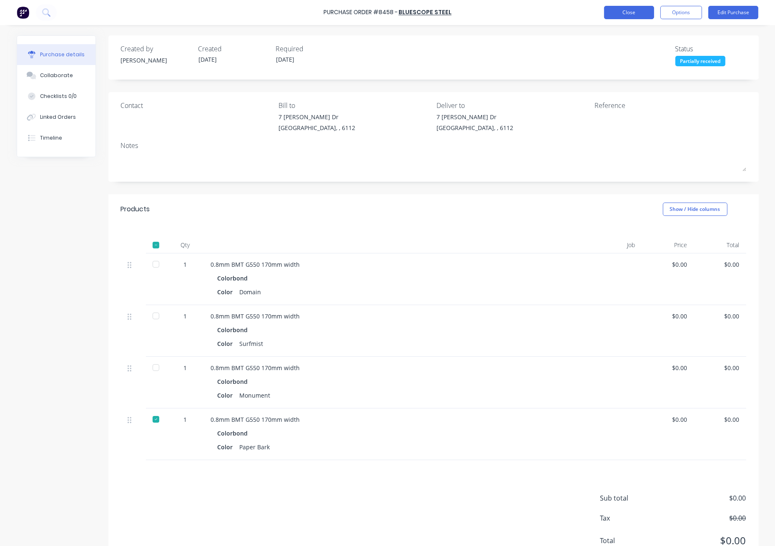
click at [614, 16] on button "Close" at bounding box center [629, 12] width 50 height 13
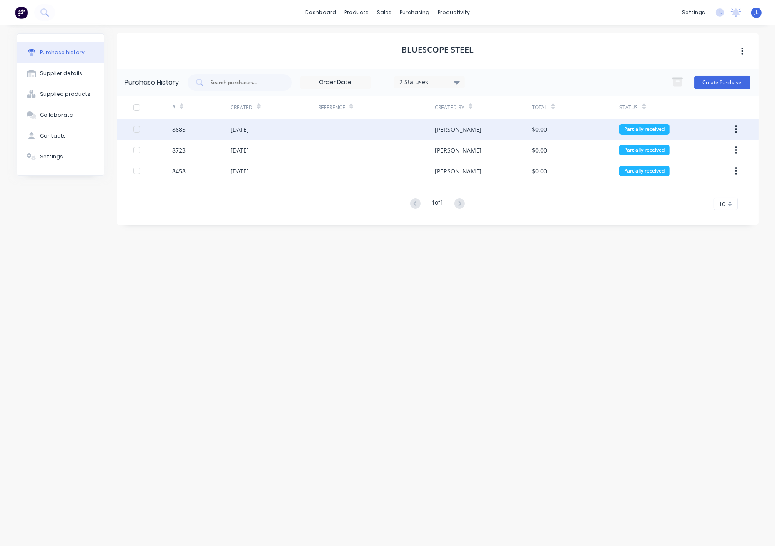
click at [249, 126] on div "[DATE]" at bounding box center [240, 129] width 18 height 9
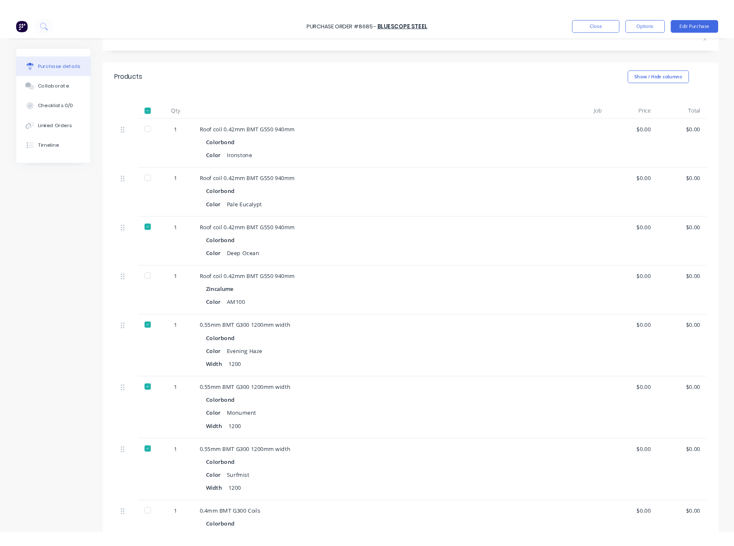
scroll to position [167, 0]
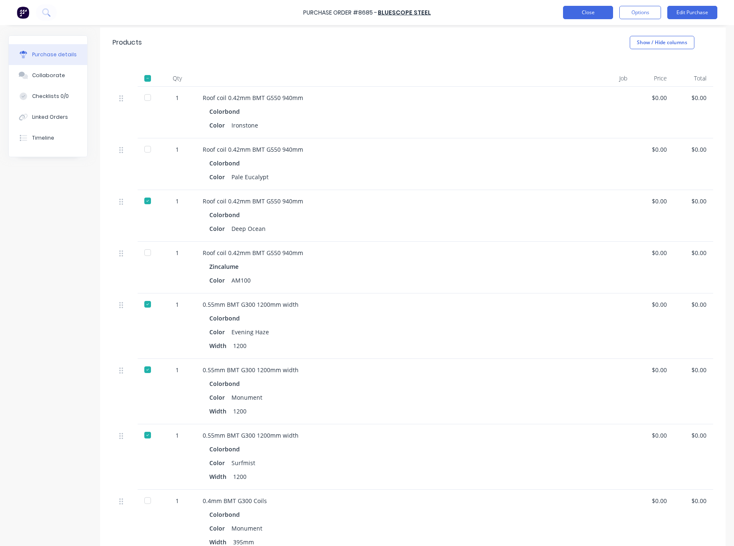
click at [587, 12] on button "Close" at bounding box center [588, 12] width 50 height 13
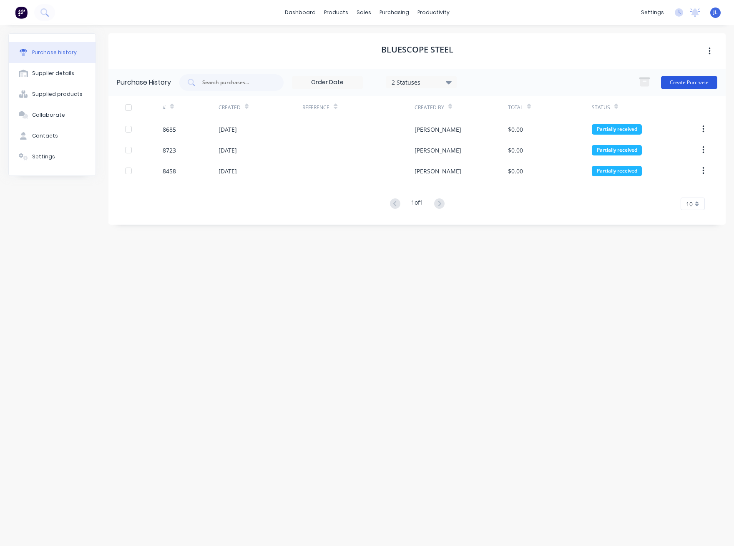
click at [681, 82] on button "Create Purchase" at bounding box center [689, 82] width 56 height 13
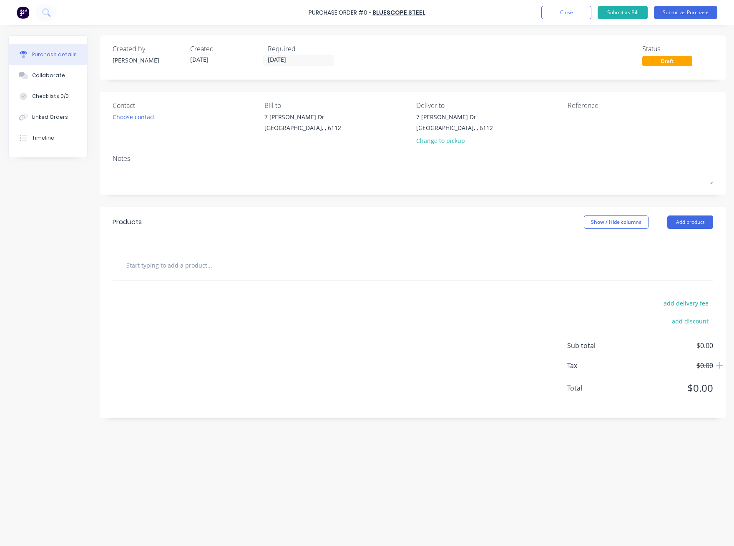
click at [565, 5] on div "Purchase Order #0 - BlueScope Steel Add product Close Submit as Bill Submit as …" at bounding box center [367, 12] width 734 height 25
click at [566, 12] on button "Close" at bounding box center [566, 12] width 50 height 13
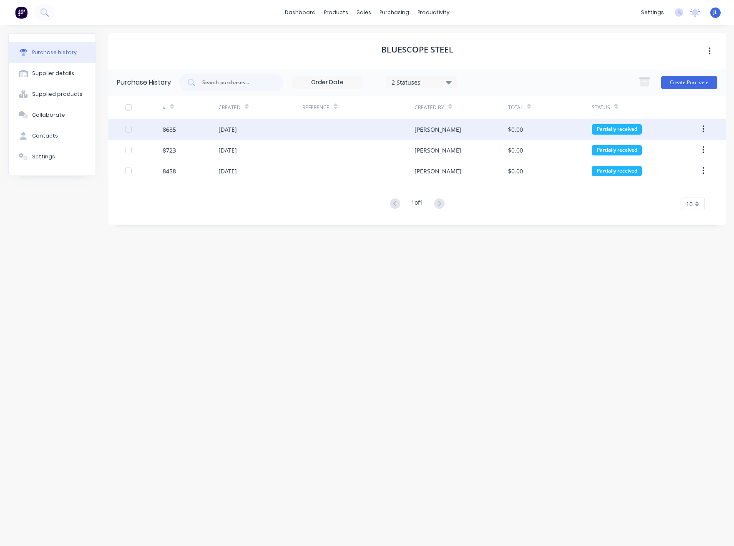
click at [464, 128] on div "[PERSON_NAME]" at bounding box center [460, 129] width 93 height 21
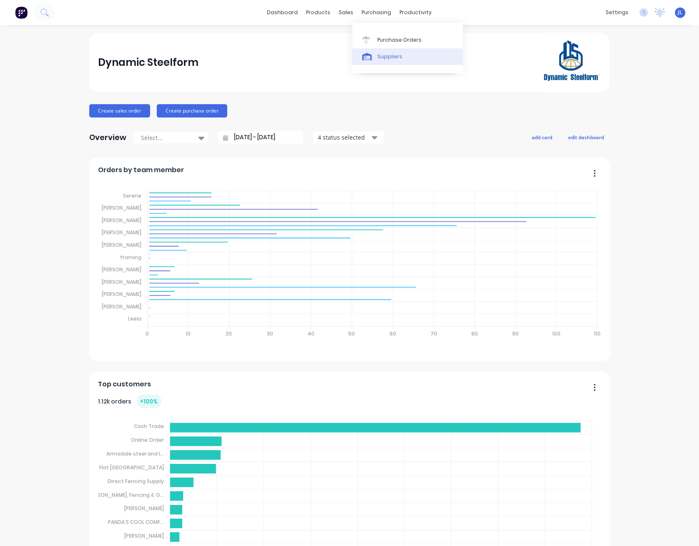
drag, startPoint x: 381, startPoint y: 57, endPoint x: 369, endPoint y: 56, distance: 12.2
click at [381, 58] on div "Suppliers" at bounding box center [389, 57] width 25 height 8
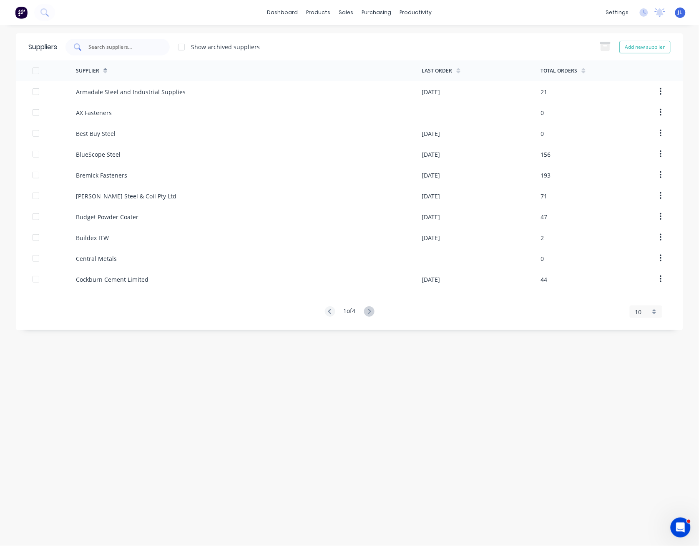
click at [154, 47] on div at bounding box center [117, 47] width 104 height 17
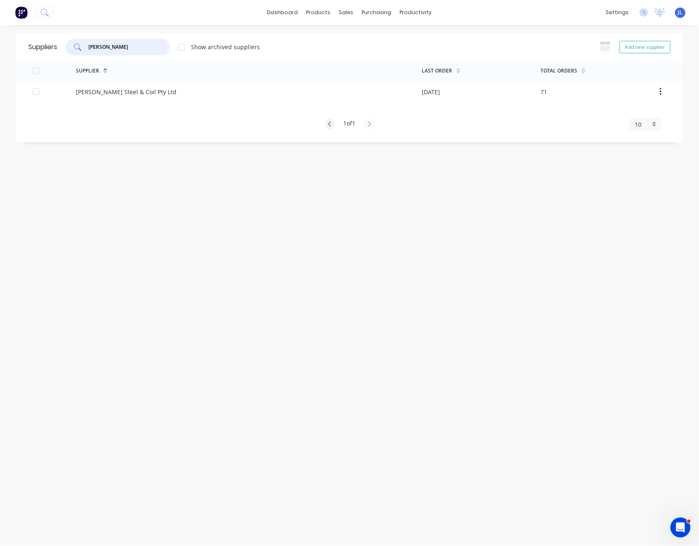
type input "[PERSON_NAME]"
click at [371, 60] on div "Customers" at bounding box center [375, 57] width 30 height 8
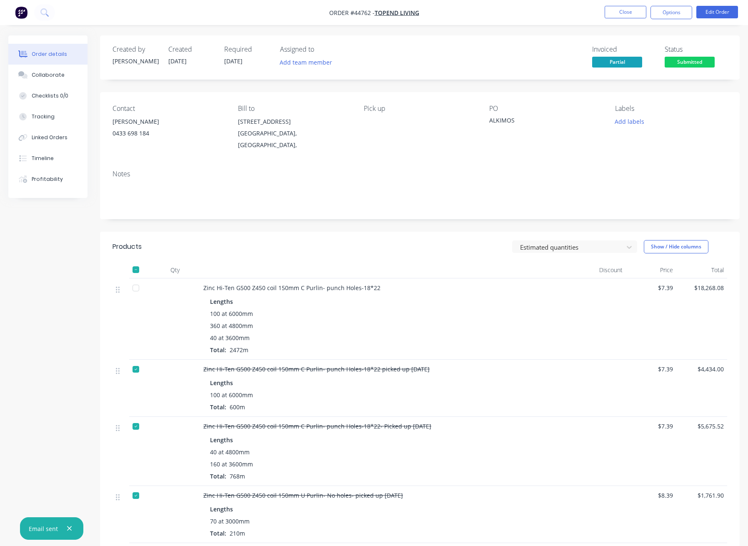
scroll to position [771, 0]
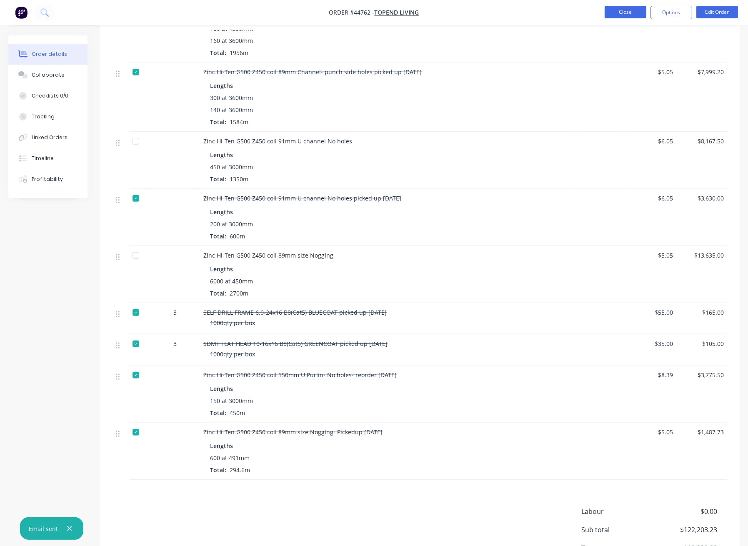
click at [622, 13] on button "Close" at bounding box center [626, 12] width 42 height 13
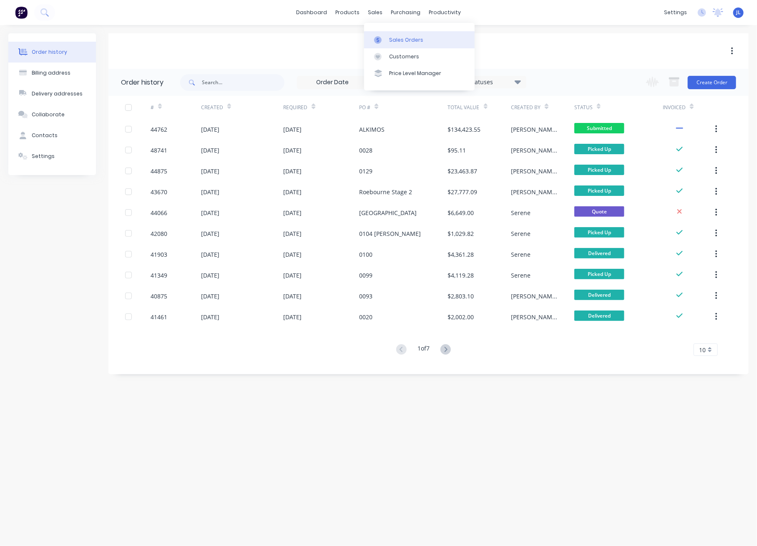
click at [398, 43] on div "Sales Orders" at bounding box center [406, 40] width 34 height 8
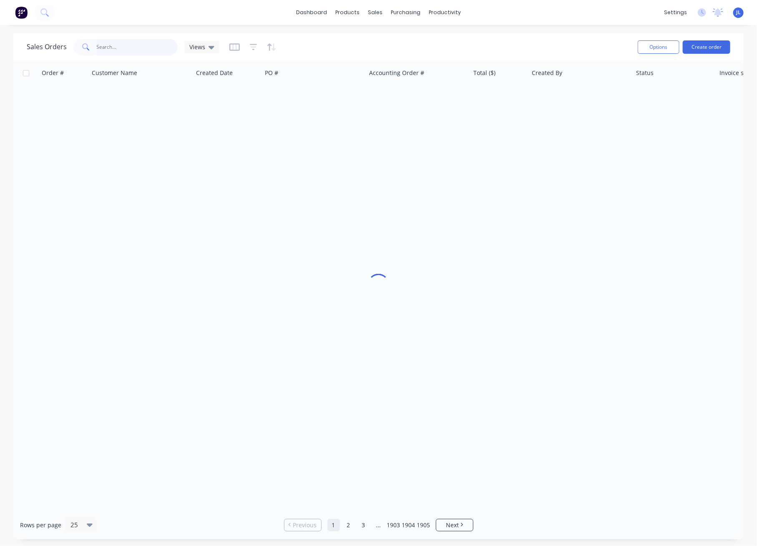
click at [150, 43] on input "text" at bounding box center [137, 47] width 81 height 17
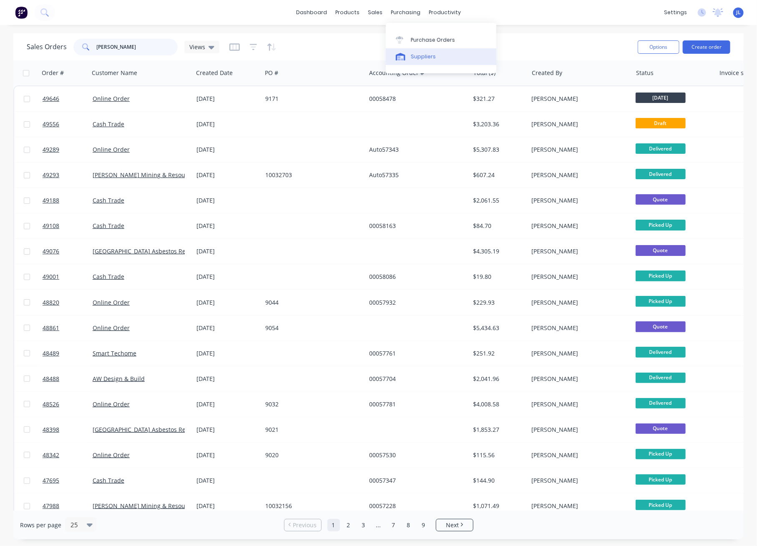
type input "[PERSON_NAME]"
click at [418, 60] on div "Suppliers" at bounding box center [423, 57] width 25 height 8
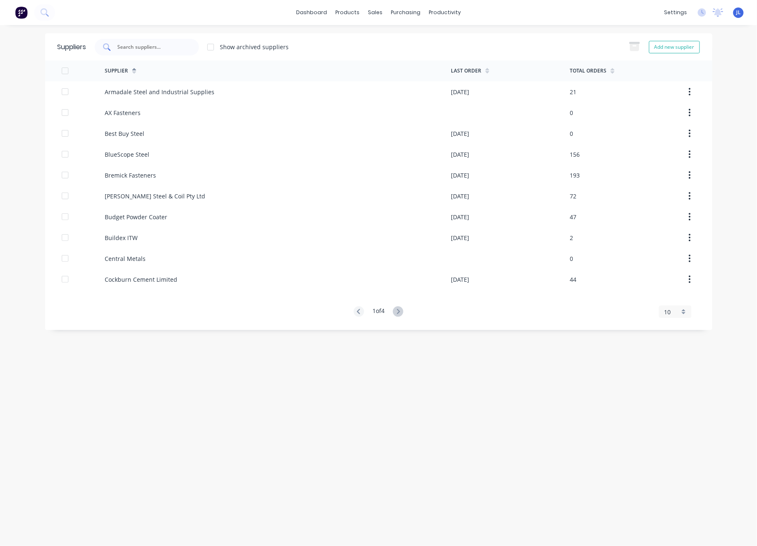
click at [164, 45] on input "text" at bounding box center [151, 47] width 69 height 8
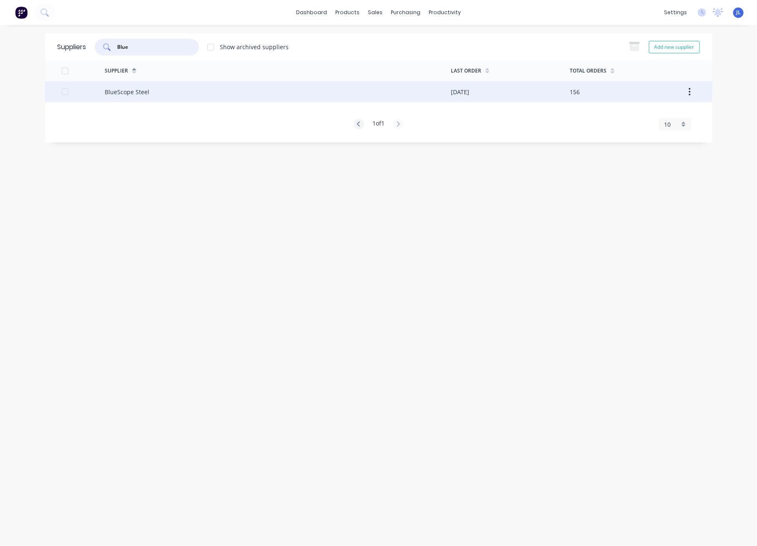
type input "Blue"
click at [170, 95] on div "BlueScope Steel" at bounding box center [278, 91] width 346 height 21
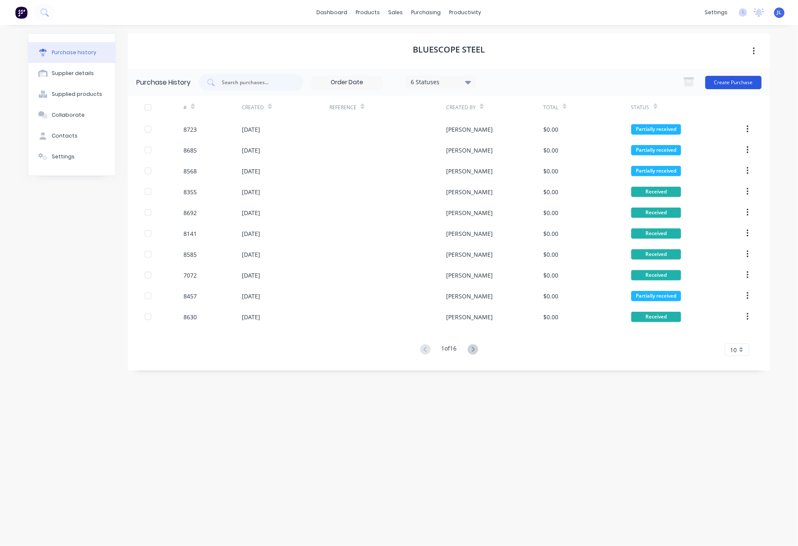
click at [727, 83] on button "Create Purchase" at bounding box center [733, 82] width 56 height 13
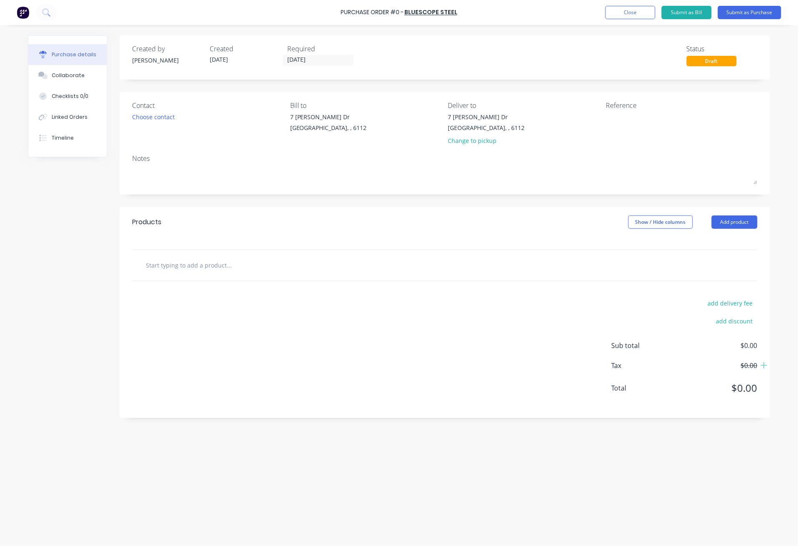
click at [737, 213] on div "Products Show / Hide columns Add product" at bounding box center [445, 222] width 650 height 30
click at [733, 226] on button "Add product" at bounding box center [735, 222] width 46 height 13
click at [725, 247] on div "Product catalogue" at bounding box center [718, 244] width 64 height 12
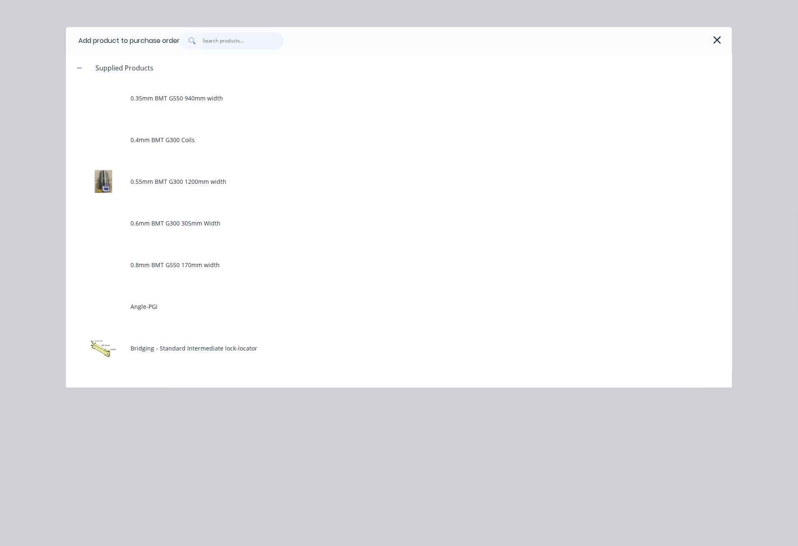
click at [231, 44] on input "text" at bounding box center [243, 41] width 81 height 17
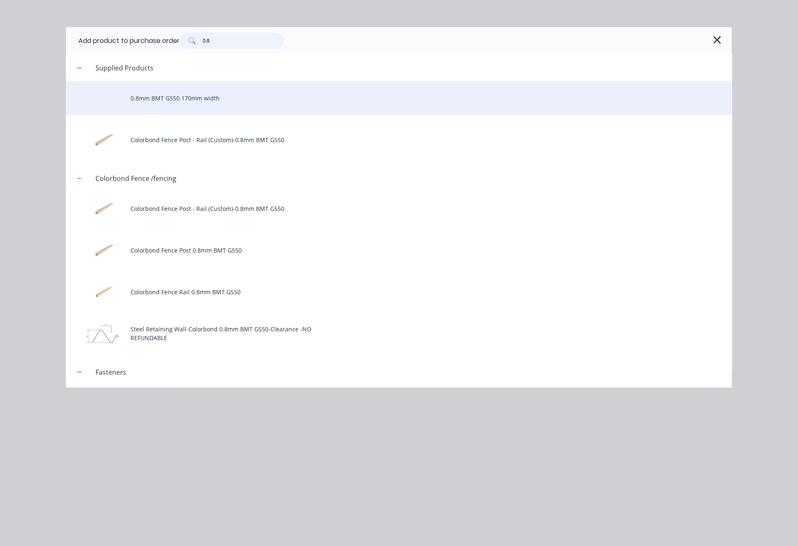
type input "0.8"
click at [216, 105] on div "0.8mm BMT G550 170mm width" at bounding box center [399, 97] width 666 height 33
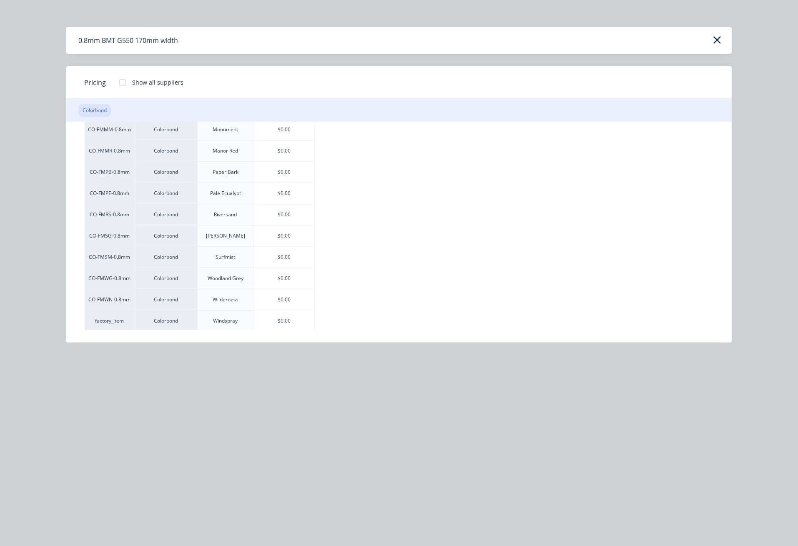
scroll to position [228, 0]
click at [292, 260] on div "$0.00" at bounding box center [284, 255] width 61 height 21
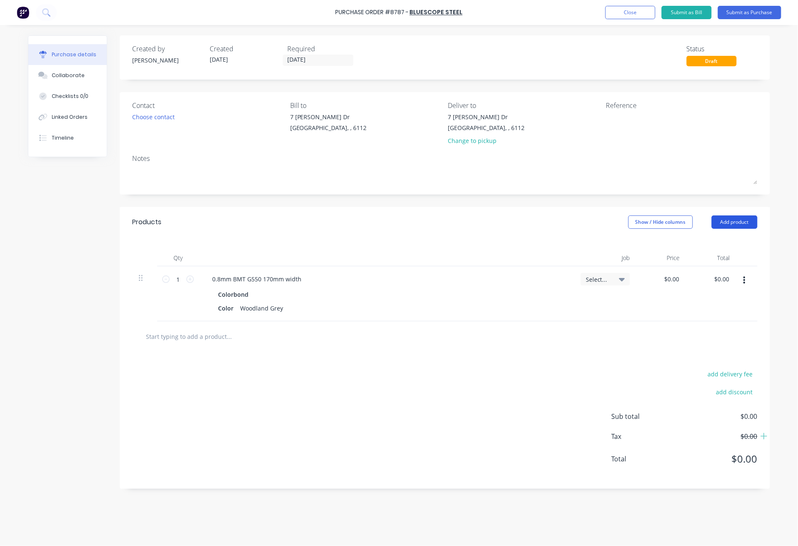
click at [732, 218] on button "Add product" at bounding box center [735, 222] width 46 height 13
click at [731, 237] on button "Product catalogue" at bounding box center [717, 243] width 79 height 17
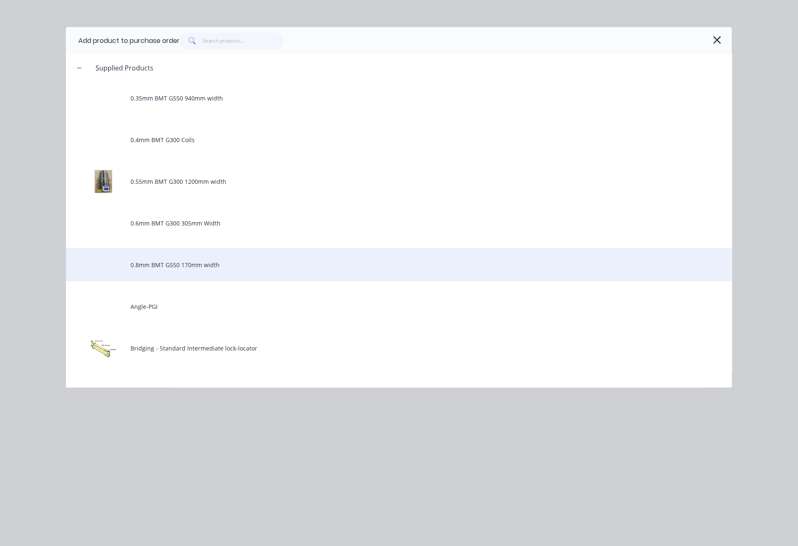
click at [208, 265] on div "0.8mm BMT G550 170mm width" at bounding box center [399, 264] width 666 height 33
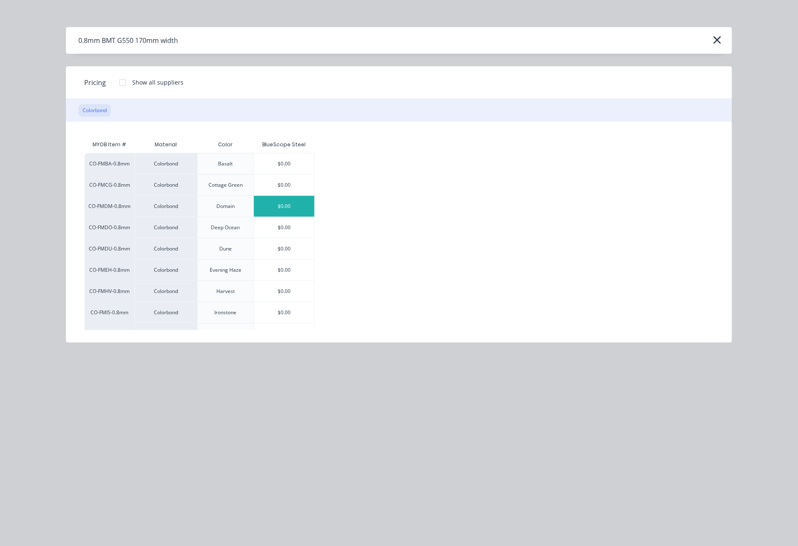
click at [295, 207] on div "$0.00" at bounding box center [284, 206] width 61 height 21
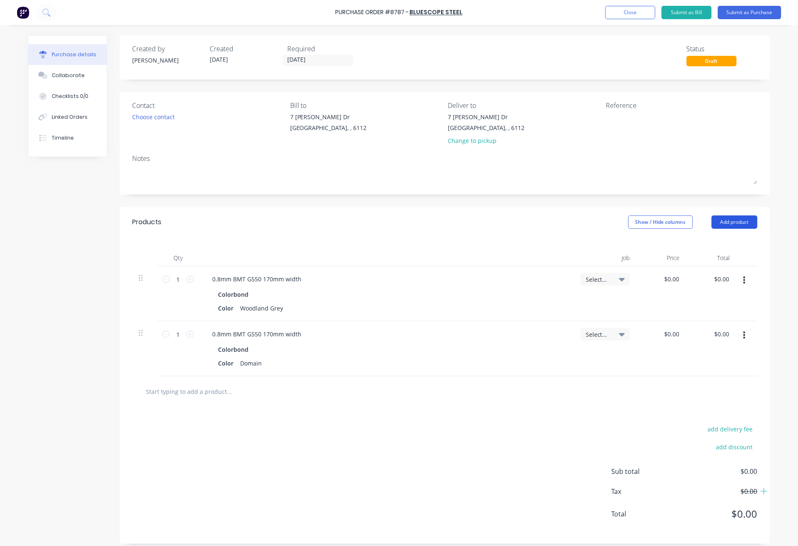
click at [729, 221] on button "Add product" at bounding box center [735, 222] width 46 height 13
click at [725, 243] on div "Product catalogue" at bounding box center [718, 244] width 64 height 12
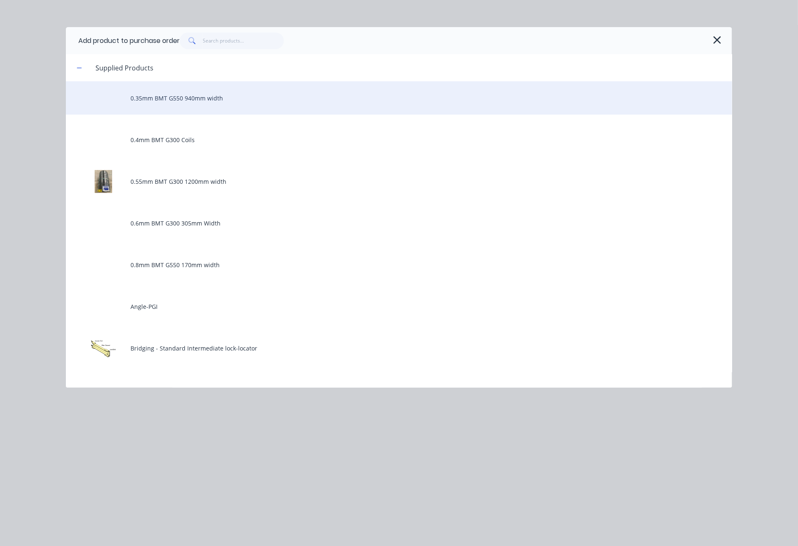
click at [208, 93] on div "0.35mm BMT G550 940mm width" at bounding box center [399, 97] width 666 height 33
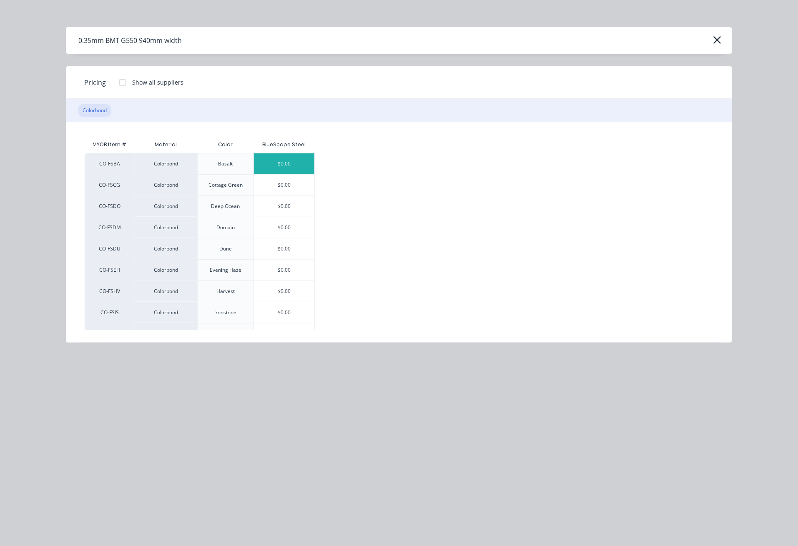
click at [298, 164] on div "$0.00" at bounding box center [284, 163] width 61 height 21
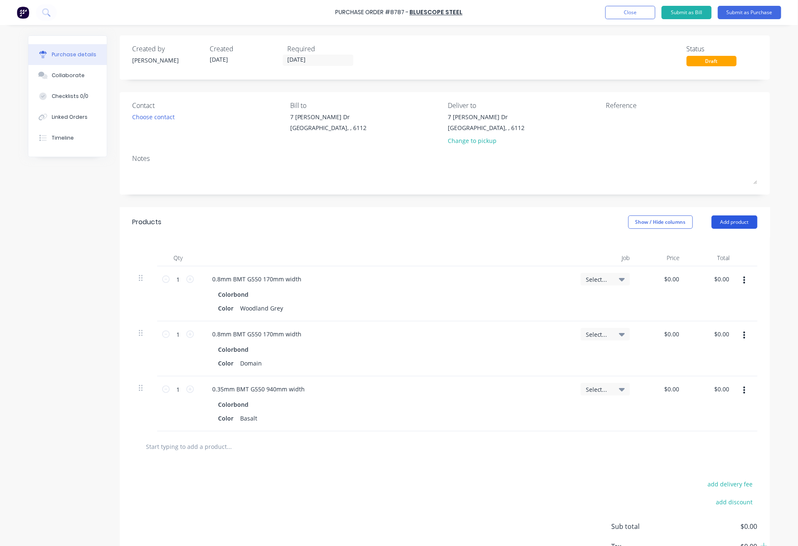
click at [723, 229] on button "Add product" at bounding box center [735, 222] width 46 height 13
click at [722, 241] on div "Product catalogue" at bounding box center [718, 244] width 64 height 12
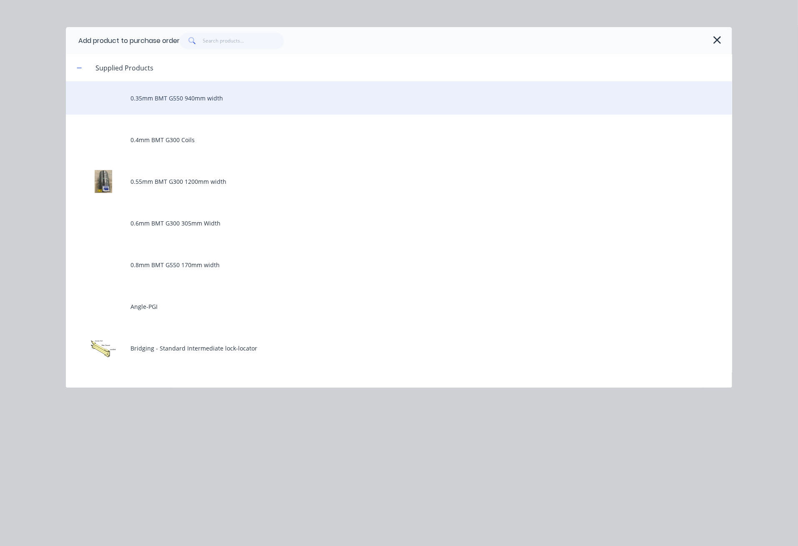
click at [174, 100] on div "0.35mm BMT G550 940mm width" at bounding box center [399, 97] width 666 height 33
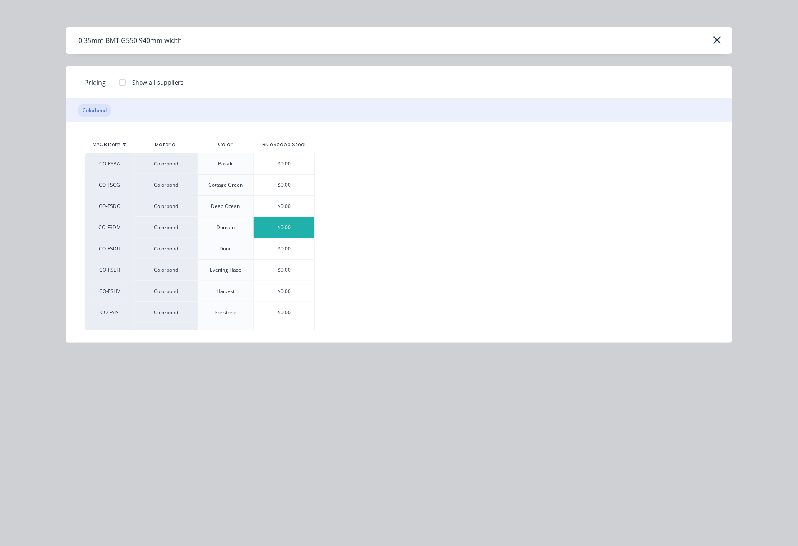
click at [293, 226] on div "$0.00" at bounding box center [284, 227] width 61 height 21
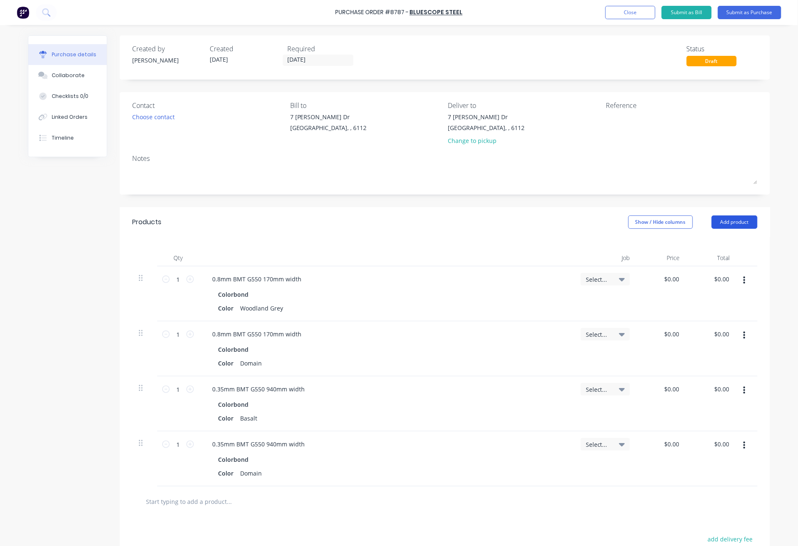
click at [746, 223] on button "Add product" at bounding box center [735, 222] width 46 height 13
click at [739, 239] on div "Product catalogue" at bounding box center [718, 244] width 64 height 12
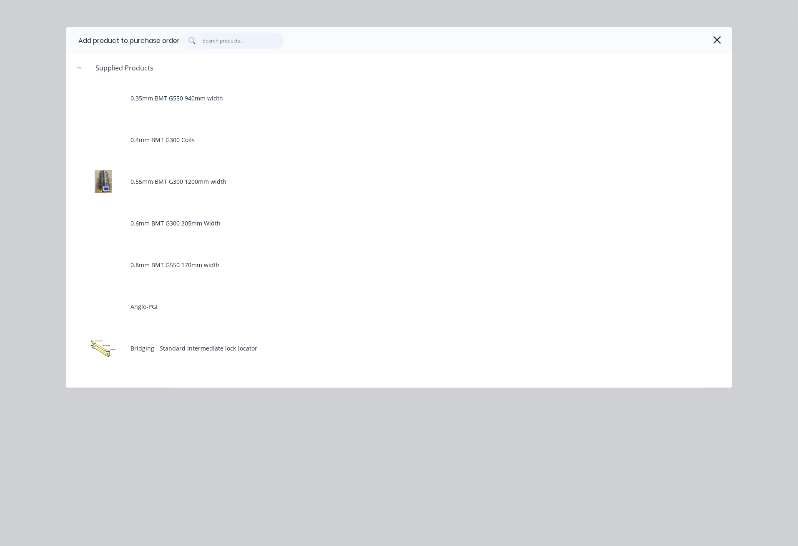
click at [238, 41] on input "text" at bounding box center [243, 41] width 81 height 17
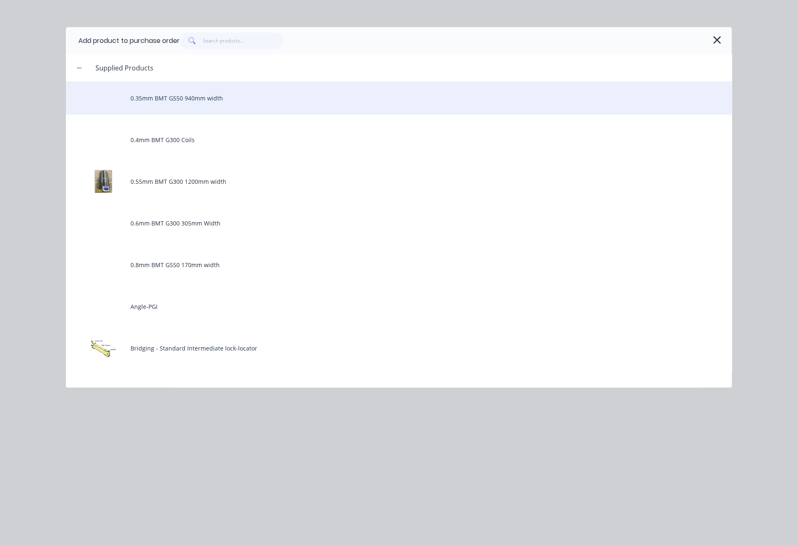
click at [206, 97] on div "0.35mm BMT G550 940mm width" at bounding box center [399, 97] width 666 height 33
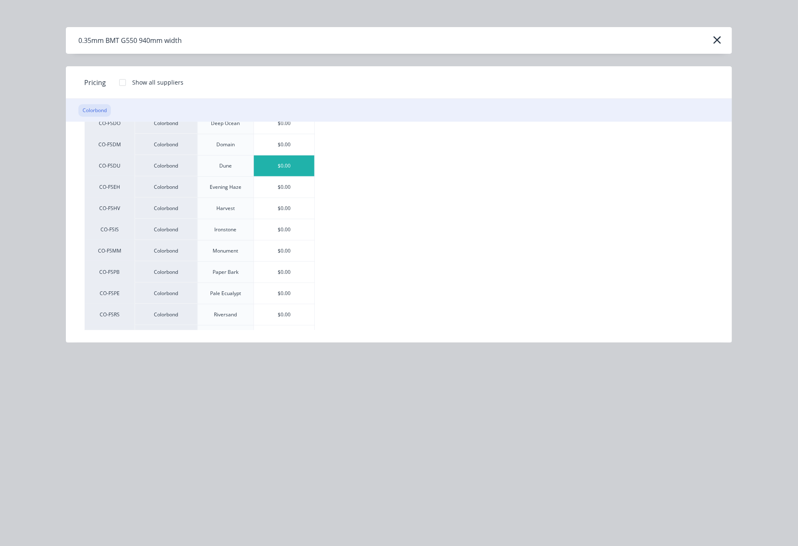
scroll to position [111, 0]
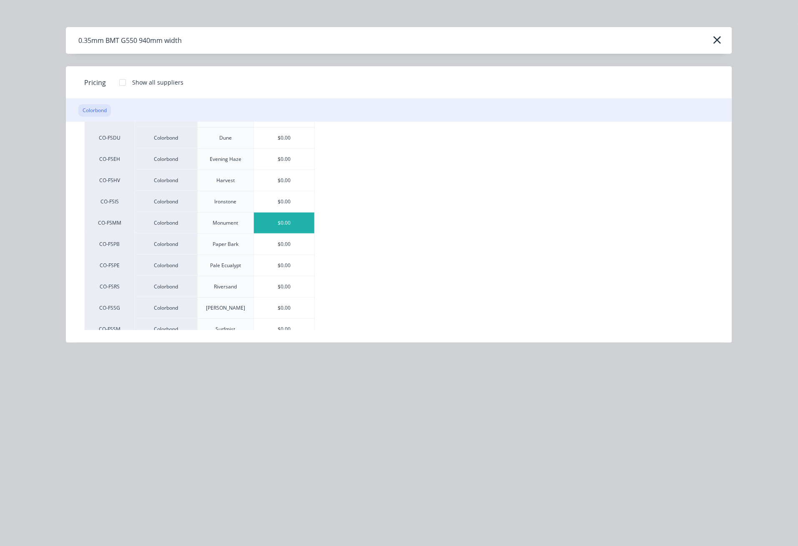
click at [293, 223] on div "$0.00" at bounding box center [284, 223] width 61 height 21
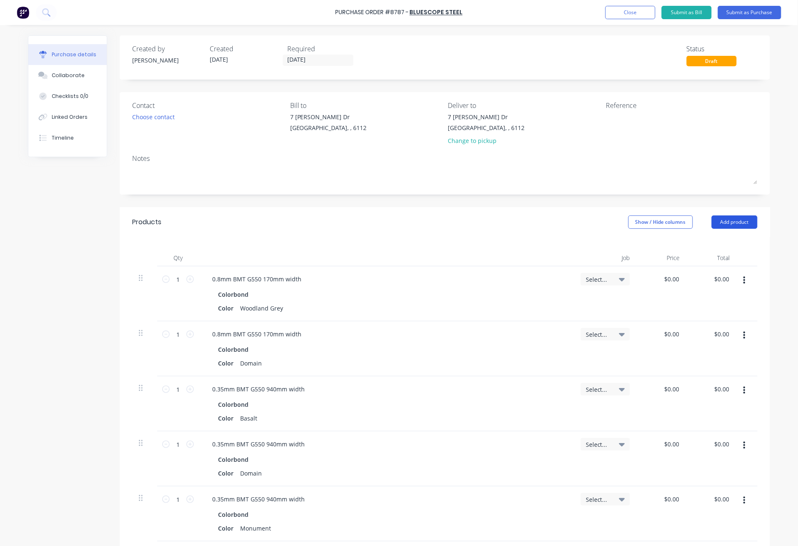
click at [737, 221] on button "Add product" at bounding box center [735, 222] width 46 height 13
click at [739, 242] on div "Product catalogue" at bounding box center [718, 244] width 64 height 12
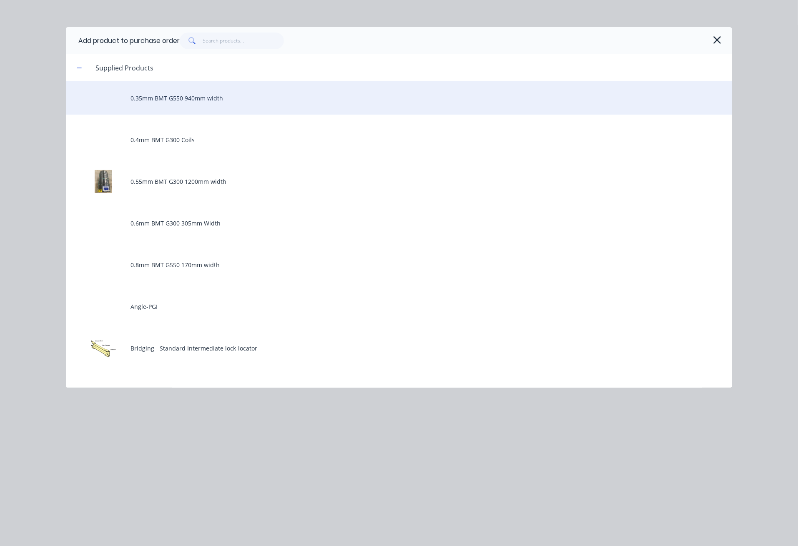
click at [191, 103] on div "0.35mm BMT G550 940mm width" at bounding box center [399, 97] width 666 height 33
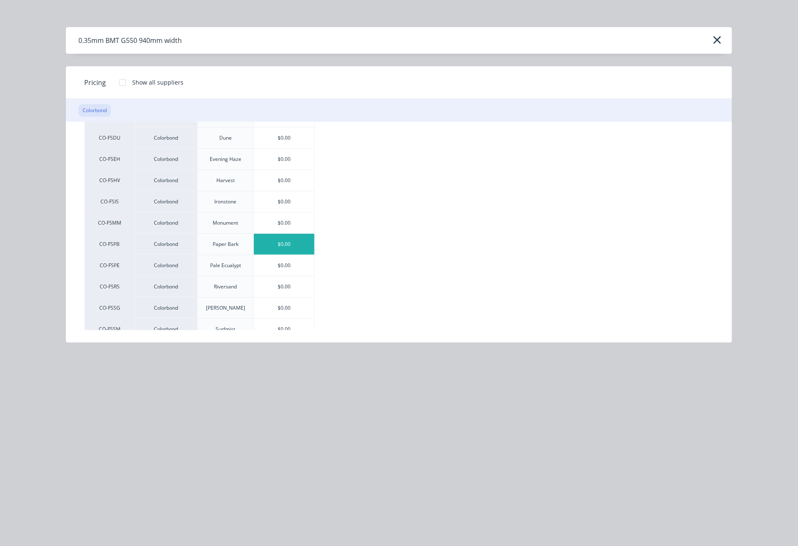
click at [300, 244] on div "$0.00" at bounding box center [284, 244] width 61 height 21
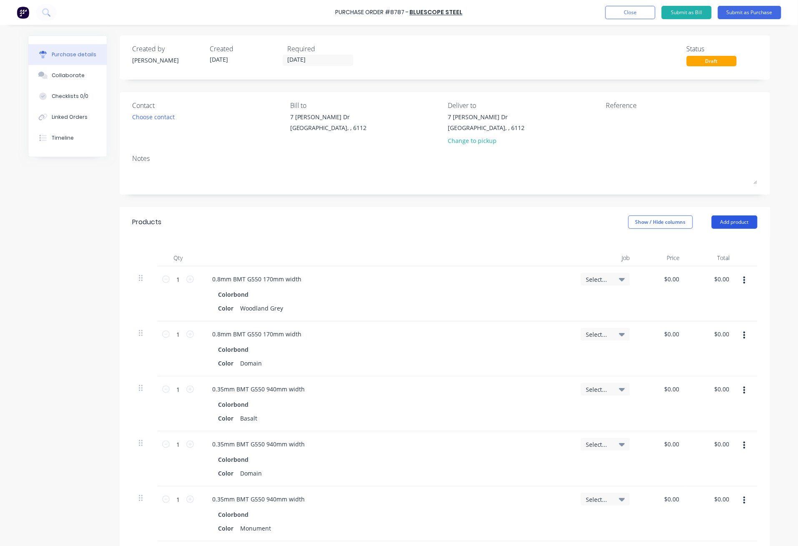
click at [720, 222] on button "Add product" at bounding box center [735, 222] width 46 height 13
click at [725, 244] on div "Product catalogue" at bounding box center [718, 244] width 64 height 12
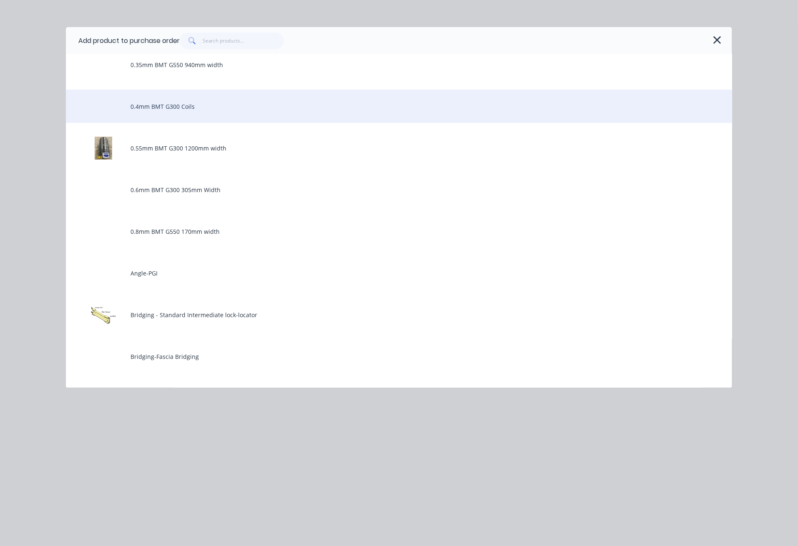
scroll to position [0, 0]
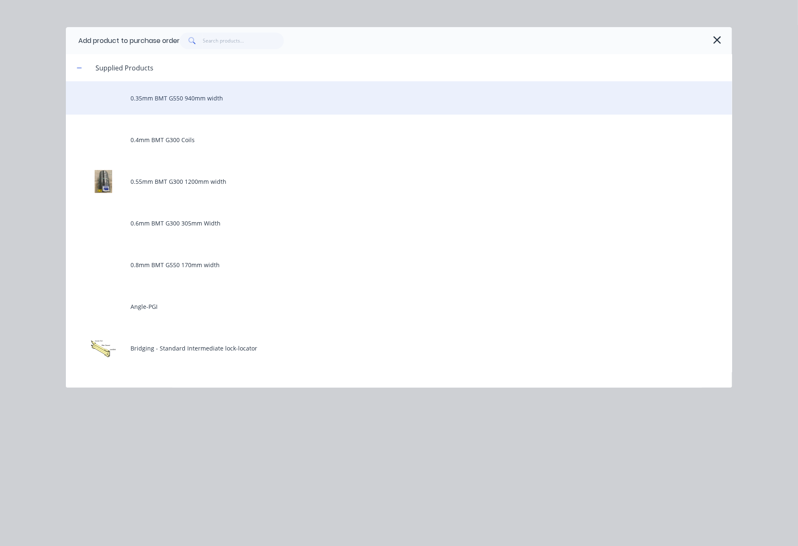
click at [198, 93] on div "0.35mm BMT G550 940mm width" at bounding box center [399, 97] width 666 height 33
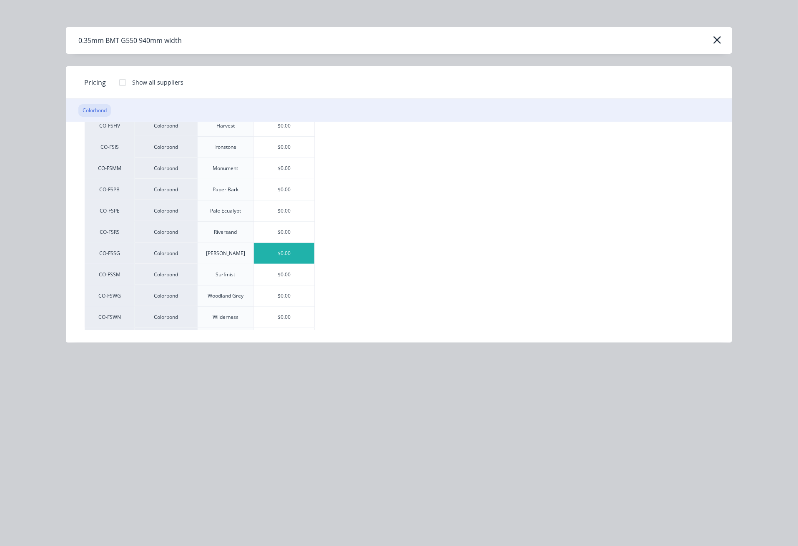
scroll to position [167, 0]
click at [288, 298] on div "$0.00" at bounding box center [284, 294] width 61 height 21
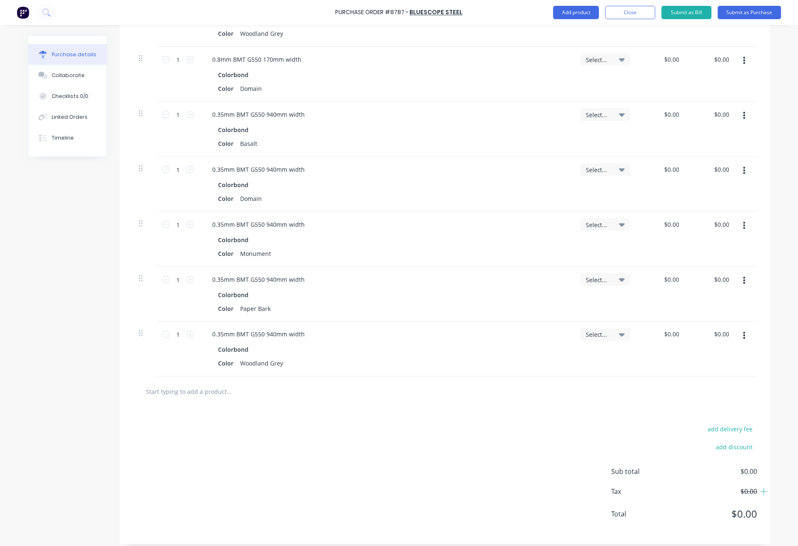
scroll to position [278, 0]
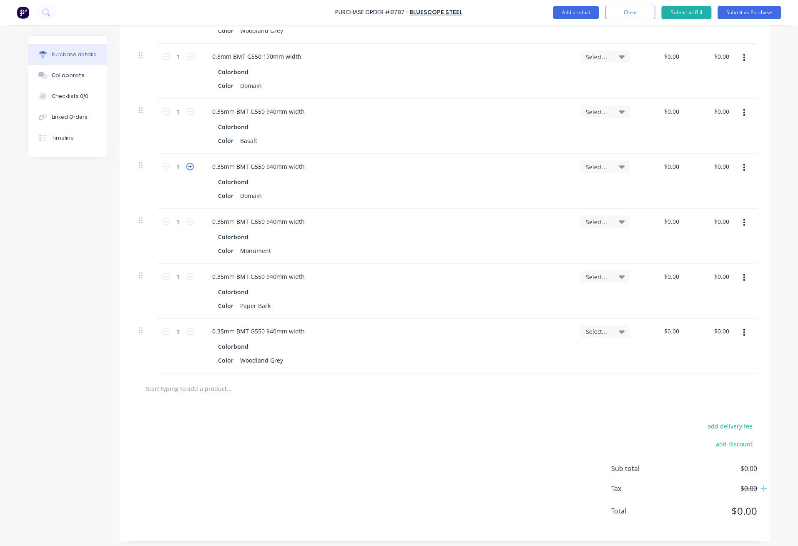
click at [189, 166] on icon at bounding box center [190, 167] width 8 height 8
type input "2"
click at [580, 30] on div "Select..." at bounding box center [605, 16] width 63 height 55
click at [584, 12] on button "Add product" at bounding box center [576, 12] width 46 height 13
click at [579, 35] on div "Product catalogue" at bounding box center [559, 34] width 64 height 12
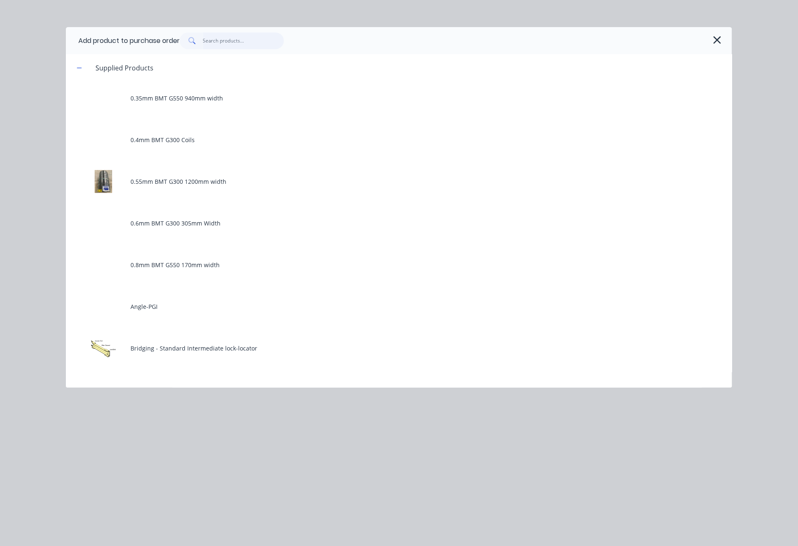
click at [243, 43] on input "text" at bounding box center [243, 41] width 81 height 17
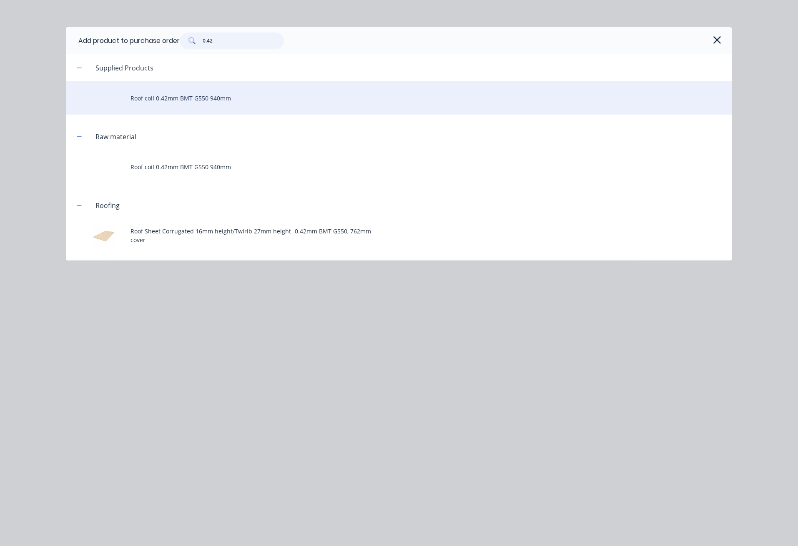
type input "0.42"
click at [221, 104] on div "Roof coil 0.42mm BMT G550 940mm" at bounding box center [399, 97] width 666 height 33
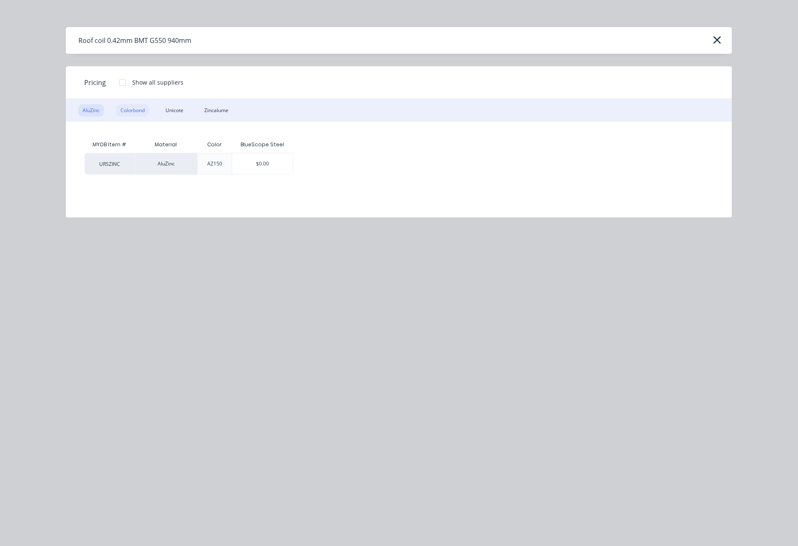
click at [138, 110] on div "Colorbond" at bounding box center [132, 110] width 33 height 13
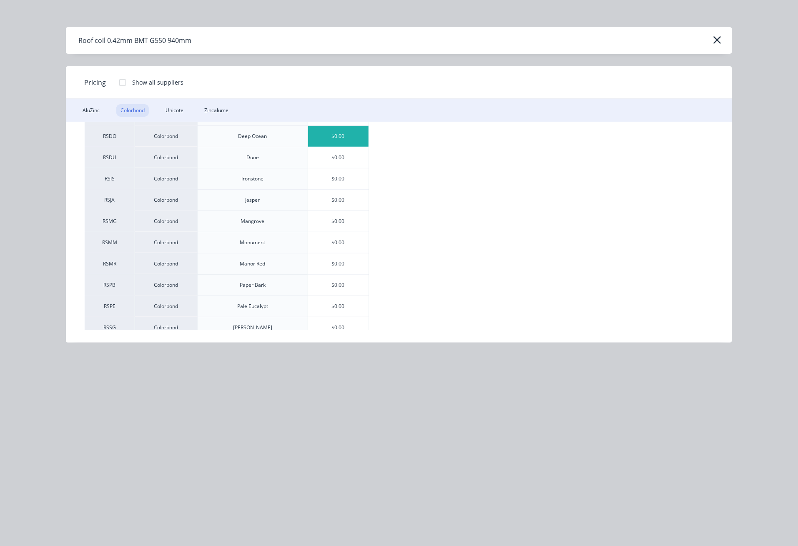
scroll to position [167, 0]
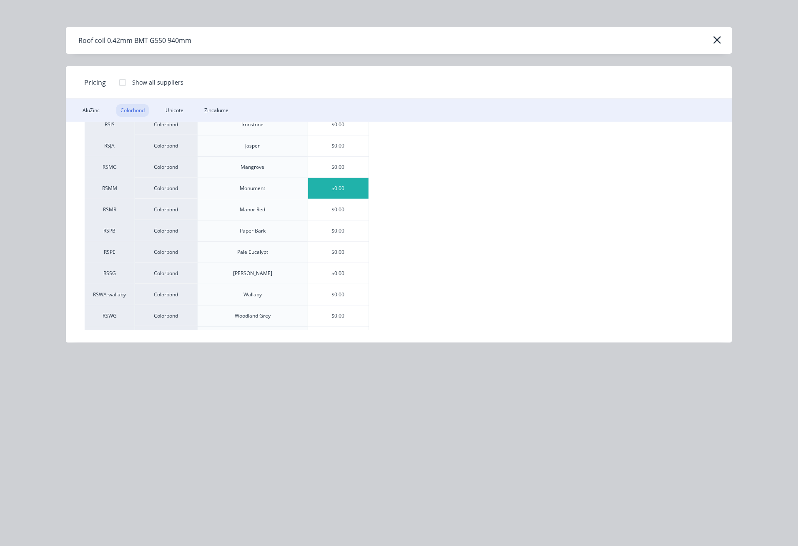
click at [351, 192] on div "$0.00" at bounding box center [338, 188] width 61 height 21
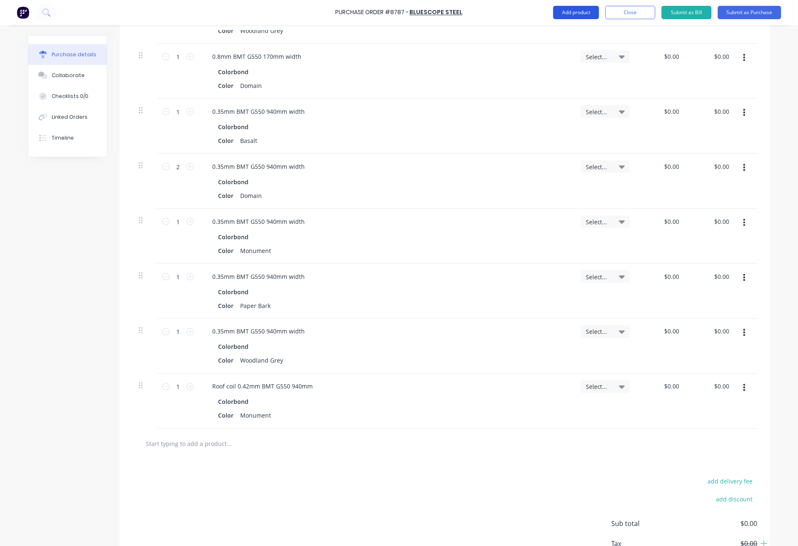
click at [574, 10] on button "Add product" at bounding box center [576, 12] width 46 height 13
click at [574, 34] on div "Product catalogue" at bounding box center [559, 34] width 64 height 12
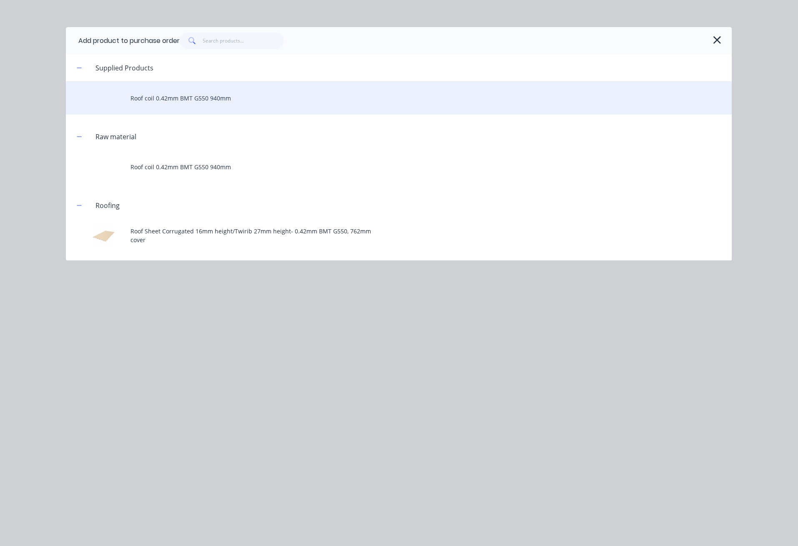
click at [219, 96] on div "Roof coil 0.42mm BMT G550 940mm" at bounding box center [399, 97] width 666 height 33
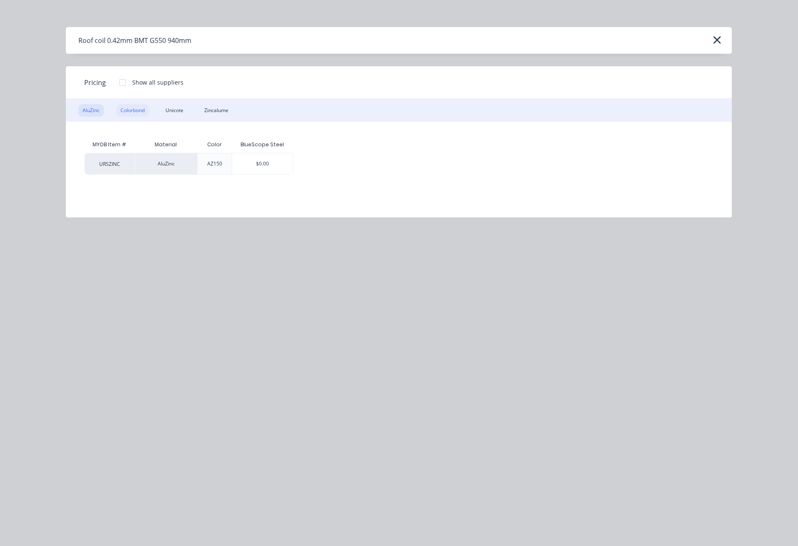
click at [134, 105] on div "Colorbond" at bounding box center [132, 110] width 33 height 13
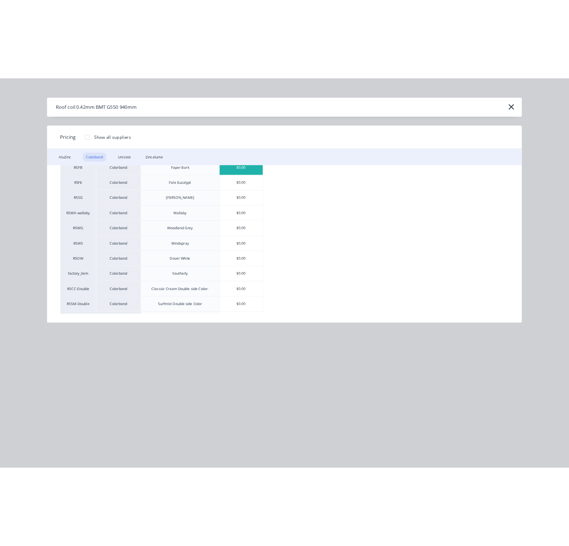
scroll to position [278, 0]
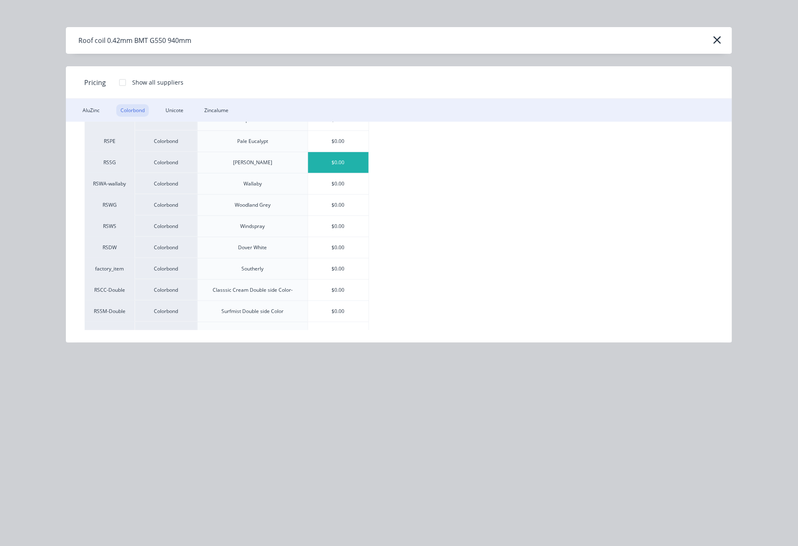
click at [354, 166] on div "$0.00" at bounding box center [338, 162] width 61 height 21
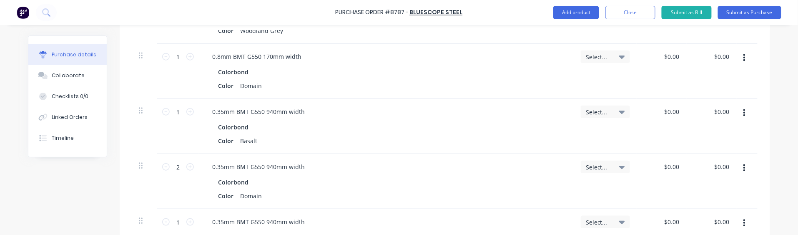
click at [41, 197] on div "Created by Juana Created 26/09/25 Required 26/09/25 Status Draft Contact Choose…" at bounding box center [399, 205] width 742 height 894
drag, startPoint x: 1, startPoint y: 235, endPoint x: 21, endPoint y: 277, distance: 46.4
click at [21, 235] on html "Purchase Order #8787 - BlueScope Steel Add product Close Submit as Bill Submit …" at bounding box center [399, 117] width 798 height 235
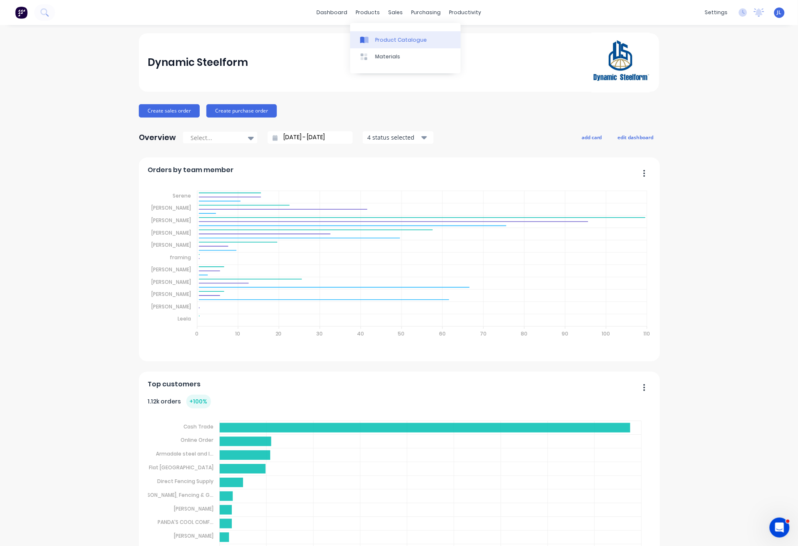
drag, startPoint x: 380, startPoint y: 39, endPoint x: 360, endPoint y: 39, distance: 20.0
click at [380, 39] on div "Product Catalogue" at bounding box center [401, 40] width 52 height 8
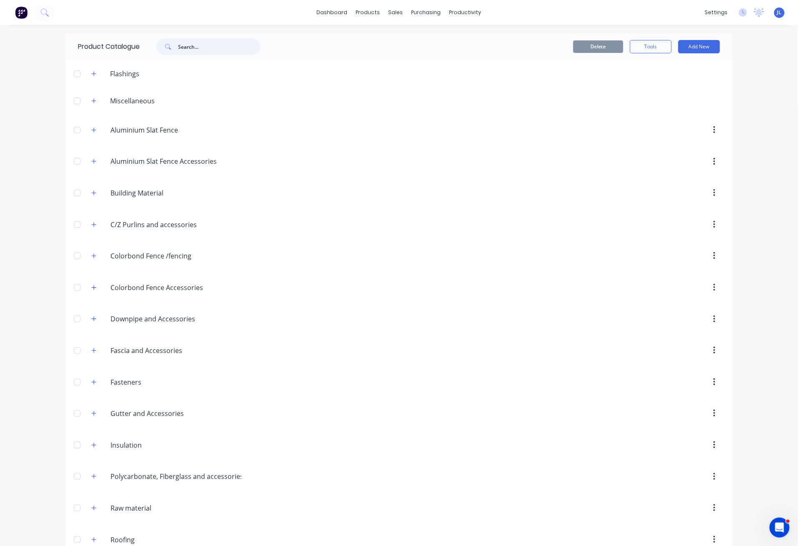
click at [191, 49] on input "text" at bounding box center [219, 46] width 83 height 17
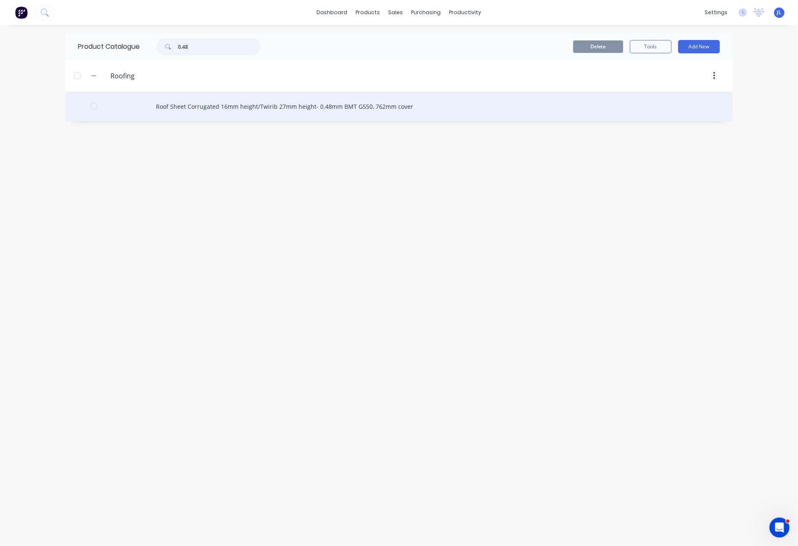
type input "0.48"
click at [208, 109] on div "Roof Sheet Corrugated 16mm height/Twirib 27mm height- 0.48mm BMT G550, 762mm co…" at bounding box center [398, 107] width 667 height 30
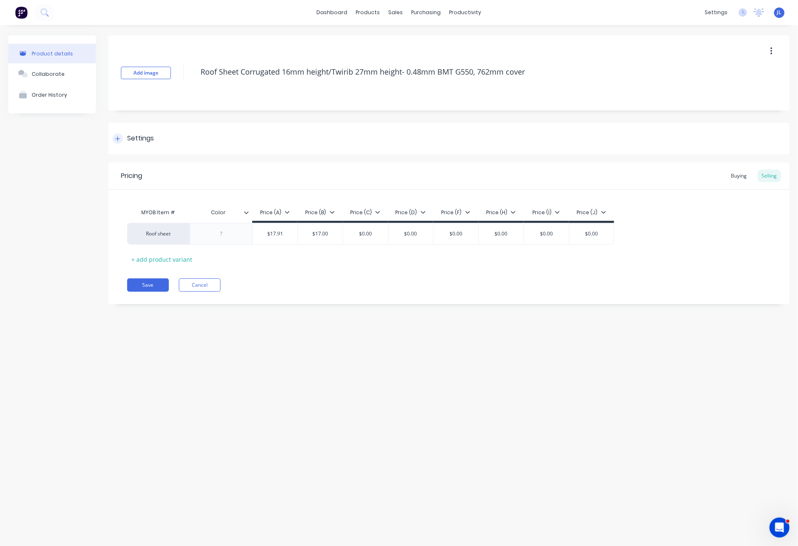
click at [114, 138] on div at bounding box center [118, 138] width 10 height 10
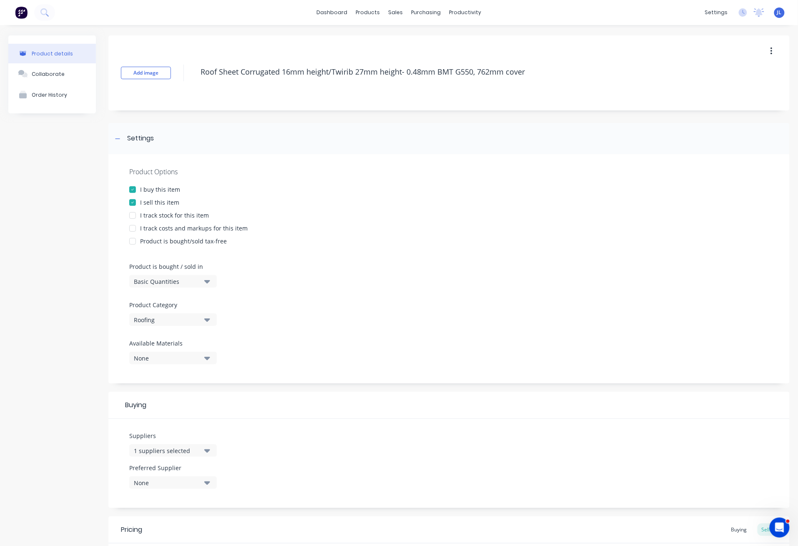
click at [213, 283] on button "Basic Quantities" at bounding box center [173, 281] width 88 height 13
click at [204, 282] on icon "button" at bounding box center [207, 281] width 6 height 9
click at [199, 282] on div "Basic Quantities" at bounding box center [167, 281] width 67 height 9
click at [171, 318] on div "Lineal Metres" at bounding box center [191, 319] width 125 height 17
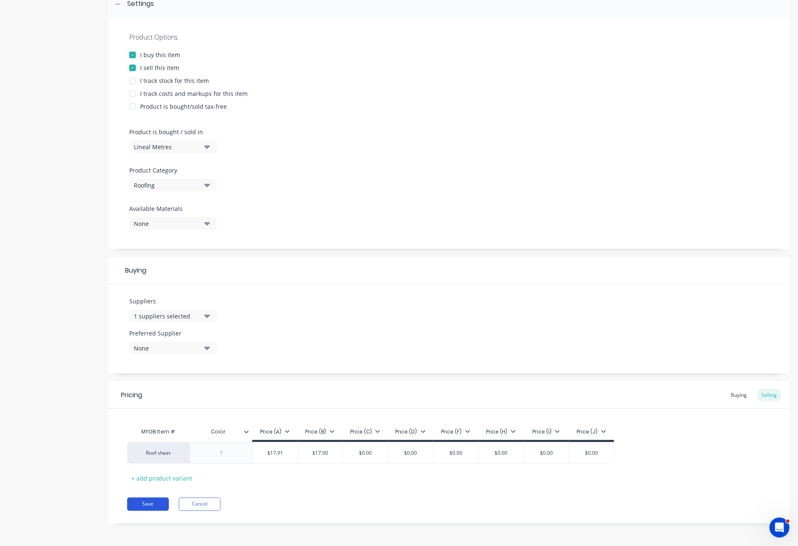
click at [153, 505] on button "Save" at bounding box center [148, 504] width 42 height 13
type textarea "x"
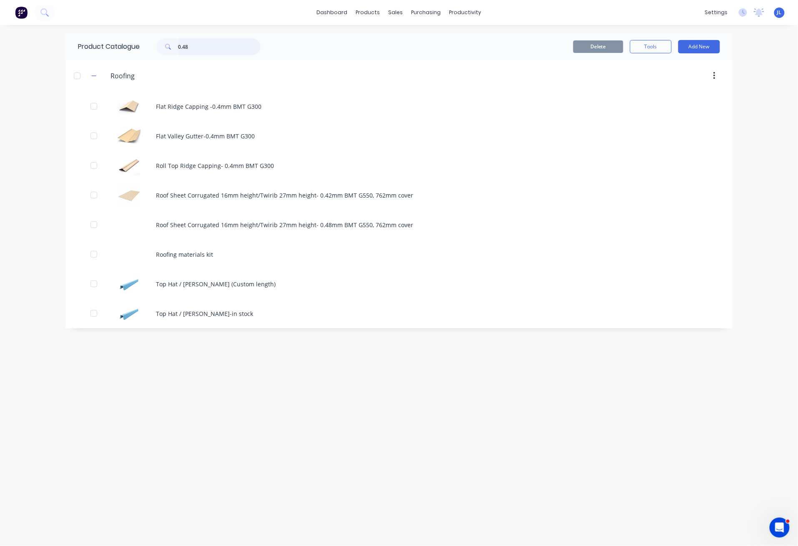
click at [216, 42] on input "0.48" at bounding box center [219, 46] width 83 height 17
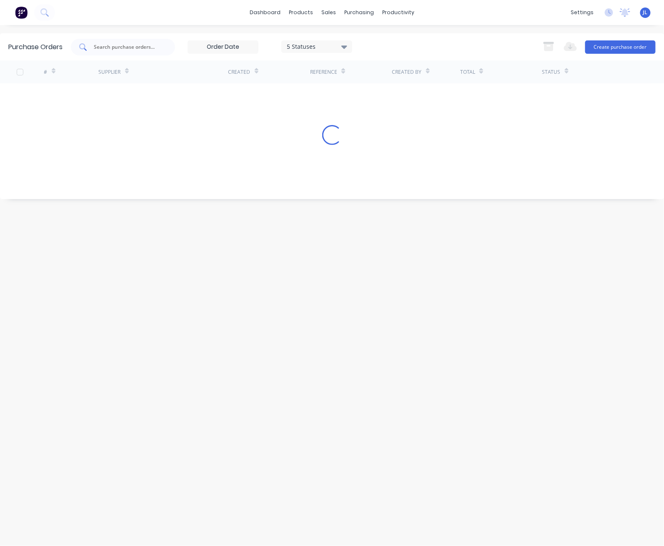
click at [131, 45] on input "text" at bounding box center [127, 47] width 69 height 8
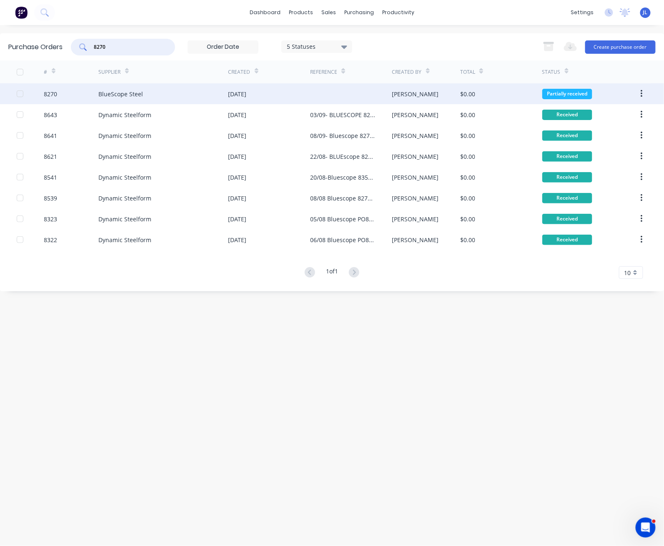
type input "8270"
click at [135, 89] on div "BlueScope Steel" at bounding box center [164, 93] width 130 height 21
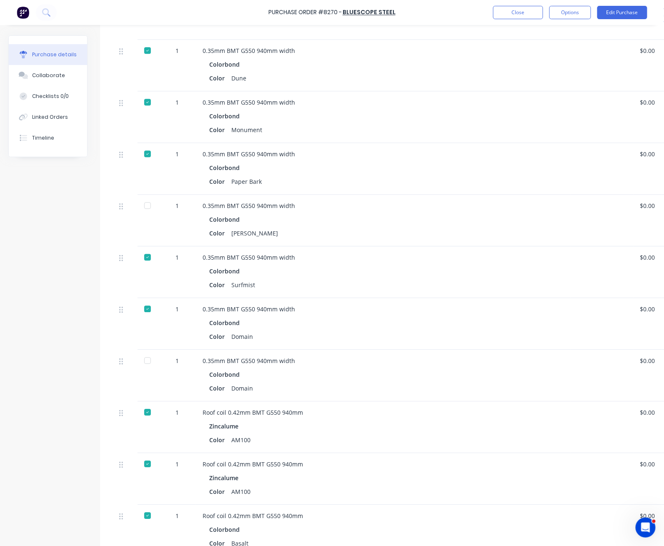
scroll to position [667, 0]
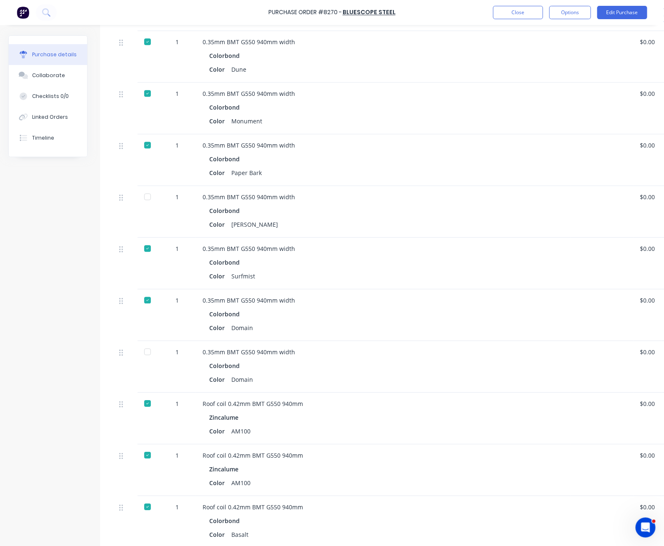
click at [324, 290] on div "0.35mm BMT G550 940mm width Colorbond Color Domain" at bounding box center [383, 315] width 375 height 52
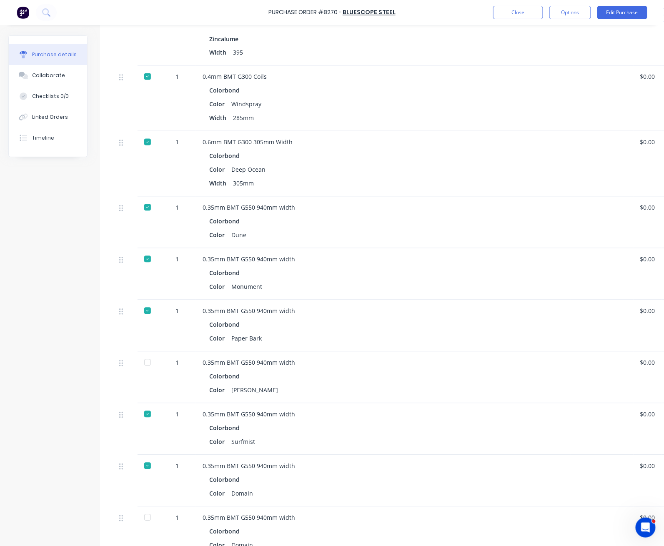
scroll to position [556, 0]
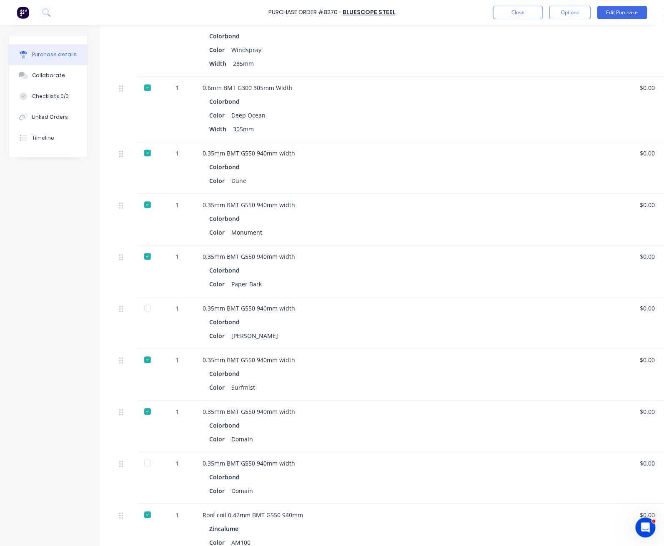
click at [145, 314] on div at bounding box center [147, 308] width 17 height 17
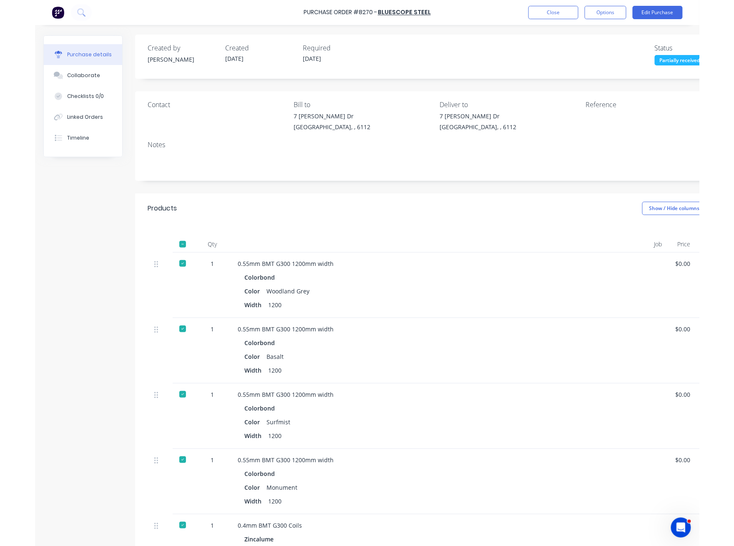
scroll to position [0, 0]
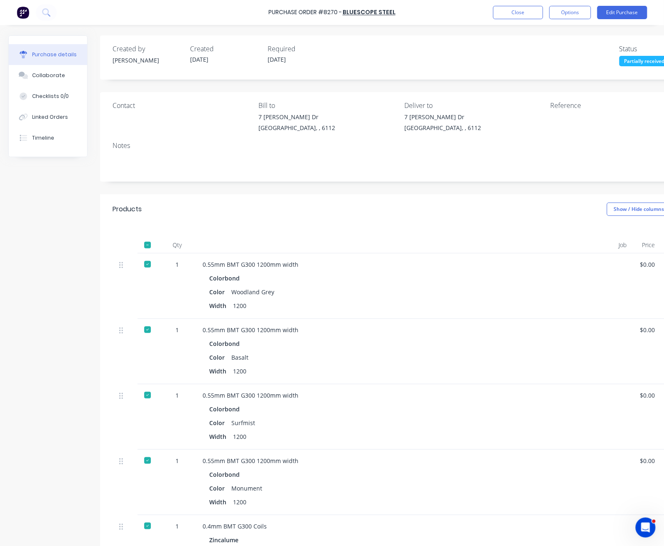
click at [147, 245] on div at bounding box center [147, 245] width 17 height 17
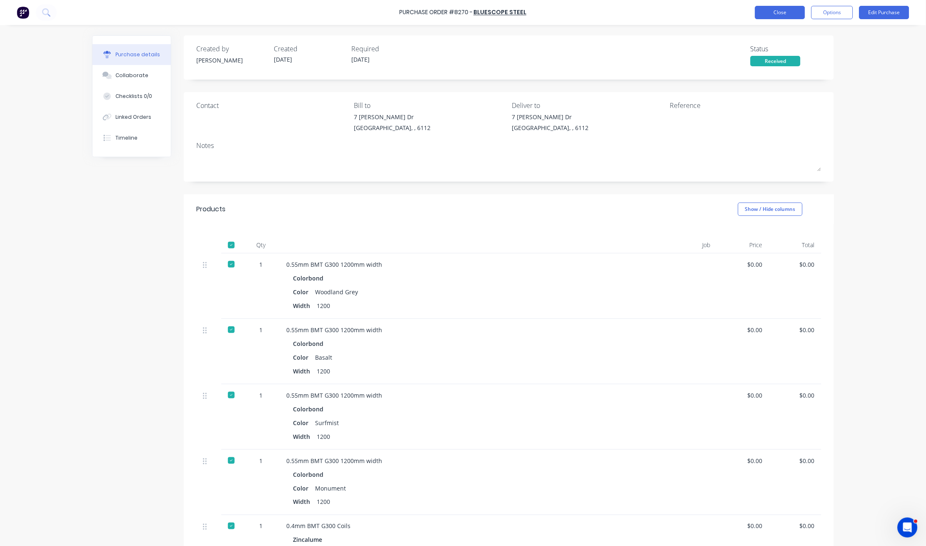
click at [664, 15] on button "Close" at bounding box center [780, 12] width 50 height 13
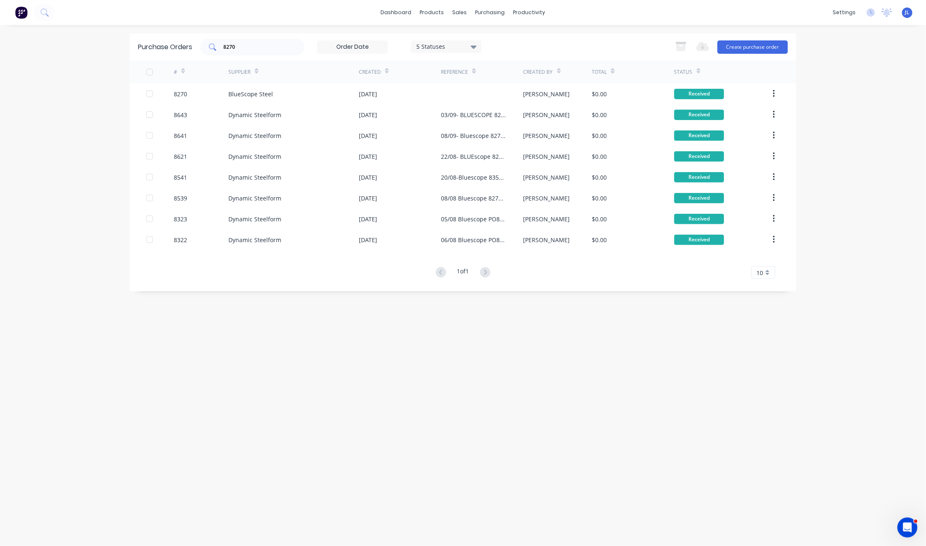
click at [248, 49] on input "8270" at bounding box center [257, 47] width 69 height 8
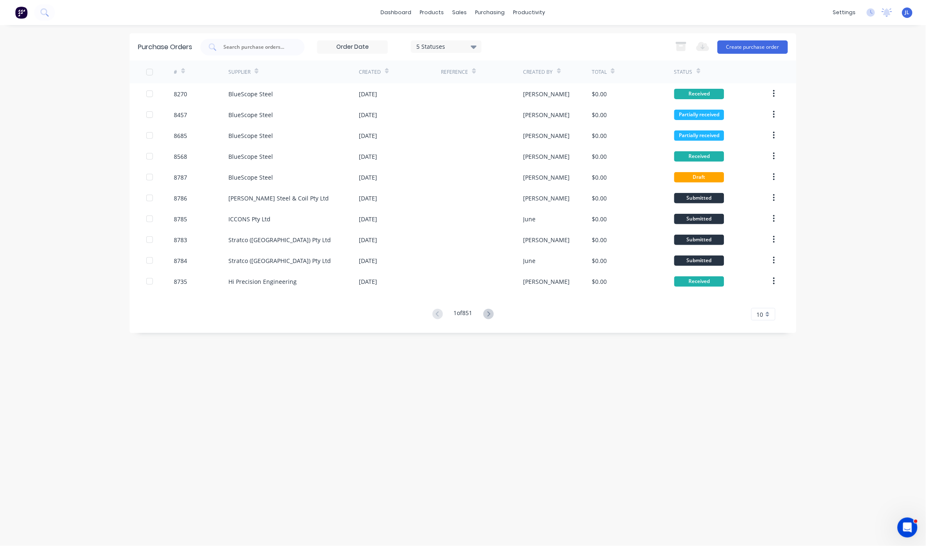
click at [445, 485] on div "Purchase Orders 5 Statuses 5 Statuses Export to Excel (XLSX) Create purchase or…" at bounding box center [463, 285] width 667 height 504
click at [62, 97] on div "dashboard products sales purchasing productivity dashboard products Product Cat…" at bounding box center [463, 273] width 926 height 546
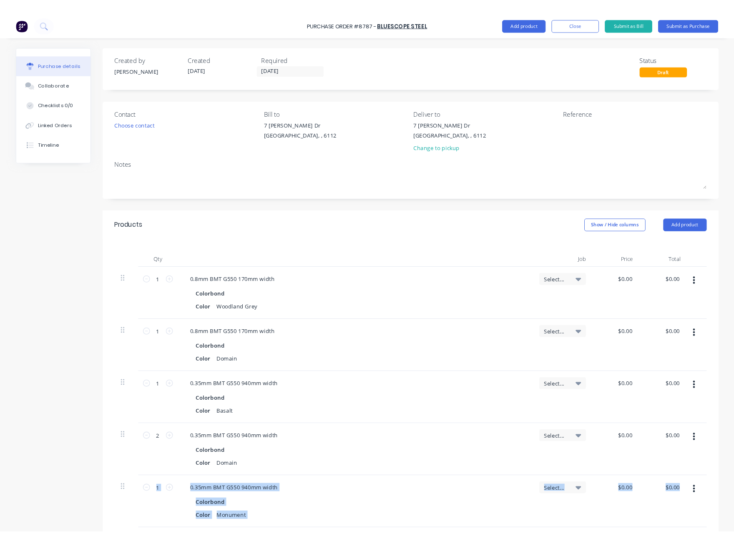
scroll to position [278, 0]
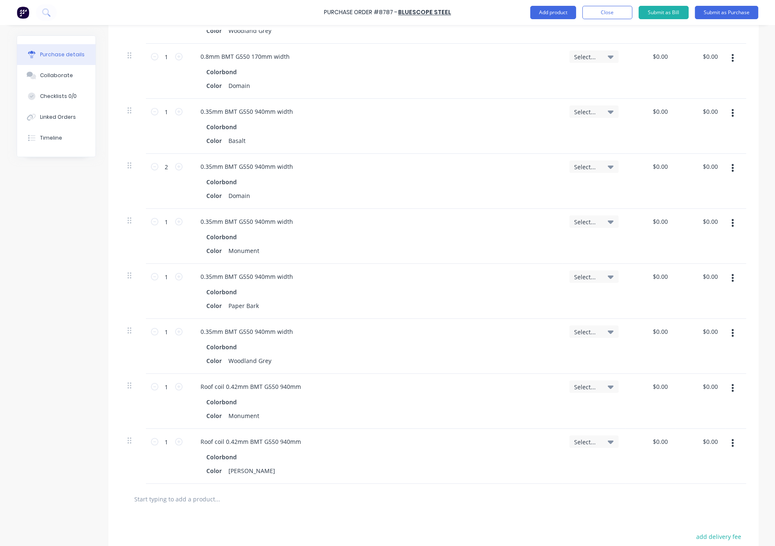
click at [379, 499] on div at bounding box center [434, 499] width 612 height 17
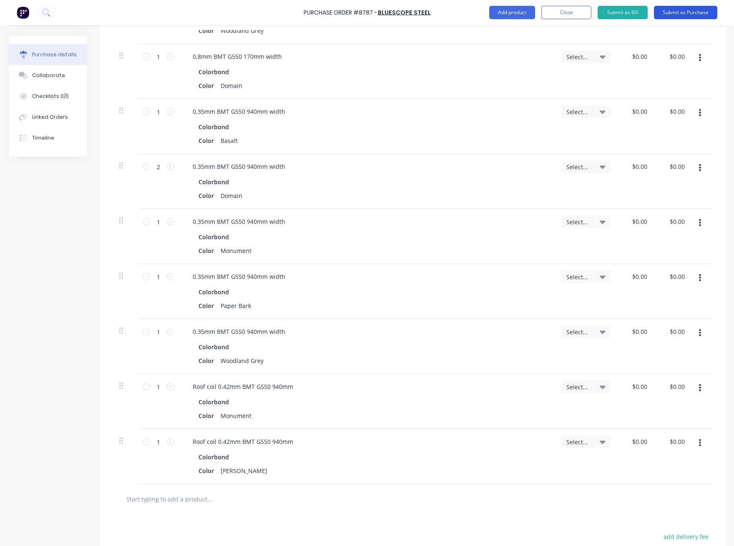
click at [679, 11] on button "Submit as Purchase" at bounding box center [685, 12] width 63 height 13
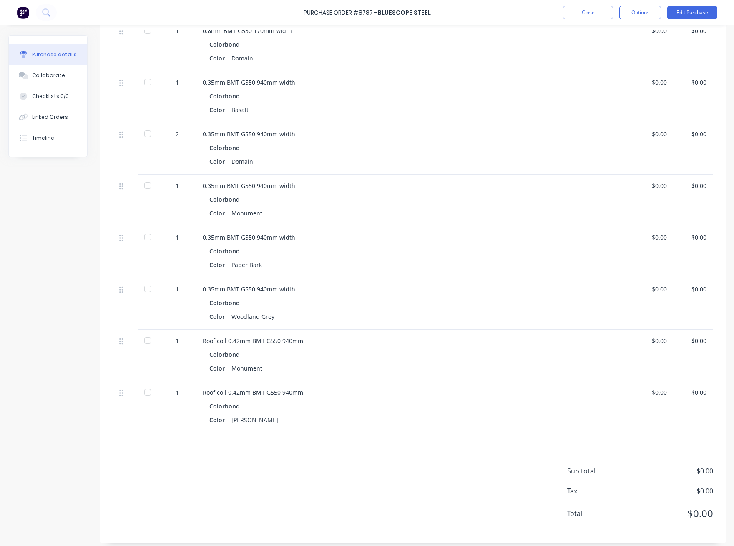
scroll to position [291, 0]
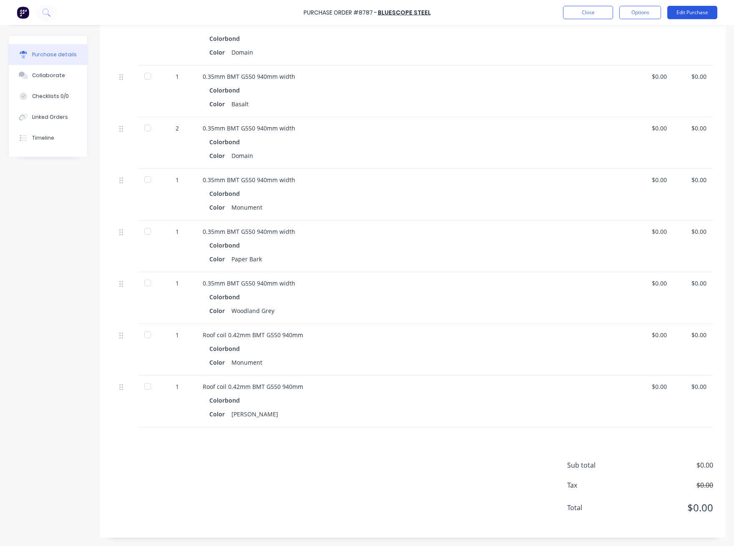
click at [688, 9] on button "Edit Purchase" at bounding box center [692, 12] width 50 height 13
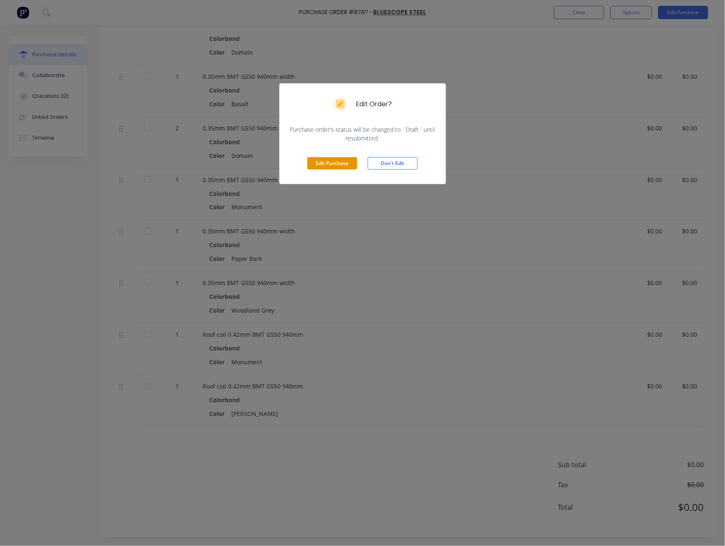
click at [345, 166] on button "Edit Purchase" at bounding box center [332, 163] width 50 height 13
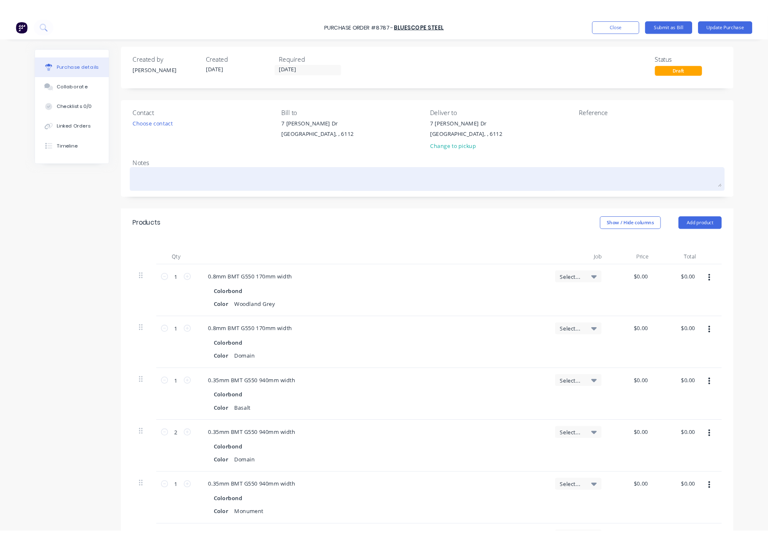
scroll to position [0, 0]
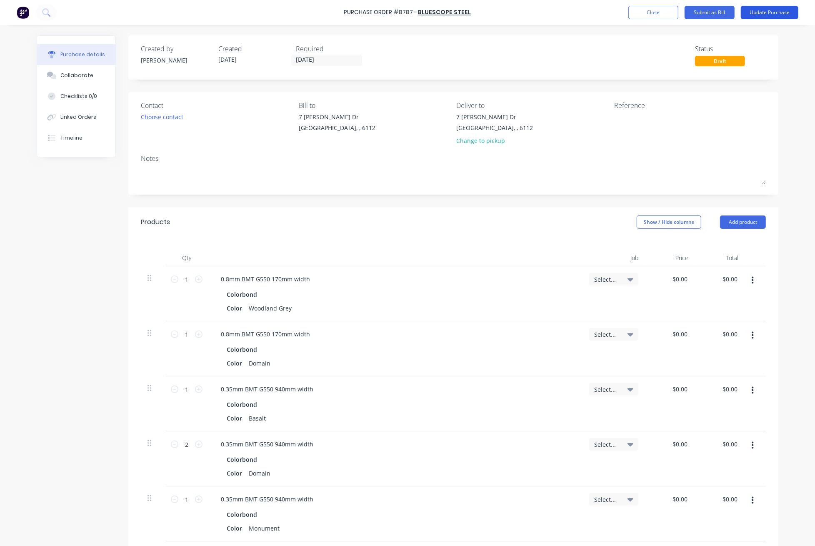
click at [774, 13] on button "Update Purchase" at bounding box center [770, 12] width 58 height 13
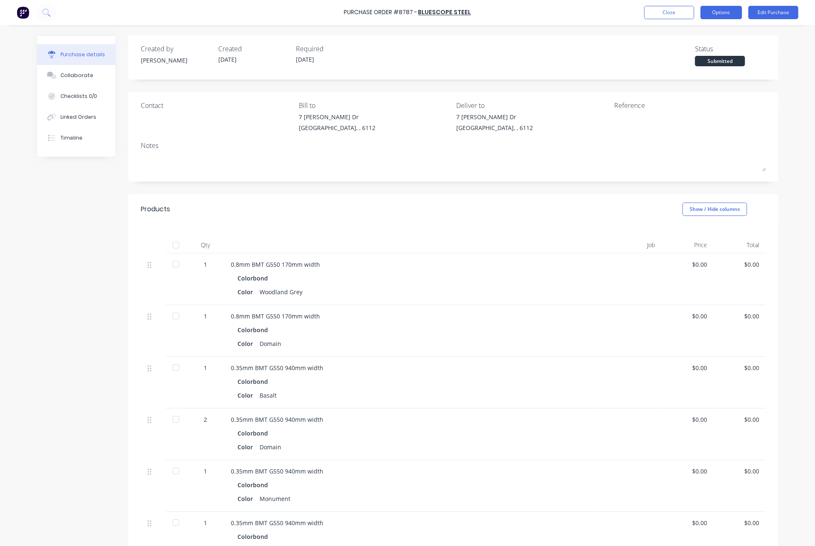
drag, startPoint x: 710, startPoint y: 13, endPoint x: 714, endPoint y: 17, distance: 5.3
click at [711, 13] on button "Options" at bounding box center [722, 12] width 42 height 13
click at [706, 34] on div "Print / Email" at bounding box center [703, 34] width 64 height 12
click at [699, 61] on div "Without pricing" at bounding box center [703, 67] width 64 height 12
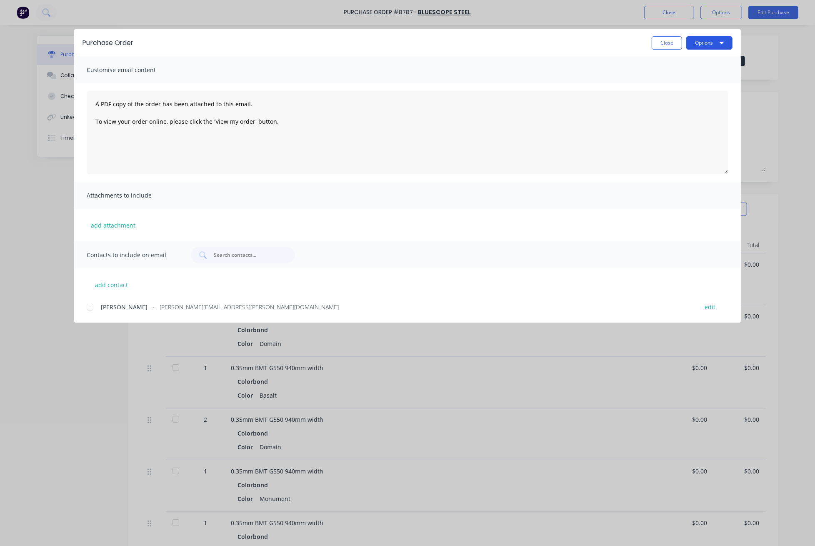
click at [714, 40] on button "Options" at bounding box center [710, 42] width 46 height 13
click at [695, 79] on div "Print" at bounding box center [693, 81] width 64 height 12
drag, startPoint x: 668, startPoint y: 44, endPoint x: 677, endPoint y: 13, distance: 32.2
click at [668, 44] on button "Close" at bounding box center [667, 42] width 30 height 13
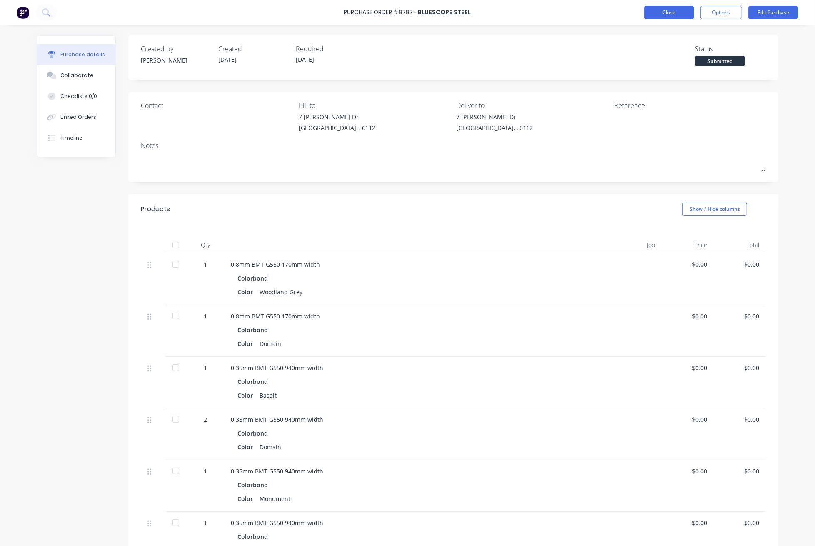
click at [678, 7] on button "Close" at bounding box center [670, 12] width 50 height 13
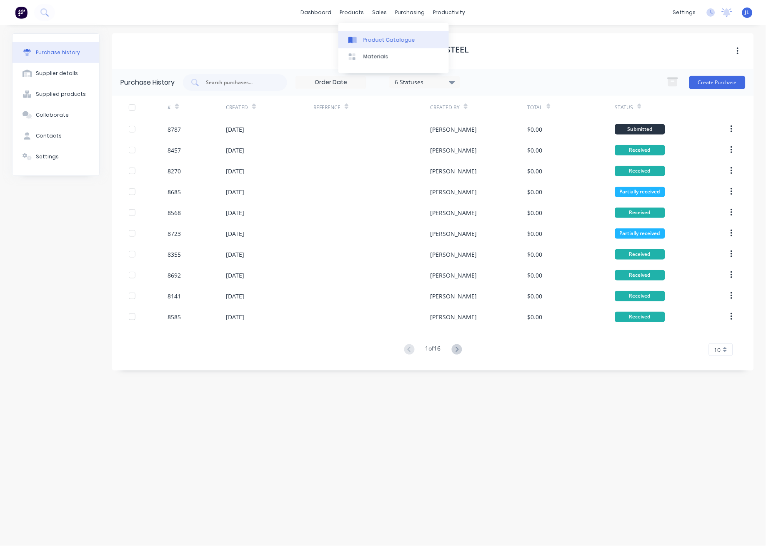
click at [366, 35] on link "Product Catalogue" at bounding box center [394, 39] width 110 height 17
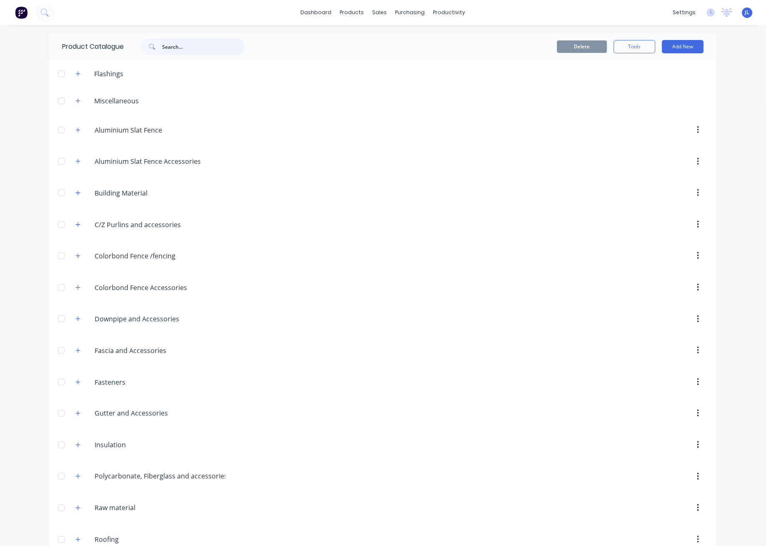
click at [173, 45] on input "text" at bounding box center [203, 46] width 83 height 17
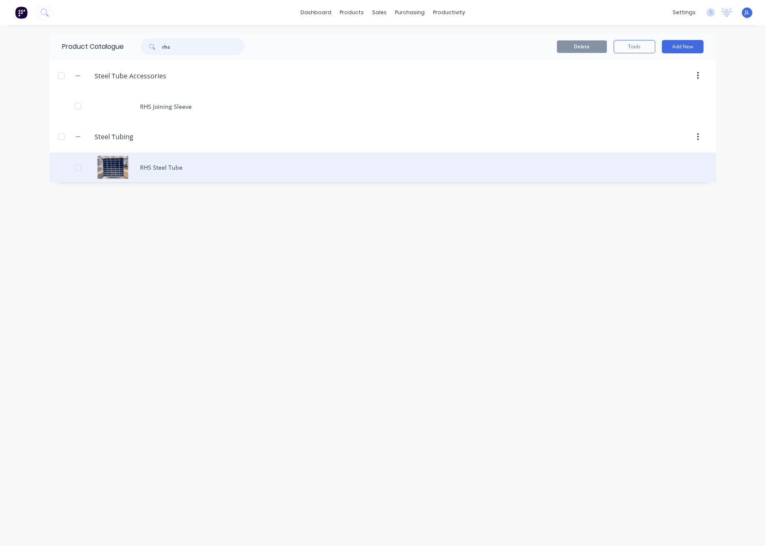
type input "rhs"
click at [154, 164] on div "RHS Steel Tube" at bounding box center [383, 168] width 667 height 30
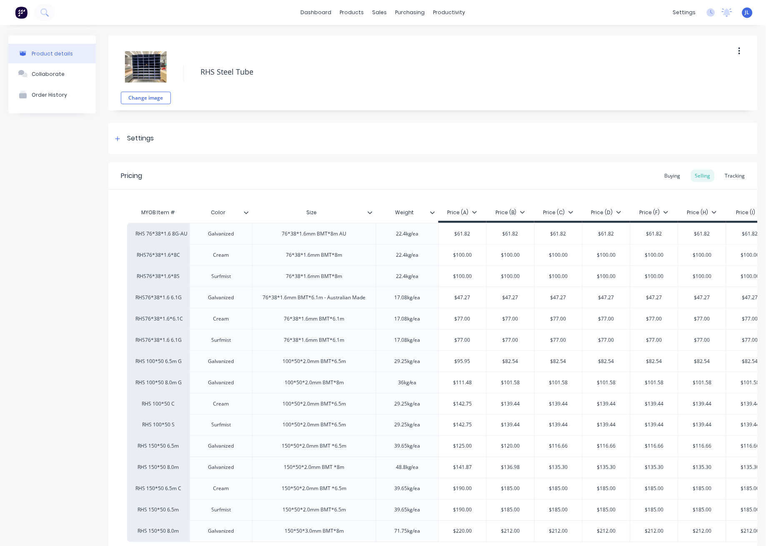
type textarea "x"
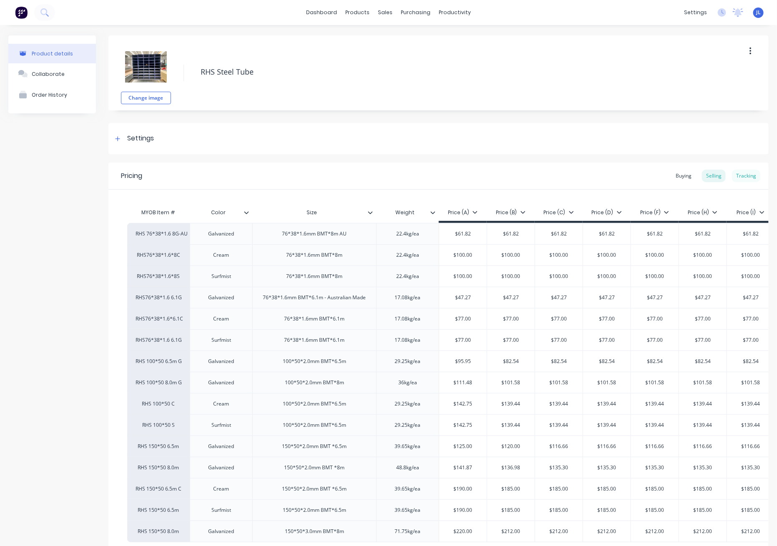
click at [743, 175] on div "Tracking" at bounding box center [746, 176] width 28 height 13
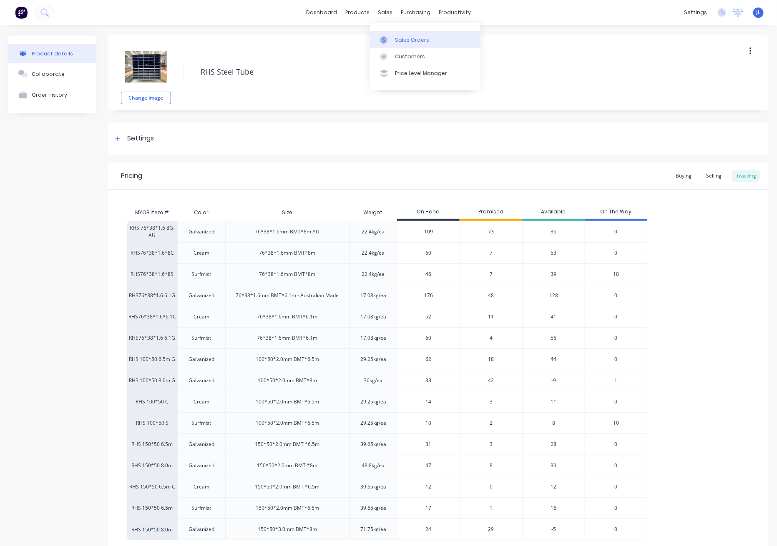
click at [406, 40] on div "Sales Orders" at bounding box center [412, 40] width 34 height 8
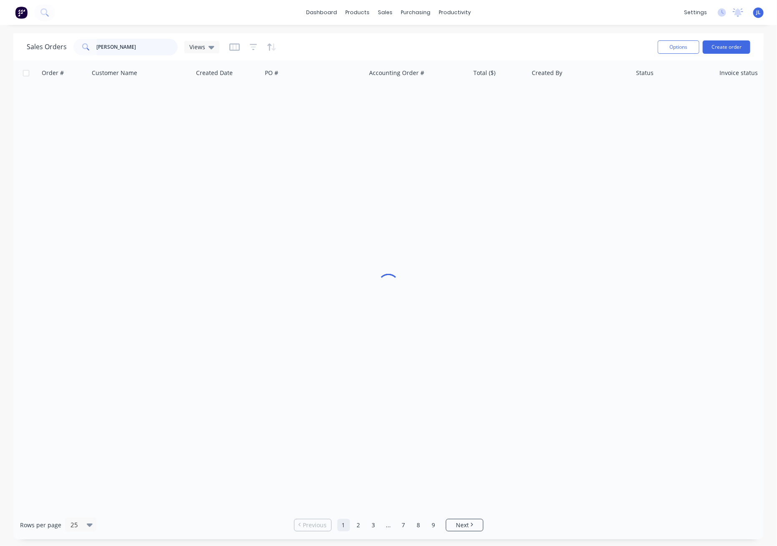
click at [135, 44] on input "[PERSON_NAME]" at bounding box center [137, 47] width 81 height 17
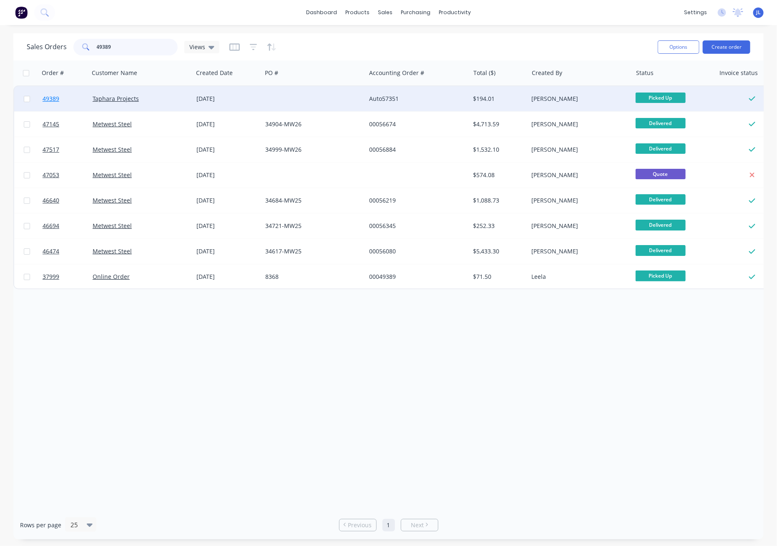
type input "49389"
click at [50, 98] on span "49389" at bounding box center [51, 99] width 17 height 8
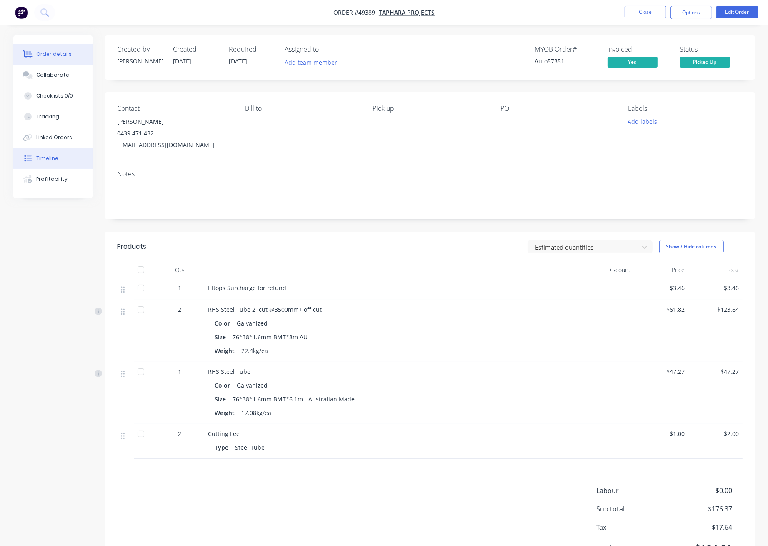
click at [58, 156] on button "Timeline" at bounding box center [52, 158] width 79 height 21
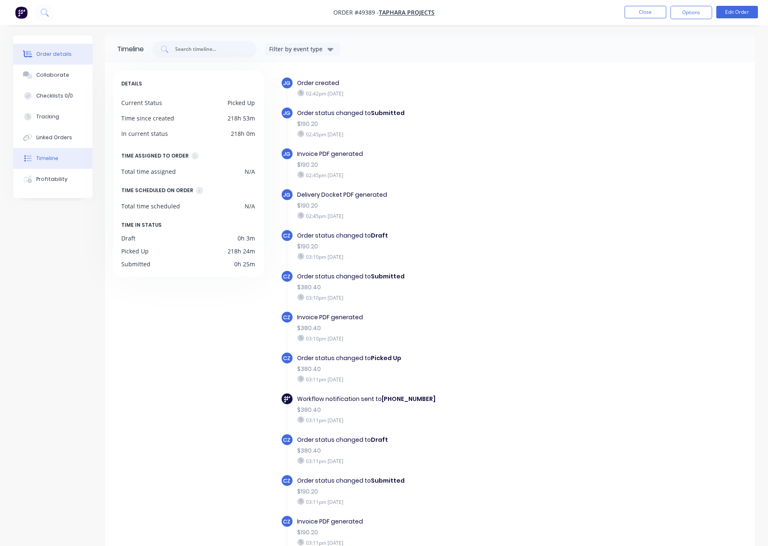
click at [52, 53] on div "Order details" at bounding box center [53, 54] width 35 height 8
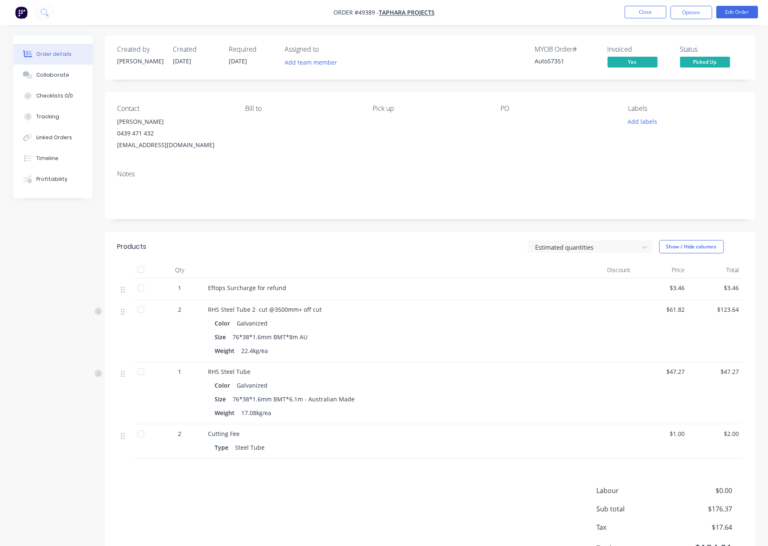
drag, startPoint x: 354, startPoint y: 137, endPoint x: 498, endPoint y: 88, distance: 152.1
click at [354, 137] on div "Bill to" at bounding box center [302, 128] width 114 height 46
click at [650, 13] on button "Close" at bounding box center [646, 12] width 42 height 13
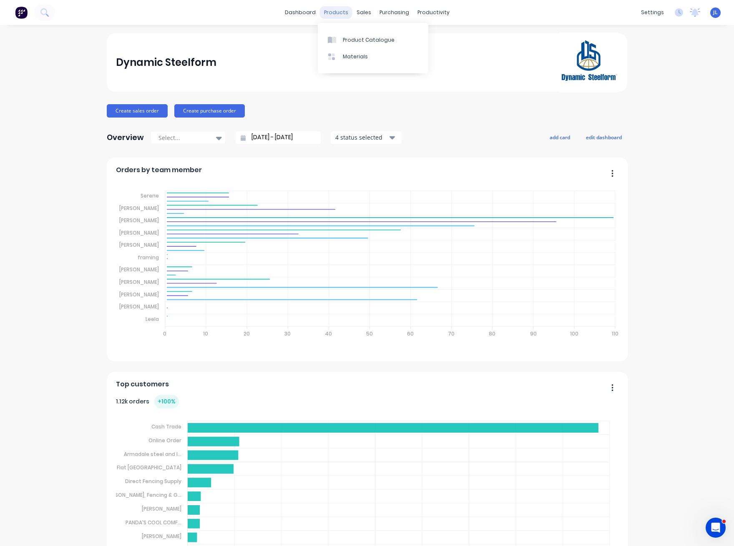
click at [331, 12] on div "products" at bounding box center [336, 12] width 33 height 13
click at [359, 36] on div "Product Catalogue" at bounding box center [369, 40] width 52 height 8
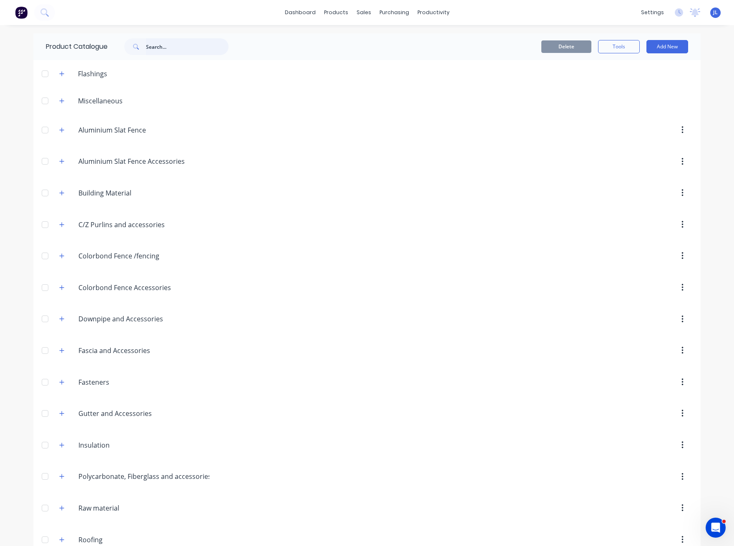
click at [199, 43] on input "text" at bounding box center [187, 46] width 83 height 17
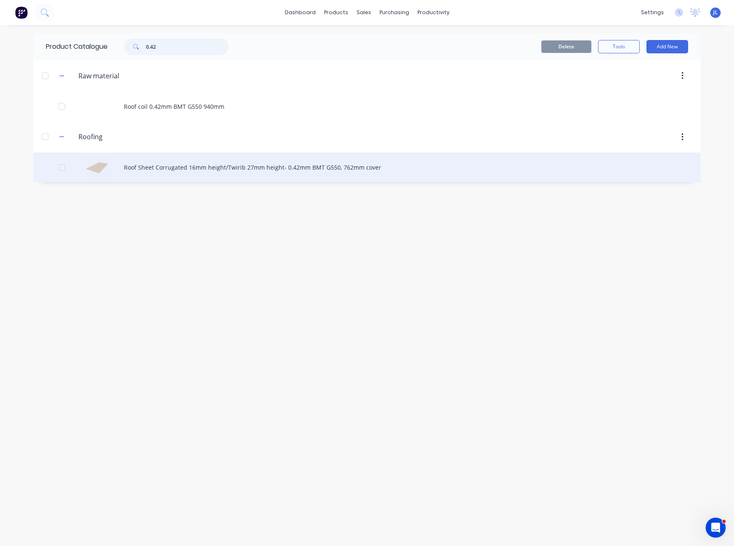
type input "0.42"
click at [336, 172] on div "Roof Sheet Corrugated 16mm height/Twirib 27mm height- 0.42mm BMT G550, 762mm co…" at bounding box center [366, 168] width 667 height 30
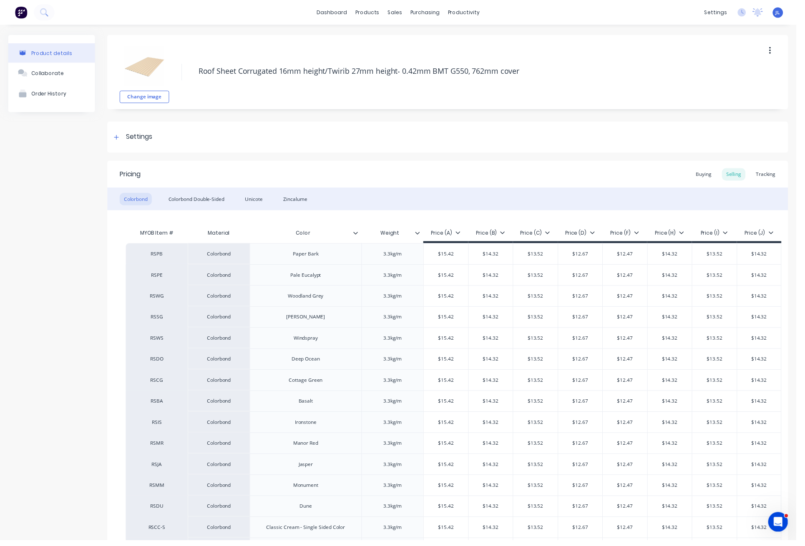
type textarea "x"
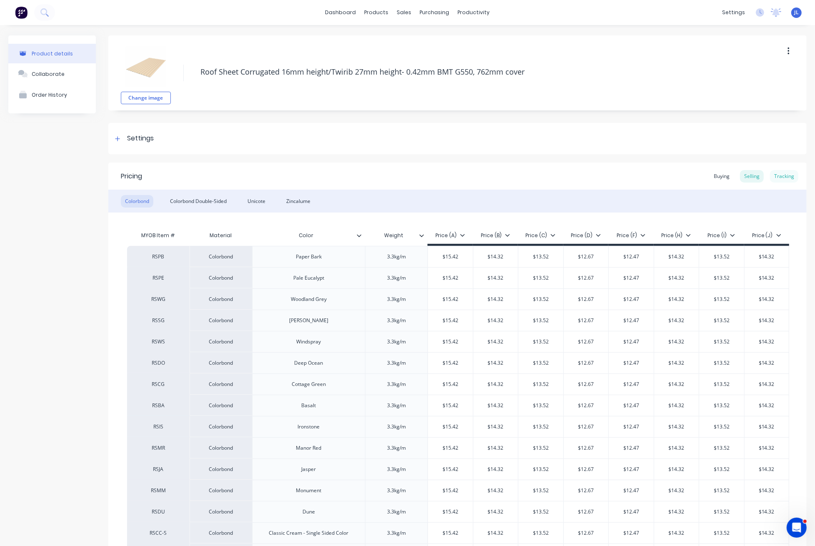
click at [733, 174] on div "Tracking" at bounding box center [784, 176] width 28 height 13
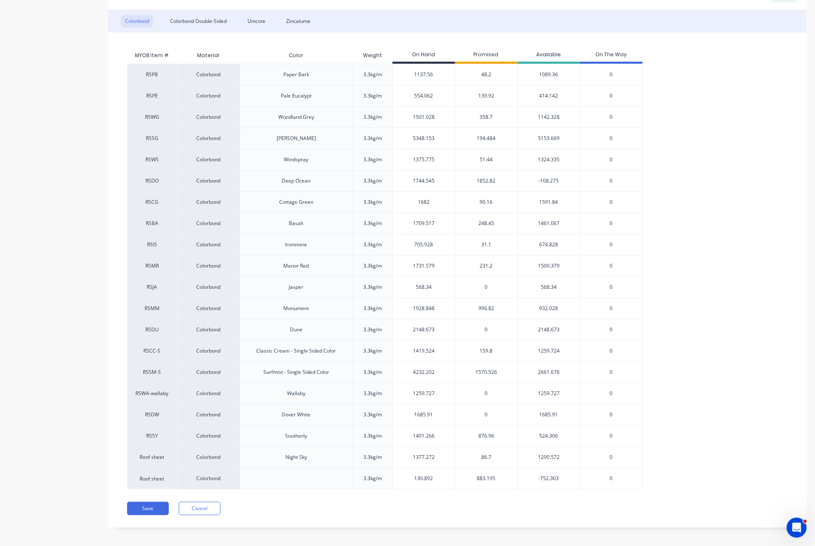
scroll to position [185, 0]
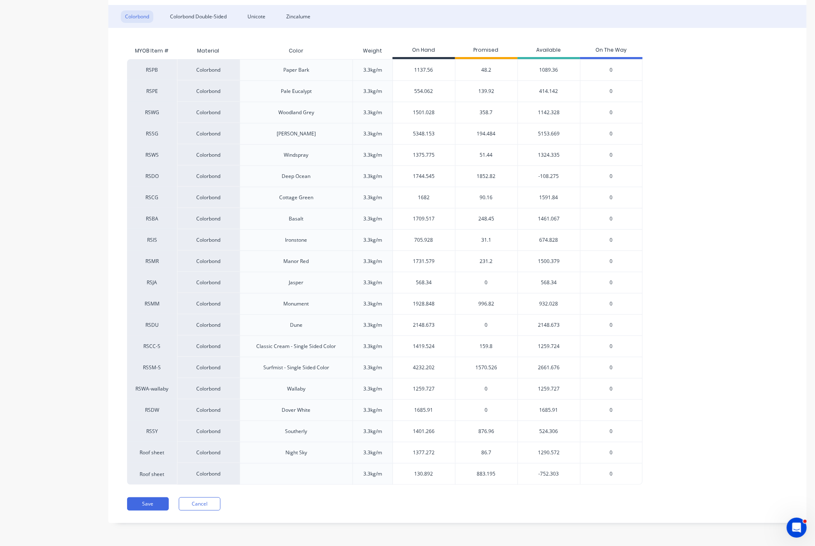
click at [489, 219] on span "248.45" at bounding box center [487, 219] width 16 height 8
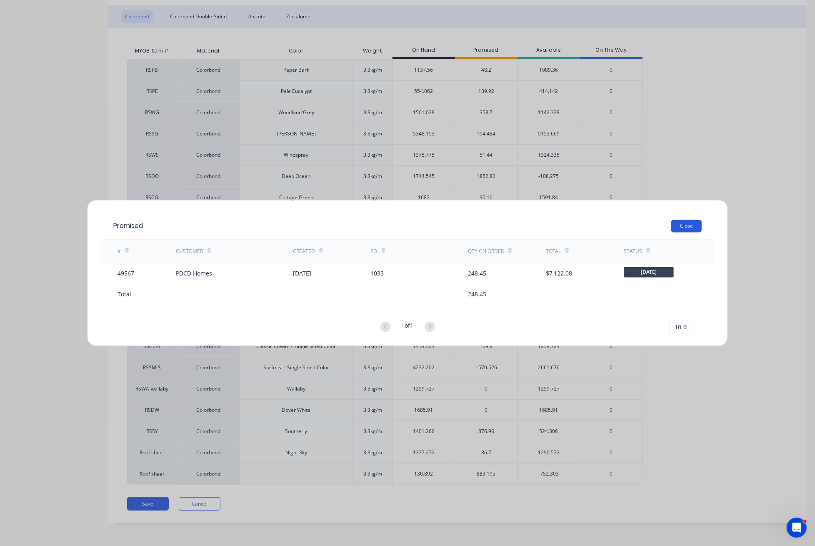
click at [679, 226] on button "Close" at bounding box center [687, 226] width 30 height 13
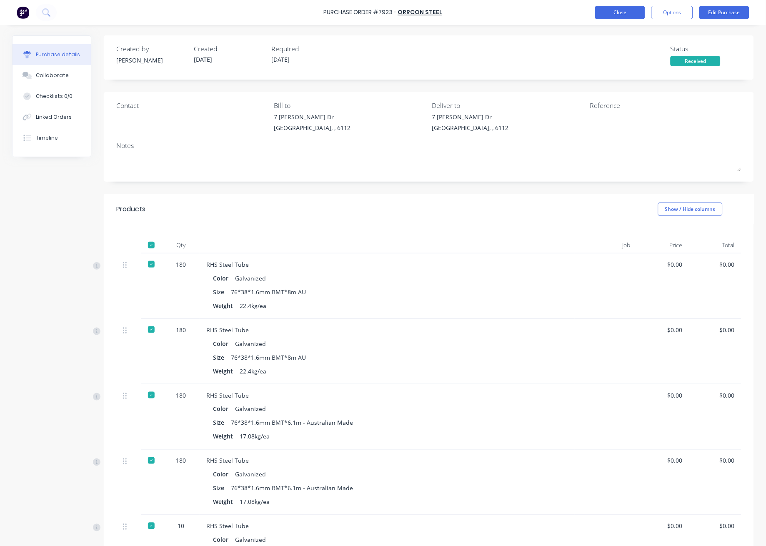
click at [602, 13] on button "Close" at bounding box center [620, 12] width 50 height 13
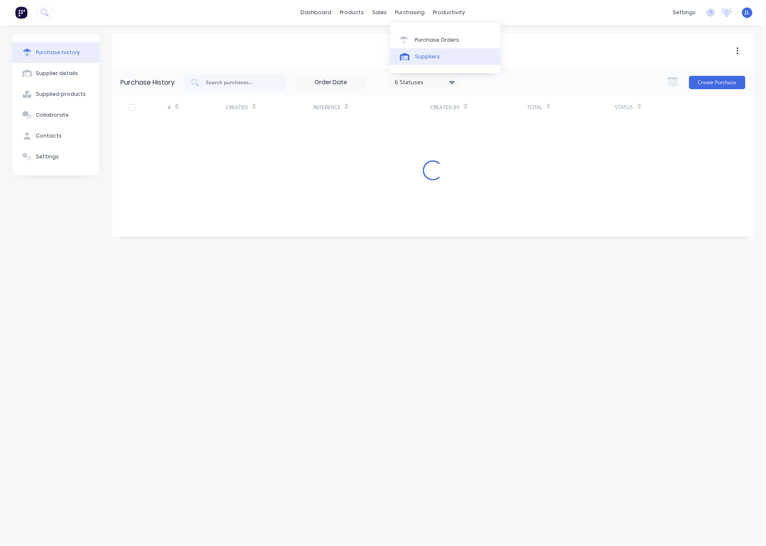
click at [415, 60] on div "Suppliers" at bounding box center [427, 57] width 25 height 8
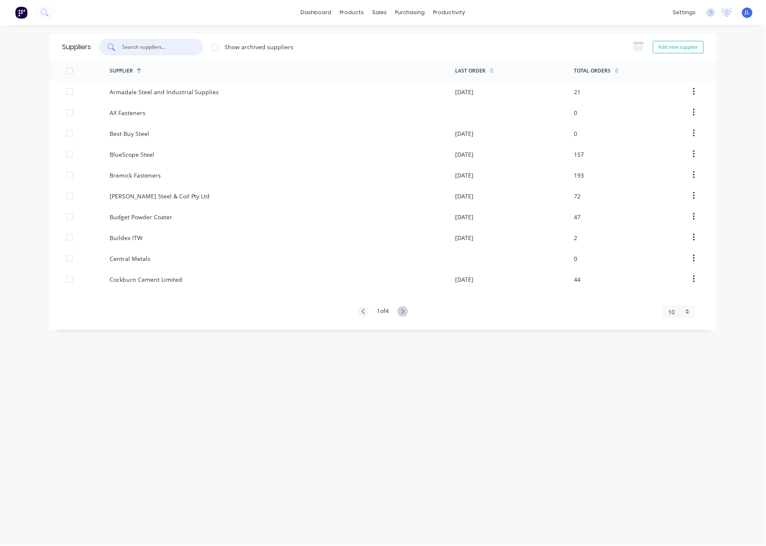
click at [164, 48] on input "text" at bounding box center [155, 47] width 69 height 8
type input "b"
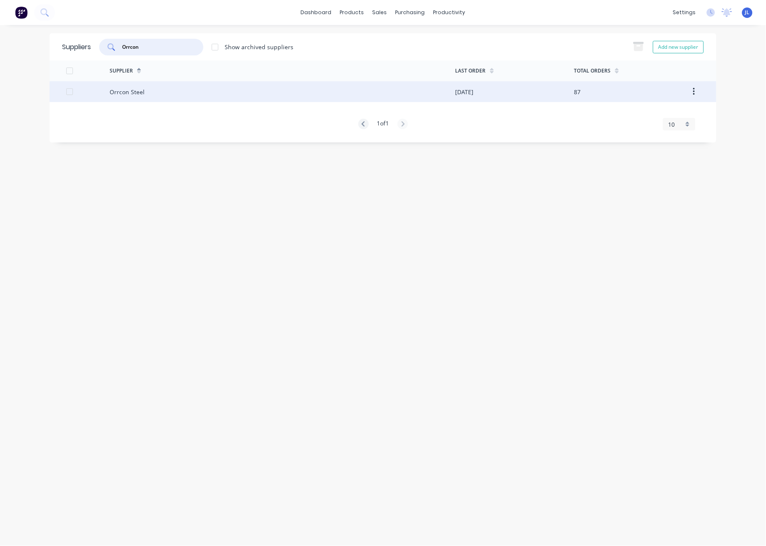
type input "Orrcon"
click at [158, 88] on div "Orrcon Steel" at bounding box center [283, 91] width 346 height 21
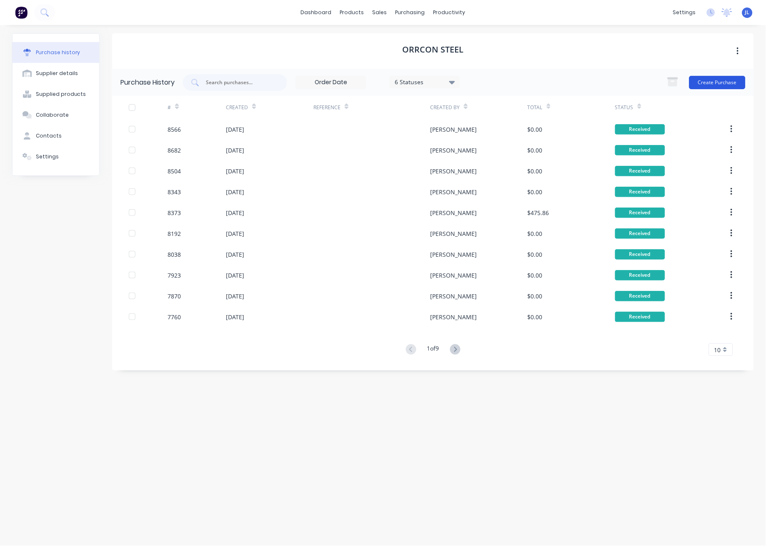
click at [712, 83] on button "Create Purchase" at bounding box center [718, 82] width 56 height 13
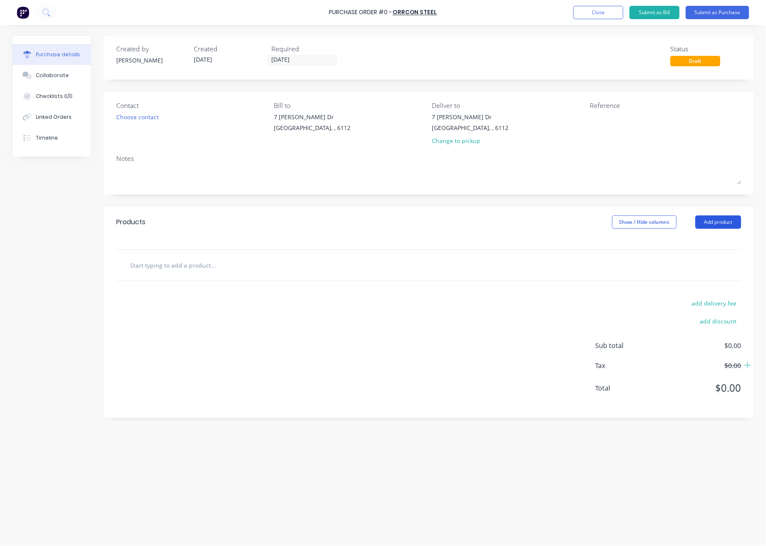
click at [729, 223] on button "Add product" at bounding box center [719, 222] width 46 height 13
click at [724, 243] on div "Product catalogue" at bounding box center [702, 244] width 64 height 12
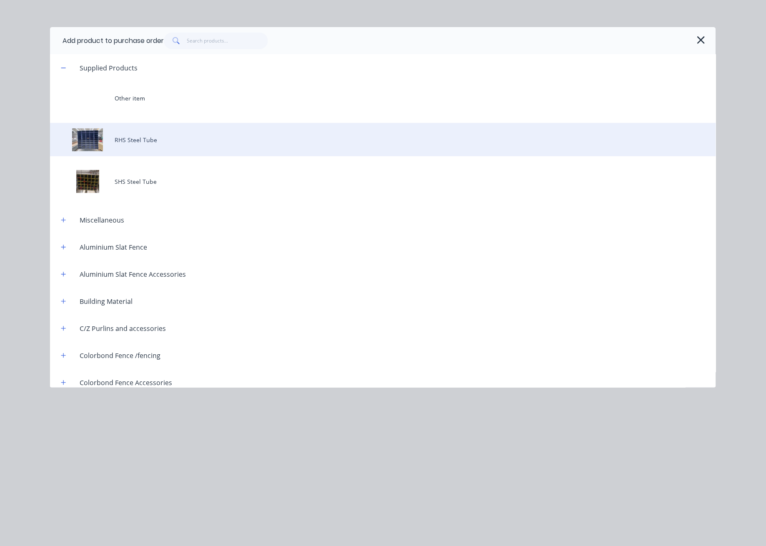
click at [165, 134] on div "RHS Steel Tube" at bounding box center [383, 139] width 666 height 33
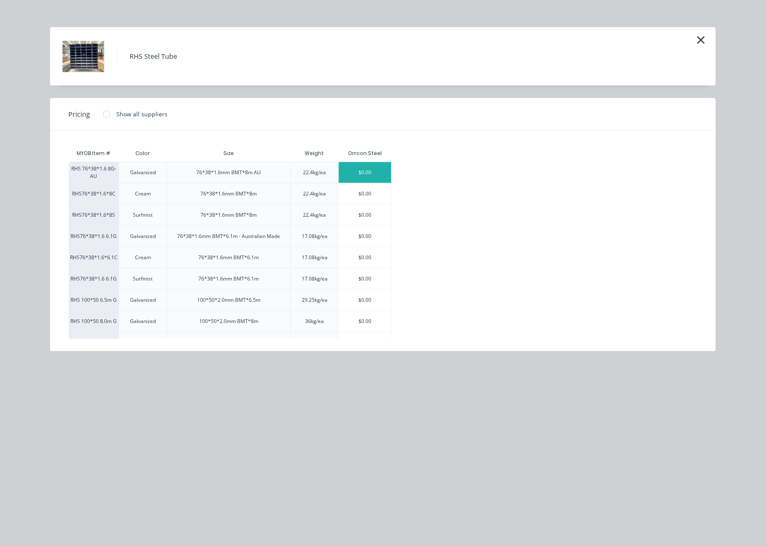
click at [364, 172] on div "$0.00" at bounding box center [365, 172] width 53 height 21
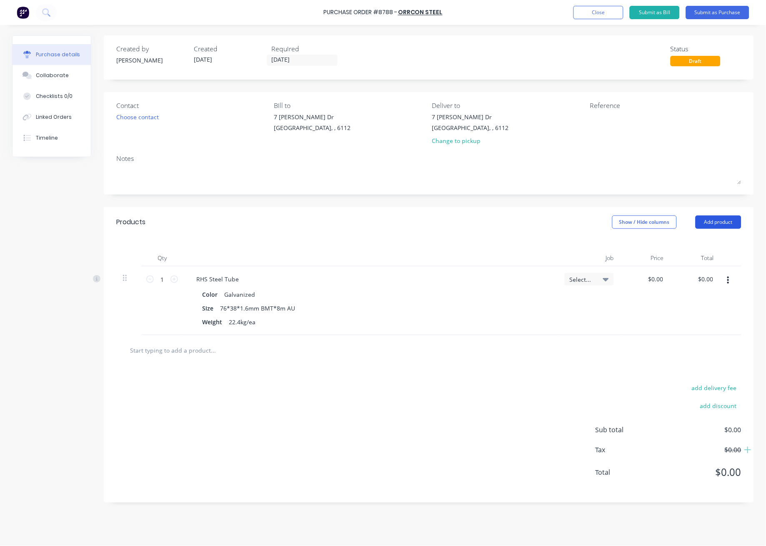
click at [712, 223] on button "Add product" at bounding box center [719, 222] width 46 height 13
click at [706, 246] on div "Product catalogue" at bounding box center [702, 244] width 64 height 12
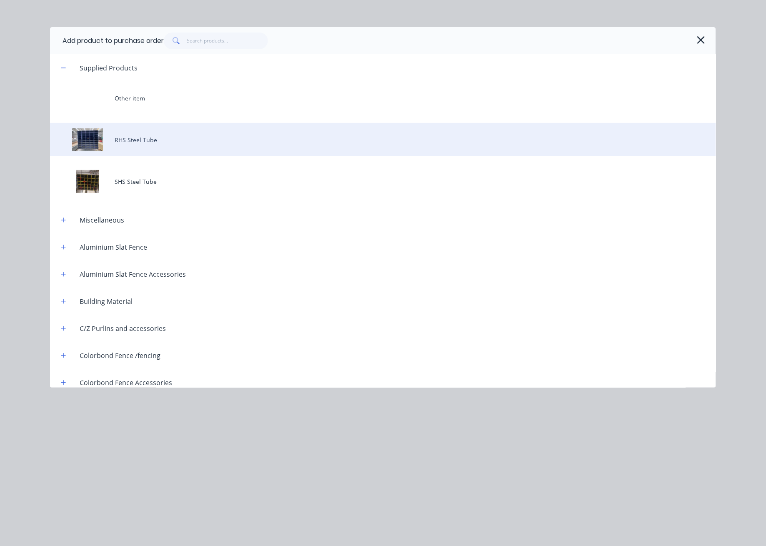
click at [129, 138] on div "RHS Steel Tube" at bounding box center [383, 139] width 666 height 33
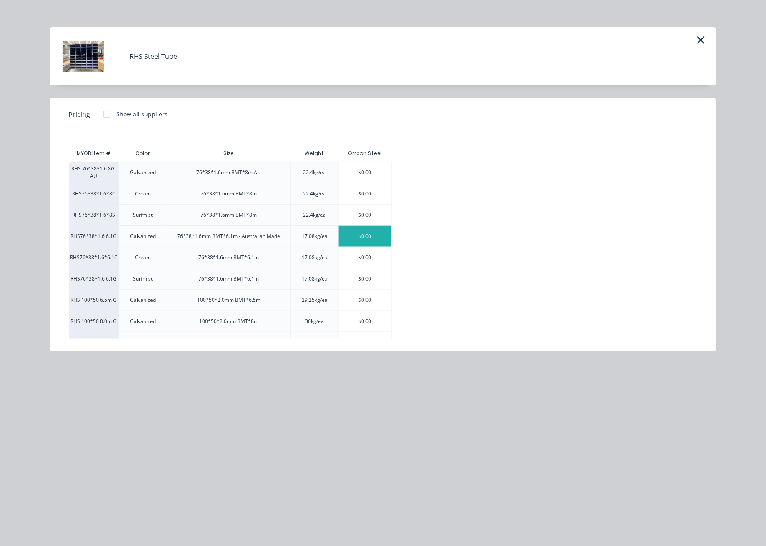
click at [367, 237] on div "$0.00" at bounding box center [365, 236] width 53 height 21
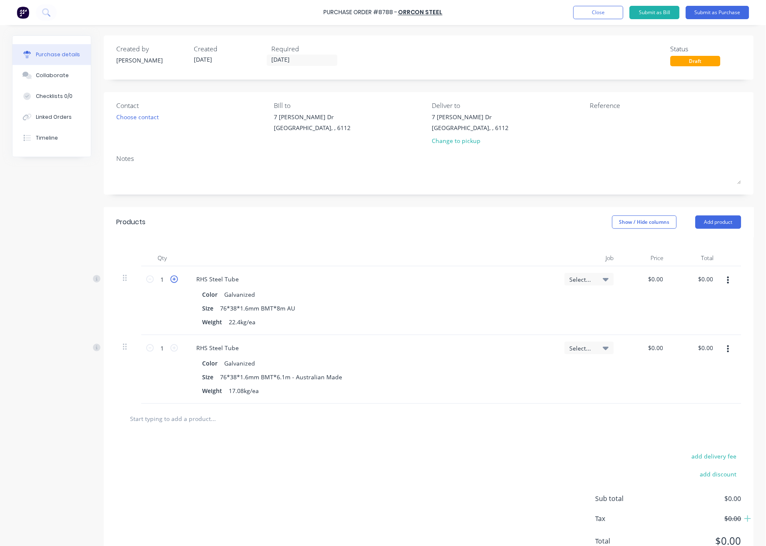
click at [171, 278] on icon at bounding box center [175, 280] width 8 height 8
click at [163, 278] on input "2" at bounding box center [162, 279] width 17 height 13
type input "360"
click at [163, 346] on input "1" at bounding box center [162, 348] width 17 height 13
type input "360"
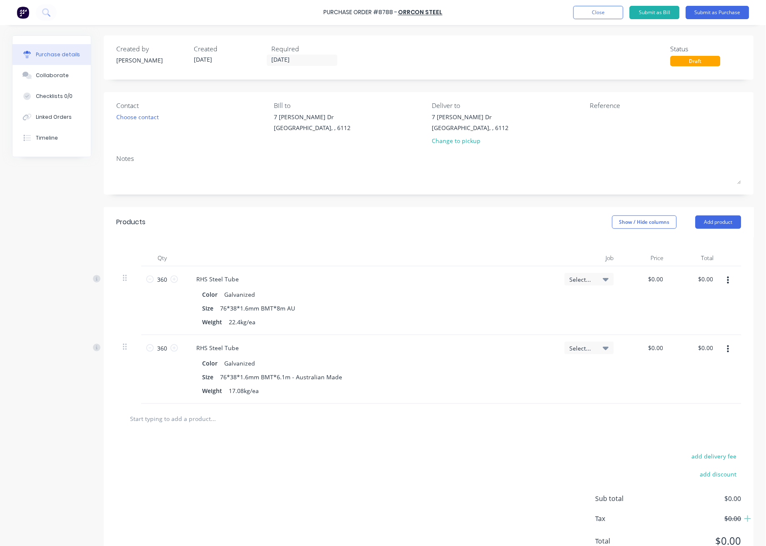
click at [572, 423] on div at bounding box center [429, 419] width 612 height 17
click at [558, 402] on div "Select..." at bounding box center [589, 369] width 63 height 69
click at [558, 400] on div "Select..." at bounding box center [589, 369] width 63 height 69
click at [427, 239] on div "Qty Job Price Total 360 360 RHS Steel Tube Color Galvanized Size 76*38*1.6mm BM…" at bounding box center [429, 320] width 650 height 167
click at [427, 237] on div "Products Show / Hide columns Add product" at bounding box center [429, 222] width 650 height 30
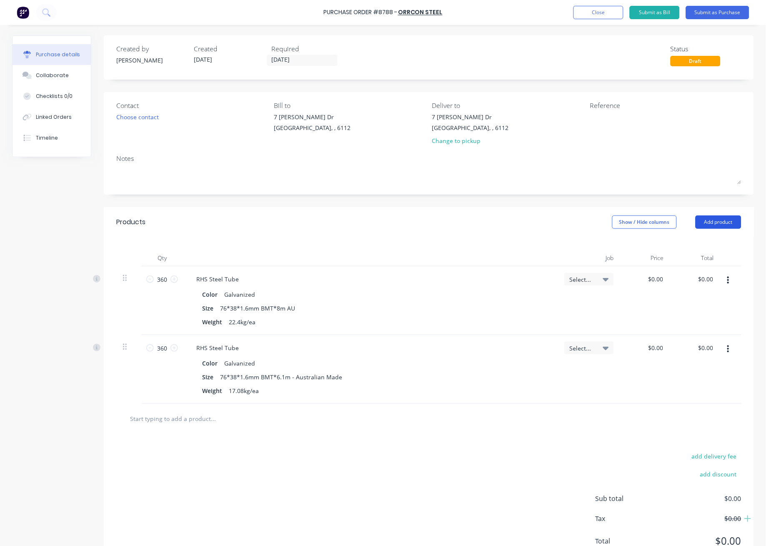
click at [715, 225] on button "Add product" at bounding box center [719, 222] width 46 height 13
click at [699, 248] on div "Product catalogue" at bounding box center [702, 244] width 64 height 12
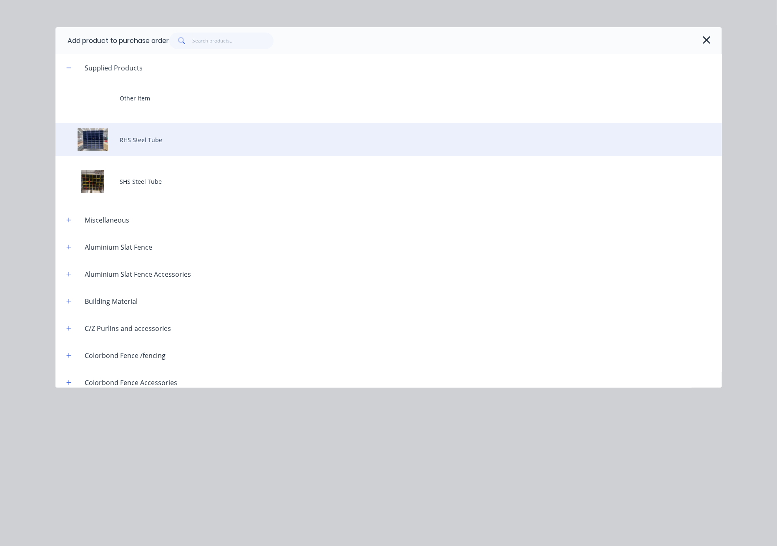
click at [151, 143] on div "RHS Steel Tube" at bounding box center [388, 139] width 666 height 33
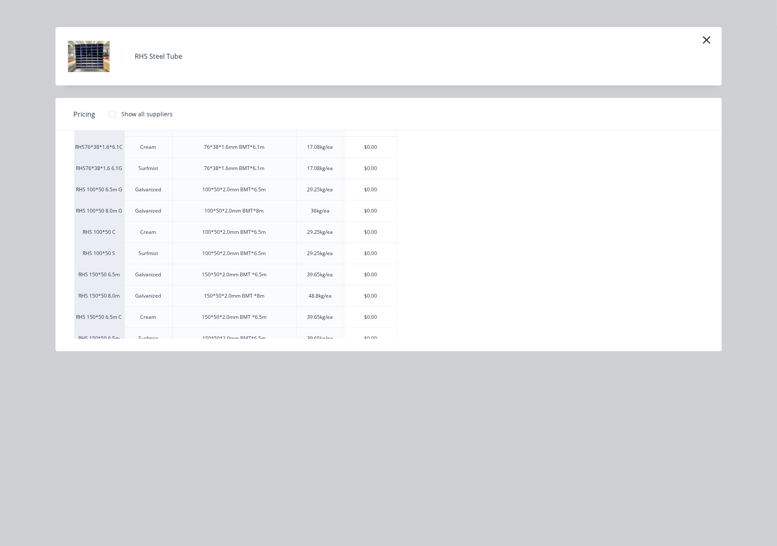
scroll to position [111, 0]
click at [362, 189] on div "$0.00" at bounding box center [370, 189] width 53 height 21
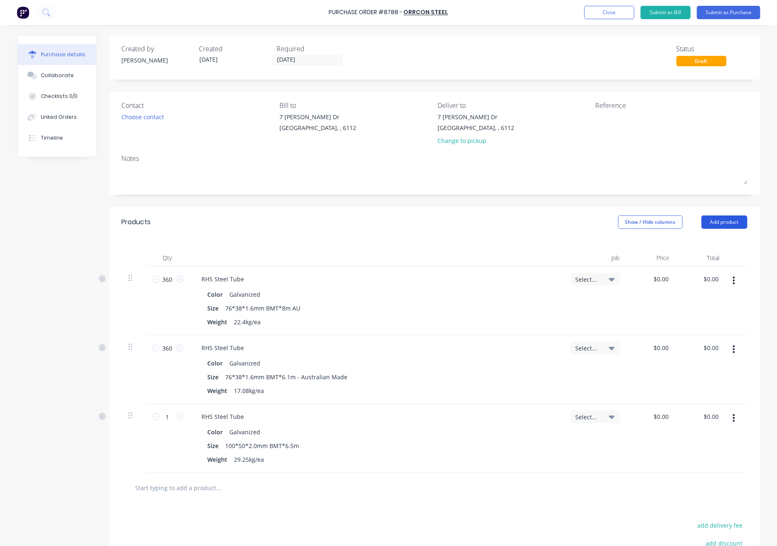
click at [720, 221] on button "Add product" at bounding box center [724, 222] width 46 height 13
click at [714, 241] on div "Product catalogue" at bounding box center [707, 244] width 64 height 12
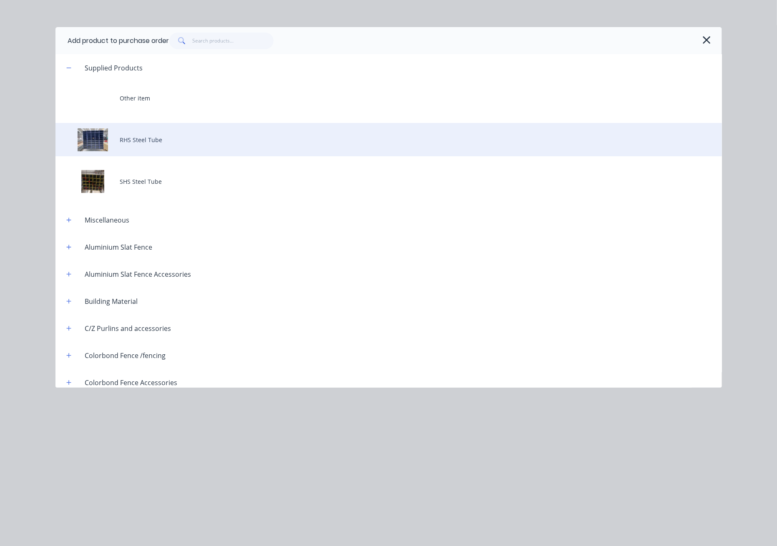
click at [155, 139] on div "RHS Steel Tube" at bounding box center [388, 139] width 666 height 33
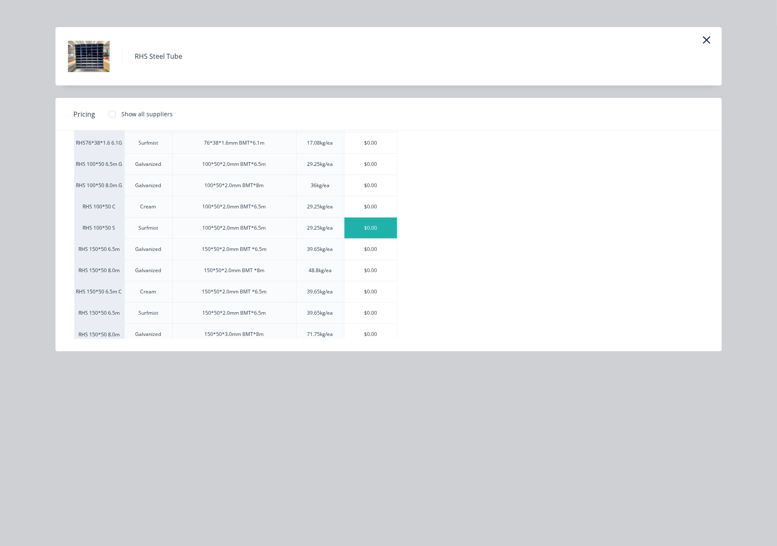
scroll to position [142, 0]
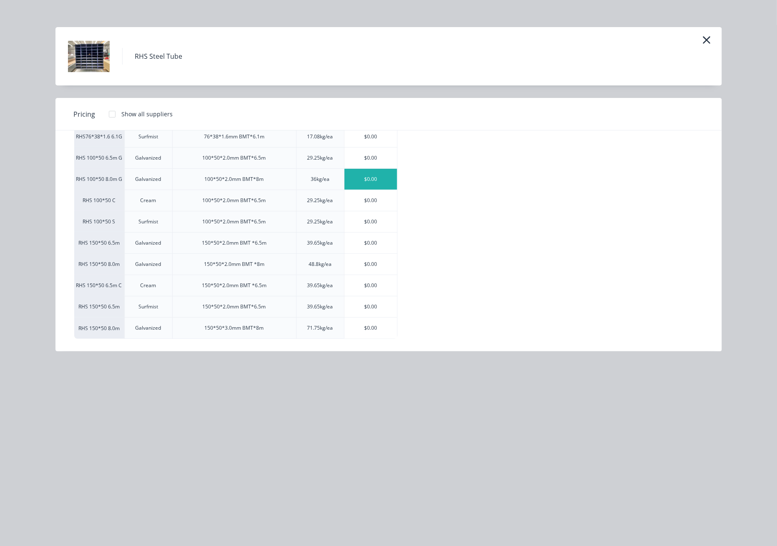
click at [369, 179] on div "$0.00" at bounding box center [370, 179] width 53 height 21
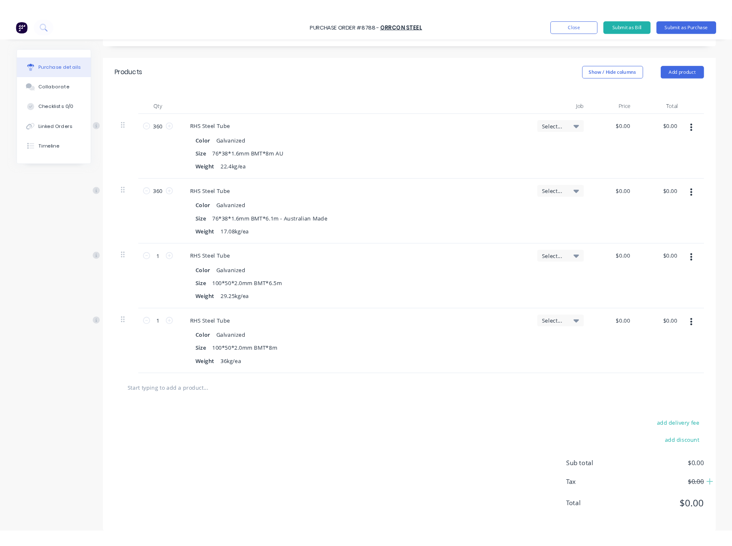
scroll to position [167, 0]
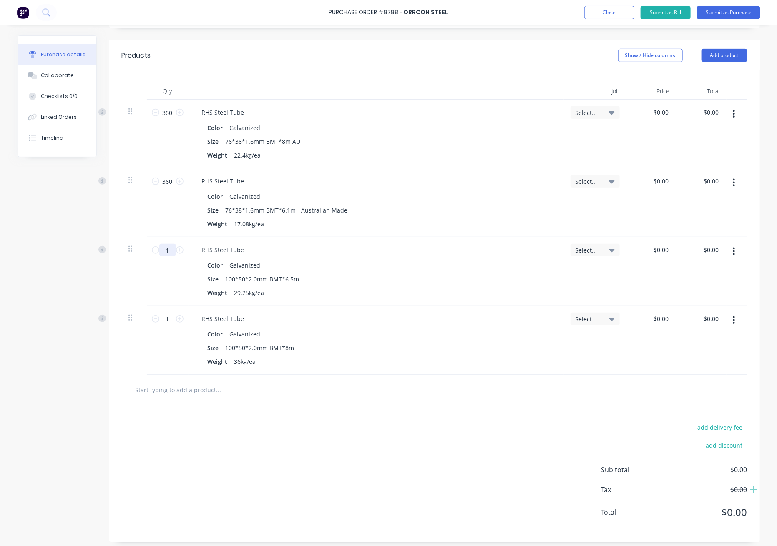
click at [169, 248] on input "1" at bounding box center [167, 250] width 17 height 13
type input "32"
click at [169, 319] on input "1" at bounding box center [167, 319] width 17 height 13
type input "64"
click at [300, 400] on div at bounding box center [434, 390] width 625 height 30
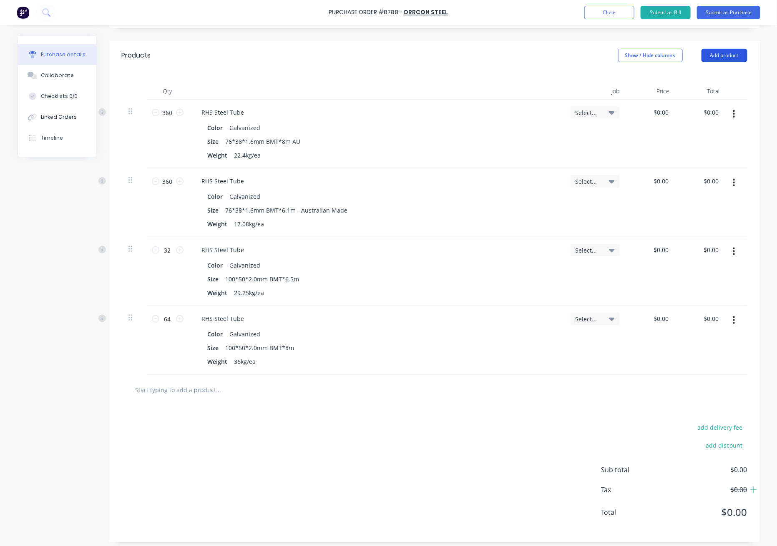
click at [708, 56] on button "Add product" at bounding box center [724, 55] width 46 height 13
click at [708, 77] on div "Product catalogue" at bounding box center [707, 77] width 64 height 12
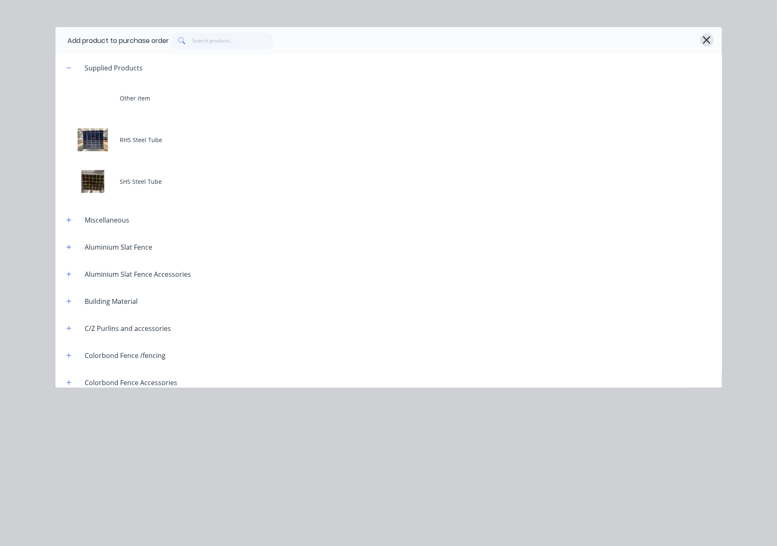
click at [711, 37] on button "button" at bounding box center [706, 39] width 13 height 13
